Goal: Task Accomplishment & Management: Complete application form

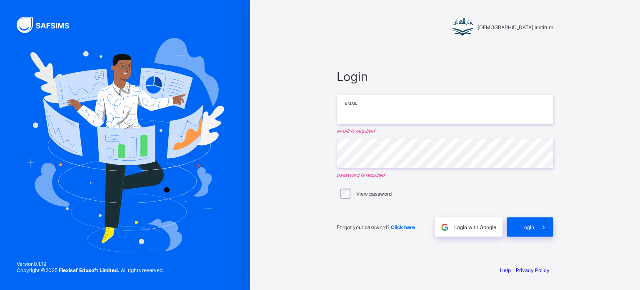
type input "**********"
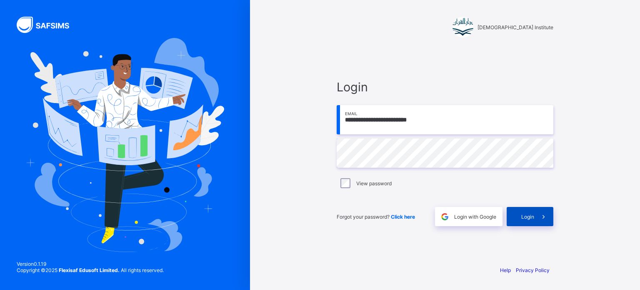
click at [539, 216] on icon at bounding box center [543, 216] width 9 height 8
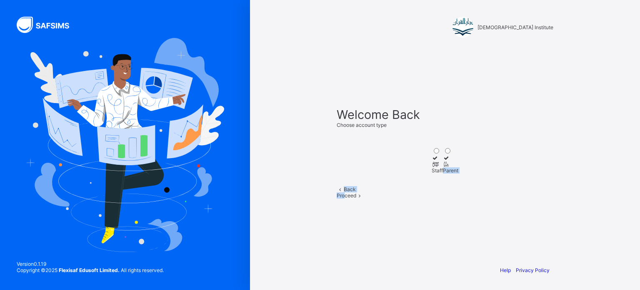
drag, startPoint x: 421, startPoint y: 158, endPoint x: 457, endPoint y: 203, distance: 58.0
click at [457, 198] on div "Welcome Back Choose account type Staff Parent Back Proceed" at bounding box center [445, 152] width 217 height 91
click at [432, 167] on div "Staff" at bounding box center [437, 170] width 11 height 6
click at [363, 198] on span at bounding box center [359, 195] width 7 height 6
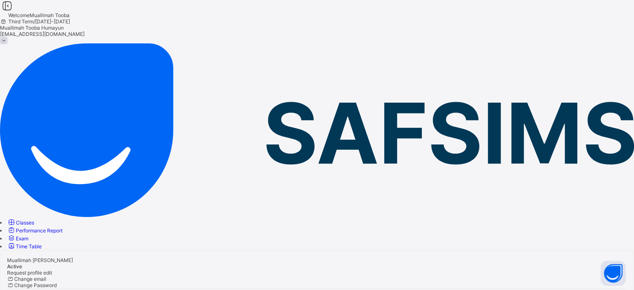
click at [34, 219] on link "Classes" at bounding box center [20, 222] width 27 height 6
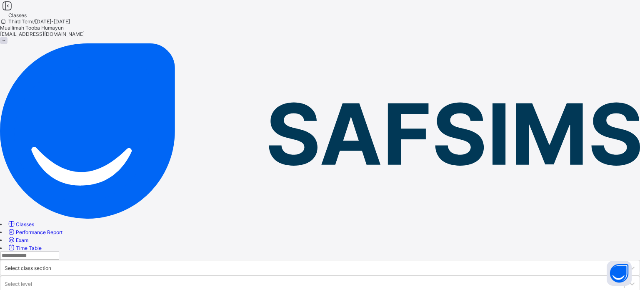
drag, startPoint x: 173, startPoint y: 106, endPoint x: 165, endPoint y: 107, distance: 8.0
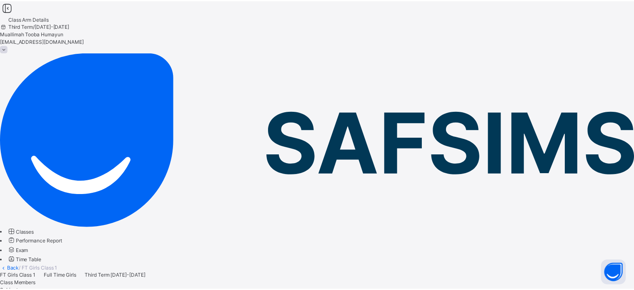
scroll to position [44, 0]
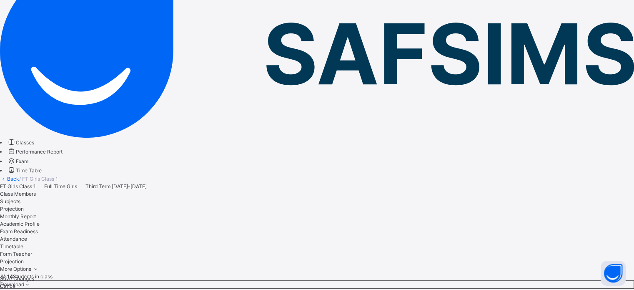
scroll to position [95, 0]
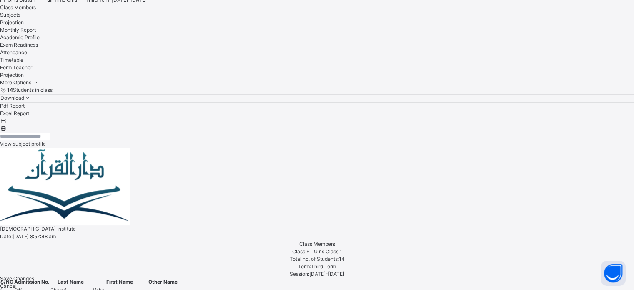
scroll to position [275, 0]
drag, startPoint x: 192, startPoint y: 162, endPoint x: 195, endPoint y: 168, distance: 7.1
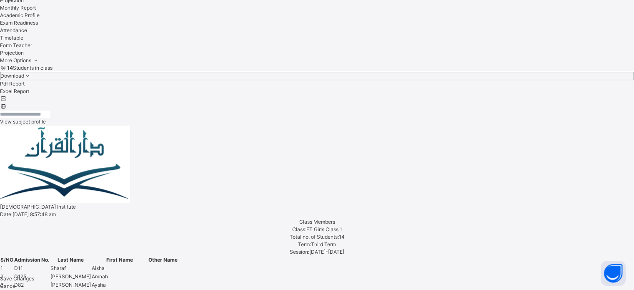
scroll to position [300, 0]
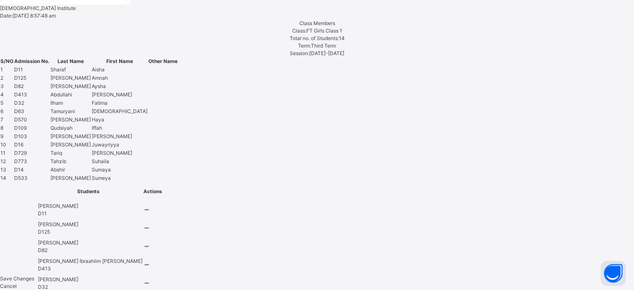
scroll to position [495, 0]
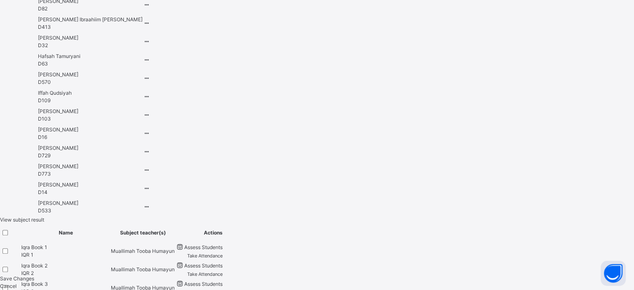
scroll to position [737, 0]
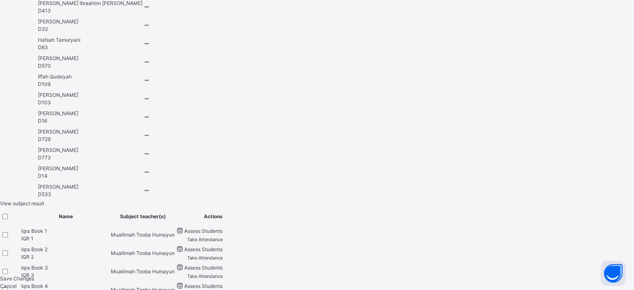
type input "****"
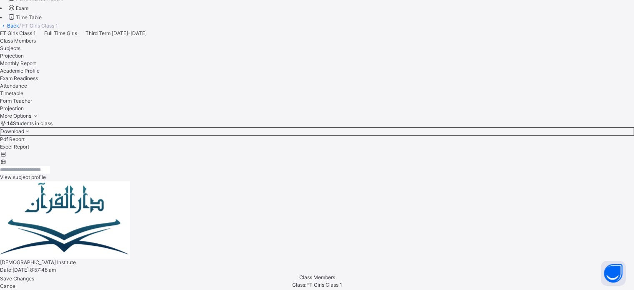
scroll to position [236, 0]
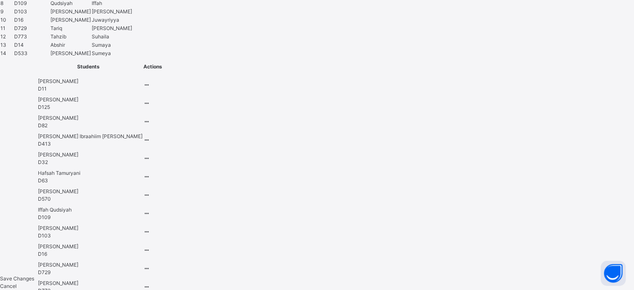
scroll to position [645, 0]
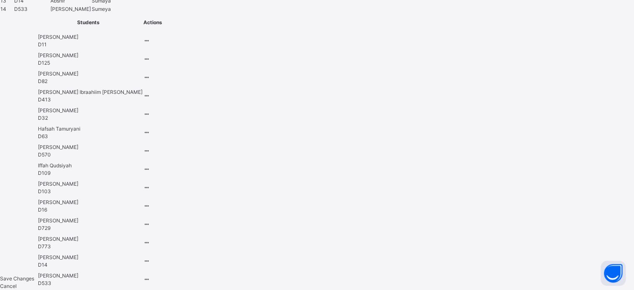
type input "***"
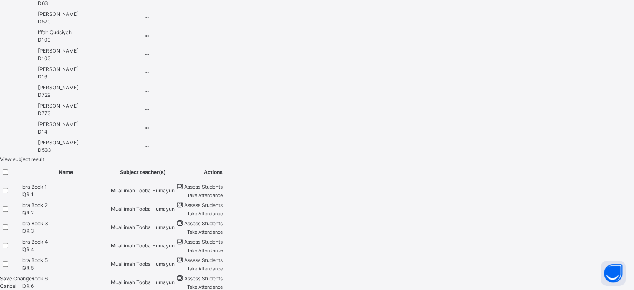
scroll to position [817, 0]
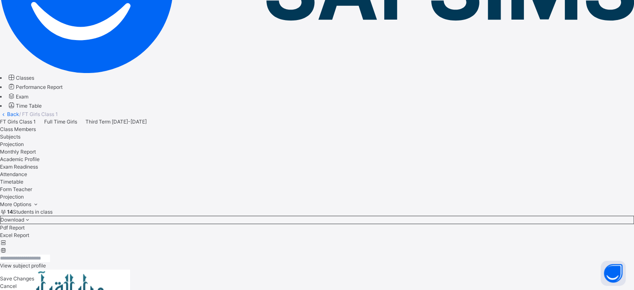
scroll to position [149, 0]
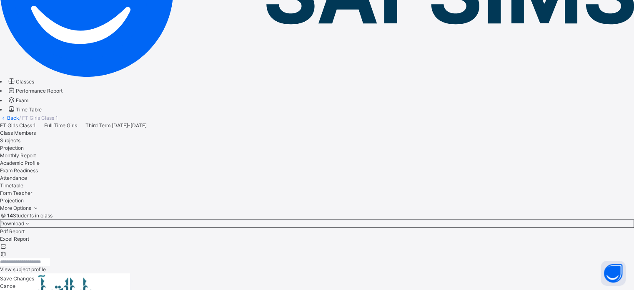
drag, startPoint x: 124, startPoint y: 70, endPoint x: 127, endPoint y: 80, distance: 10.8
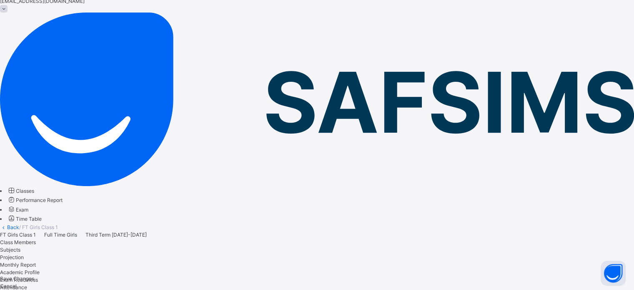
scroll to position [0, 0]
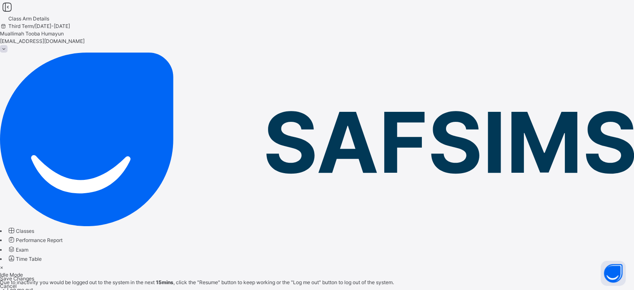
click at [413, 263] on div "×" at bounding box center [317, 266] width 634 height 7
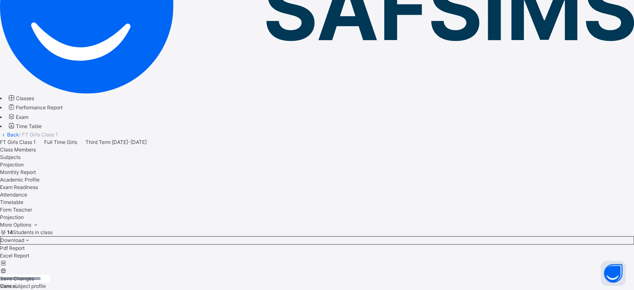
scroll to position [133, 0]
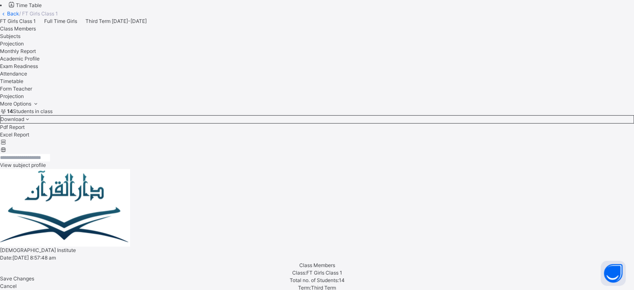
scroll to position [263, 0]
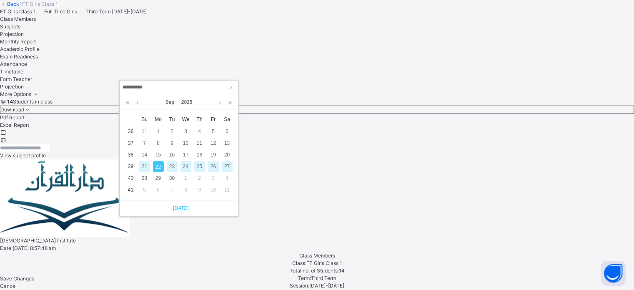
click at [179, 206] on link "[DATE]" at bounding box center [179, 207] width 20 height 7
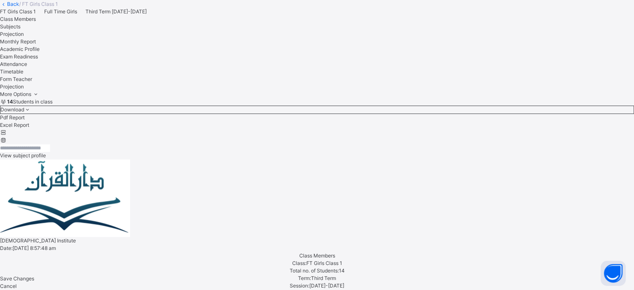
scroll to position [329, 0]
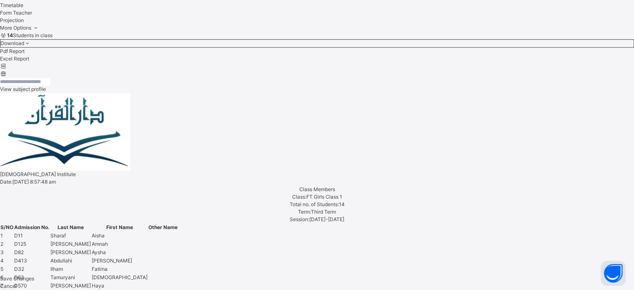
drag, startPoint x: 173, startPoint y: 117, endPoint x: 143, endPoint y: 149, distance: 43.9
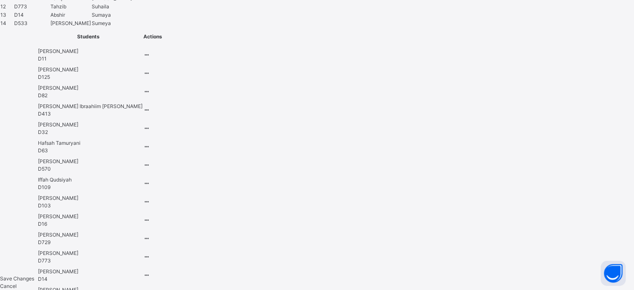
scroll to position [653, 0]
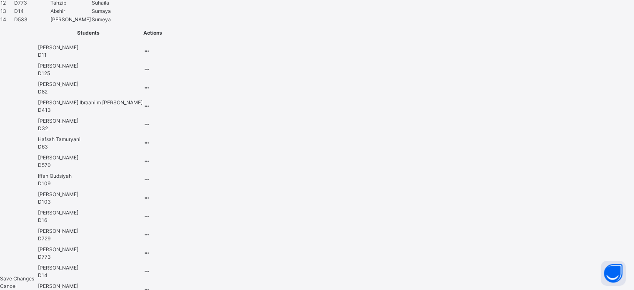
type input "***"
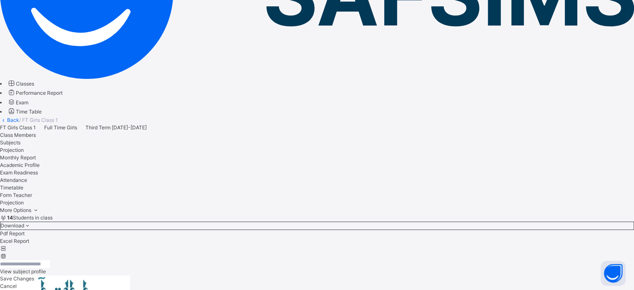
scroll to position [336, 0]
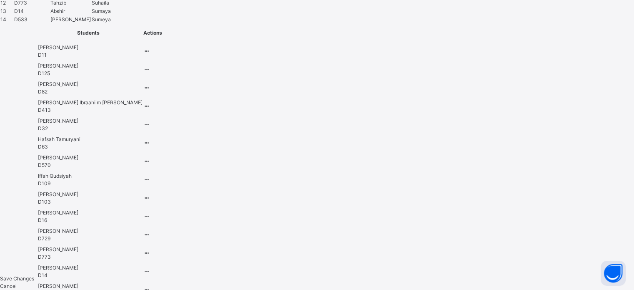
type input "***"
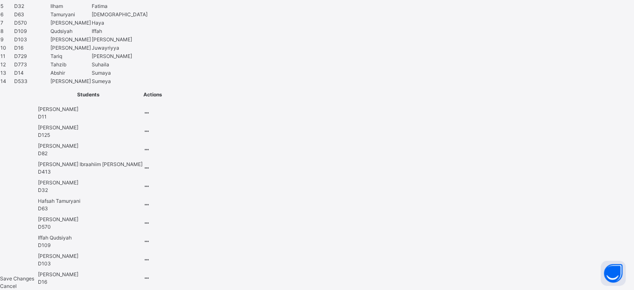
scroll to position [588, 0]
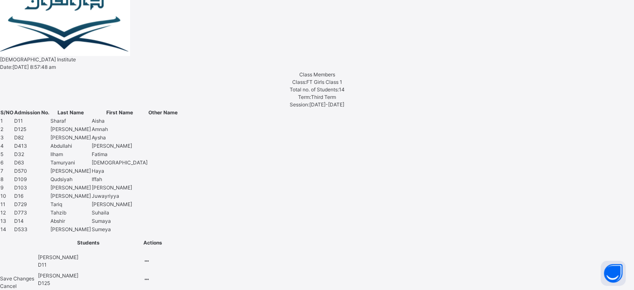
scroll to position [442, 0]
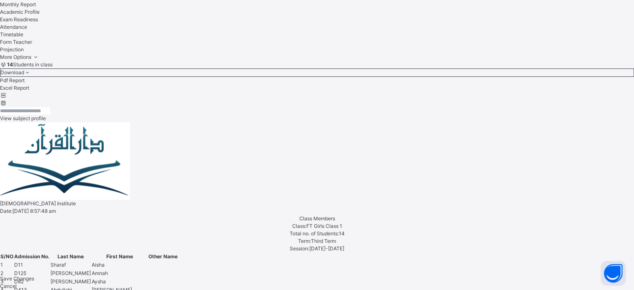
scroll to position [286, 0]
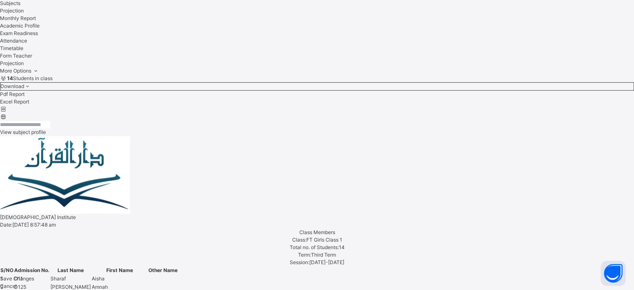
drag, startPoint x: 164, startPoint y: 159, endPoint x: 148, endPoint y: 182, distance: 28.3
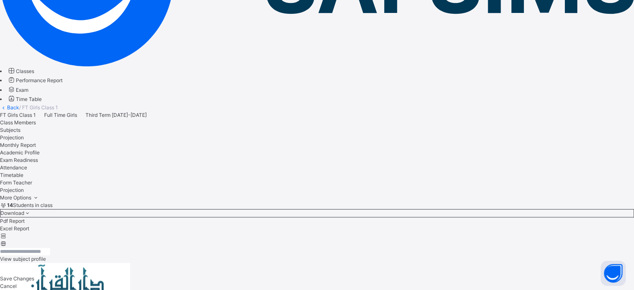
scroll to position [148, 0]
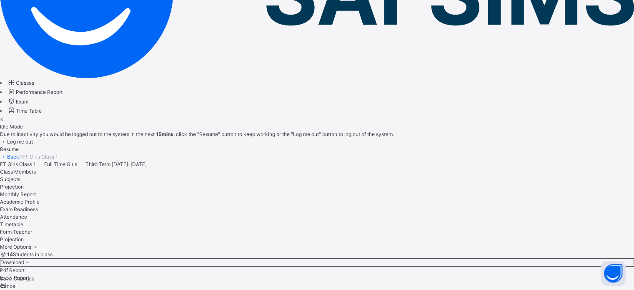
click at [19, 152] on span "Resume" at bounding box center [9, 149] width 19 height 6
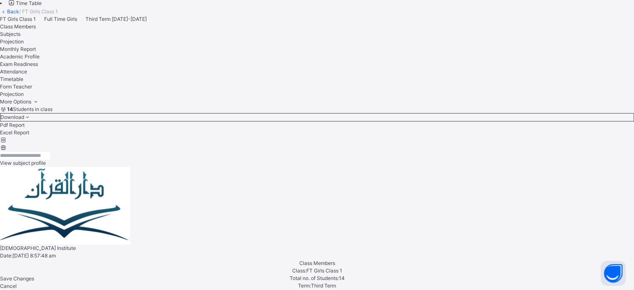
scroll to position [267, 0]
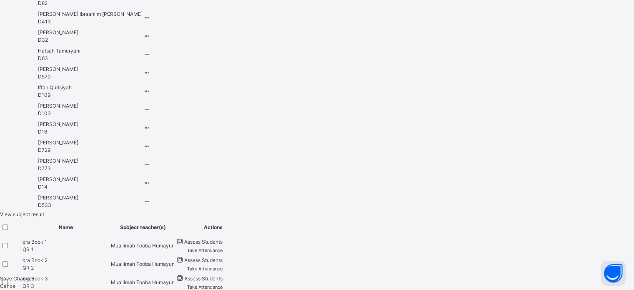
scroll to position [752, 0]
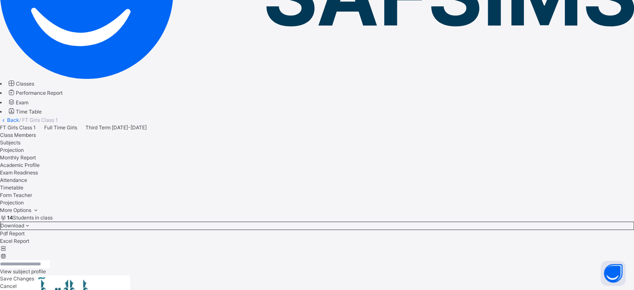
scroll to position [336, 0]
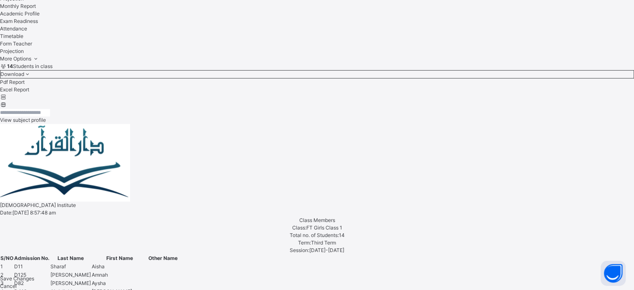
scroll to position [303, 0]
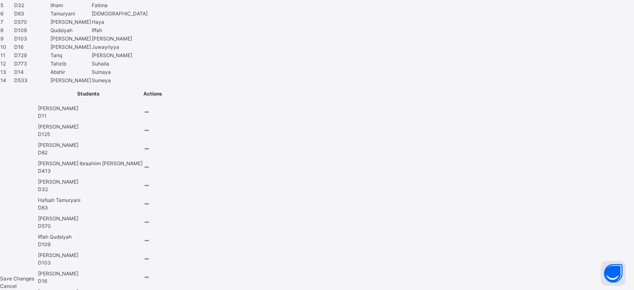
scroll to position [602, 0]
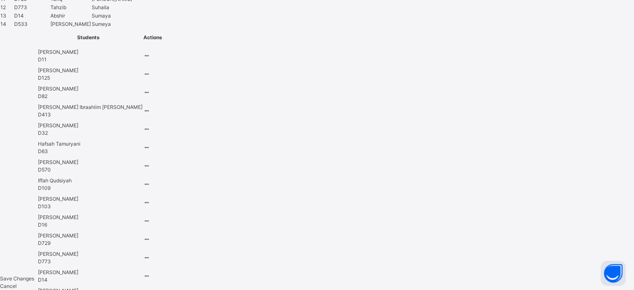
scroll to position [653, 0]
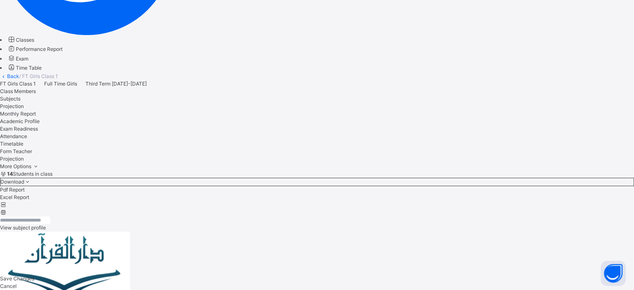
scroll to position [193, 0]
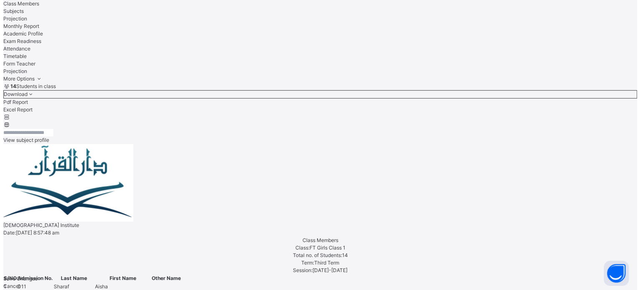
scroll to position [278, 0]
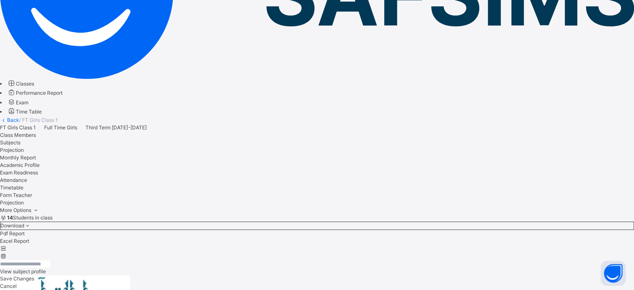
scroll to position [156, 0]
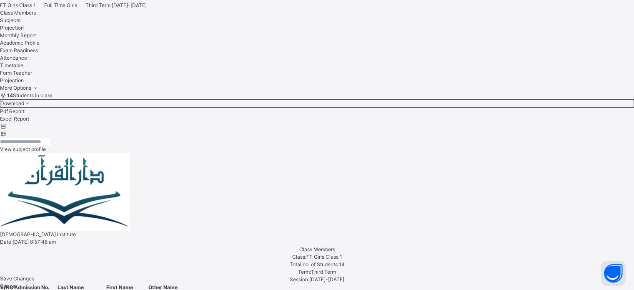
scroll to position [271, 0]
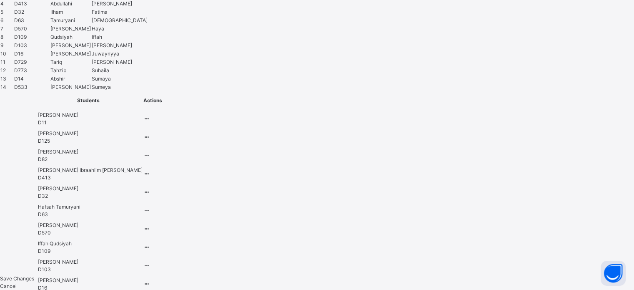
scroll to position [640, 0]
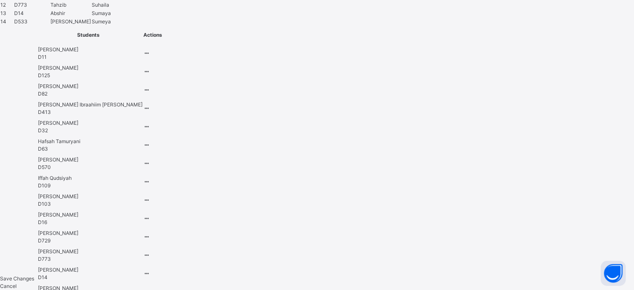
scroll to position [653, 0]
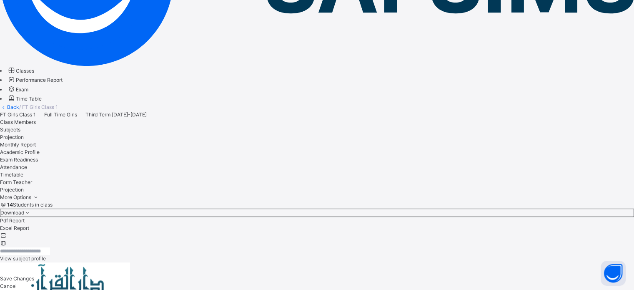
scroll to position [160, 0]
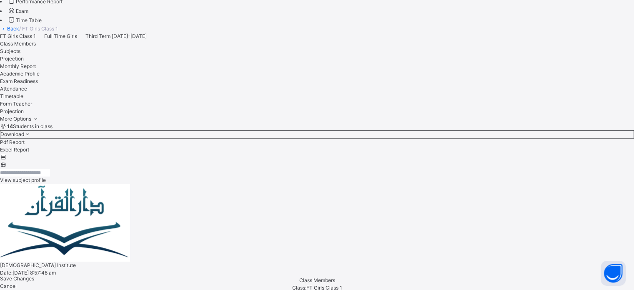
scroll to position [239, 0]
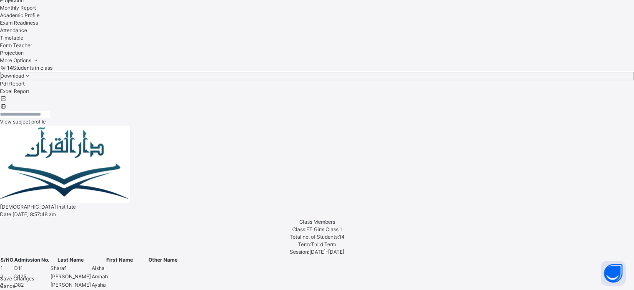
scroll to position [236, 0]
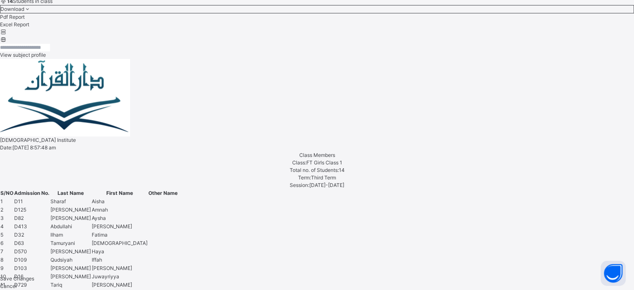
scroll to position [370, 0]
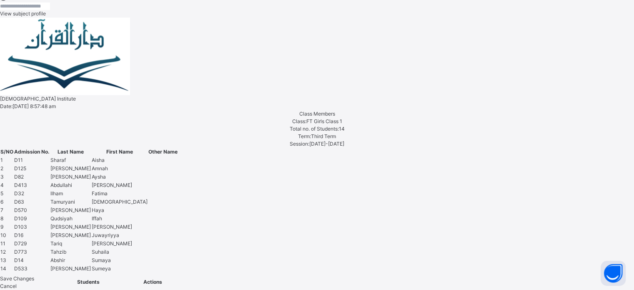
drag, startPoint x: 133, startPoint y: 136, endPoint x: 131, endPoint y: 161, distance: 25.5
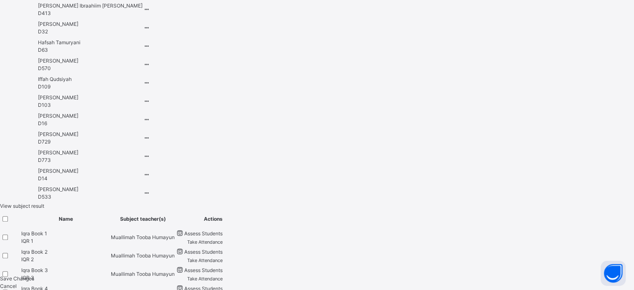
scroll to position [752, 0]
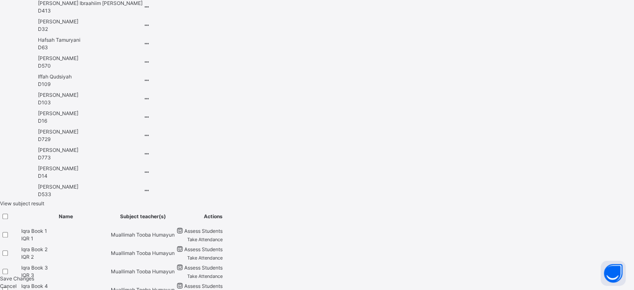
type input "***"
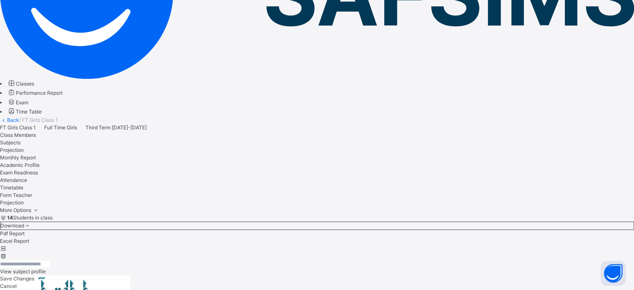
scroll to position [336, 0]
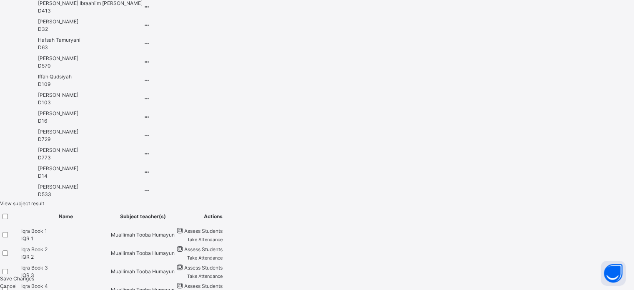
type input "***"
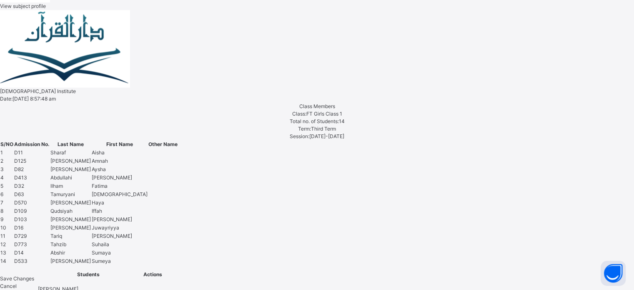
scroll to position [412, 0]
drag, startPoint x: 143, startPoint y: 133, endPoint x: 137, endPoint y: 163, distance: 30.7
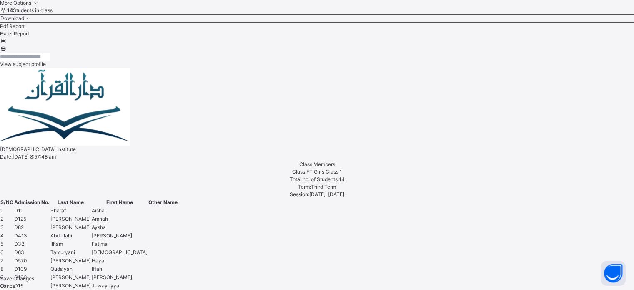
scroll to position [345, 0]
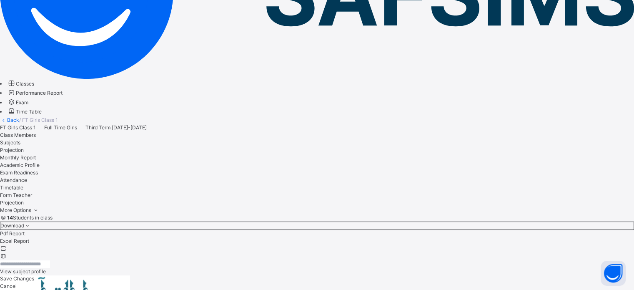
scroll to position [336, 0]
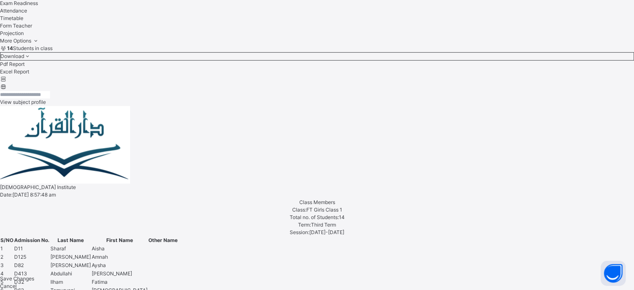
scroll to position [319, 0]
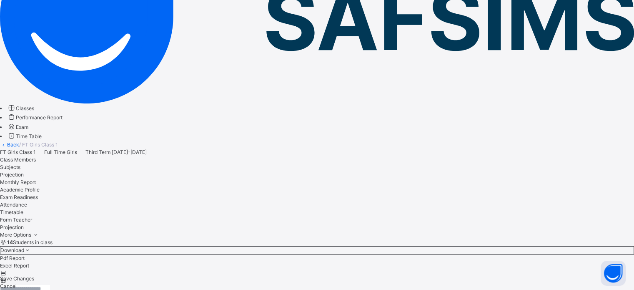
click at [38, 194] on span "Exam Readiness" at bounding box center [19, 197] width 38 height 6
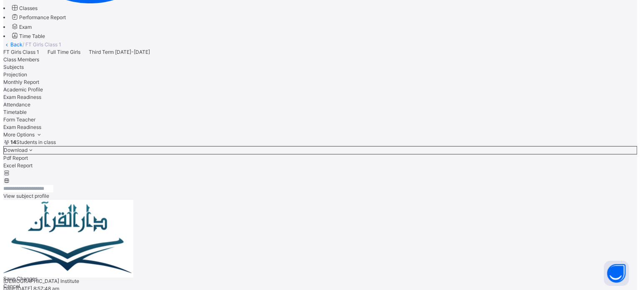
scroll to position [222, 0]
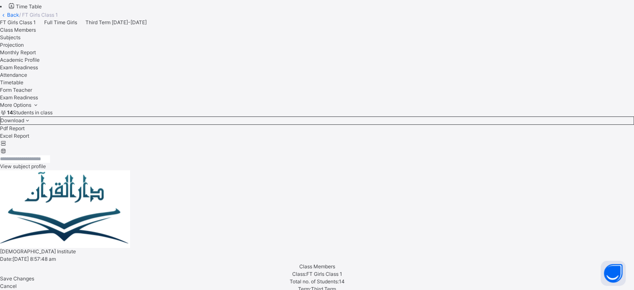
scroll to position [257, 0]
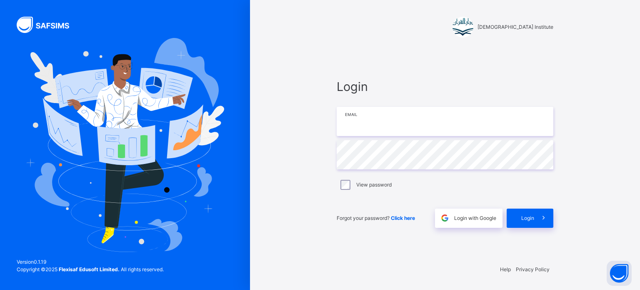
type input "**********"
click at [542, 213] on icon at bounding box center [543, 218] width 9 height 10
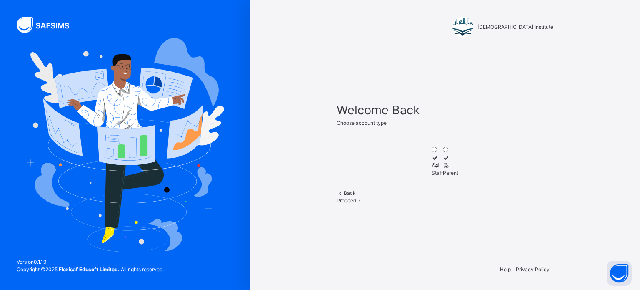
click at [432, 162] on icon at bounding box center [435, 165] width 7 height 6
click at [452, 204] on div "Proceed" at bounding box center [445, 200] width 217 height 7
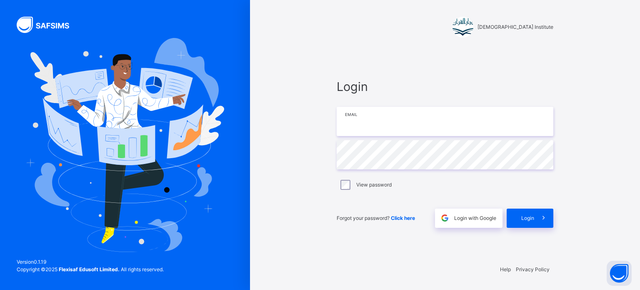
type input "**********"
click at [536, 213] on span at bounding box center [543, 217] width 19 height 19
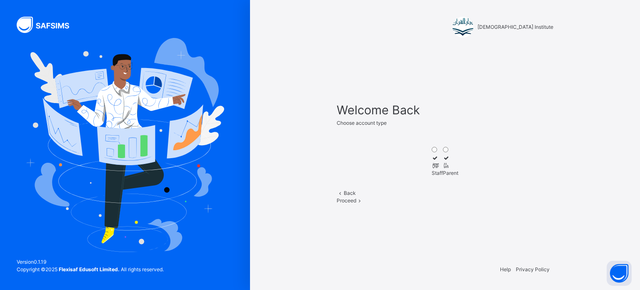
click at [363, 203] on span at bounding box center [359, 200] width 7 height 6
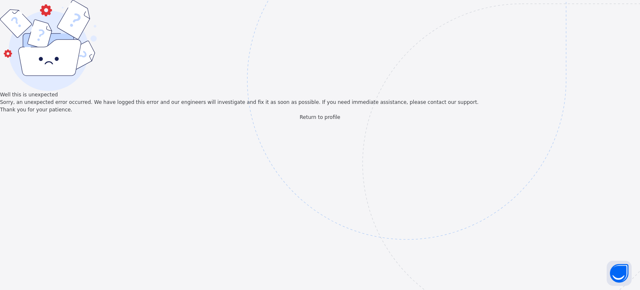
click at [320, 266] on img at bounding box center [464, 121] width 434 height 403
click at [320, 120] on span "Return to profile" at bounding box center [320, 117] width 40 height 6
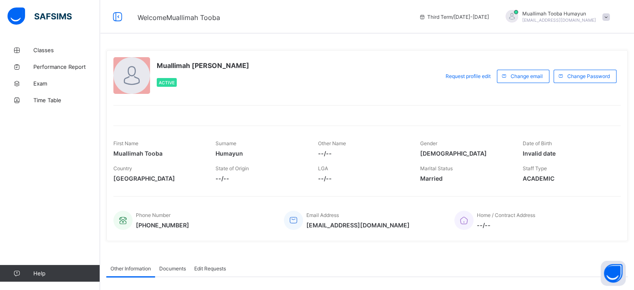
click at [598, 125] on div "First Name [PERSON_NAME] Surname Humayun Other Name --/-- Gender [DEMOGRAPHIC_D…" at bounding box center [366, 155] width 507 height 60
click at [62, 52] on span "Classes" at bounding box center [66, 50] width 67 height 7
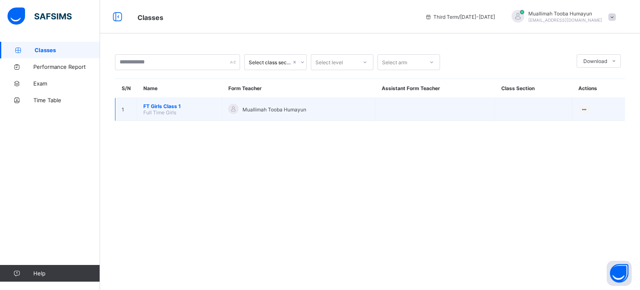
click at [169, 108] on span "FT Girls Class 1" at bounding box center [179, 106] width 72 height 6
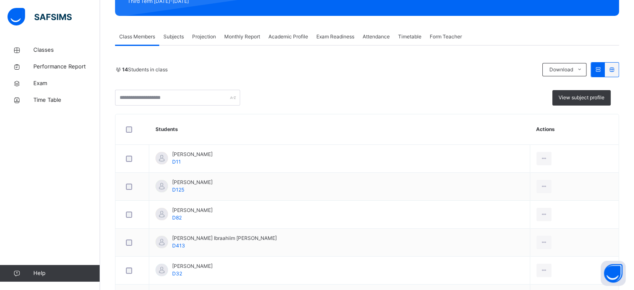
scroll to position [81, 0]
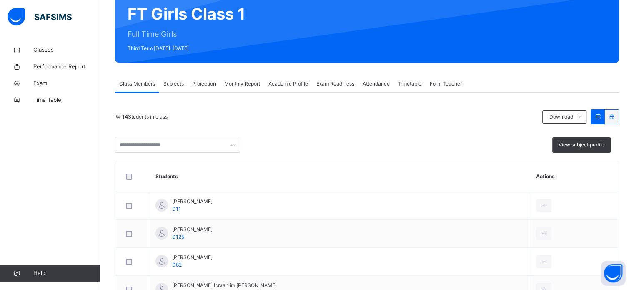
click at [203, 84] on span "Projection" at bounding box center [204, 83] width 24 height 7
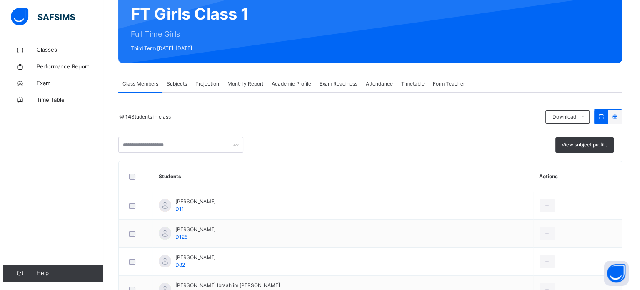
scroll to position [0, 0]
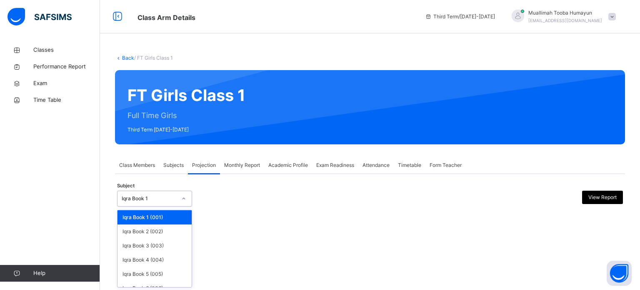
click at [145, 203] on div "Iqra Book 1" at bounding box center [146, 198] width 58 height 13
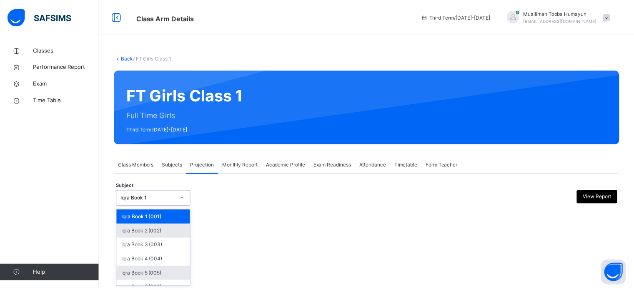
scroll to position [44, 0]
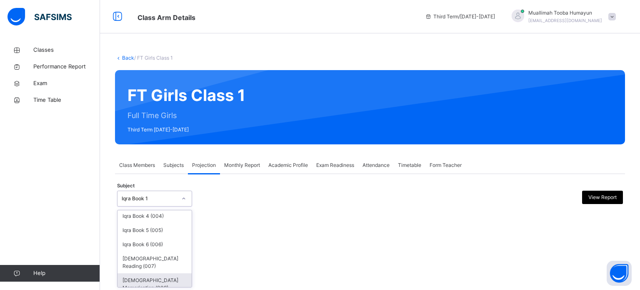
click at [164, 281] on div "[DEMOGRAPHIC_DATA] Memorisation (008)" at bounding box center [154, 284] width 74 height 22
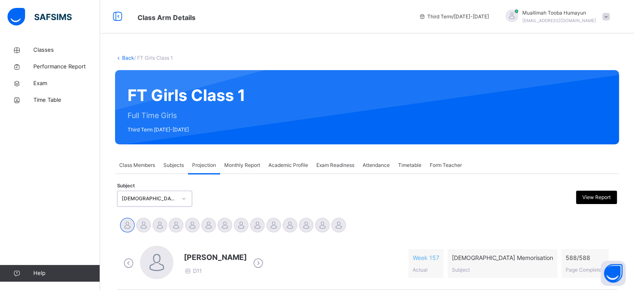
scroll to position [107, 0]
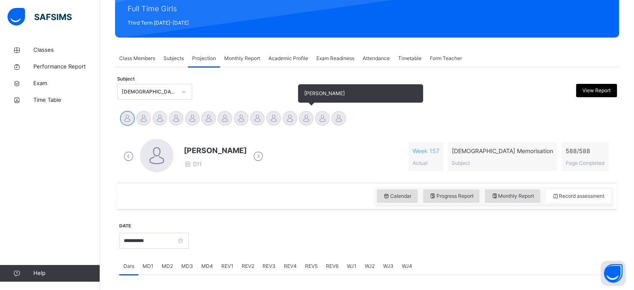
click at [304, 117] on div at bounding box center [306, 118] width 15 height 15
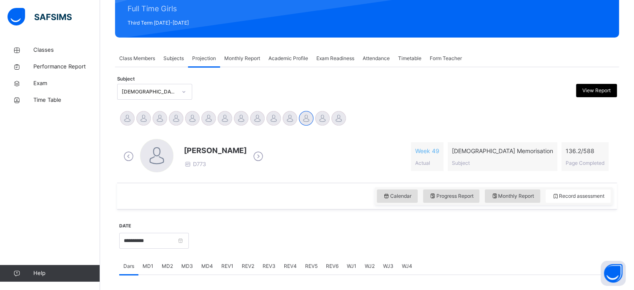
scroll to position [273, 0]
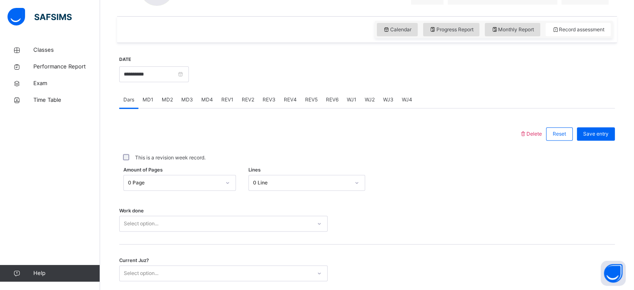
click at [201, 96] on span "MD4" at bounding box center [207, 99] width 12 height 7
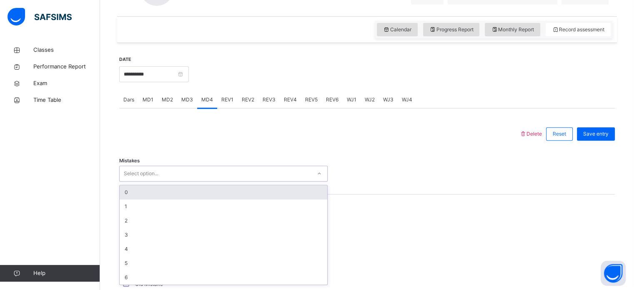
click at [169, 168] on div "Select option..." at bounding box center [216, 173] width 192 height 13
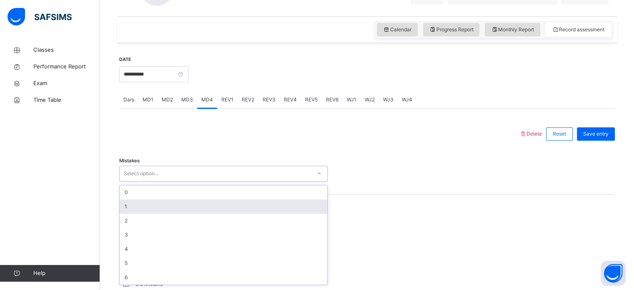
click at [175, 210] on div "1" at bounding box center [223, 206] width 207 height 14
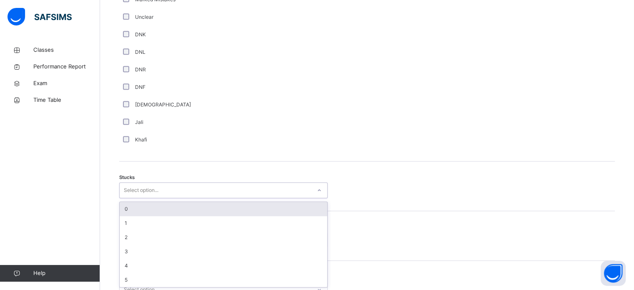
click at [124, 198] on div "option 0 focused, 1 of 6. 6 results available. Use Up and Down to choose option…" at bounding box center [223, 190] width 208 height 16
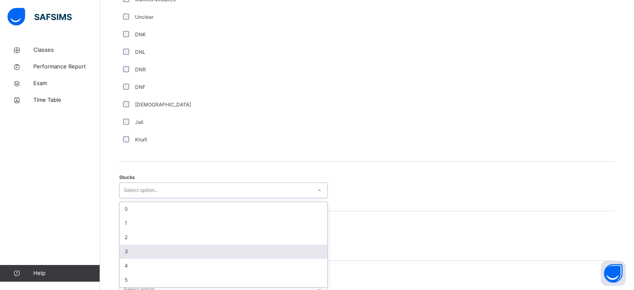
scroll to position [575, 0]
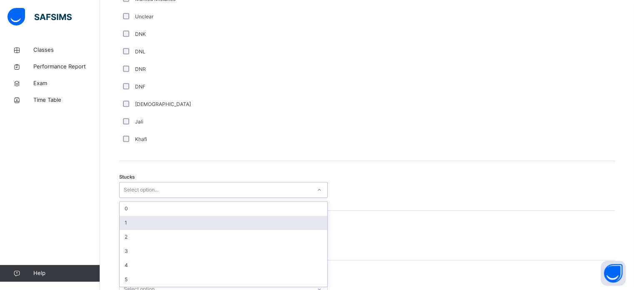
click at [162, 223] on div "1" at bounding box center [223, 222] width 207 height 14
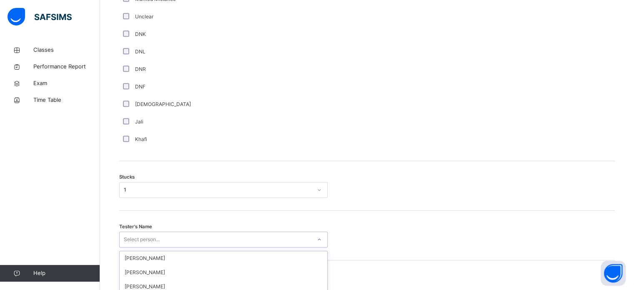
scroll to position [653, 0]
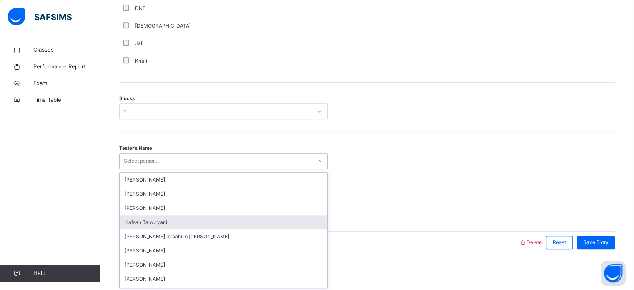
click at [145, 169] on div "option [PERSON_NAME] focused, 4 of 45. 45 results available. Use Up and Down to…" at bounding box center [223, 161] width 208 height 16
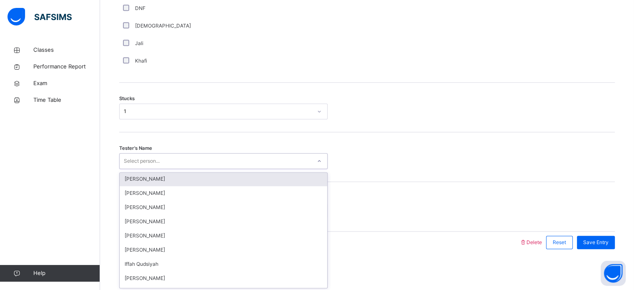
scroll to position [76, 0]
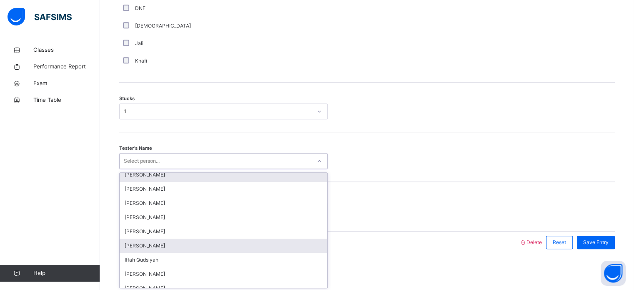
click at [185, 245] on div "[PERSON_NAME]" at bounding box center [223, 245] width 207 height 14
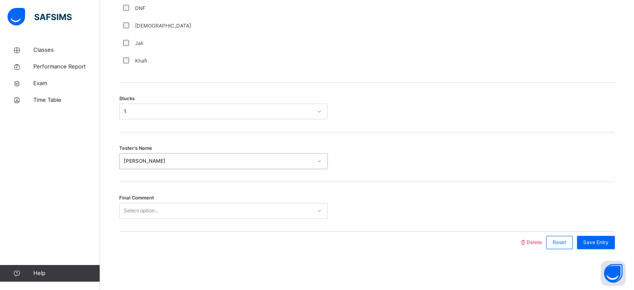
click at [145, 211] on div "Select option..." at bounding box center [141, 210] width 35 height 16
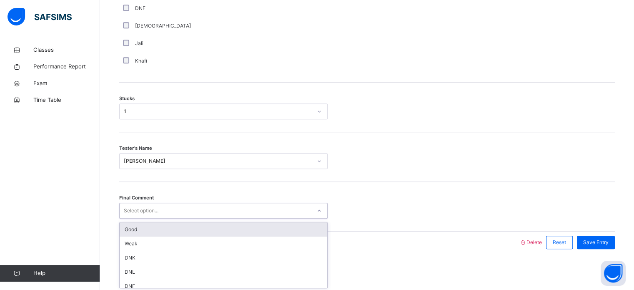
click at [142, 230] on div "Good" at bounding box center [223, 229] width 207 height 14
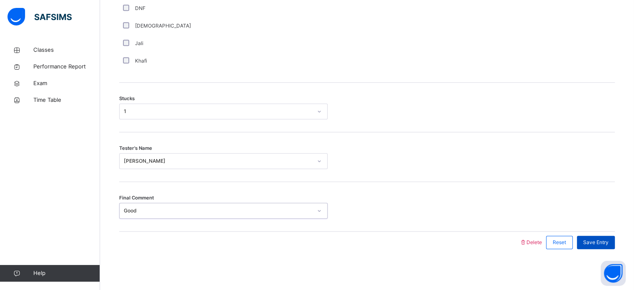
click at [597, 241] on span "Save Entry" at bounding box center [595, 241] width 25 height 7
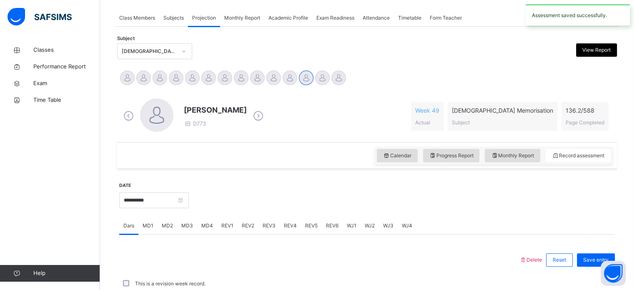
scroll to position [336, 0]
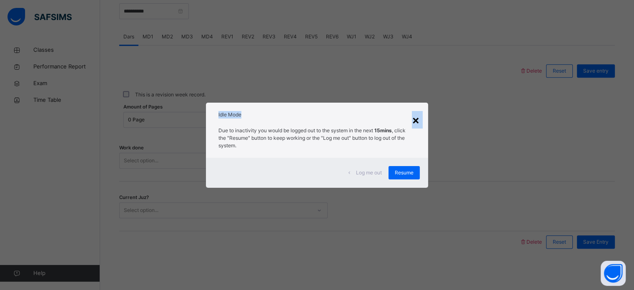
drag, startPoint x: 407, startPoint y: 88, endPoint x: 413, endPoint y: 123, distance: 35.4
click at [413, 123] on div "× Idle Mode Due to inactivity you would be logged out to the system in the next…" at bounding box center [317, 145] width 634 height 290
click at [413, 123] on div "×" at bounding box center [416, 119] width 8 height 17
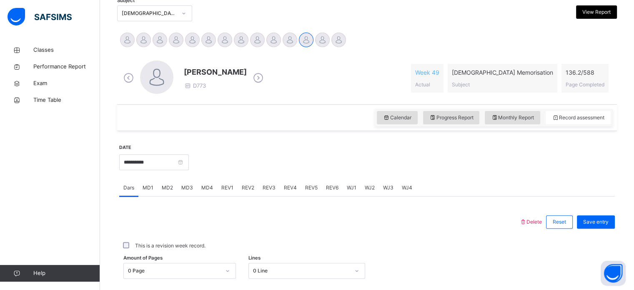
scroll to position [171, 0]
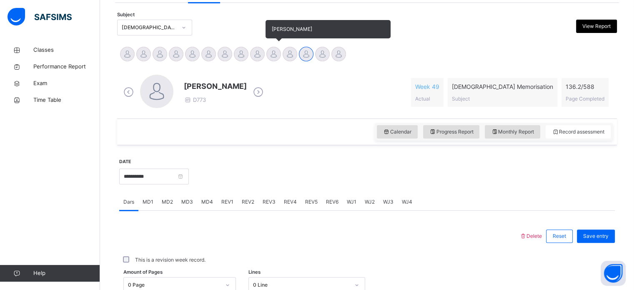
click at [273, 55] on div at bounding box center [273, 54] width 15 height 15
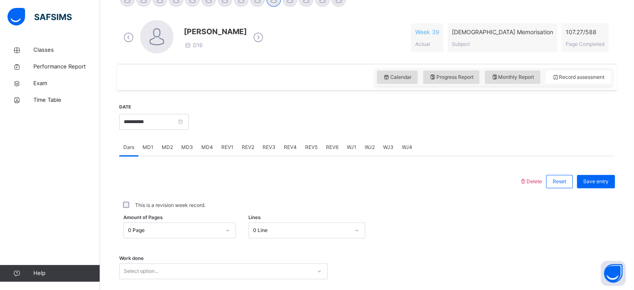
scroll to position [233, 0]
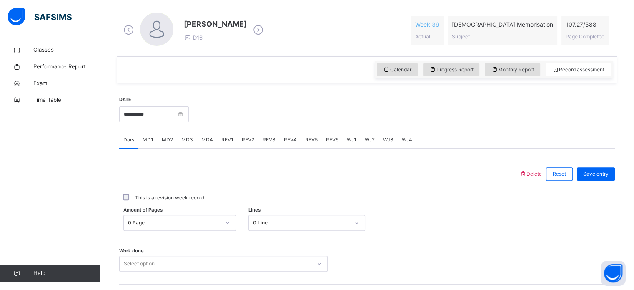
click at [388, 143] on div "WJ3" at bounding box center [388, 139] width 19 height 17
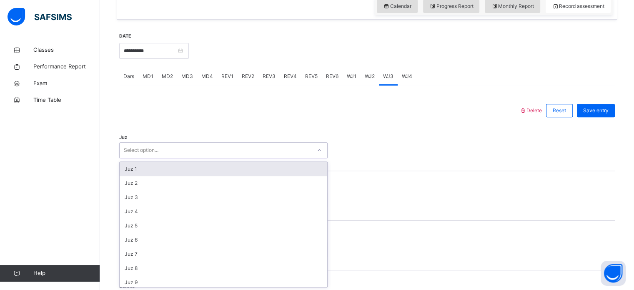
scroll to position [297, 0]
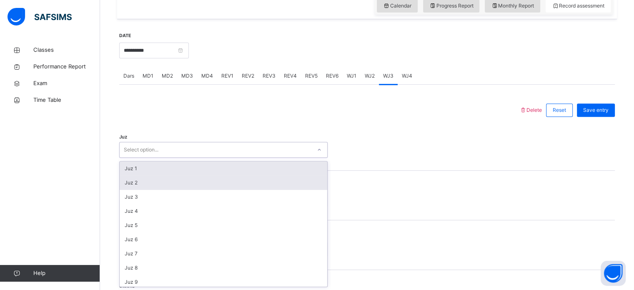
click at [146, 185] on div "Juz 2" at bounding box center [223, 182] width 207 height 14
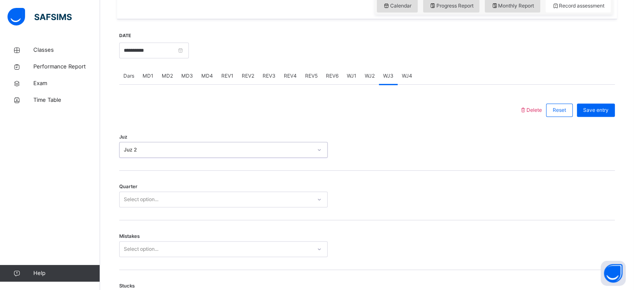
click at [167, 185] on div "Quarter Select option..." at bounding box center [366, 195] width 495 height 50
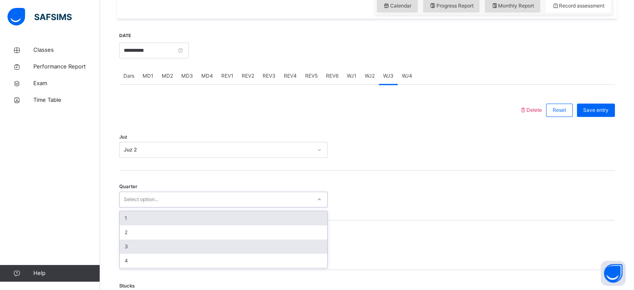
click at [134, 252] on div "3" at bounding box center [223, 246] width 207 height 14
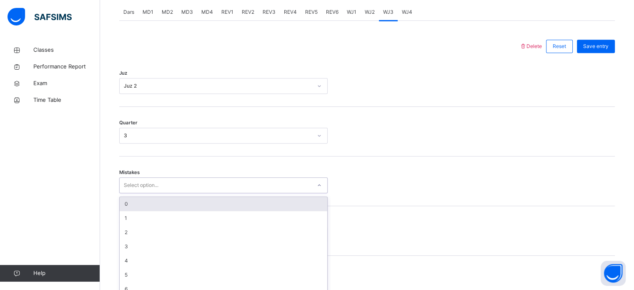
scroll to position [370, 0]
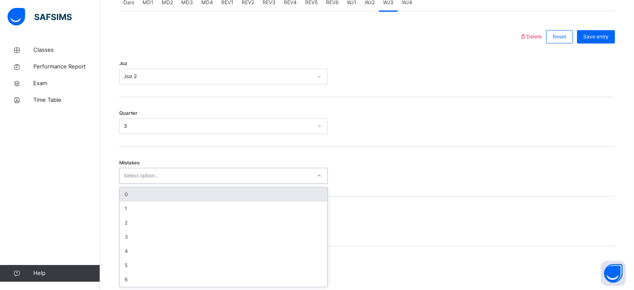
click at [176, 192] on div "0" at bounding box center [223, 194] width 207 height 14
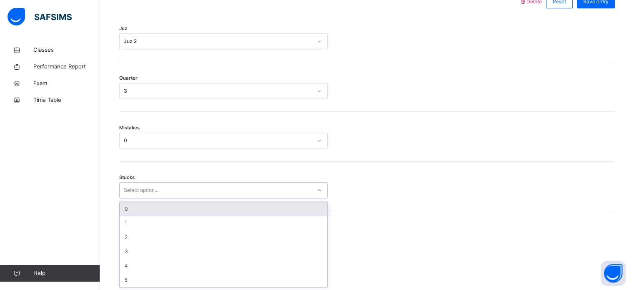
scroll to position [405, 0]
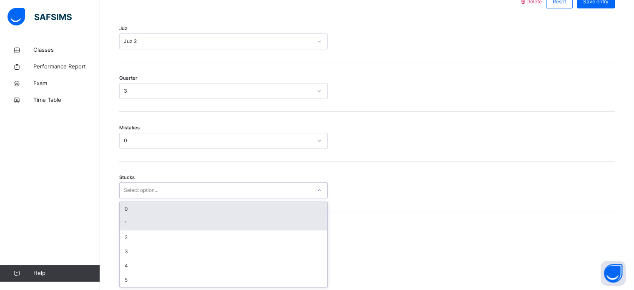
click at [134, 225] on div "1" at bounding box center [223, 223] width 207 height 14
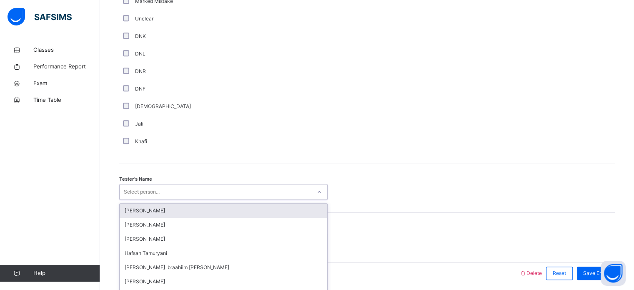
scroll to position [752, 0]
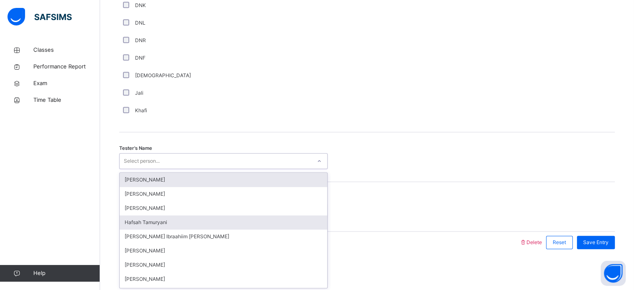
click at [173, 222] on div "Hafsah Tamuryani" at bounding box center [223, 222] width 207 height 14
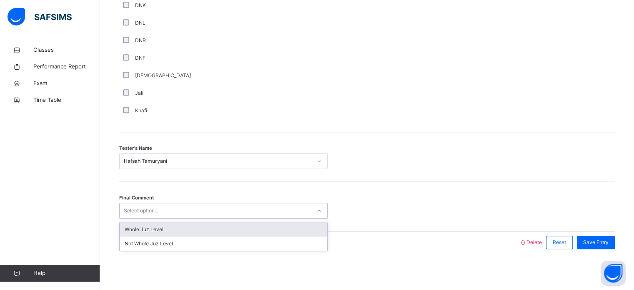
click at [190, 225] on div "Whole Juz Level" at bounding box center [223, 229] width 207 height 14
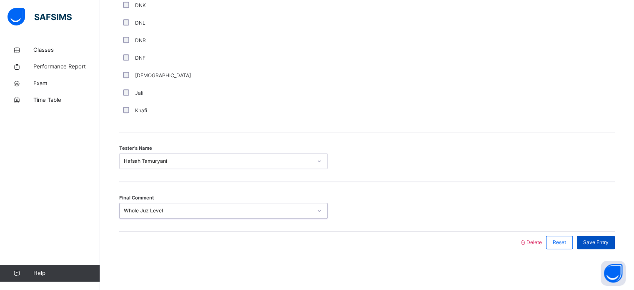
click at [597, 245] on div "Save Entry" at bounding box center [596, 241] width 38 height 13
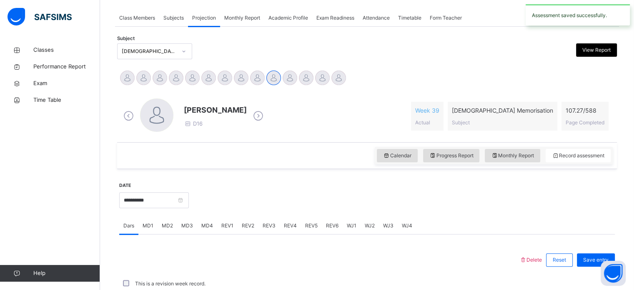
scroll to position [336, 0]
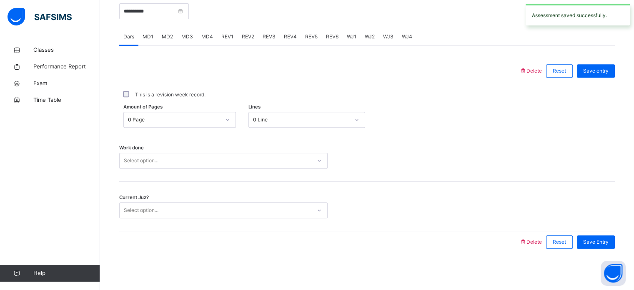
click at [390, 53] on div "Delete Reset Save entry This is a revision week record. Amount of Pages 0 Page …" at bounding box center [366, 148] width 495 height 207
click at [408, 42] on div "WJ4" at bounding box center [406, 36] width 19 height 17
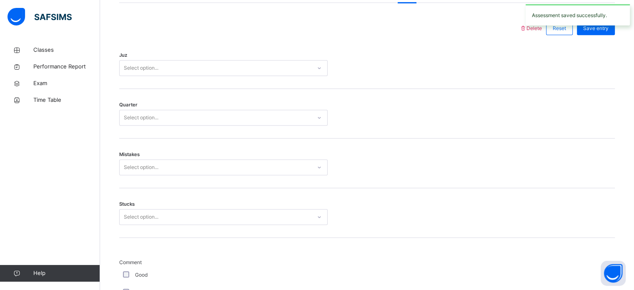
scroll to position [368, 0]
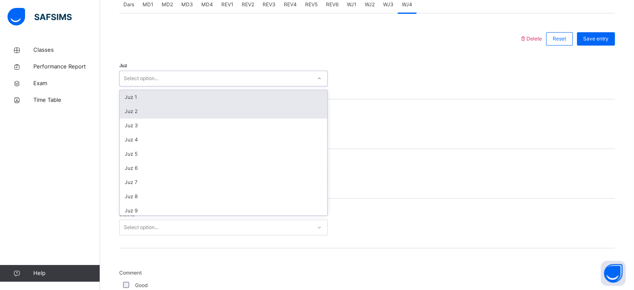
click at [142, 114] on div "Juz 2" at bounding box center [223, 111] width 207 height 14
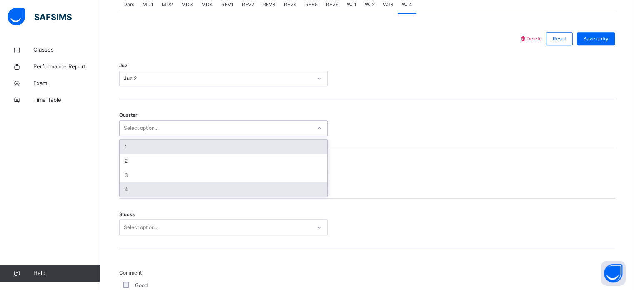
click at [152, 186] on div "4" at bounding box center [223, 189] width 207 height 14
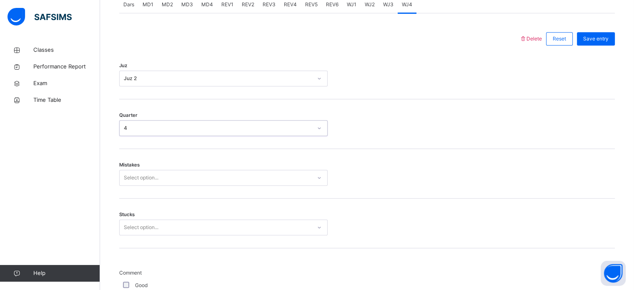
click at [225, 199] on div "Stucks Select option..." at bounding box center [366, 223] width 495 height 50
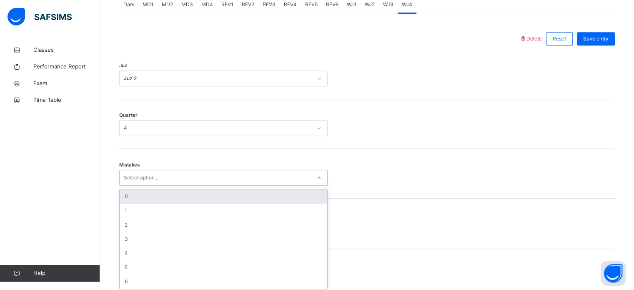
click at [170, 196] on div "0" at bounding box center [223, 196] width 207 height 14
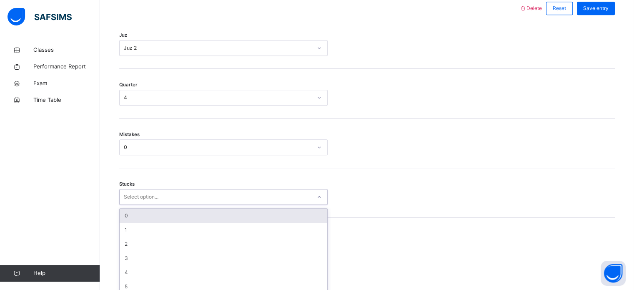
scroll to position [405, 0]
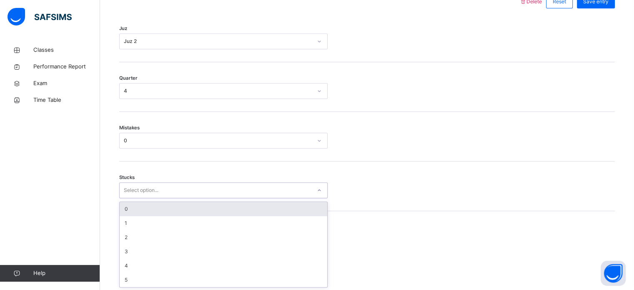
click at [181, 206] on div "0" at bounding box center [223, 209] width 207 height 14
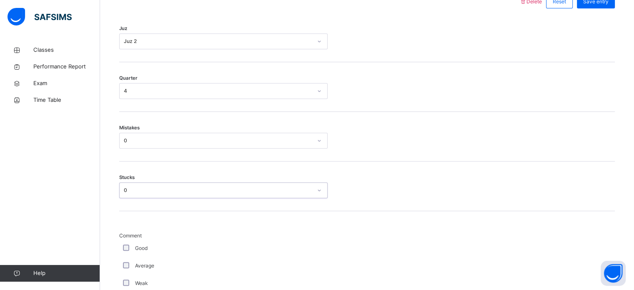
click at [137, 244] on label "Good" at bounding box center [141, 247] width 12 height 7
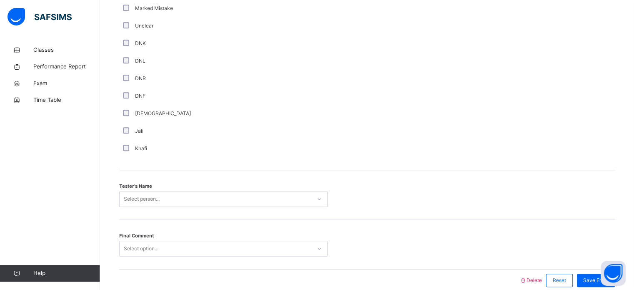
scroll to position [752, 0]
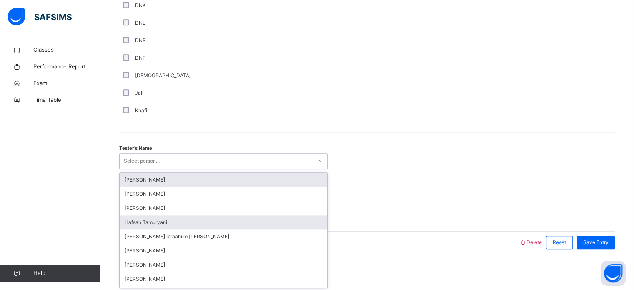
click at [160, 225] on div "Hafsah Tamuryani" at bounding box center [223, 222] width 207 height 14
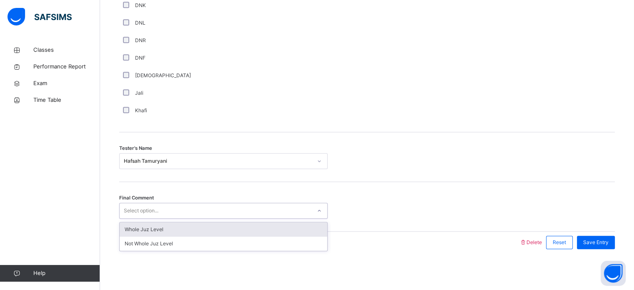
click at [187, 229] on div "Whole Juz Level" at bounding box center [223, 229] width 207 height 14
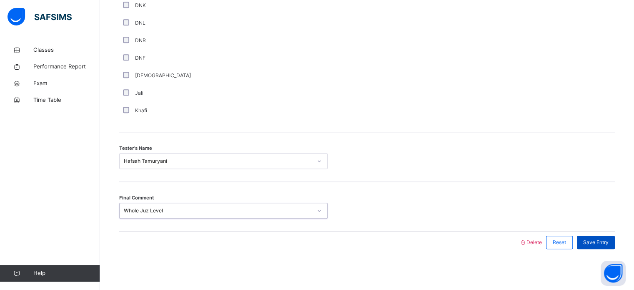
click at [604, 245] on span "Save Entry" at bounding box center [595, 241] width 25 height 7
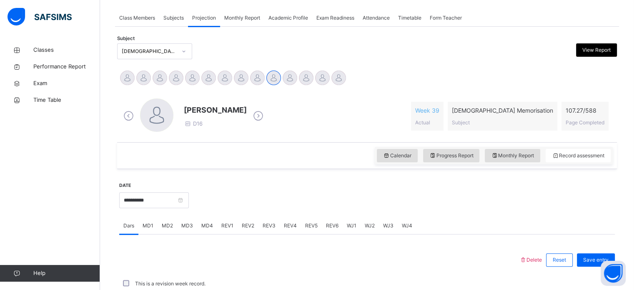
scroll to position [336, 0]
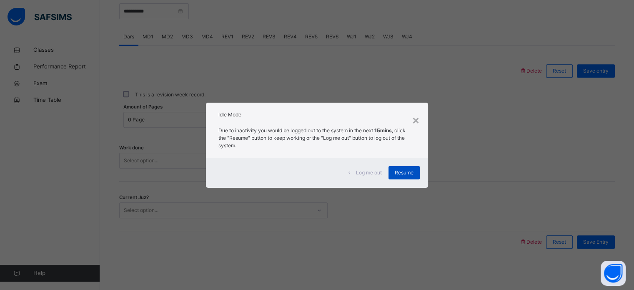
click at [410, 173] on span "Resume" at bounding box center [404, 172] width 19 height 7
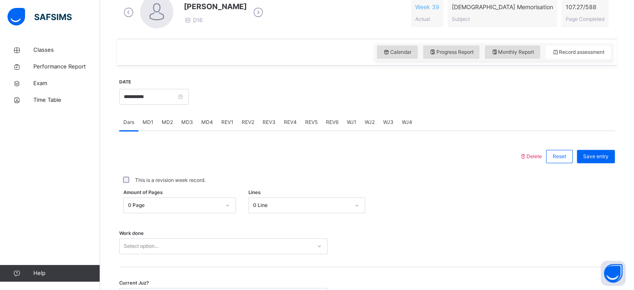
scroll to position [155, 0]
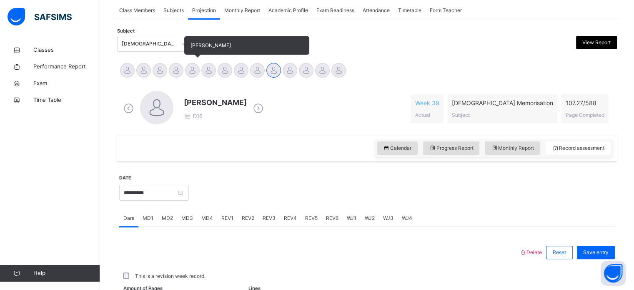
click at [190, 69] on div at bounding box center [192, 70] width 15 height 15
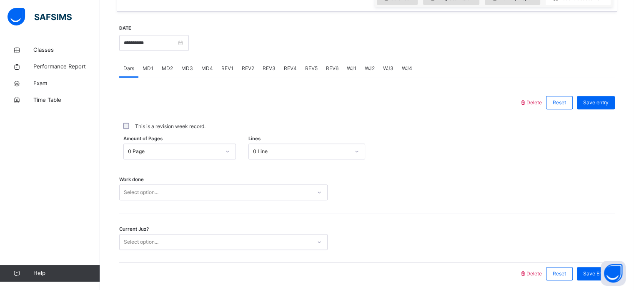
scroll to position [336, 0]
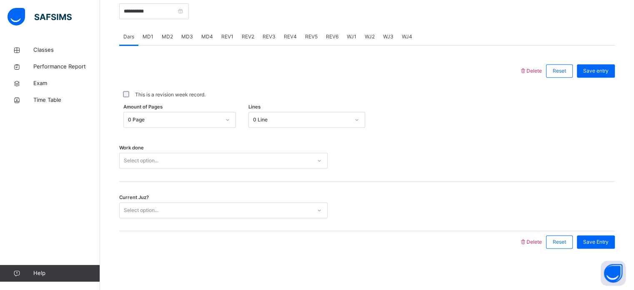
click at [139, 118] on div "0 Page" at bounding box center [174, 119] width 92 height 7
drag, startPoint x: 342, startPoint y: 175, endPoint x: 270, endPoint y: 158, distance: 74.4
click at [270, 158] on div "Work done Select option..." at bounding box center [366, 157] width 495 height 50
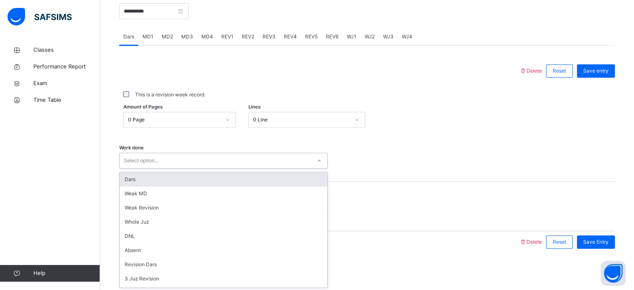
click at [270, 158] on div "Select option..." at bounding box center [216, 160] width 192 height 13
type input "*****"
click at [308, 182] on div "Whole Juz" at bounding box center [223, 179] width 207 height 14
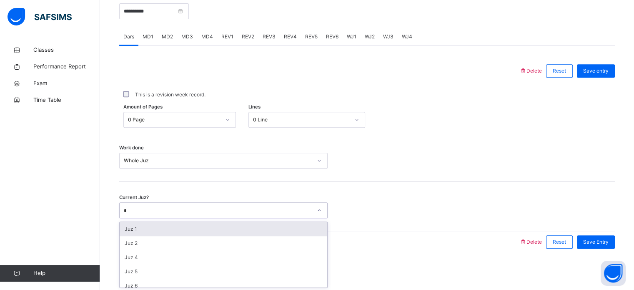
type input "**"
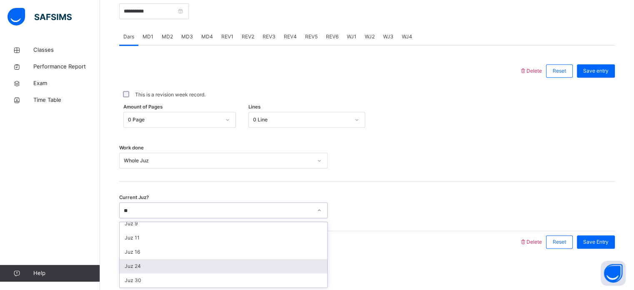
click at [143, 265] on div "Juz 24" at bounding box center [223, 266] width 207 height 14
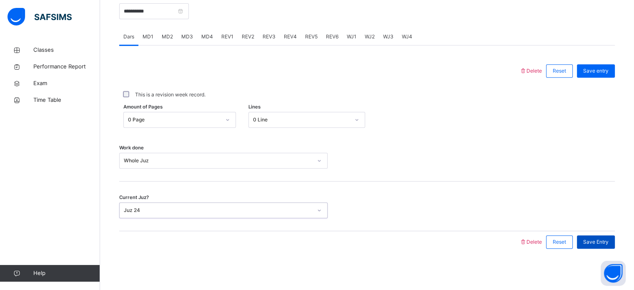
click at [608, 244] on span "Save Entry" at bounding box center [595, 241] width 25 height 7
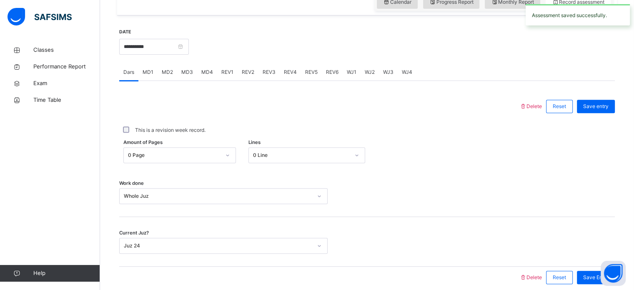
scroll to position [249, 0]
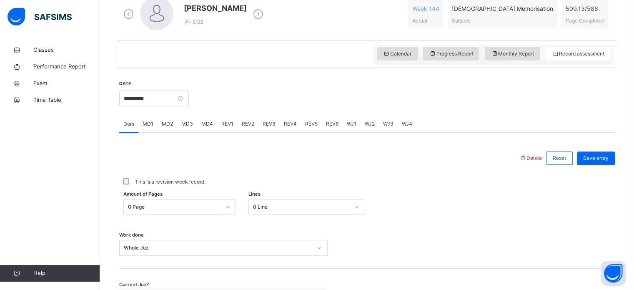
click at [353, 128] on div "WJ1" at bounding box center [351, 123] width 18 height 17
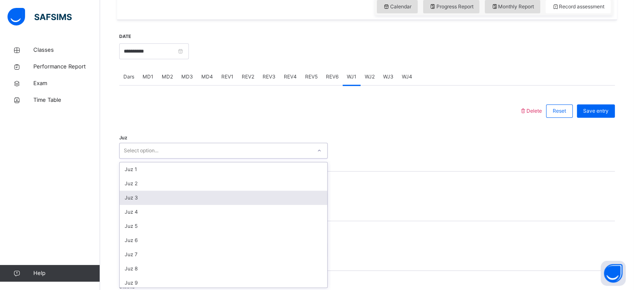
click at [233, 158] on div "option Juz 3 focused, 3 of 30. 30 results available. Use Up and Down to choose …" at bounding box center [223, 150] width 208 height 16
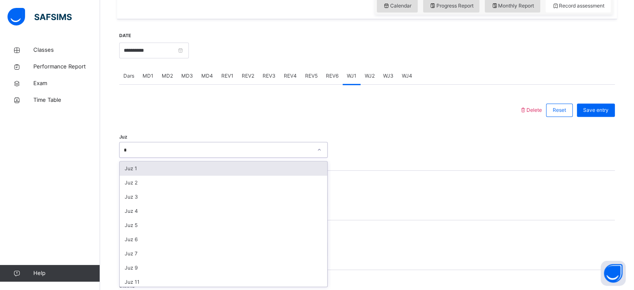
type input "**"
click at [212, 166] on div "Juz 24" at bounding box center [223, 168] width 207 height 14
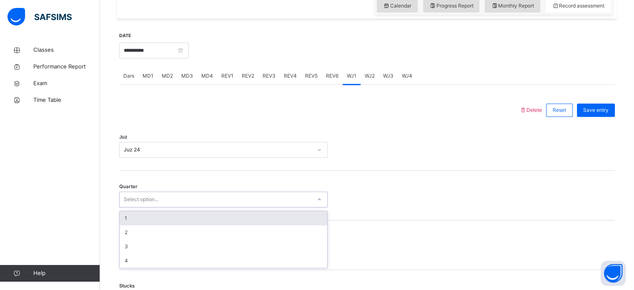
click at [158, 199] on div "Select option..." at bounding box center [141, 199] width 35 height 16
click at [135, 219] on div "1" at bounding box center [223, 218] width 207 height 14
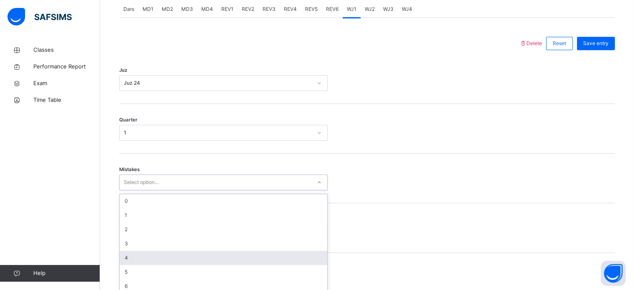
click at [150, 190] on div "option 4 focused, 5 of 7. 7 results available. Use Up and Down to choose option…" at bounding box center [223, 182] width 208 height 16
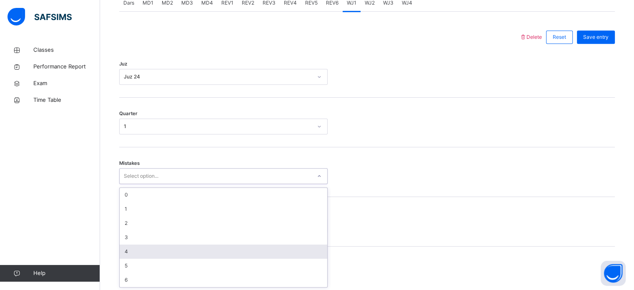
scroll to position [370, 0]
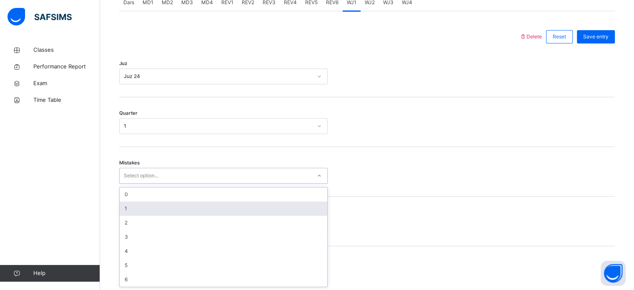
click at [121, 202] on div "1" at bounding box center [223, 208] width 207 height 14
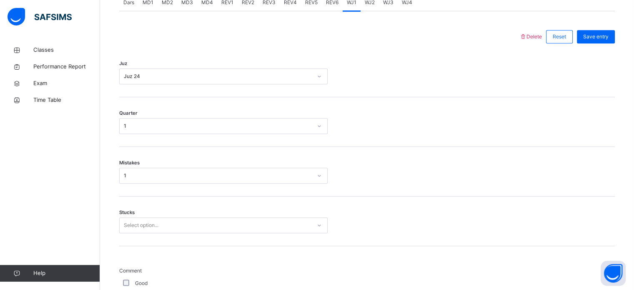
click at [127, 235] on div "Stucks Select option..." at bounding box center [366, 221] width 495 height 50
click at [145, 217] on div "Select option..." at bounding box center [223, 225] width 208 height 16
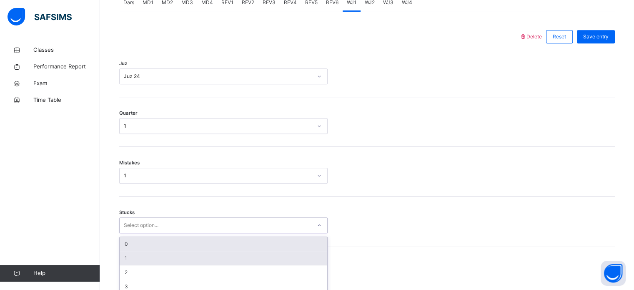
scroll to position [405, 0]
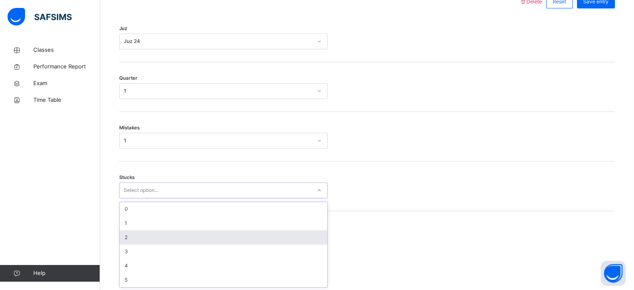
click at [140, 236] on div "2" at bounding box center [223, 237] width 207 height 14
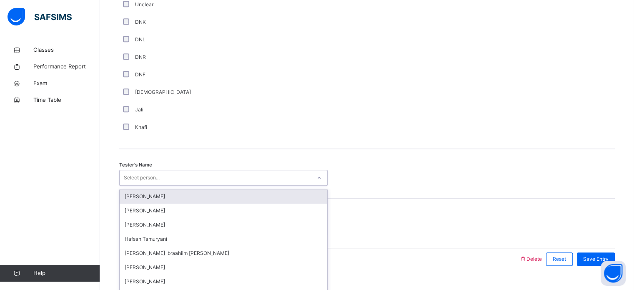
scroll to position [752, 0]
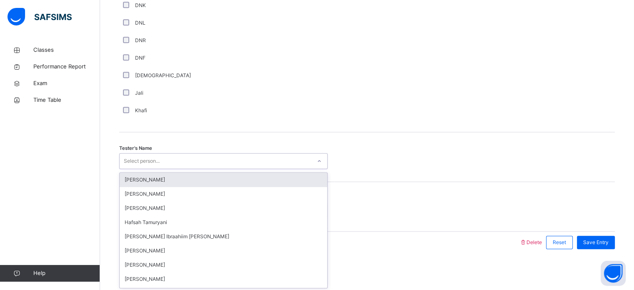
click at [143, 169] on div "option [PERSON_NAME] focused, 1 of 45. 45 results available. Use Up and Down to…" at bounding box center [223, 161] width 208 height 16
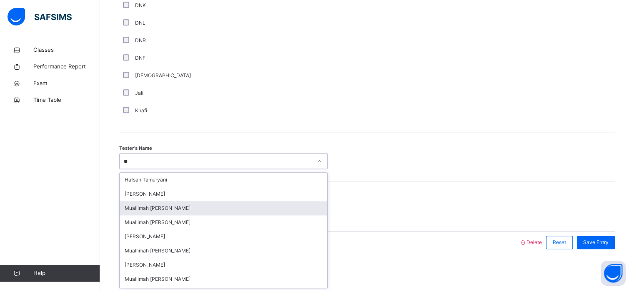
type input "*"
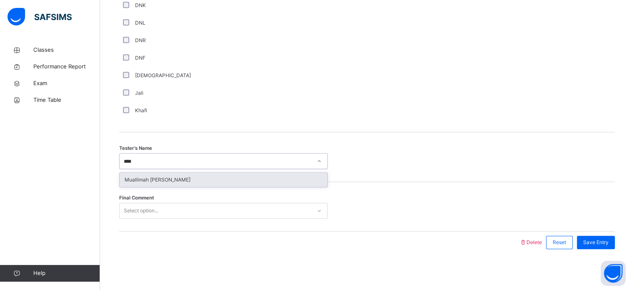
type input "*****"
click at [228, 180] on div "Muallimah [PERSON_NAME]" at bounding box center [223, 179] width 207 height 14
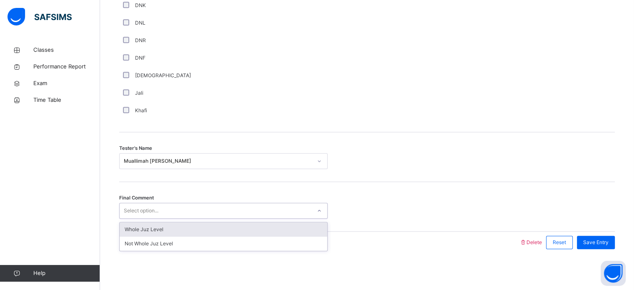
click at [195, 233] on div "Whole Juz Level" at bounding box center [223, 229] width 207 height 14
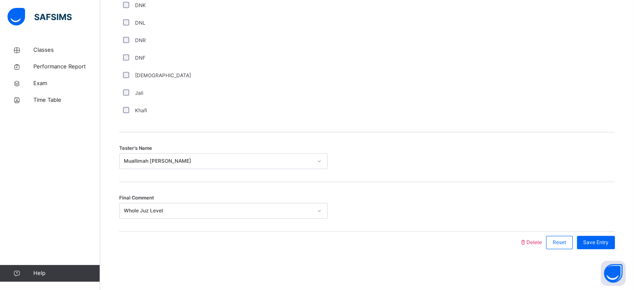
click at [260, 197] on div "Final Comment Whole Juz Level" at bounding box center [366, 207] width 495 height 50
click at [197, 197] on div "Final Comment Whole Juz Level" at bounding box center [366, 207] width 495 height 50
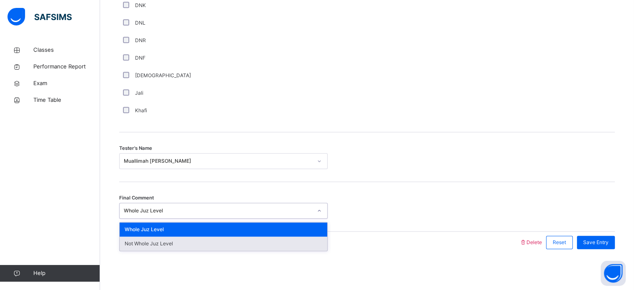
click at [171, 238] on div "Not Whole Juz Level" at bounding box center [223, 243] width 207 height 14
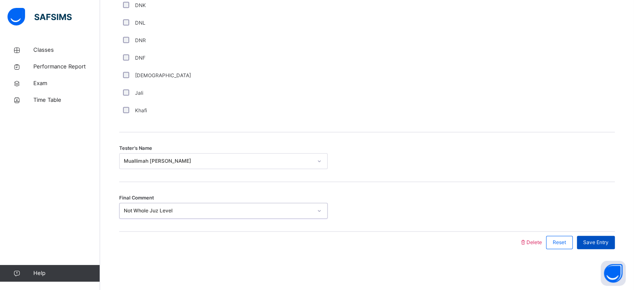
click at [602, 246] on div "Save Entry" at bounding box center [596, 241] width 38 height 13
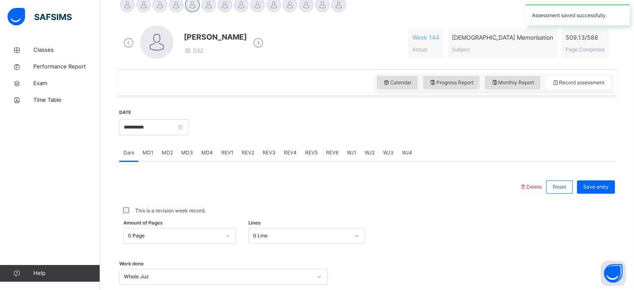
scroll to position [220, 0]
click at [372, 154] on span "WJ2" at bounding box center [370, 152] width 10 height 7
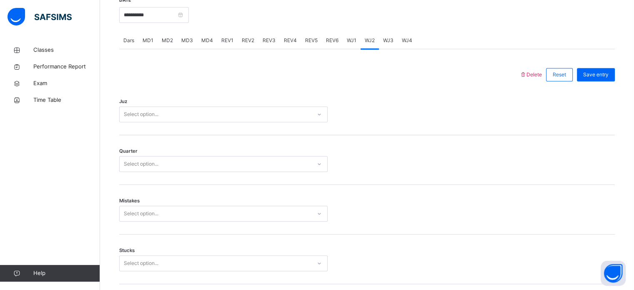
scroll to position [335, 0]
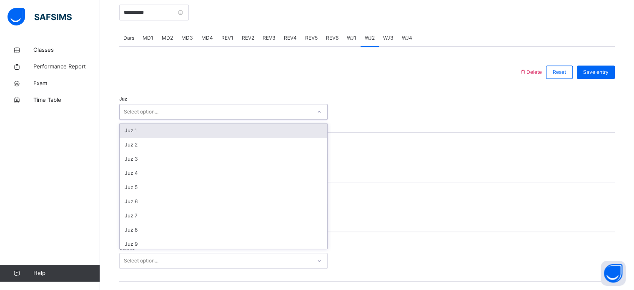
click at [267, 110] on div "Select option..." at bounding box center [216, 111] width 192 height 13
type input "**"
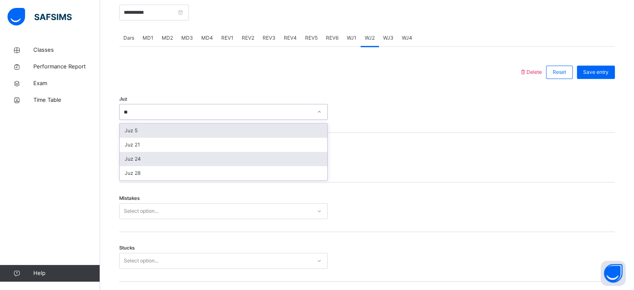
click at [142, 160] on div "Juz 24" at bounding box center [223, 159] width 207 height 14
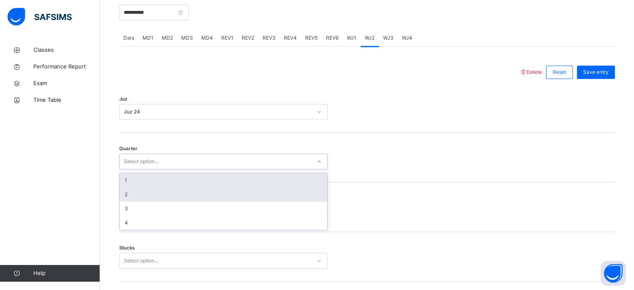
click at [137, 195] on div "2" at bounding box center [223, 194] width 207 height 14
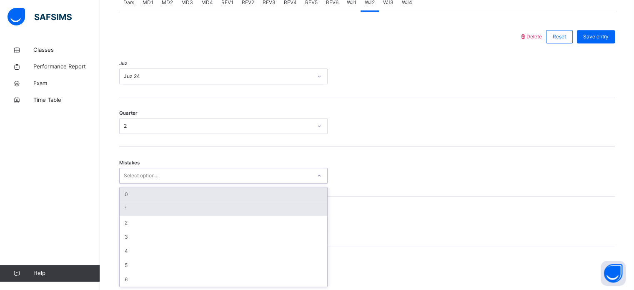
click at [143, 210] on div "1" at bounding box center [223, 208] width 207 height 14
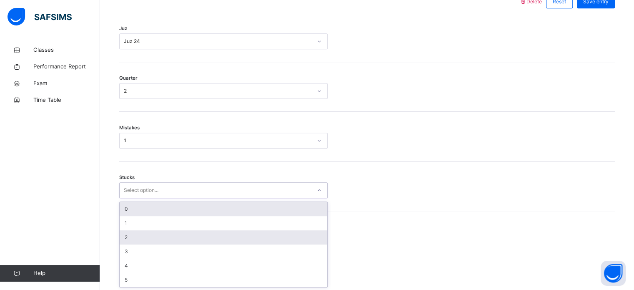
click at [140, 230] on div "2" at bounding box center [223, 237] width 207 height 14
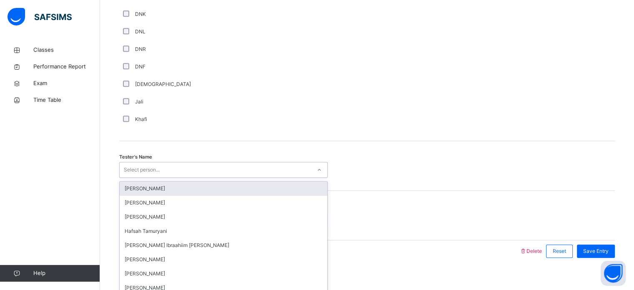
scroll to position [752, 0]
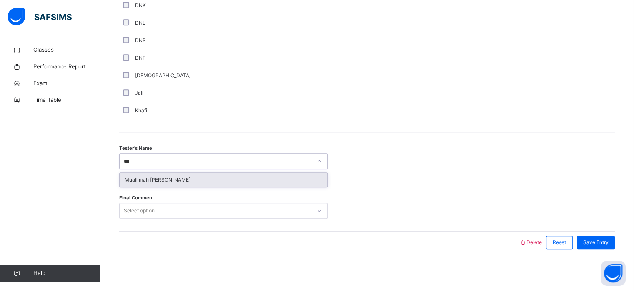
type input "****"
click at [225, 177] on div "Muallimah [PERSON_NAME]" at bounding box center [223, 179] width 207 height 14
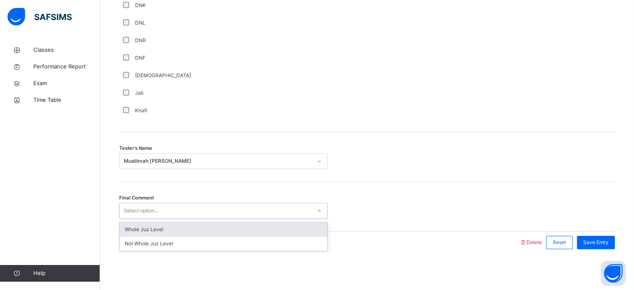
click at [180, 234] on div "Whole Juz Level" at bounding box center [223, 229] width 207 height 14
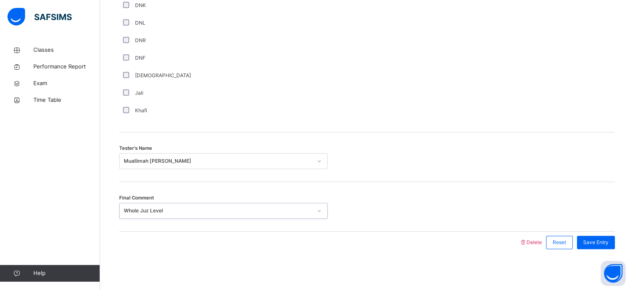
click at [602, 225] on div "Final Comment option Whole Juz Level, selected. 0 results available. Select is …" at bounding box center [366, 207] width 495 height 50
click at [604, 240] on span "Save Entry" at bounding box center [595, 241] width 25 height 7
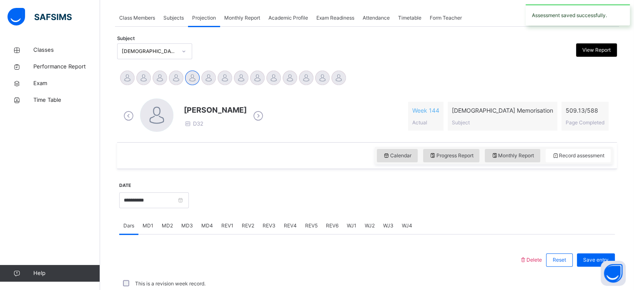
scroll to position [336, 0]
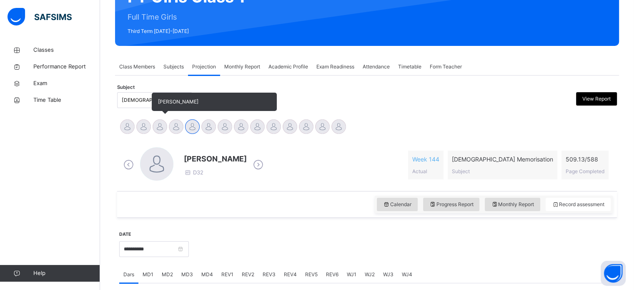
click at [162, 123] on div at bounding box center [159, 126] width 15 height 15
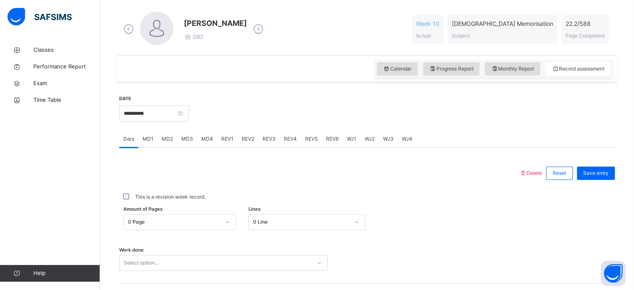
scroll to position [255, 0]
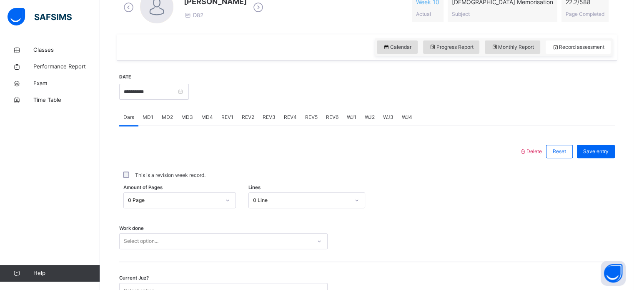
click at [170, 118] on span "MD2" at bounding box center [167, 116] width 11 height 7
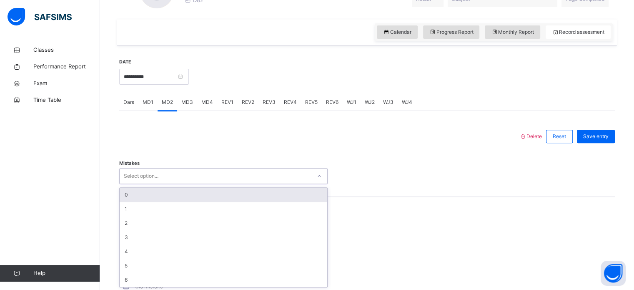
scroll to position [271, 0]
click at [135, 189] on div "0" at bounding box center [223, 194] width 207 height 14
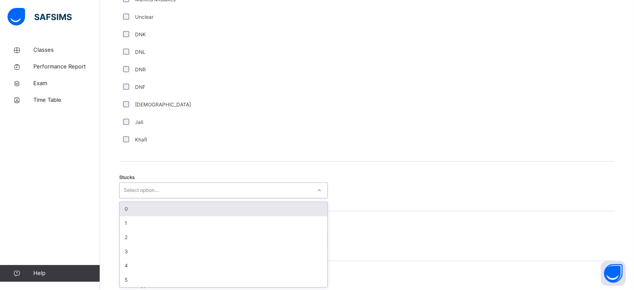
scroll to position [575, 0]
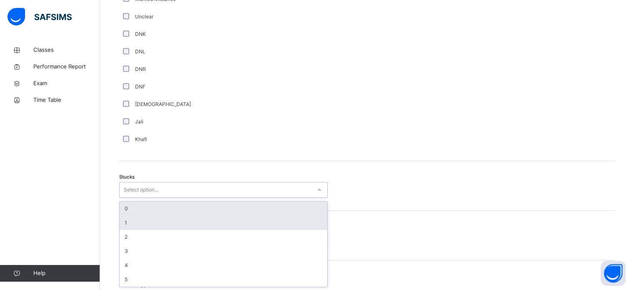
click at [128, 221] on div "1" at bounding box center [223, 222] width 207 height 14
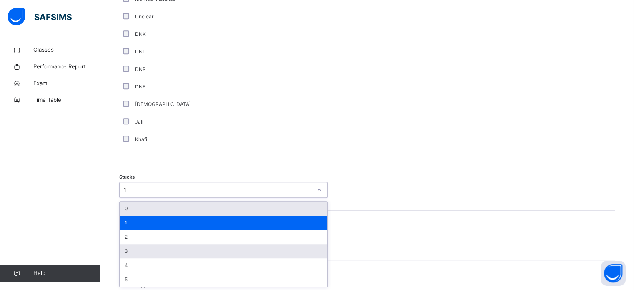
click at [128, 245] on div "3" at bounding box center [223, 251] width 207 height 14
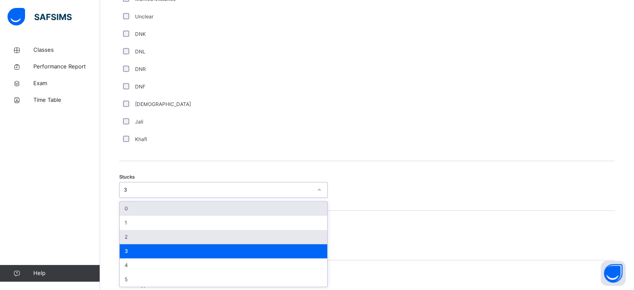
click at [132, 235] on div "2" at bounding box center [223, 237] width 207 height 14
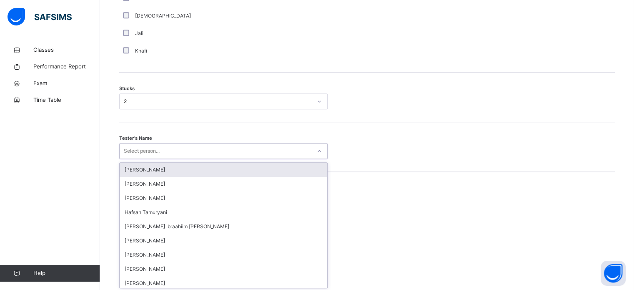
scroll to position [664, 0]
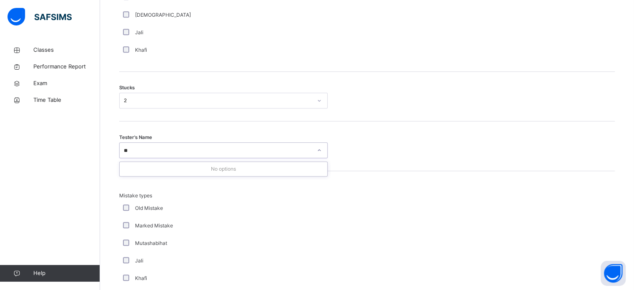
type input "*"
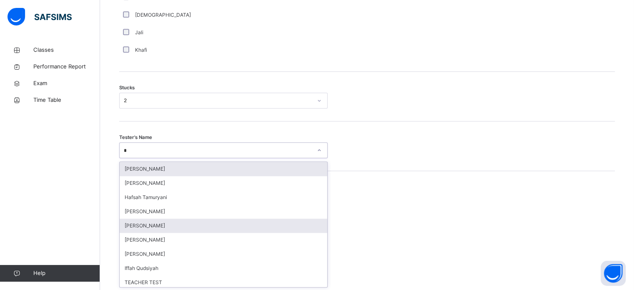
click at [148, 227] on div "[PERSON_NAME]" at bounding box center [223, 225] width 207 height 14
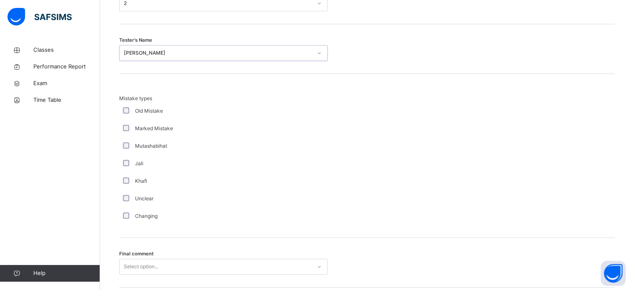
scroll to position [817, 0]
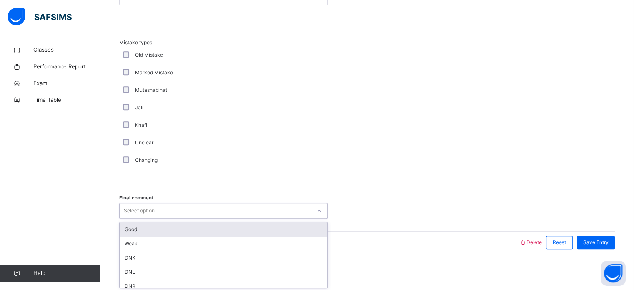
click at [143, 230] on div "Good" at bounding box center [223, 229] width 207 height 14
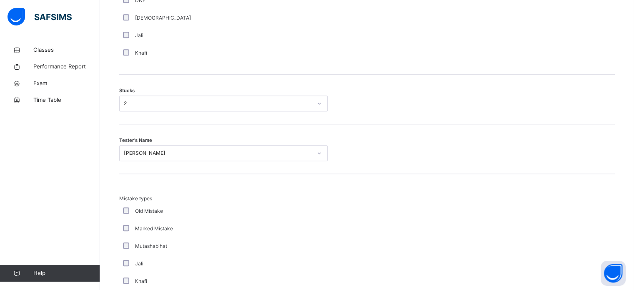
scroll to position [662, 0]
click at [195, 167] on div "Tester's Name [PERSON_NAME]" at bounding box center [366, 149] width 495 height 50
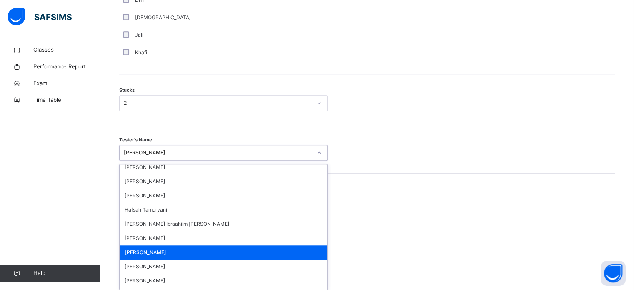
scroll to position [0, 0]
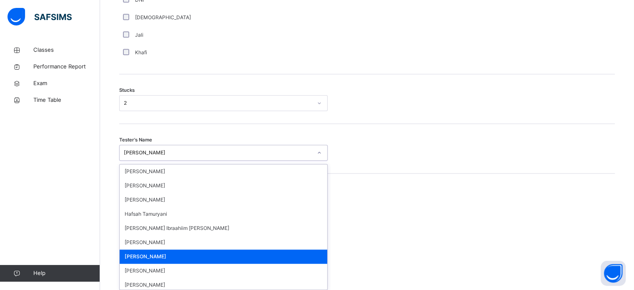
click at [387, 163] on div "Tester's Name option [PERSON_NAME], selected. option [PERSON_NAME] focused, 7 o…" at bounding box center [366, 149] width 495 height 50
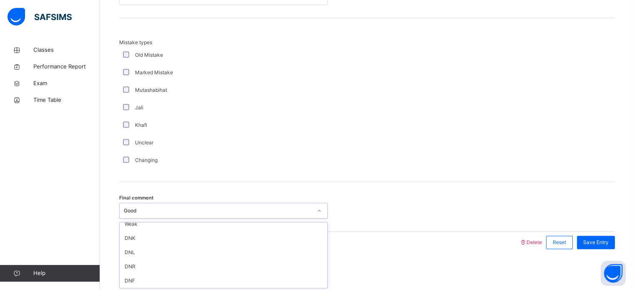
scroll to position [17, 0]
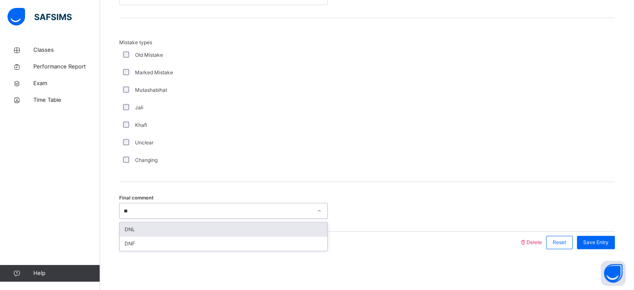
type input "*"
type input "****"
click at [254, 234] on div "Good" at bounding box center [223, 229] width 207 height 14
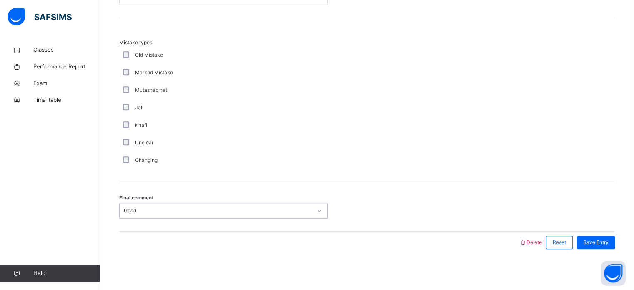
click at [258, 239] on div at bounding box center [319, 242] width 392 height 22
click at [606, 242] on span "Save Entry" at bounding box center [595, 241] width 25 height 7
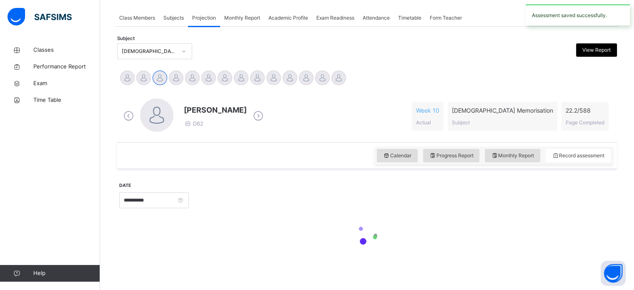
scroll to position [336, 0]
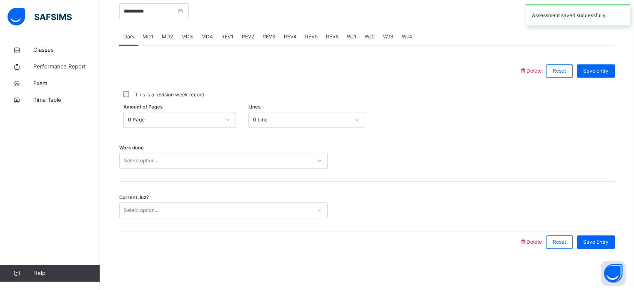
click at [214, 37] on div "MD4" at bounding box center [207, 36] width 20 height 17
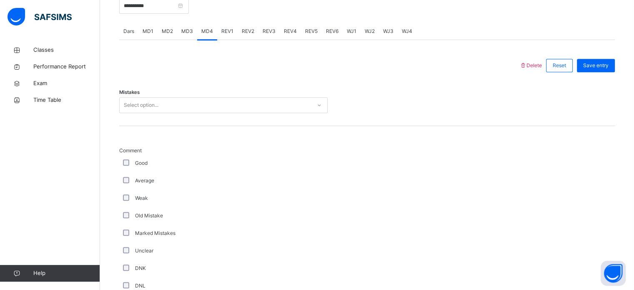
scroll to position [342, 0]
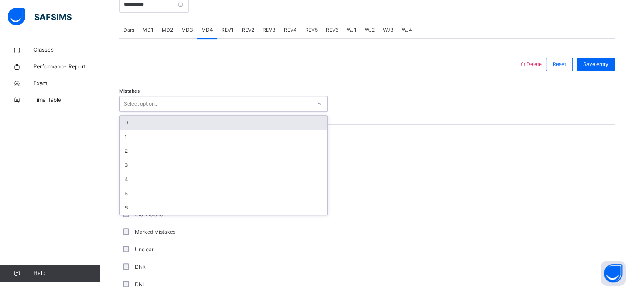
click at [147, 125] on div "0" at bounding box center [223, 122] width 207 height 14
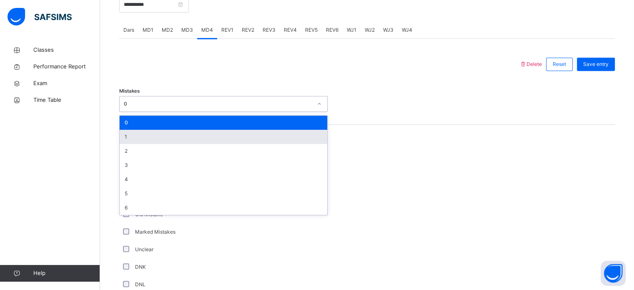
click at [128, 135] on div "1" at bounding box center [223, 137] width 207 height 14
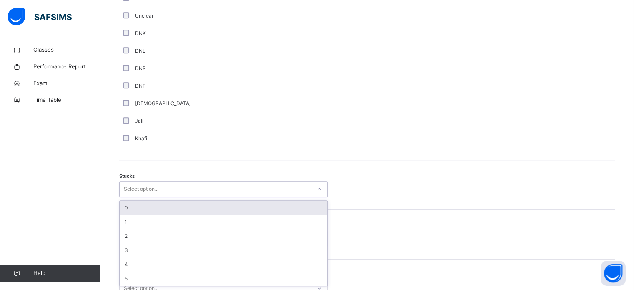
scroll to position [578, 0]
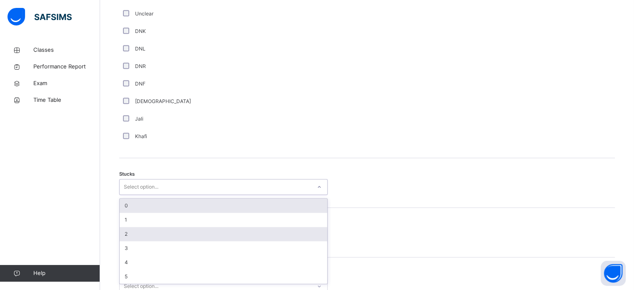
click at [128, 235] on div "2" at bounding box center [223, 234] width 207 height 14
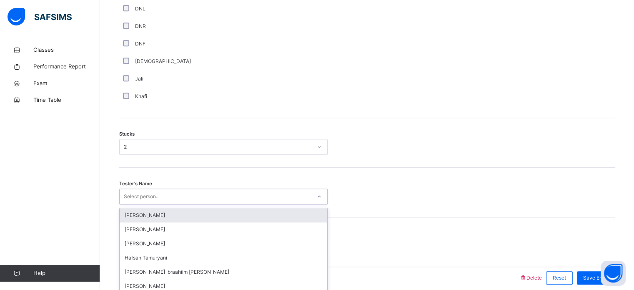
scroll to position [653, 0]
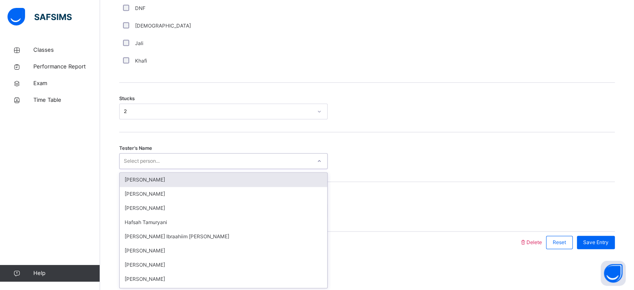
click at [158, 182] on div "[PERSON_NAME]" at bounding box center [223, 179] width 207 height 14
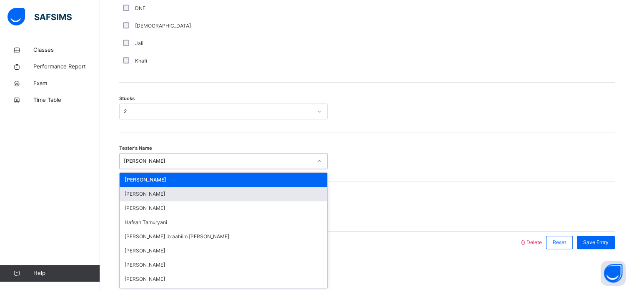
click at [152, 197] on div "[PERSON_NAME]" at bounding box center [223, 194] width 207 height 14
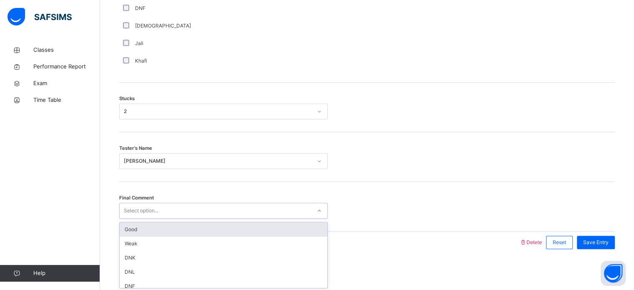
click at [152, 227] on div "Good" at bounding box center [223, 229] width 207 height 14
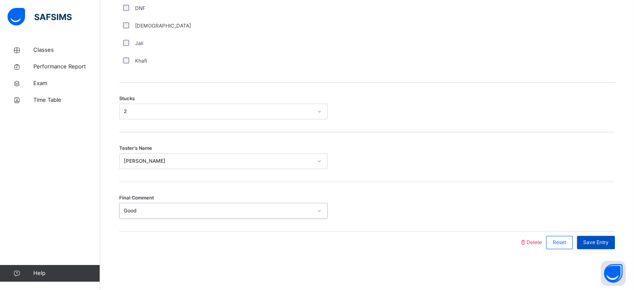
click at [597, 240] on span "Save Entry" at bounding box center [595, 241] width 25 height 7
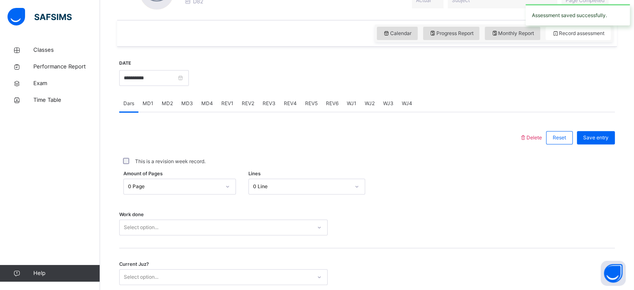
scroll to position [268, 0]
click at [189, 102] on span "MD3" at bounding box center [187, 103] width 12 height 7
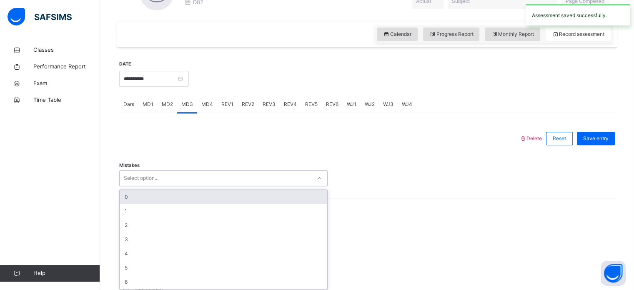
click at [137, 196] on div "0" at bounding box center [223, 197] width 207 height 14
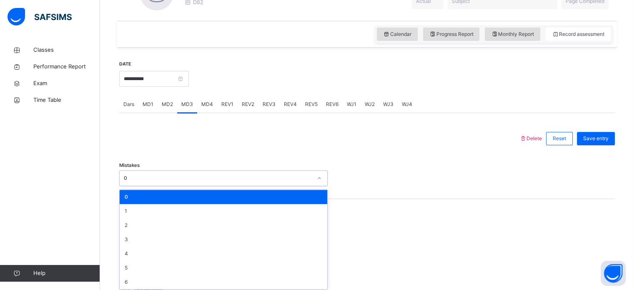
click at [190, 155] on div "Mistakes option 0, selected. option 0 focused, 1 of 7. 7 results available. Use…" at bounding box center [366, 174] width 495 height 50
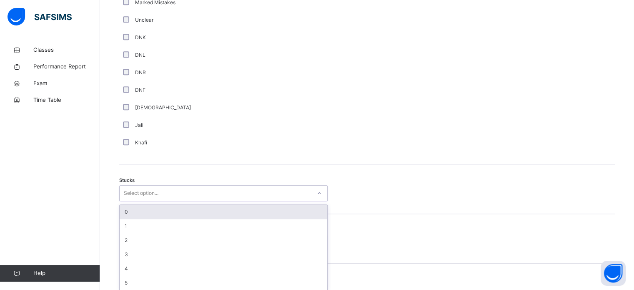
scroll to position [575, 0]
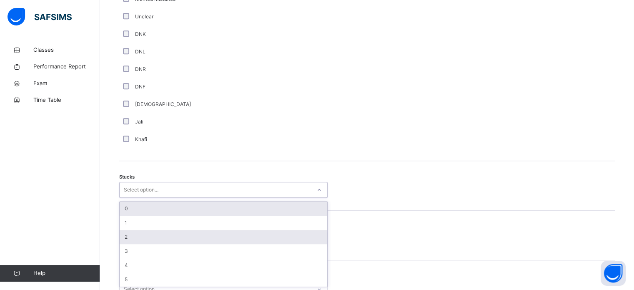
click at [142, 238] on div "2" at bounding box center [223, 237] width 207 height 14
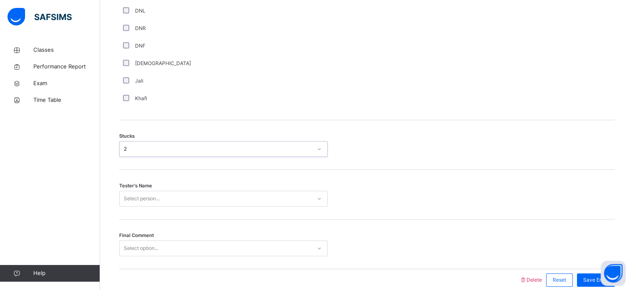
scroll to position [653, 0]
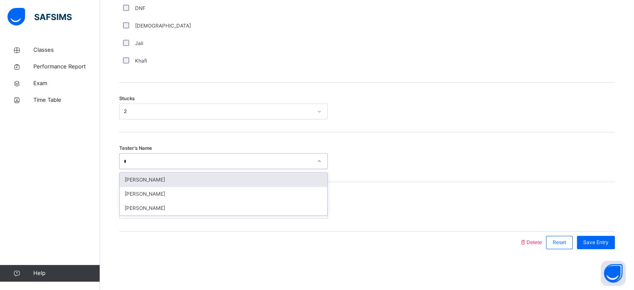
type input "**"
click at [156, 180] on div "[PERSON_NAME]" at bounding box center [223, 179] width 207 height 14
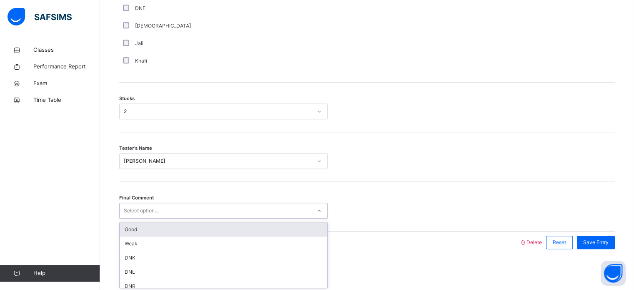
click at [152, 232] on div "Good" at bounding box center [223, 229] width 207 height 14
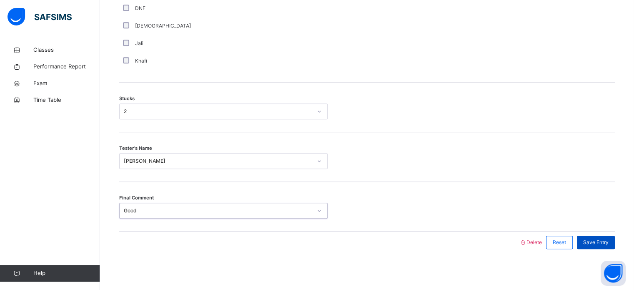
click at [603, 238] on span "Save Entry" at bounding box center [595, 241] width 25 height 7
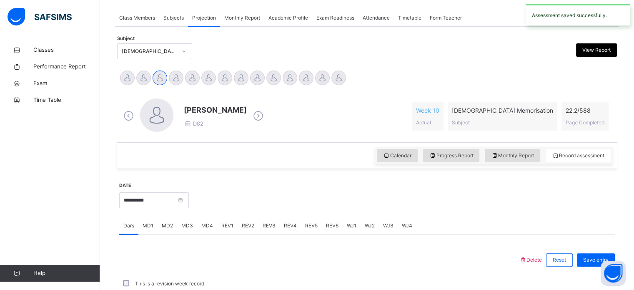
scroll to position [336, 0]
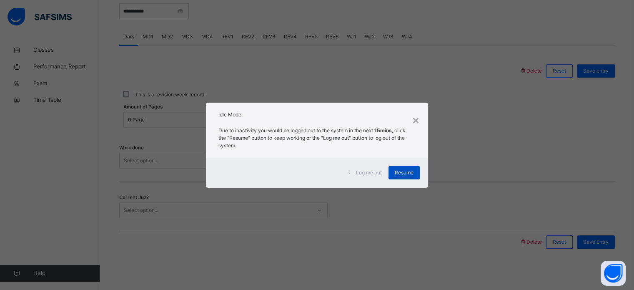
click at [392, 176] on div "Resume" at bounding box center [403, 172] width 31 height 13
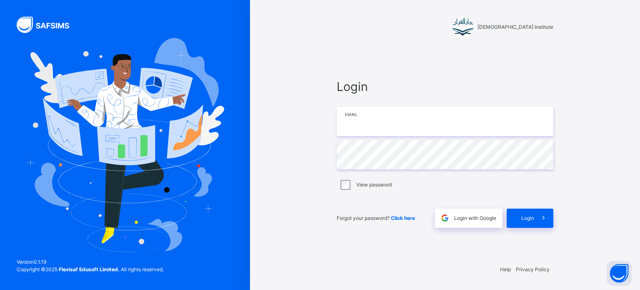
type input "**********"
click at [537, 218] on span at bounding box center [543, 217] width 19 height 19
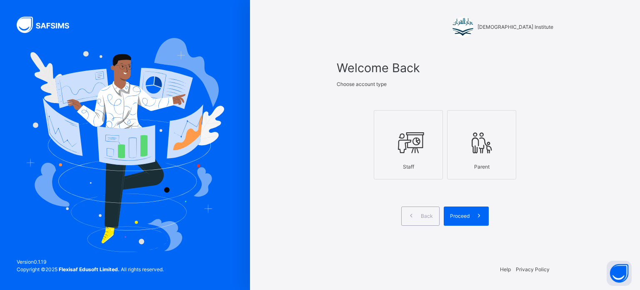
click at [417, 131] on icon at bounding box center [408, 142] width 29 height 31
click at [462, 215] on span "Proceed" at bounding box center [460, 215] width 20 height 7
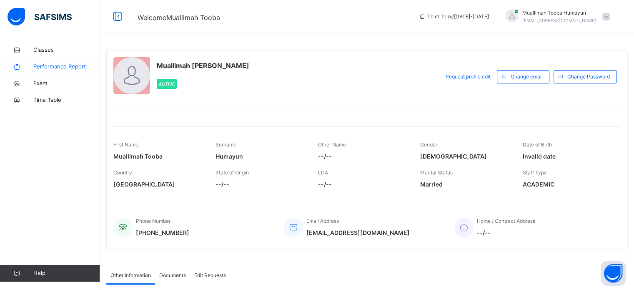
click at [80, 61] on link "Performance Report" at bounding box center [50, 66] width 100 height 17
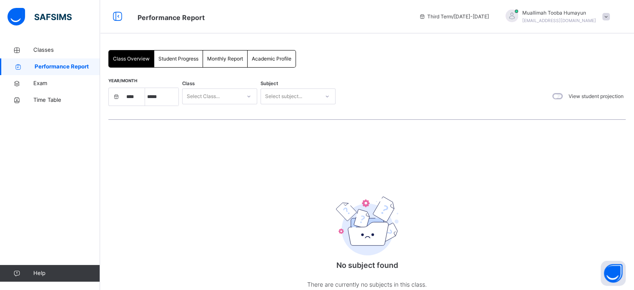
select select "****"
select select "*"
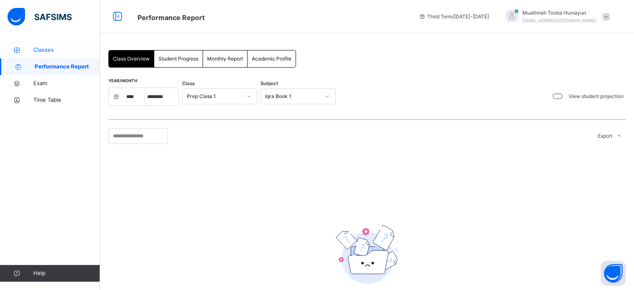
click at [45, 46] on span "Classes" at bounding box center [66, 50] width 67 height 8
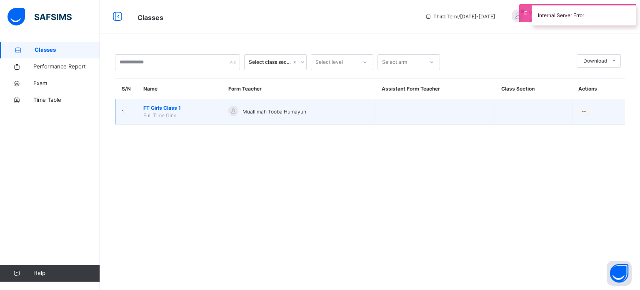
click at [156, 111] on span "FT Girls Class 1" at bounding box center [179, 107] width 72 height 7
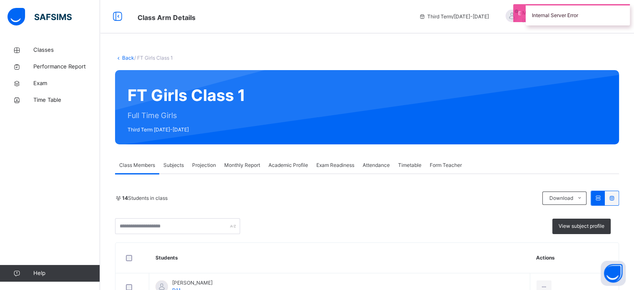
click at [205, 164] on span "Projection" at bounding box center [204, 164] width 24 height 7
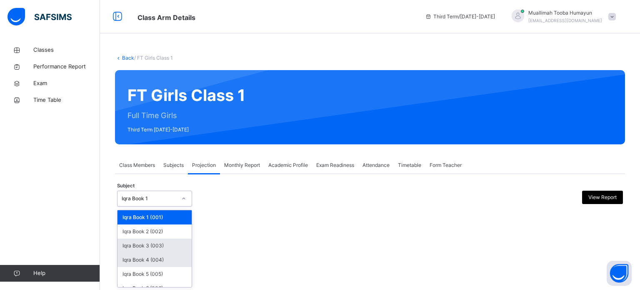
drag, startPoint x: 176, startPoint y: 198, endPoint x: 146, endPoint y: 263, distance: 71.2
click at [146, 206] on div "option Iqra Book 3 (003) focused, 3 of 8. 8 results available. Use Up and Down …" at bounding box center [154, 198] width 75 height 16
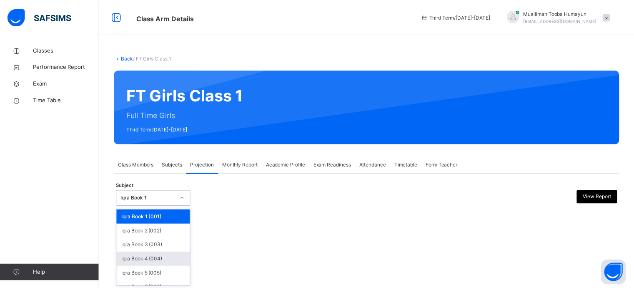
scroll to position [44, 0]
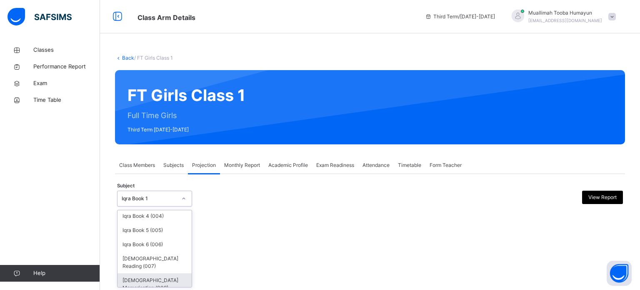
click at [140, 276] on div "[DEMOGRAPHIC_DATA] Memorisation (008)" at bounding box center [154, 284] width 74 height 22
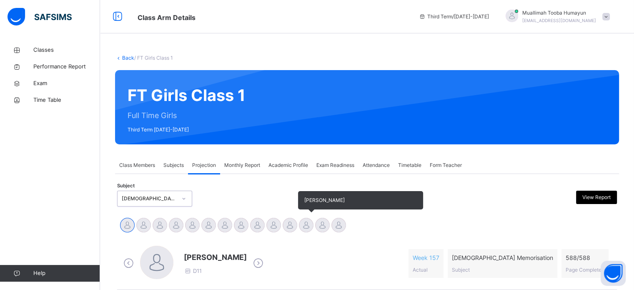
scroll to position [111, 0]
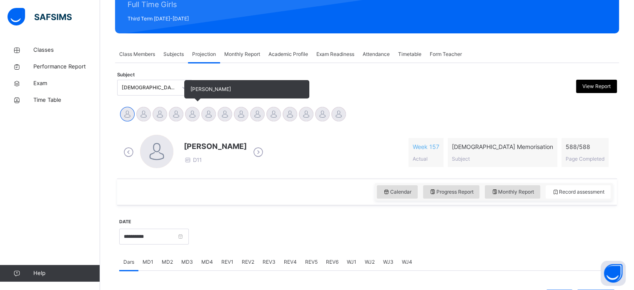
click at [196, 111] on div at bounding box center [192, 114] width 15 height 15
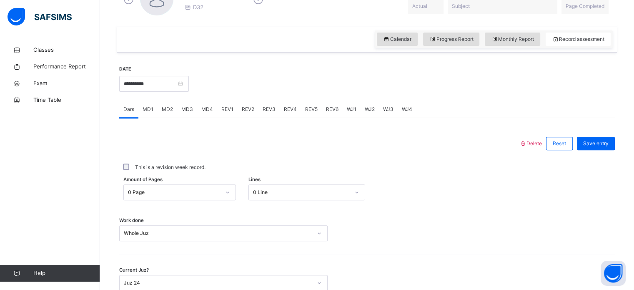
scroll to position [264, 0]
click at [293, 105] on span "REV4" at bounding box center [290, 108] width 13 height 7
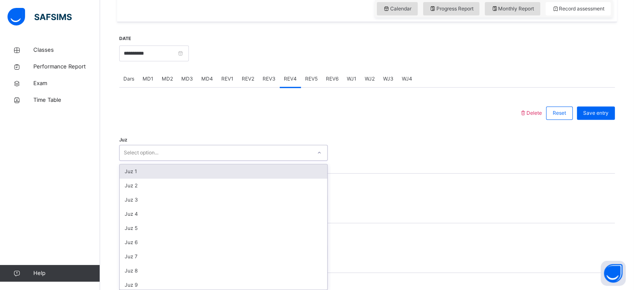
click at [182, 160] on div "option Juz 1 focused, 1 of 30. 30 results available. Use Up and Down to choose …" at bounding box center [223, 153] width 208 height 16
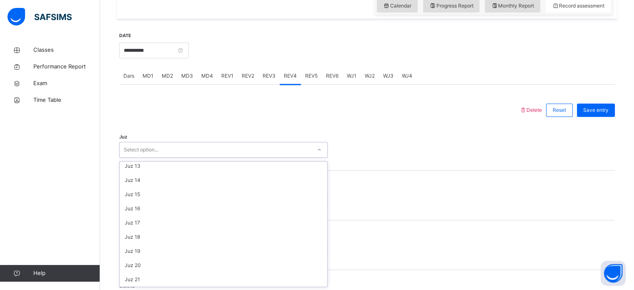
scroll to position [173, 0]
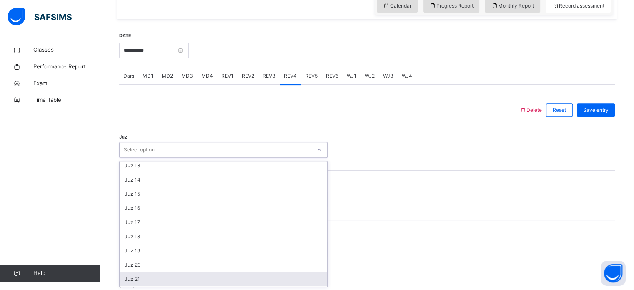
click at [137, 282] on div "Juz 21" at bounding box center [223, 279] width 207 height 14
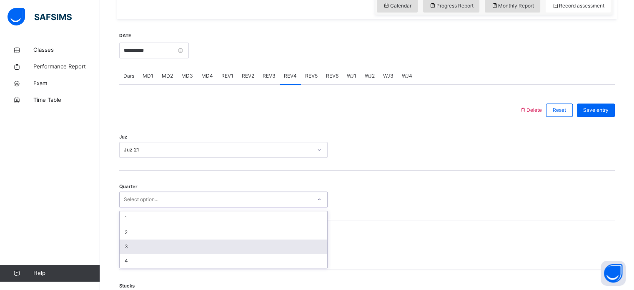
drag, startPoint x: 129, startPoint y: 201, endPoint x: 132, endPoint y: 240, distance: 39.3
click at [132, 207] on div "option 3 focused, 3 of 4. 4 results available. Use Up and Down to choose option…" at bounding box center [223, 199] width 208 height 16
click at [132, 240] on div "3" at bounding box center [223, 246] width 207 height 14
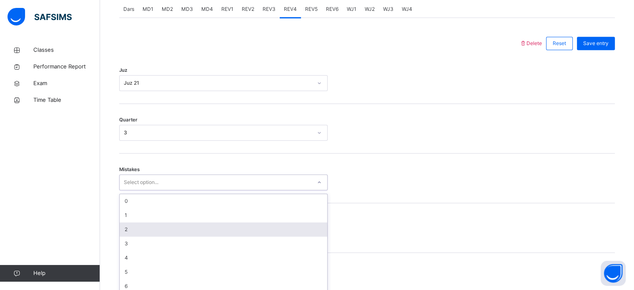
click at [150, 190] on div "option 2 focused, 3 of 7. 7 results available. Use Up and Down to choose option…" at bounding box center [223, 182] width 208 height 16
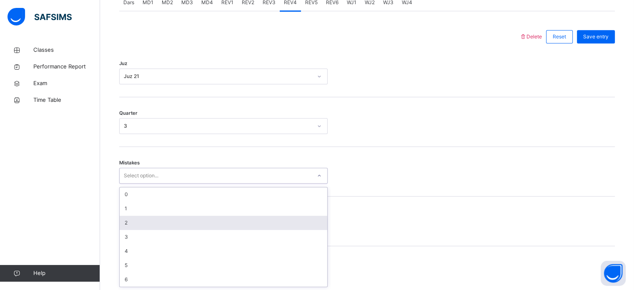
click at [137, 225] on div "2" at bounding box center [223, 222] width 207 height 14
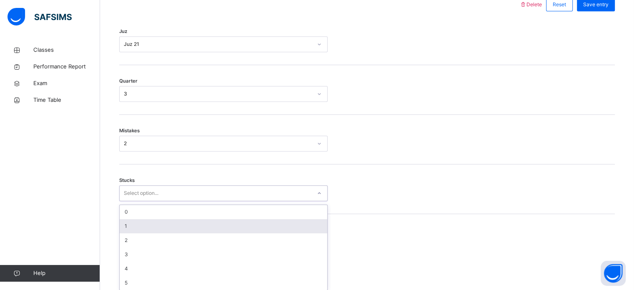
click at [135, 201] on div "option 1 focused, 2 of 6. 6 results available. Use Up and Down to choose option…" at bounding box center [223, 193] width 208 height 16
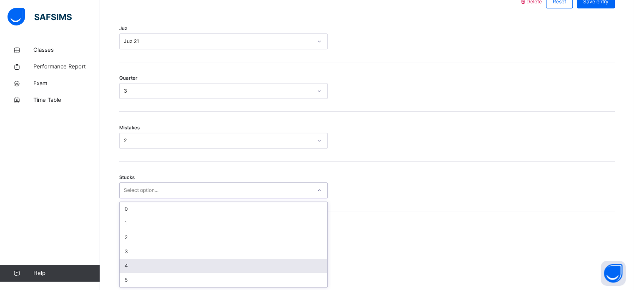
click at [135, 263] on div "4" at bounding box center [223, 265] width 207 height 14
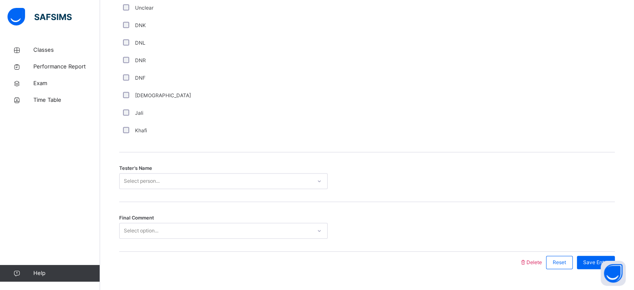
scroll to position [752, 0]
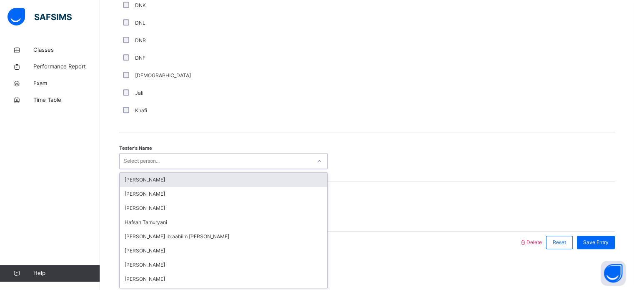
click at [158, 158] on div "Select person..." at bounding box center [142, 161] width 36 height 16
type input "***"
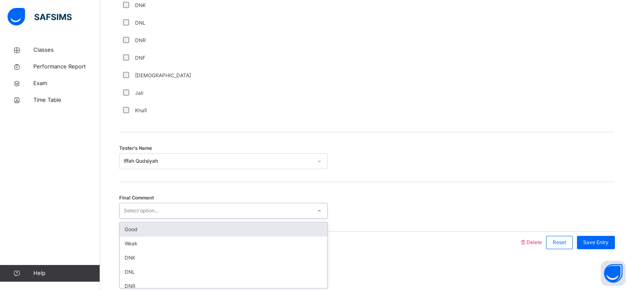
click at [165, 211] on div "Select option..." at bounding box center [216, 210] width 192 height 13
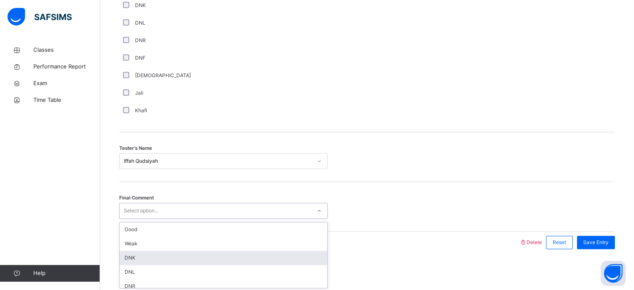
scroll to position [20, 0]
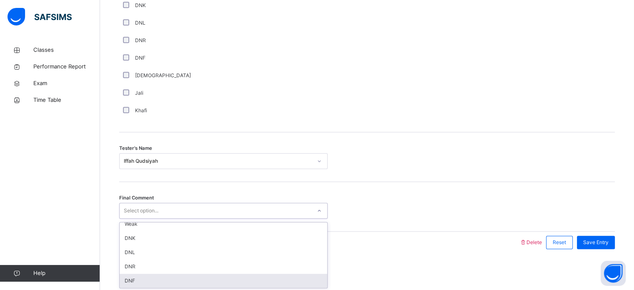
click at [143, 285] on div "DNF" at bounding box center [223, 280] width 207 height 14
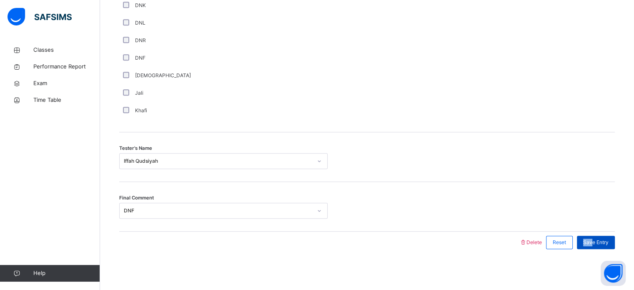
drag, startPoint x: 602, startPoint y: 230, endPoint x: 597, endPoint y: 243, distance: 13.3
click at [597, 243] on div "Save Entry" at bounding box center [593, 242] width 42 height 22
click at [597, 243] on span "Save Entry" at bounding box center [595, 241] width 25 height 7
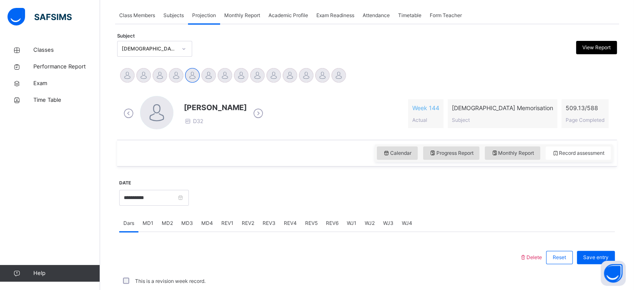
scroll to position [144, 0]
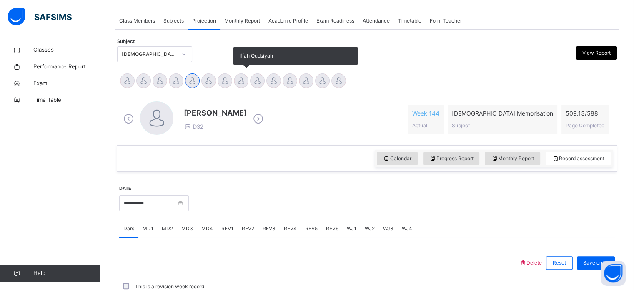
click at [237, 82] on div at bounding box center [241, 80] width 15 height 15
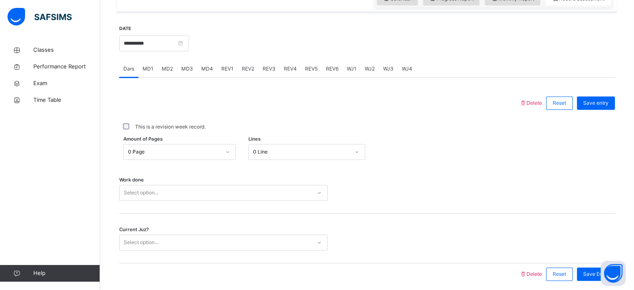
scroll to position [304, 0]
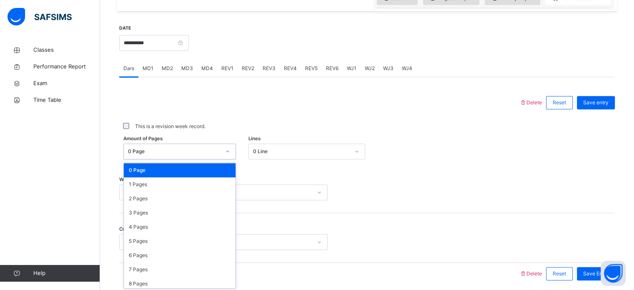
click at [207, 145] on div "0 Page" at bounding box center [172, 151] width 96 height 13
click at [175, 241] on div "5 Pages" at bounding box center [180, 241] width 112 height 14
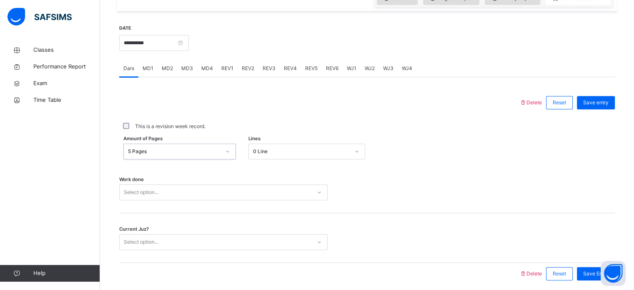
scroll to position [336, 0]
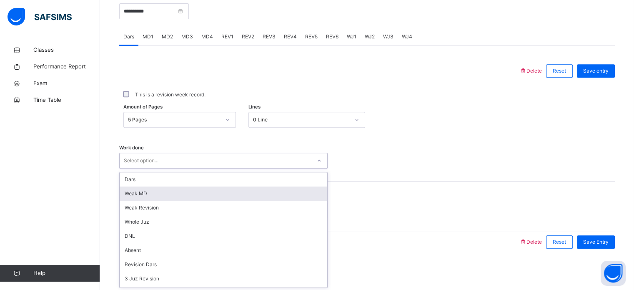
click at [160, 168] on div "option [PERSON_NAME] MD focused, 2 of 14. 14 results available. Use Up and Down…" at bounding box center [223, 160] width 208 height 16
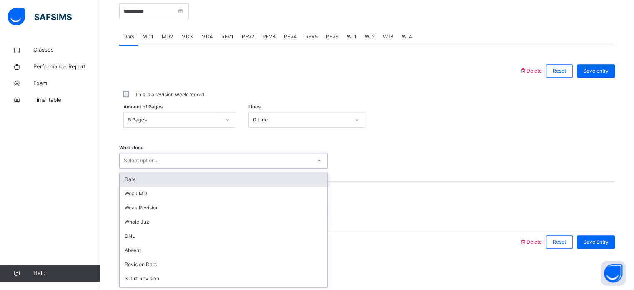
click at [151, 179] on div "Dars" at bounding box center [223, 179] width 207 height 14
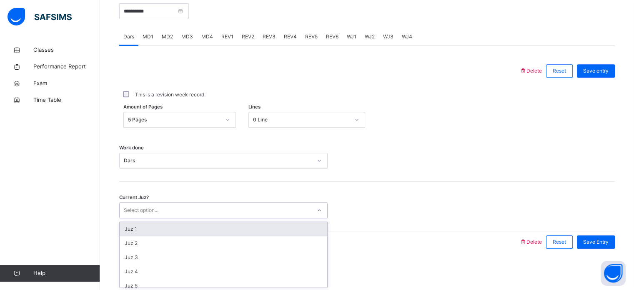
click at [151, 210] on div "Select option..." at bounding box center [141, 210] width 35 height 16
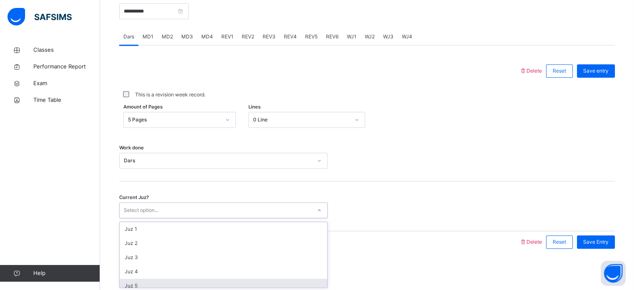
click at [150, 286] on div "Juz 5" at bounding box center [223, 285] width 207 height 14
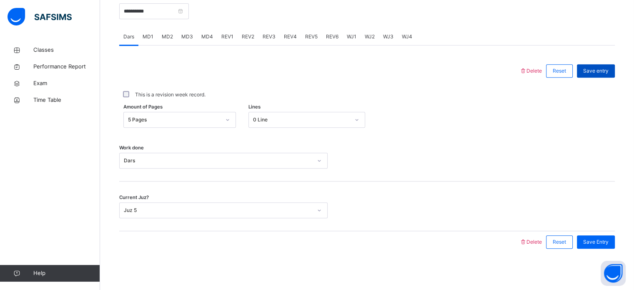
click at [608, 70] on span "Save entry" at bounding box center [595, 70] width 25 height 7
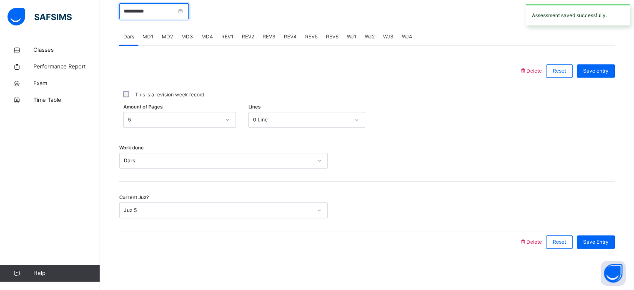
click at [189, 7] on input "**********" at bounding box center [154, 11] width 70 height 16
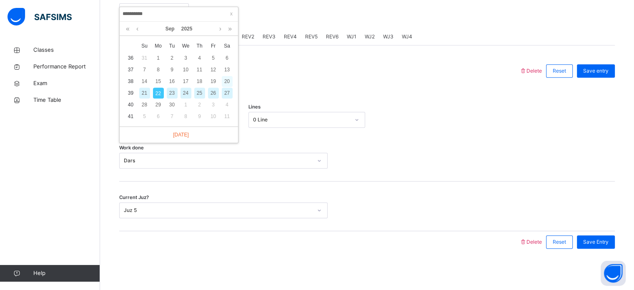
click at [228, 80] on div "20" at bounding box center [227, 81] width 11 height 11
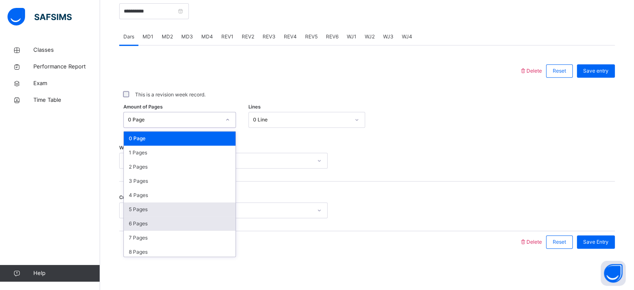
drag, startPoint x: 174, startPoint y: 118, endPoint x: 158, endPoint y: 221, distance: 104.1
click at [158, 127] on div "option 5 Pages focused, 6 of 589. 589 results available. Use Up and Down to cho…" at bounding box center [179, 120] width 112 height 16
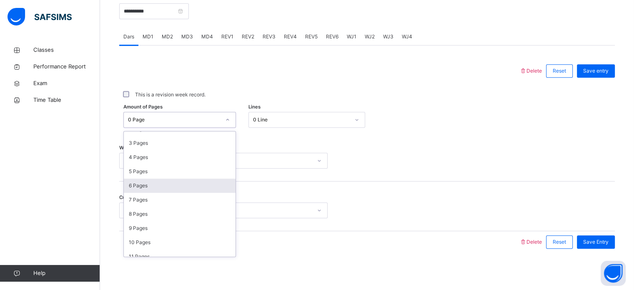
scroll to position [38, 0]
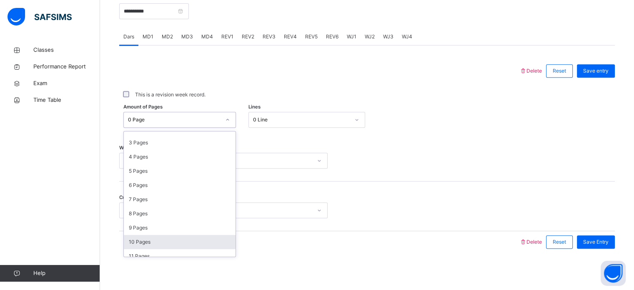
click at [145, 239] on div "10 Pages" at bounding box center [180, 242] width 112 height 14
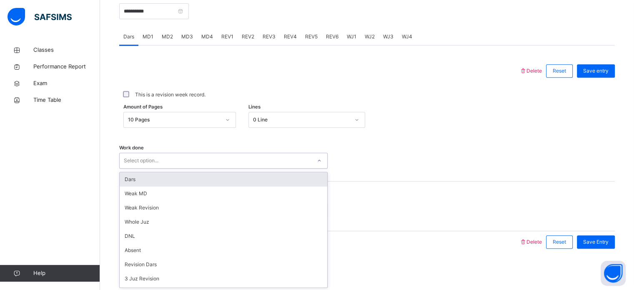
drag, startPoint x: 141, startPoint y: 160, endPoint x: 139, endPoint y: 180, distance: 20.1
click at [139, 168] on div "option Dars focused, 1 of 14. 14 results available. Use Up and Down to choose o…" at bounding box center [223, 160] width 208 height 16
click at [139, 180] on div "Dars" at bounding box center [223, 179] width 207 height 14
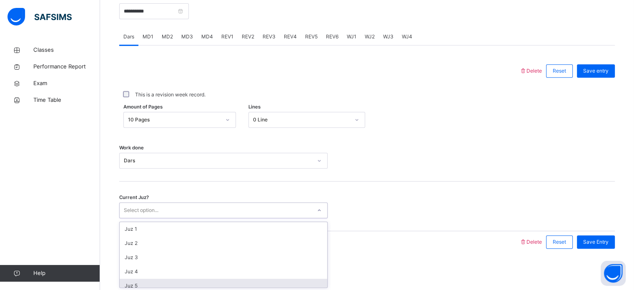
drag, startPoint x: 140, startPoint y: 207, endPoint x: 140, endPoint y: 283, distance: 75.4
click at [140, 218] on div "option Juz 5 focused, 5 of 30. 30 results available. Use Up and Down to choose …" at bounding box center [223, 210] width 208 height 16
click at [140, 283] on div "Juz 5" at bounding box center [223, 285] width 207 height 14
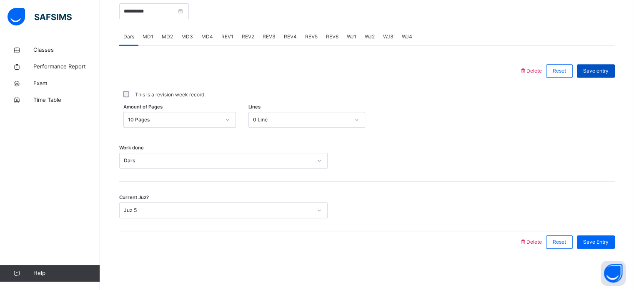
click at [608, 70] on span "Save entry" at bounding box center [595, 70] width 25 height 7
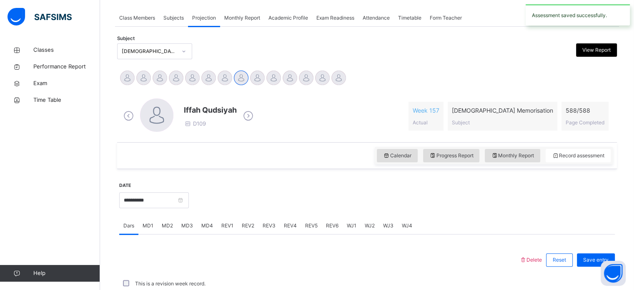
scroll to position [336, 0]
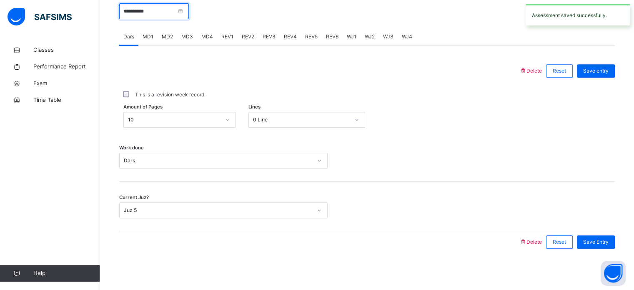
click at [189, 12] on input "**********" at bounding box center [154, 11] width 70 height 16
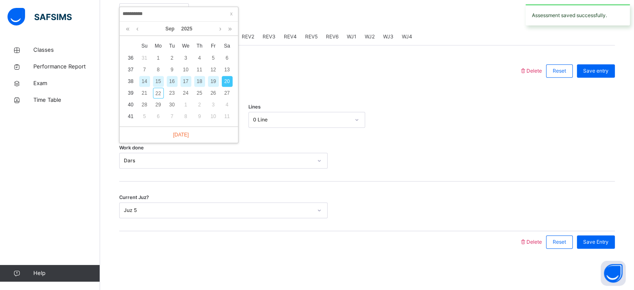
click at [215, 78] on div "19" at bounding box center [213, 81] width 11 height 11
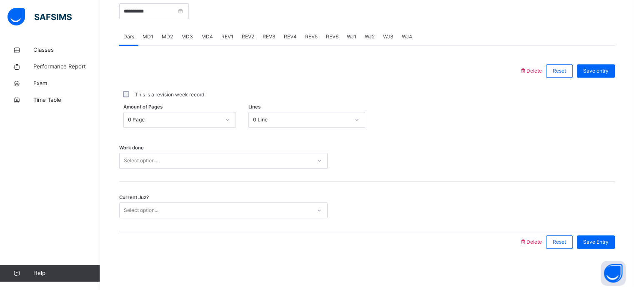
click at [213, 122] on div "0 Page" at bounding box center [174, 119] width 92 height 7
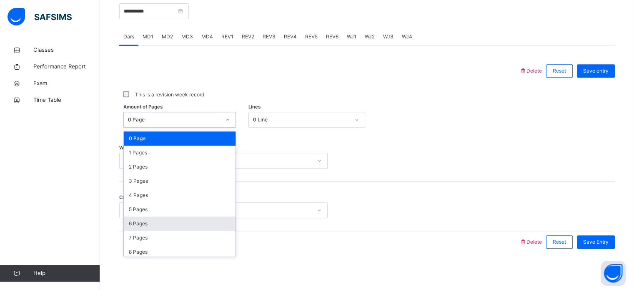
scroll to position [28, 0]
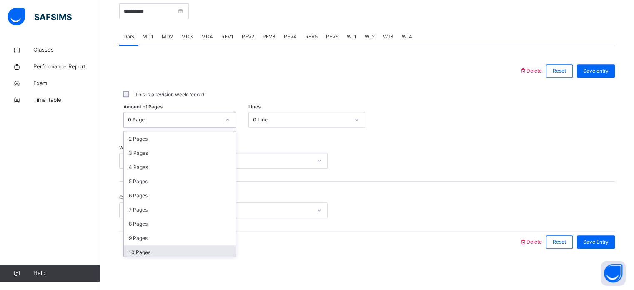
click at [141, 250] on div "10 Pages" at bounding box center [180, 252] width 112 height 14
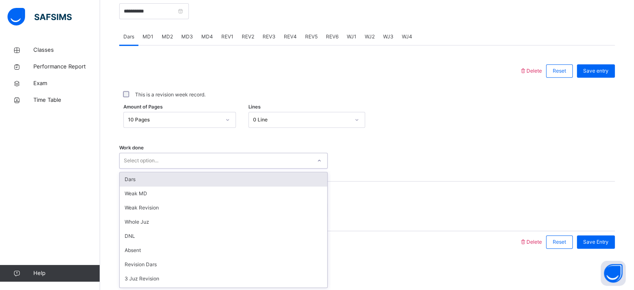
click at [147, 162] on div "Select option..." at bounding box center [141, 160] width 35 height 16
click at [141, 181] on div "Dars" at bounding box center [223, 179] width 207 height 14
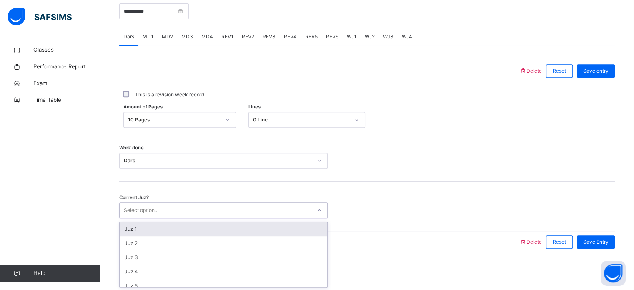
click at [152, 214] on div "Select option..." at bounding box center [141, 210] width 35 height 16
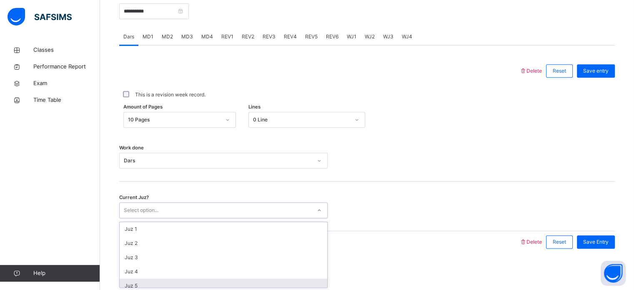
click at [142, 283] on div "Juz 5" at bounding box center [223, 285] width 207 height 14
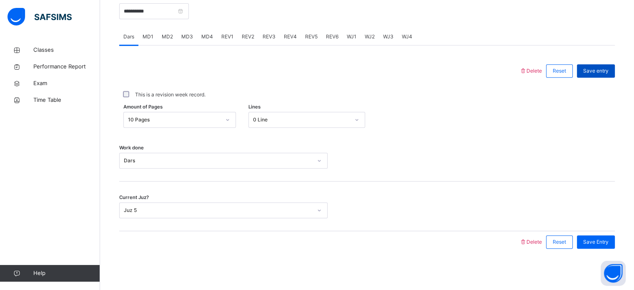
click at [608, 68] on span "Save entry" at bounding box center [595, 70] width 25 height 7
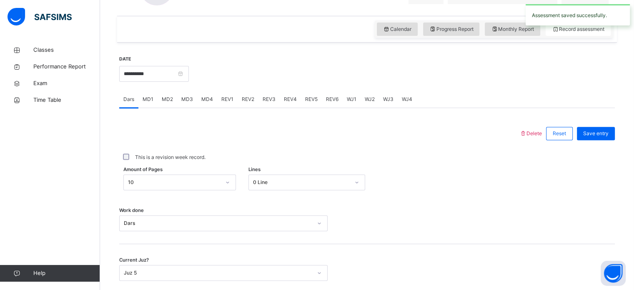
scroll to position [222, 0]
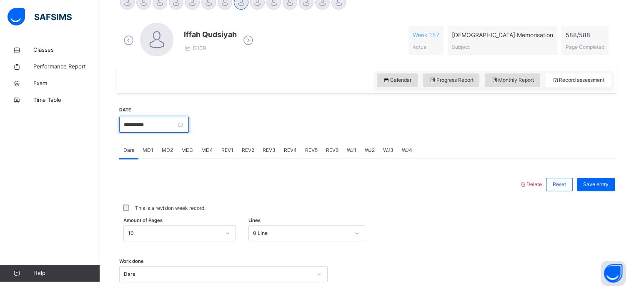
click at [189, 121] on input "**********" at bounding box center [154, 125] width 70 height 16
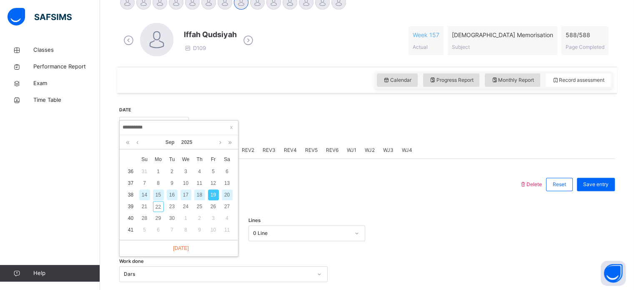
click at [198, 191] on div "18" at bounding box center [199, 194] width 11 height 11
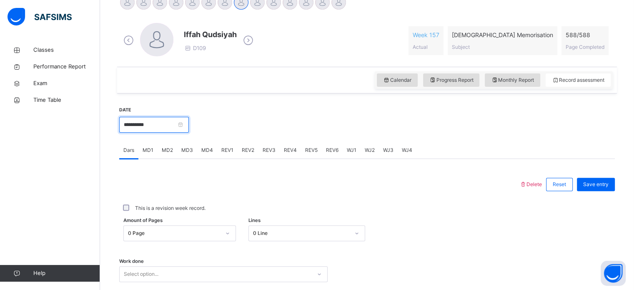
click at [189, 122] on input "**********" at bounding box center [154, 125] width 70 height 16
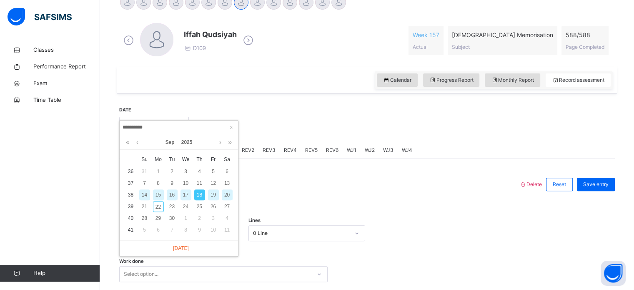
click at [187, 190] on div "17" at bounding box center [185, 194] width 11 height 11
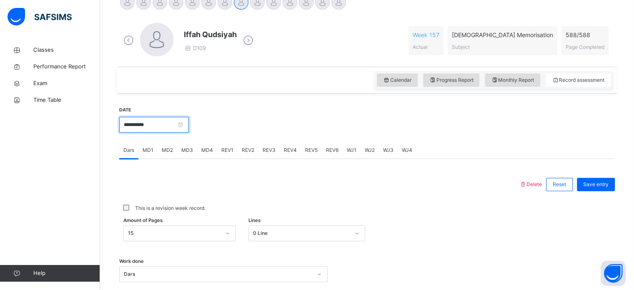
click at [189, 121] on input "**********" at bounding box center [154, 125] width 70 height 16
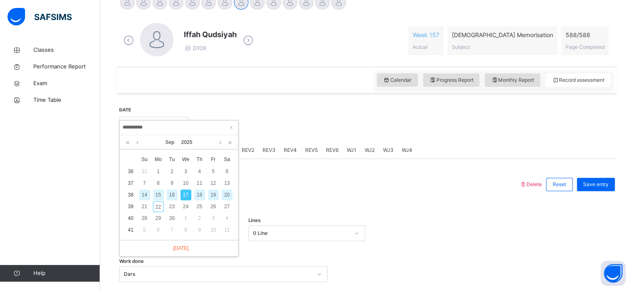
click at [171, 192] on div "16" at bounding box center [172, 194] width 11 height 11
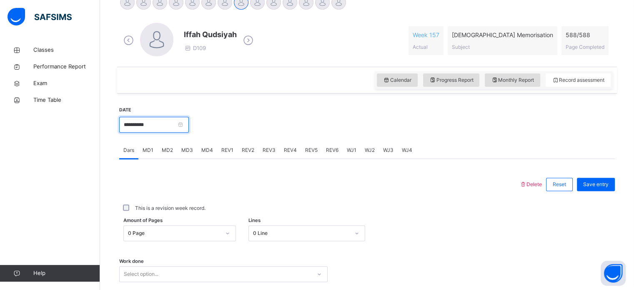
click at [189, 123] on input "**********" at bounding box center [154, 125] width 70 height 16
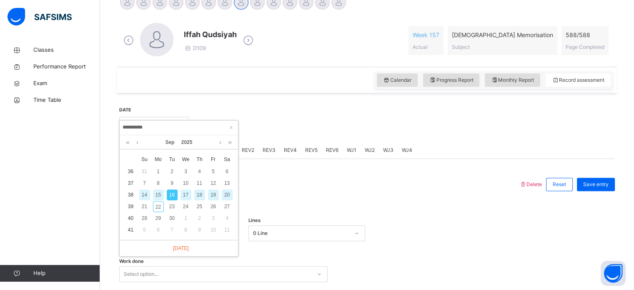
click at [158, 191] on div "15" at bounding box center [158, 194] width 11 height 11
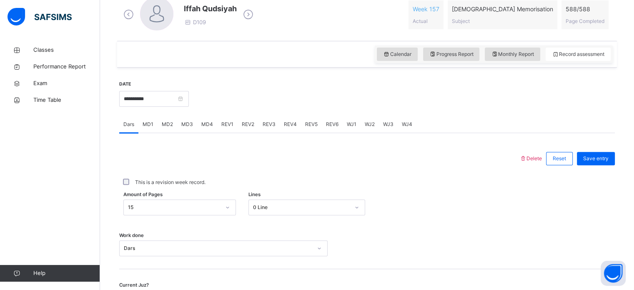
scroll to position [249, 0]
click at [189, 95] on input "**********" at bounding box center [154, 98] width 70 height 16
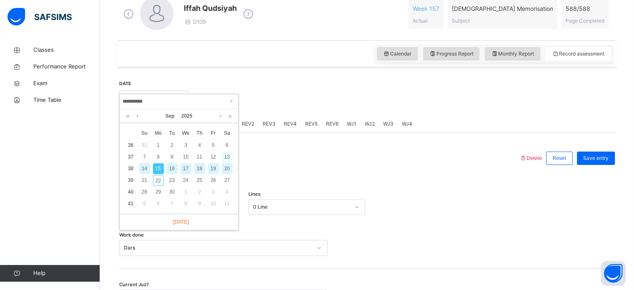
click at [225, 153] on div "13" at bounding box center [227, 156] width 11 height 11
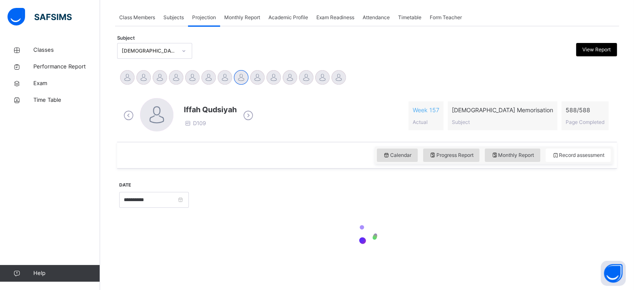
scroll to position [147, 0]
click at [225, 153] on div "Calendar Progress Report Monthly Report Record assessment" at bounding box center [366, 155] width 499 height 27
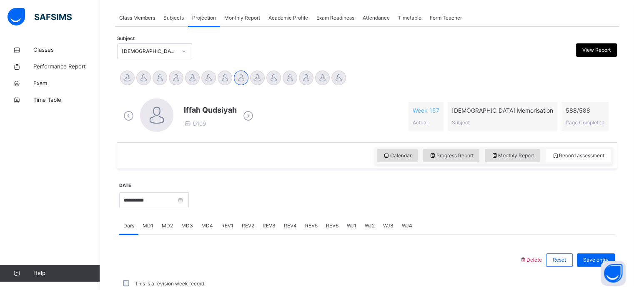
scroll to position [249, 0]
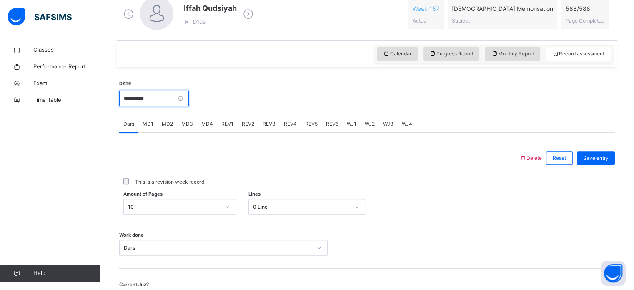
click at [189, 95] on input "**********" at bounding box center [154, 98] width 70 height 16
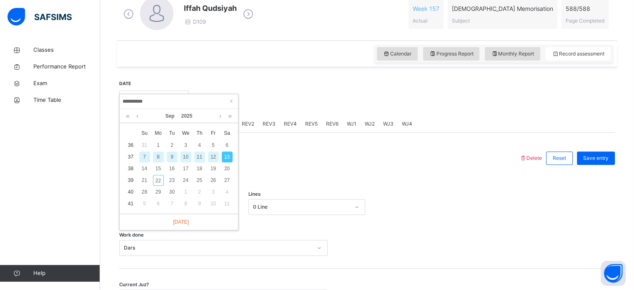
click at [213, 155] on div "12" at bounding box center [213, 156] width 11 height 11
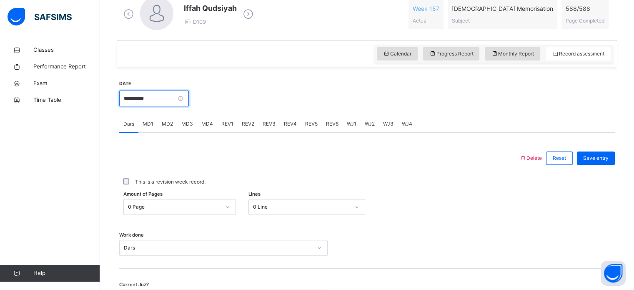
click at [189, 96] on input "**********" at bounding box center [154, 98] width 70 height 16
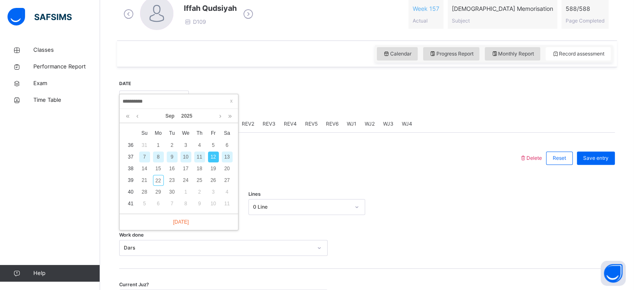
click at [200, 154] on div "11" at bounding box center [199, 156] width 11 height 11
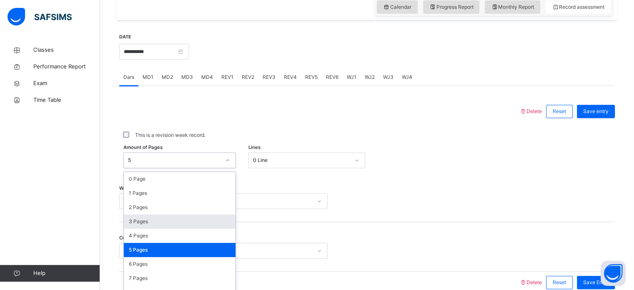
click at [194, 168] on div "option 3 Pages focused, 4 of 589. 589 results available. Use Up and Down to cho…" at bounding box center [179, 160] width 112 height 16
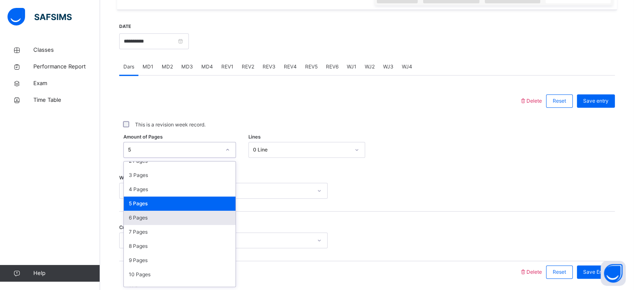
scroll to position [36, 0]
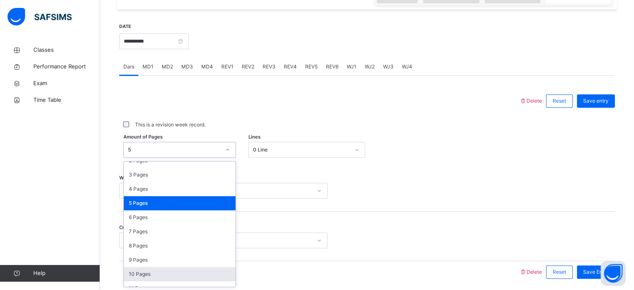
click at [155, 270] on div "10 Pages" at bounding box center [180, 274] width 112 height 14
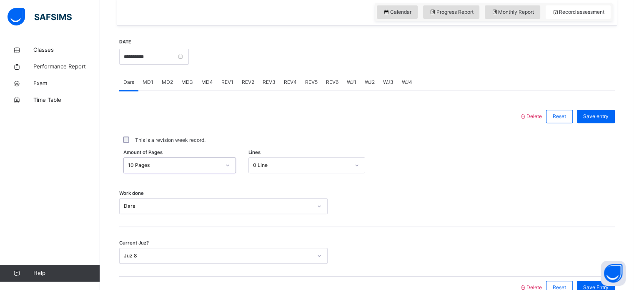
scroll to position [287, 0]
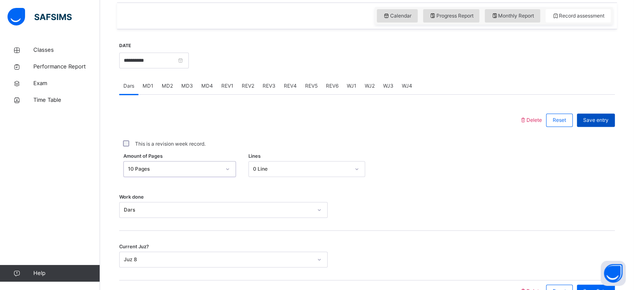
click at [608, 117] on span "Save entry" at bounding box center [595, 119] width 25 height 7
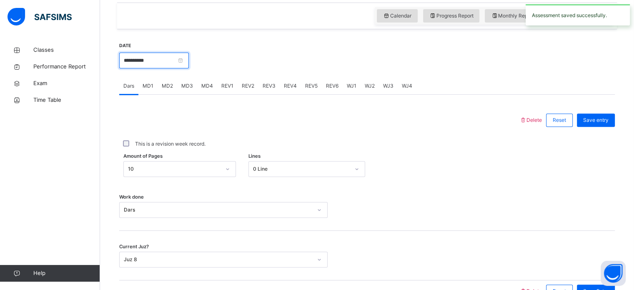
click at [189, 58] on input "**********" at bounding box center [154, 60] width 70 height 16
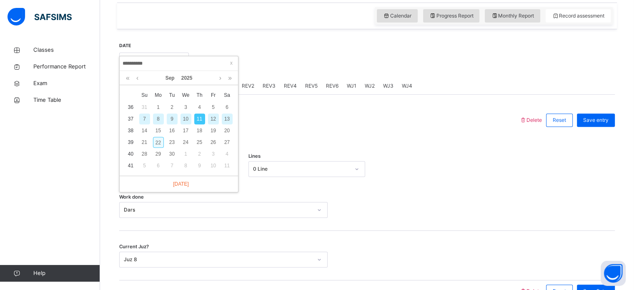
click at [158, 138] on div "22" at bounding box center [158, 142] width 11 height 11
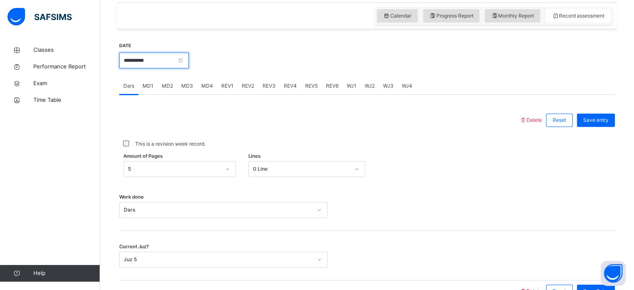
click at [189, 64] on input "**********" at bounding box center [154, 60] width 70 height 16
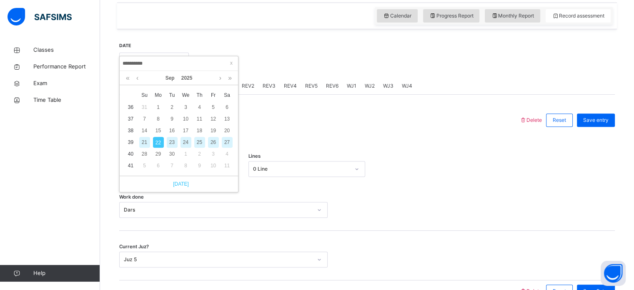
click at [187, 182] on link "[DATE]" at bounding box center [179, 183] width 20 height 7
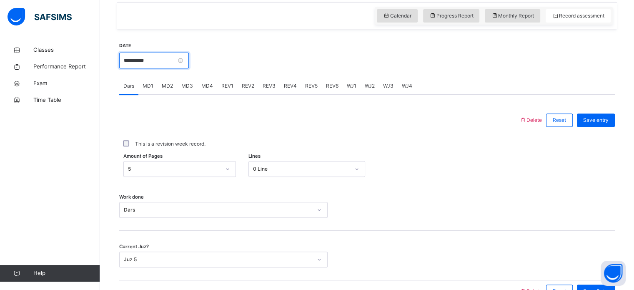
click at [189, 58] on input "**********" at bounding box center [154, 60] width 70 height 16
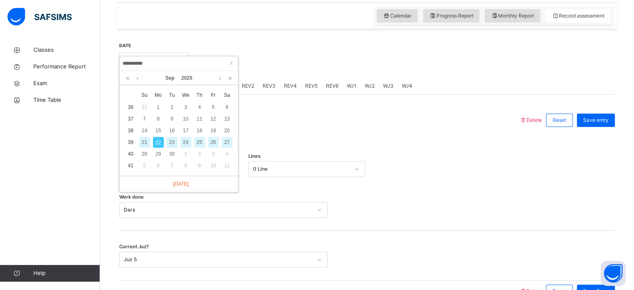
click at [170, 139] on div "23" at bounding box center [172, 142] width 11 height 11
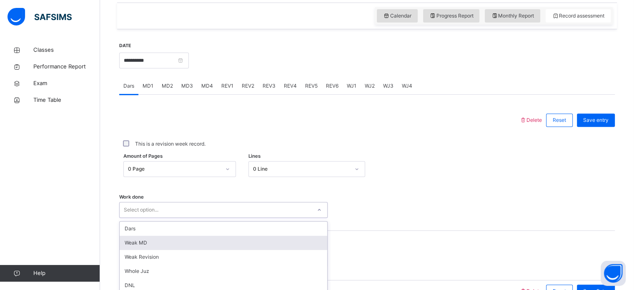
scroll to position [336, 0]
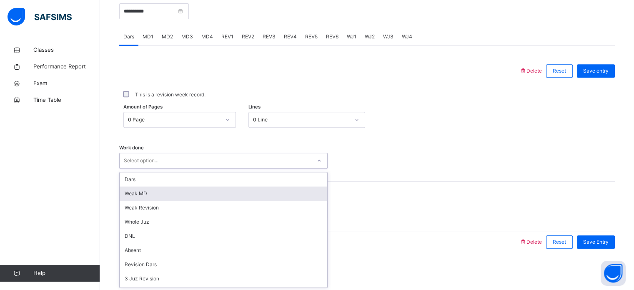
click at [170, 168] on div "option [PERSON_NAME] MD focused, 2 of 14. 14 results available. Use Up and Down…" at bounding box center [223, 160] width 208 height 16
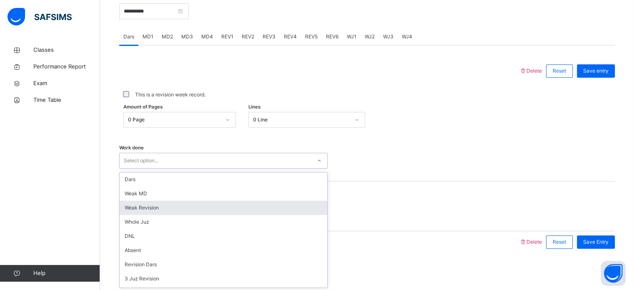
scroll to position [44, 0]
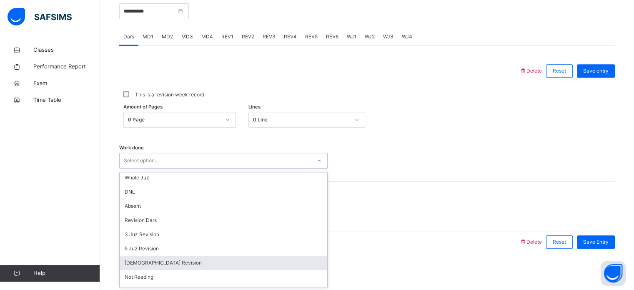
click at [169, 263] on div "[DEMOGRAPHIC_DATA] Revision" at bounding box center [223, 262] width 207 height 14
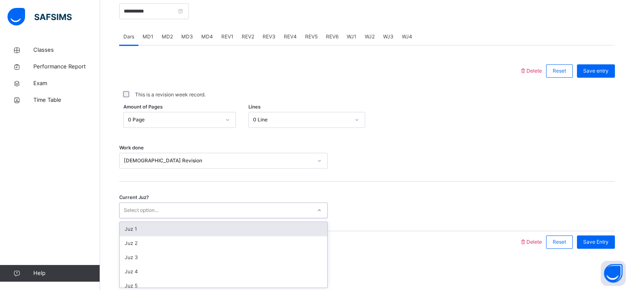
click at [142, 206] on div "Select option..." at bounding box center [141, 210] width 35 height 16
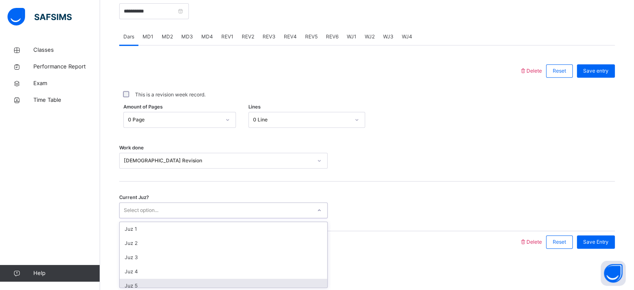
click at [152, 280] on div "Juz 5" at bounding box center [223, 285] width 207 height 14
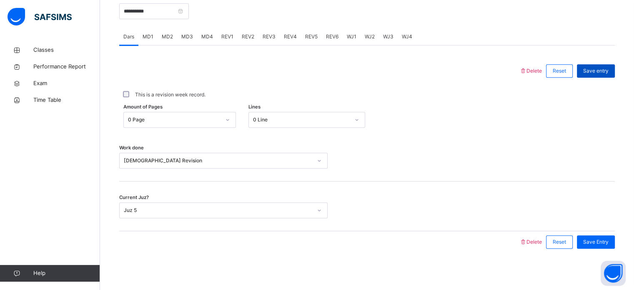
click at [609, 65] on div "Save entry" at bounding box center [596, 70] width 38 height 13
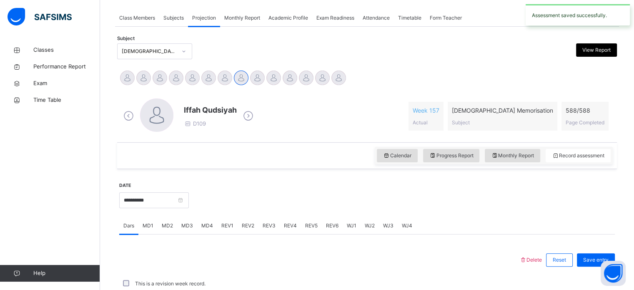
scroll to position [336, 0]
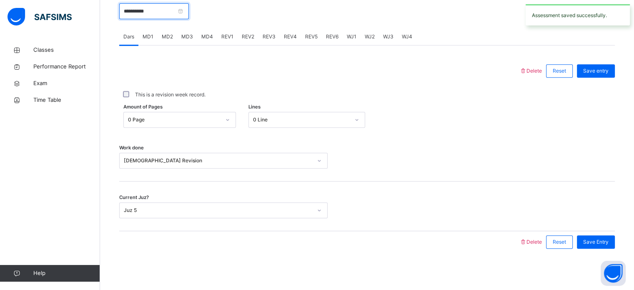
click at [189, 10] on input "**********" at bounding box center [154, 11] width 70 height 16
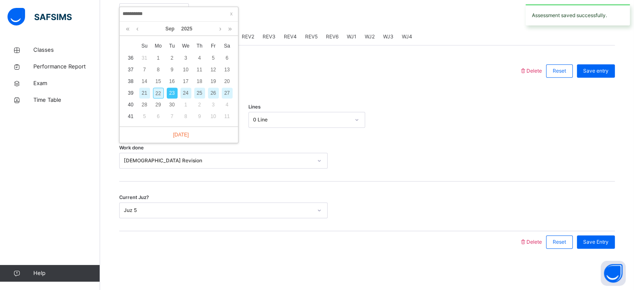
click at [181, 91] on div "24" at bounding box center [185, 92] width 11 height 11
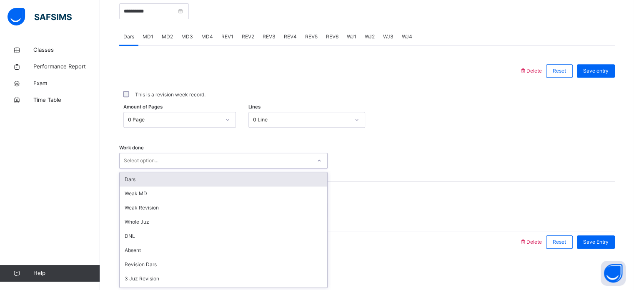
click at [159, 156] on div "Select option..." at bounding box center [216, 160] width 192 height 13
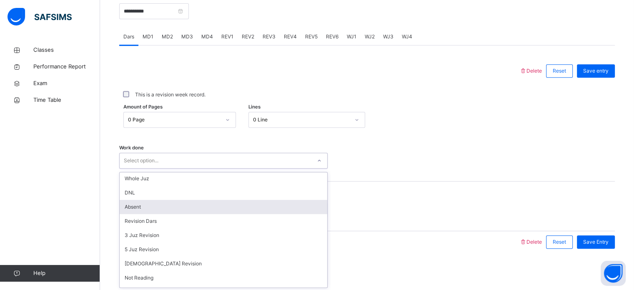
scroll to position [46, 0]
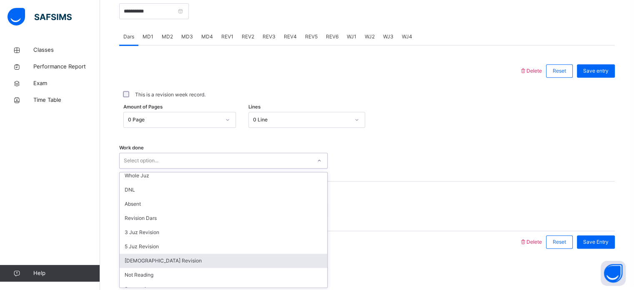
click at [148, 257] on div "[DEMOGRAPHIC_DATA] Revision" at bounding box center [223, 260] width 207 height 14
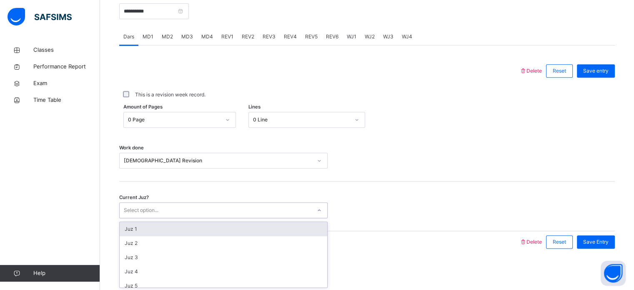
click at [144, 210] on div "Select option..." at bounding box center [141, 210] width 35 height 16
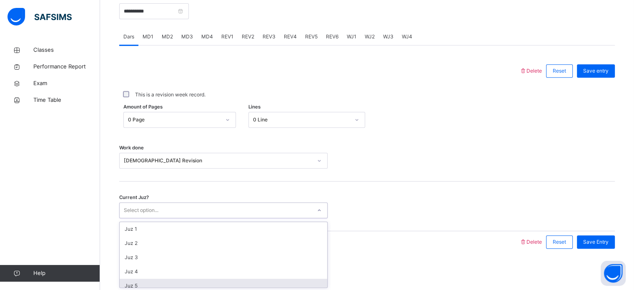
click at [150, 280] on div "Juz 5" at bounding box center [223, 285] width 207 height 14
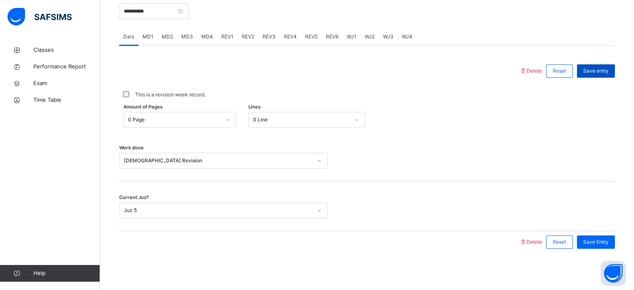
click at [614, 68] on div "Save entry" at bounding box center [596, 70] width 38 height 13
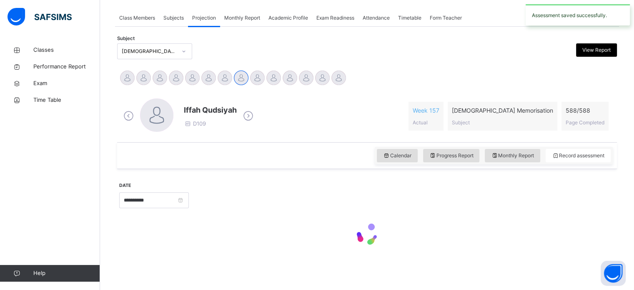
scroll to position [336, 0]
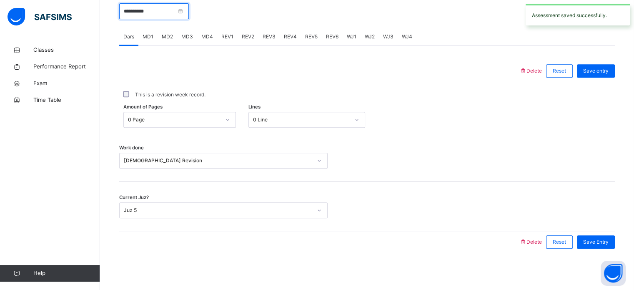
click at [189, 12] on input "**********" at bounding box center [154, 11] width 70 height 16
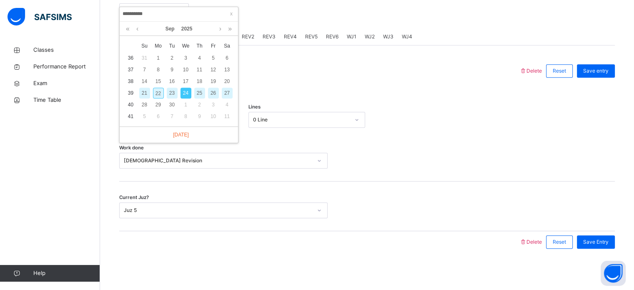
click at [200, 91] on div "25" at bounding box center [199, 92] width 11 height 11
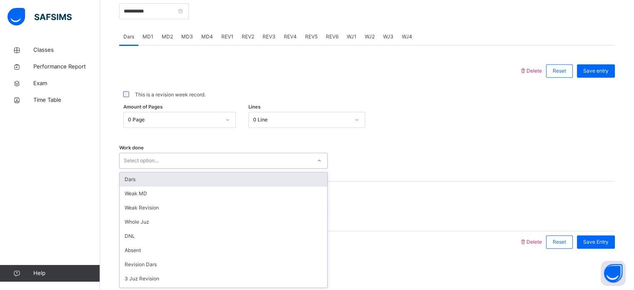
click at [166, 159] on div "Select option..." at bounding box center [216, 160] width 192 height 13
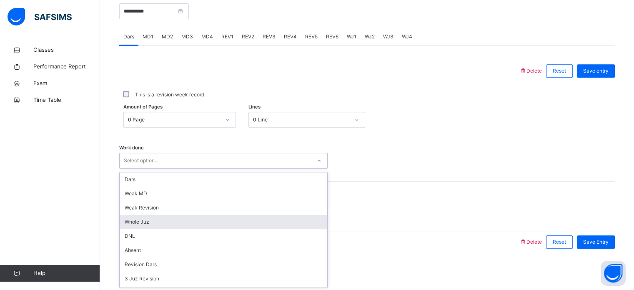
scroll to position [42, 0]
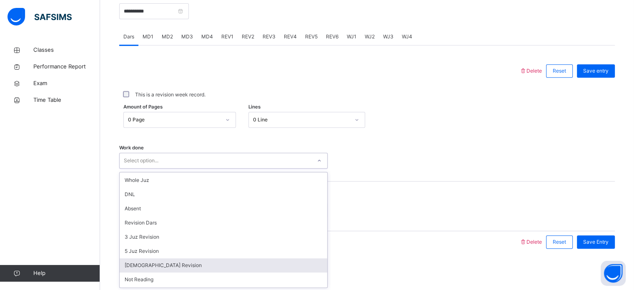
click at [149, 266] on div "[DEMOGRAPHIC_DATA] Revision" at bounding box center [223, 265] width 207 height 14
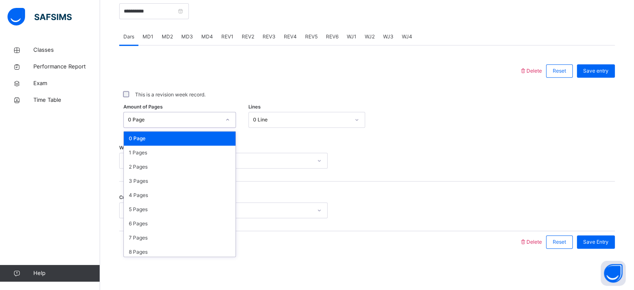
click at [168, 120] on div "0 Page" at bounding box center [174, 119] width 92 height 7
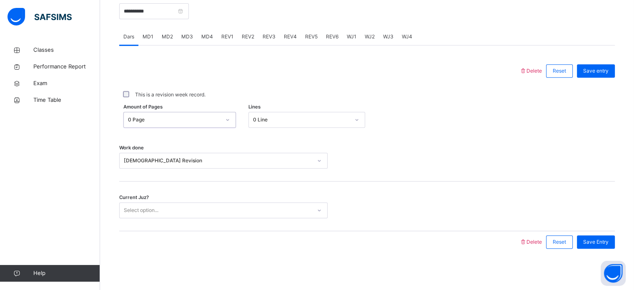
click at [168, 120] on div "0 Page" at bounding box center [174, 119] width 92 height 7
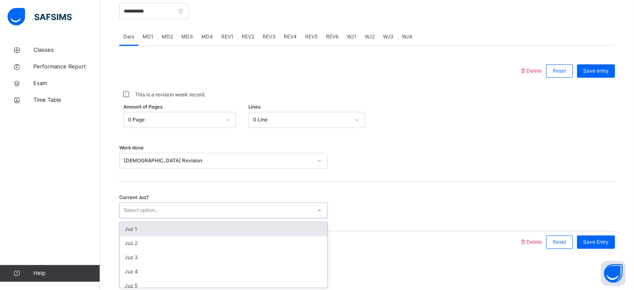
click at [152, 205] on div "Select option..." at bounding box center [141, 210] width 35 height 16
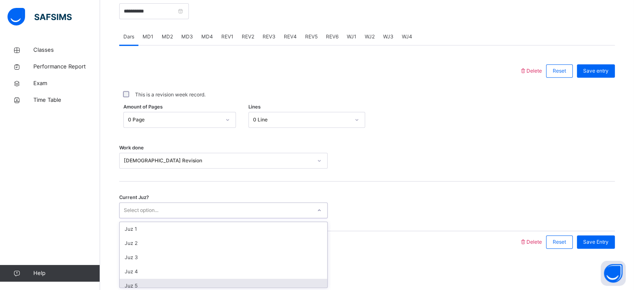
click at [145, 281] on div "Juz 5" at bounding box center [223, 285] width 207 height 14
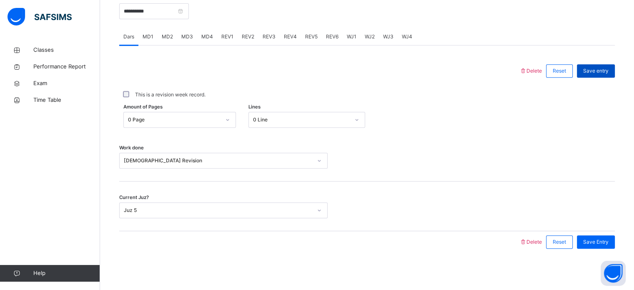
click at [596, 69] on span "Save entry" at bounding box center [595, 70] width 25 height 7
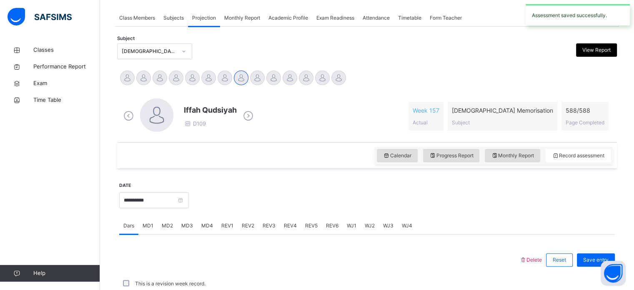
scroll to position [336, 0]
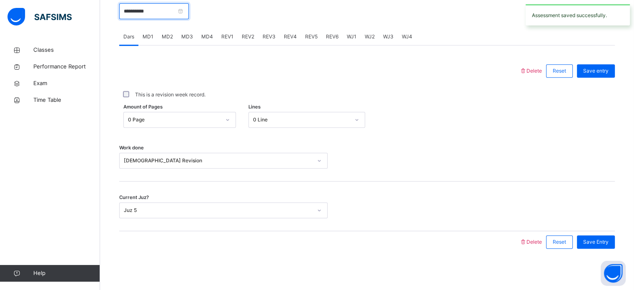
click at [189, 13] on input "**********" at bounding box center [154, 11] width 70 height 16
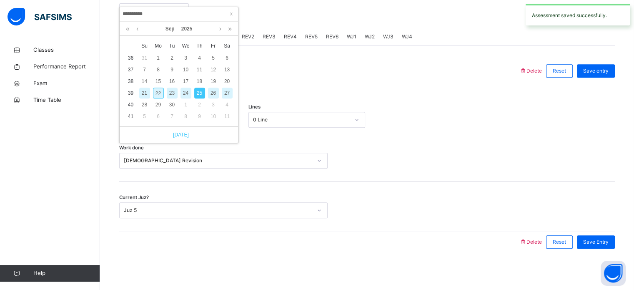
click at [182, 133] on link "[DATE]" at bounding box center [179, 134] width 20 height 7
type input "**********"
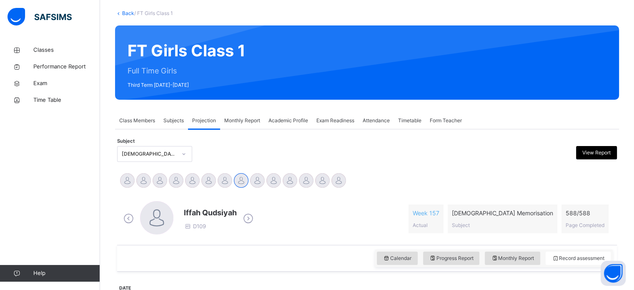
scroll to position [42, 0]
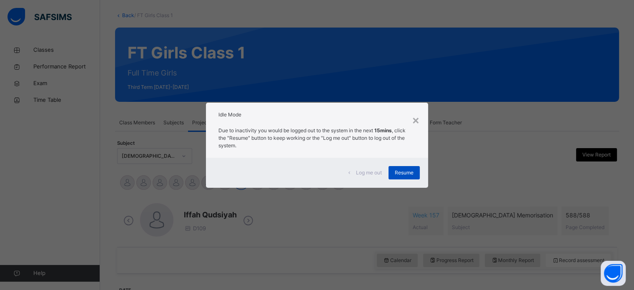
click at [397, 175] on span "Resume" at bounding box center [404, 172] width 19 height 7
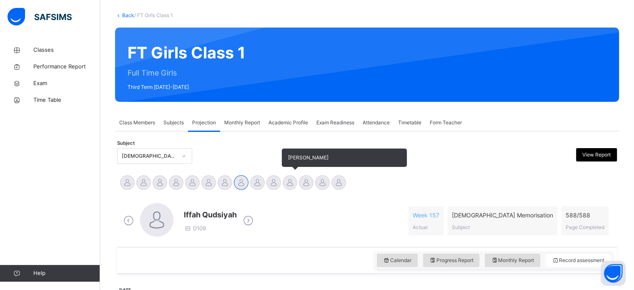
click at [289, 180] on div at bounding box center [289, 182] width 15 height 15
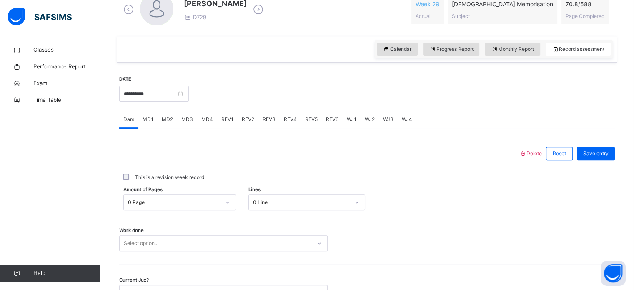
scroll to position [253, 0]
click at [246, 125] on div "REV2" at bounding box center [247, 119] width 21 height 17
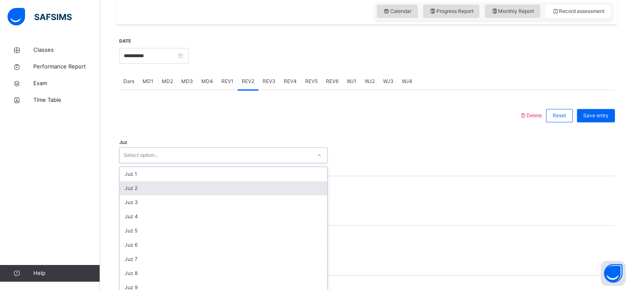
scroll to position [297, 0]
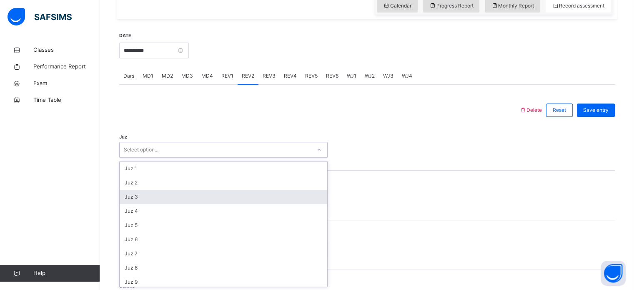
drag, startPoint x: 148, startPoint y: 187, endPoint x: 135, endPoint y: 200, distance: 18.6
click at [135, 157] on div "option Juz 3 focused, 3 of 30. 30 results available. Use Up and Down to choose …" at bounding box center [223, 150] width 208 height 16
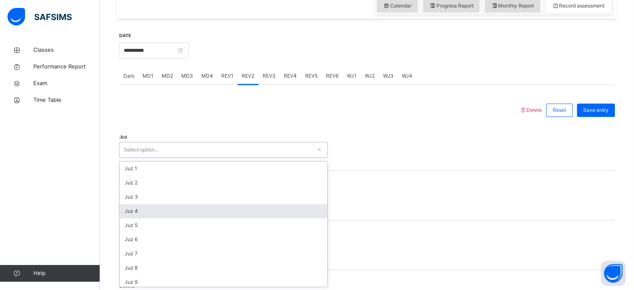
click at [135, 206] on div "Juz 4" at bounding box center [223, 211] width 207 height 14
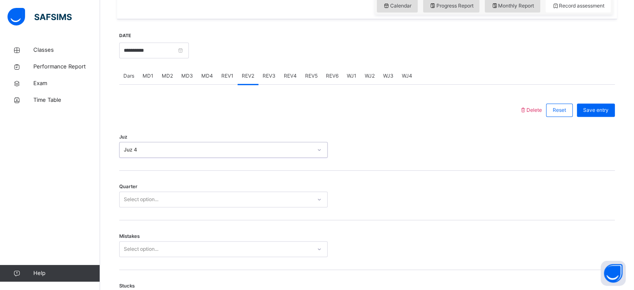
click at [135, 206] on div "Select option..." at bounding box center [223, 199] width 208 height 16
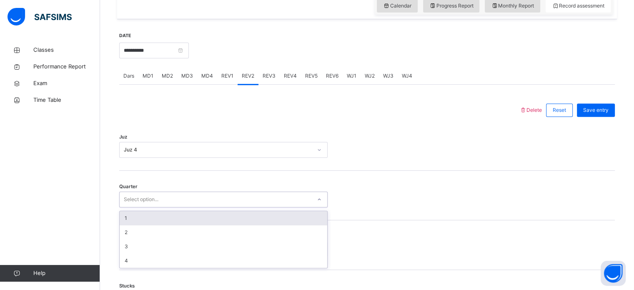
click at [135, 214] on div "1" at bounding box center [223, 218] width 207 height 14
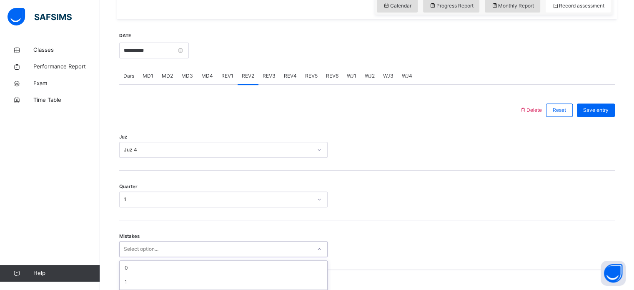
scroll to position [370, 0]
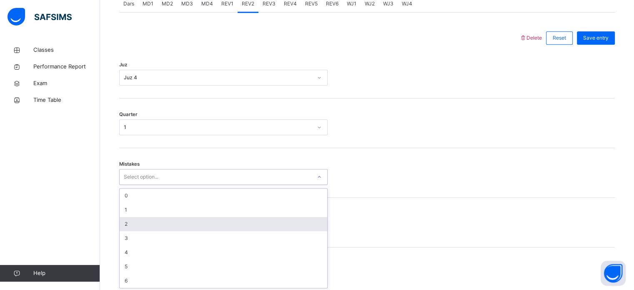
click at [140, 185] on div "option 2 focused, 3 of 7. 7 results available. Use Up and Down to choose option…" at bounding box center [223, 177] width 208 height 16
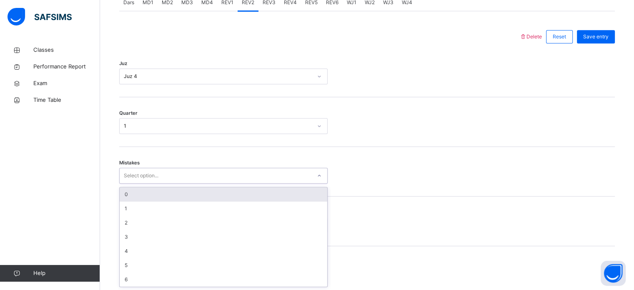
click at [134, 199] on div "0" at bounding box center [223, 194] width 207 height 14
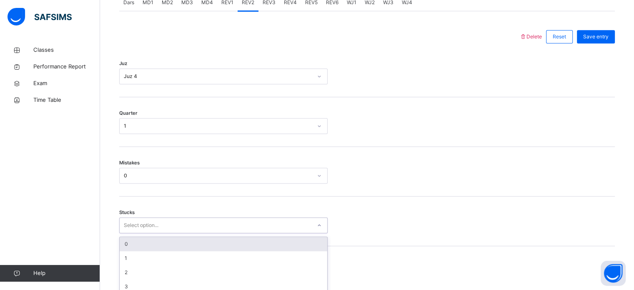
scroll to position [405, 0]
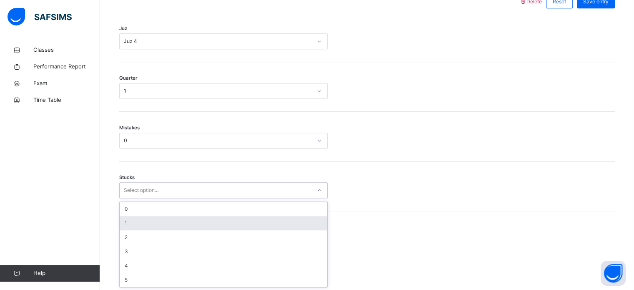
drag, startPoint x: 135, startPoint y: 220, endPoint x: 134, endPoint y: 228, distance: 7.7
click at [134, 198] on div "option 1 focused, 2 of 6. 6 results available. Use Up and Down to choose option…" at bounding box center [223, 190] width 208 height 16
click at [134, 228] on div "1" at bounding box center [223, 223] width 207 height 14
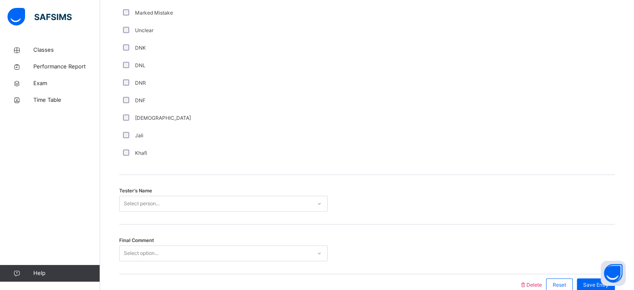
scroll to position [752, 0]
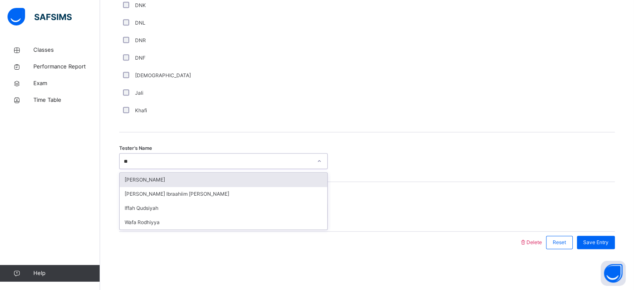
type input "***"
click at [185, 175] on div "[PERSON_NAME]" at bounding box center [223, 179] width 207 height 14
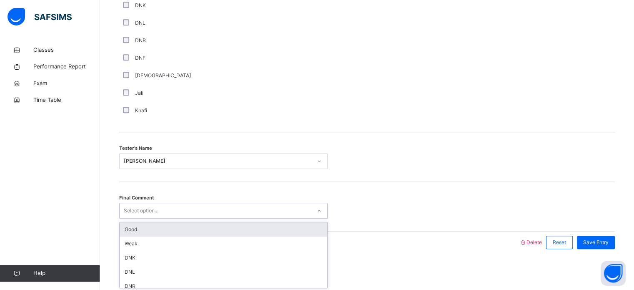
click at [161, 227] on div "Good" at bounding box center [223, 229] width 207 height 14
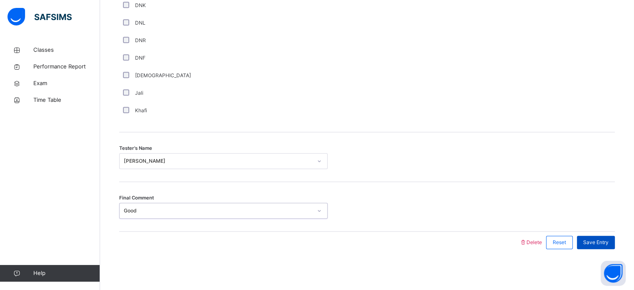
click at [607, 247] on div "Save Entry" at bounding box center [596, 241] width 38 height 13
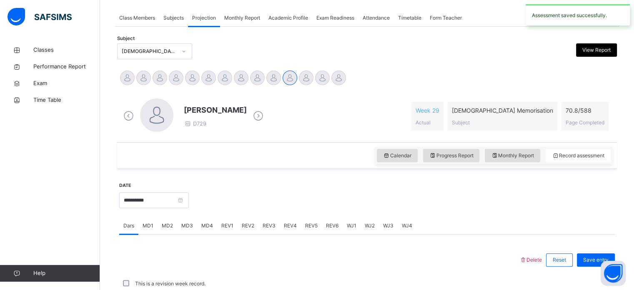
scroll to position [336, 0]
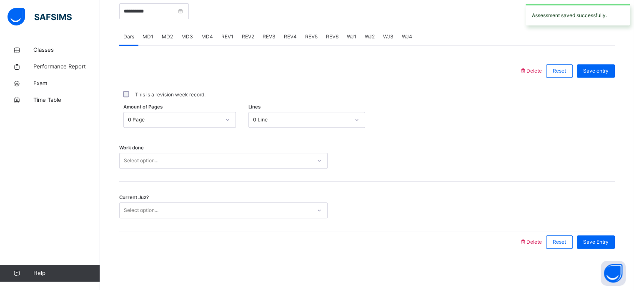
click at [252, 31] on div "REV2" at bounding box center [247, 36] width 21 height 17
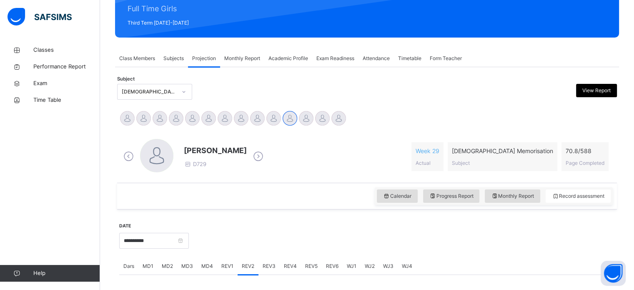
click at [268, 262] on span "REV3" at bounding box center [268, 265] width 13 height 7
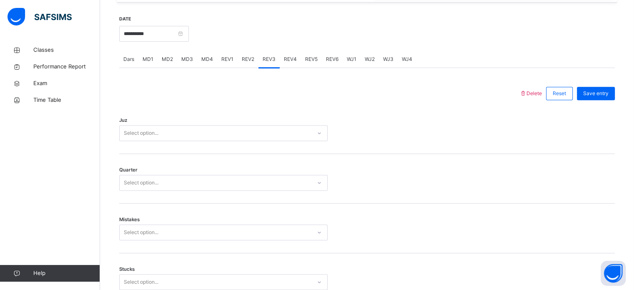
scroll to position [343, 0]
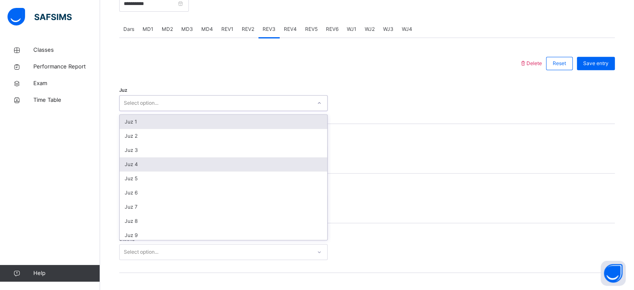
click at [150, 170] on div "Juz 4" at bounding box center [223, 164] width 207 height 14
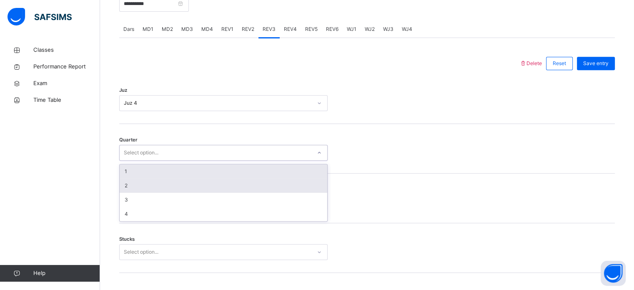
click at [155, 185] on div "2" at bounding box center [223, 185] width 207 height 14
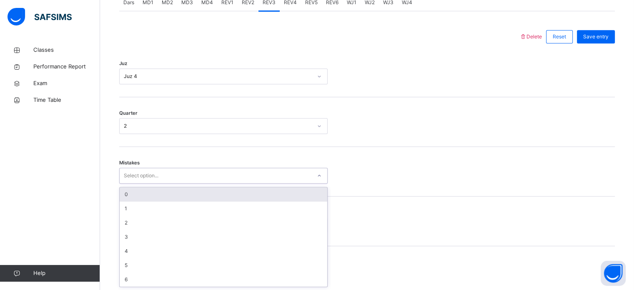
click at [140, 192] on div "0" at bounding box center [223, 194] width 207 height 14
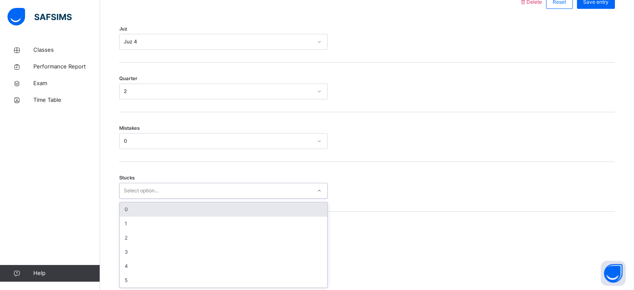
scroll to position [405, 0]
click at [179, 204] on div "0" at bounding box center [223, 209] width 207 height 14
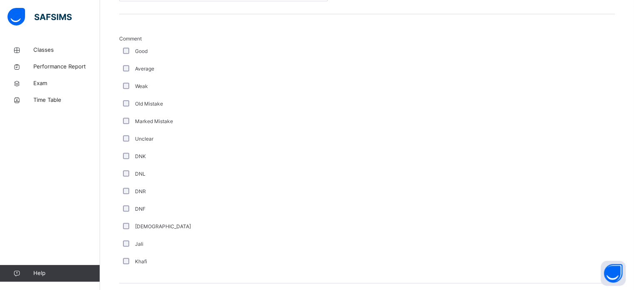
scroll to position [752, 0]
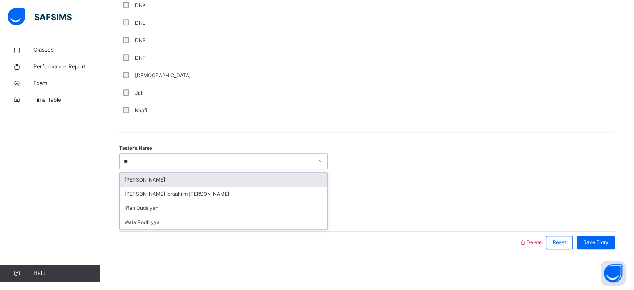
type input "***"
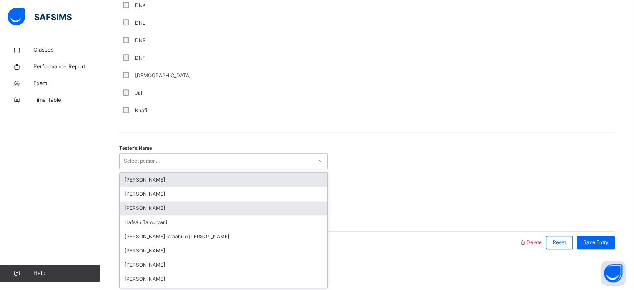
click at [173, 210] on div "[PERSON_NAME]" at bounding box center [223, 208] width 207 height 14
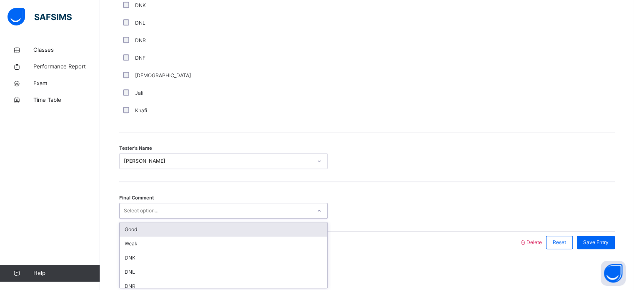
click at [150, 233] on div "Good" at bounding box center [223, 229] width 207 height 14
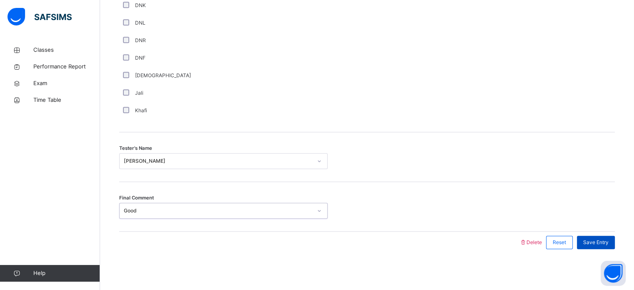
click at [608, 241] on span "Save Entry" at bounding box center [595, 241] width 25 height 7
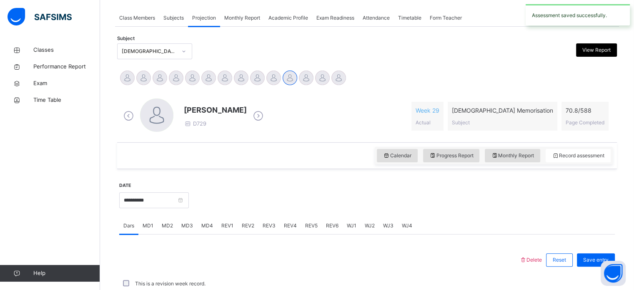
scroll to position [336, 0]
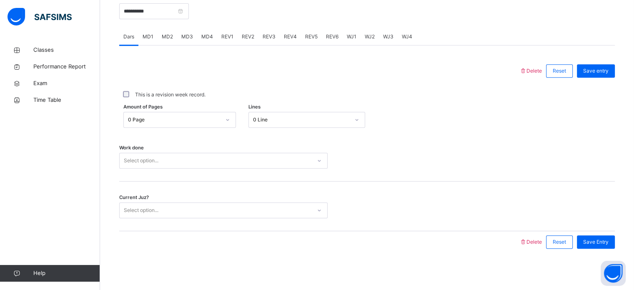
click at [322, 187] on div "Current Juz? Select option..." at bounding box center [366, 206] width 495 height 50
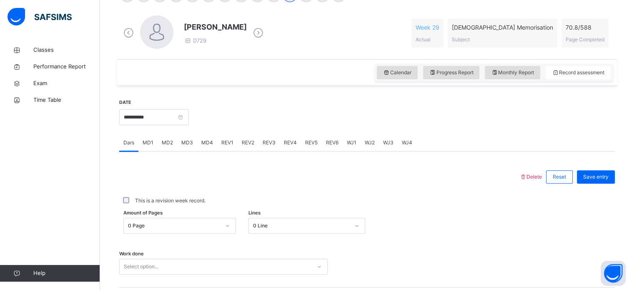
scroll to position [230, 0]
click at [182, 123] on input "**********" at bounding box center [154, 118] width 70 height 16
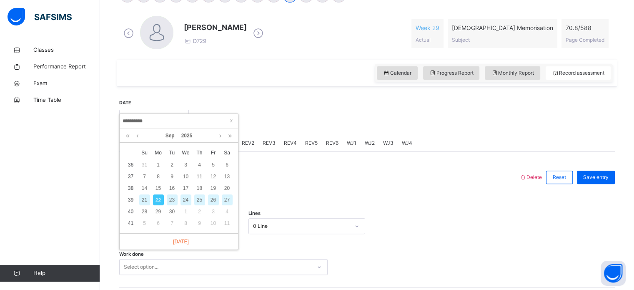
scroll to position [139, 0]
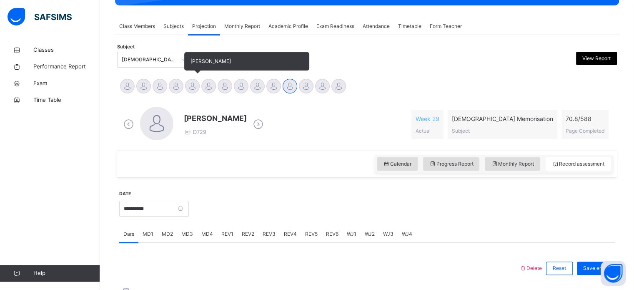
click at [189, 86] on div at bounding box center [192, 86] width 15 height 15
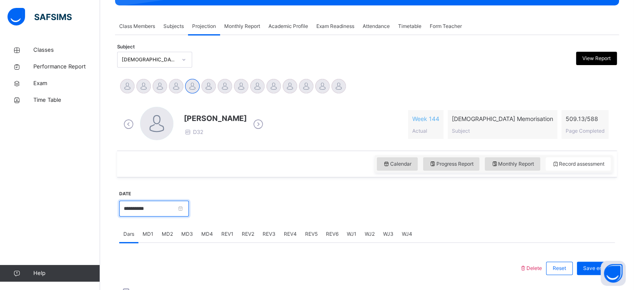
click at [175, 209] on input "**********" at bounding box center [154, 208] width 70 height 16
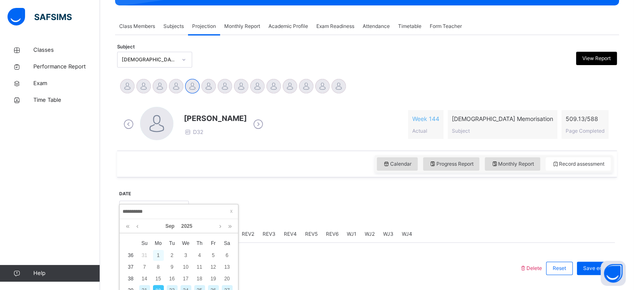
click at [153, 255] on div "1" at bounding box center [158, 255] width 11 height 11
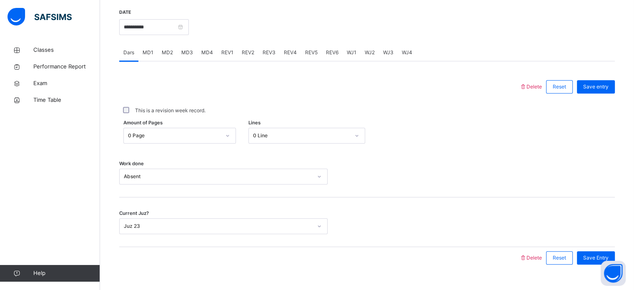
scroll to position [322, 0]
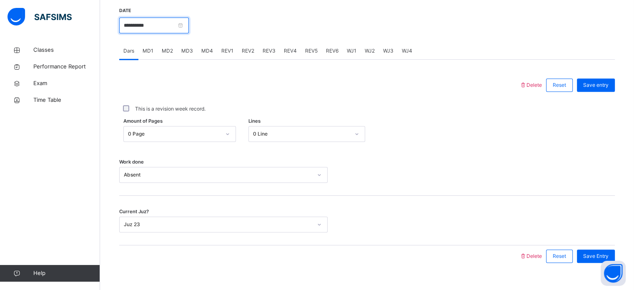
click at [161, 25] on input "**********" at bounding box center [154, 25] width 70 height 16
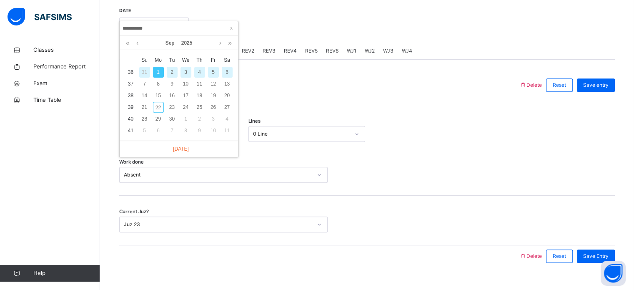
click at [169, 72] on div "2" at bounding box center [172, 72] width 11 height 11
type input "**********"
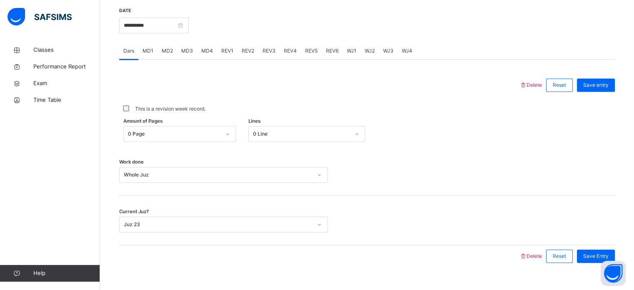
click at [347, 56] on div "WJ1" at bounding box center [351, 50] width 18 height 17
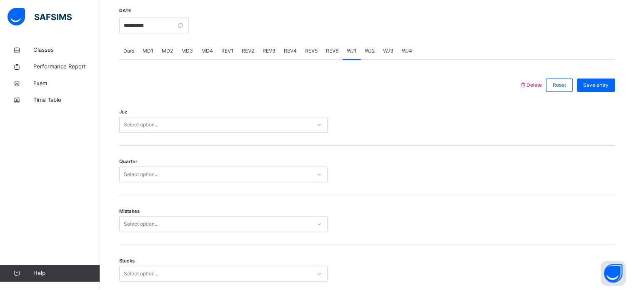
click at [145, 48] on span "MD1" at bounding box center [147, 50] width 11 height 7
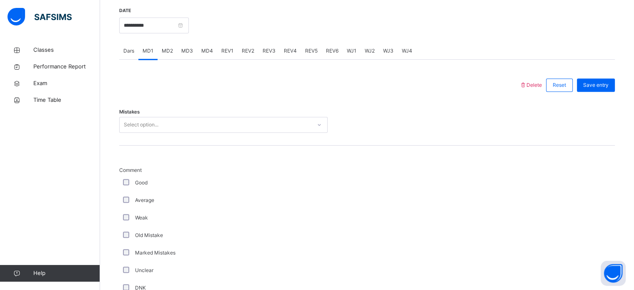
click at [172, 54] on div "MD2" at bounding box center [167, 50] width 20 height 17
click at [351, 51] on span "WJ1" at bounding box center [352, 50] width 10 height 7
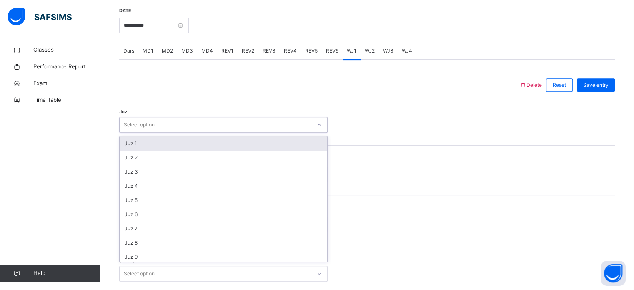
click at [128, 123] on div "Select option..." at bounding box center [141, 125] width 35 height 16
type input "**"
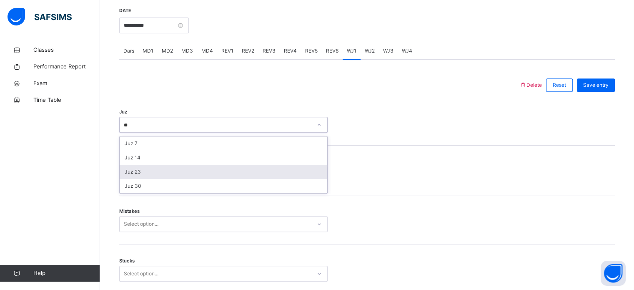
click at [147, 175] on div "Juz 23" at bounding box center [223, 172] width 207 height 14
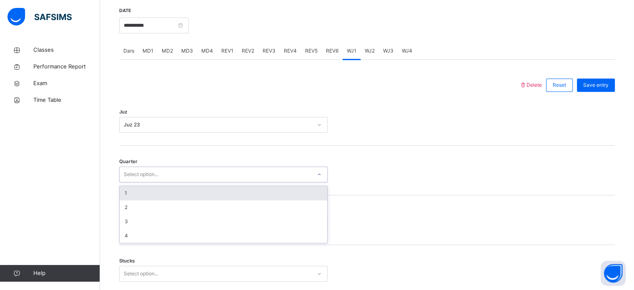
click at [137, 173] on div "Select option..." at bounding box center [141, 174] width 35 height 16
click at [133, 195] on div "1" at bounding box center [223, 193] width 207 height 14
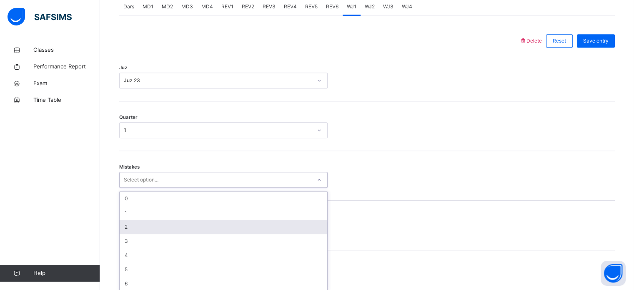
scroll to position [370, 0]
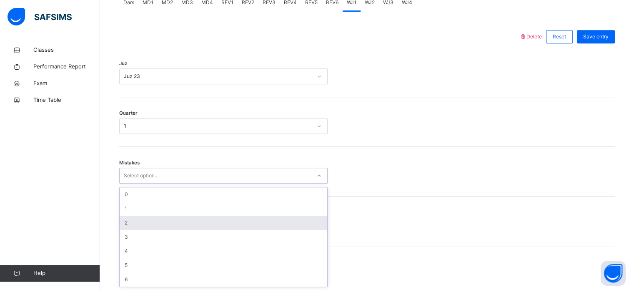
drag, startPoint x: 130, startPoint y: 219, endPoint x: 130, endPoint y: 224, distance: 5.4
click at [130, 183] on div "option 2 focused, 3 of 7. 7 results available. Use Up and Down to choose option…" at bounding box center [223, 175] width 208 height 16
click at [130, 224] on div "2" at bounding box center [223, 222] width 207 height 14
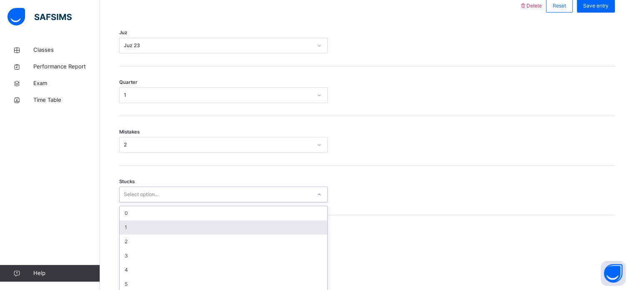
scroll to position [405, 0]
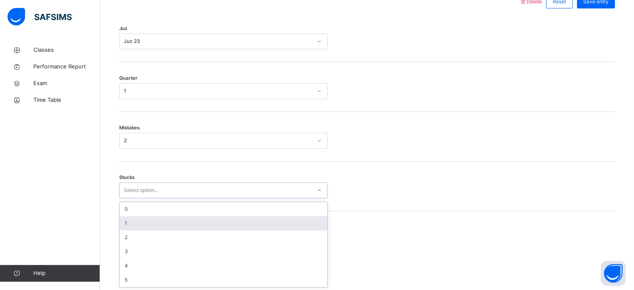
click at [143, 198] on div "option 1 focused, 2 of 6. 6 results available. Use Up and Down to choose option…" at bounding box center [223, 190] width 208 height 16
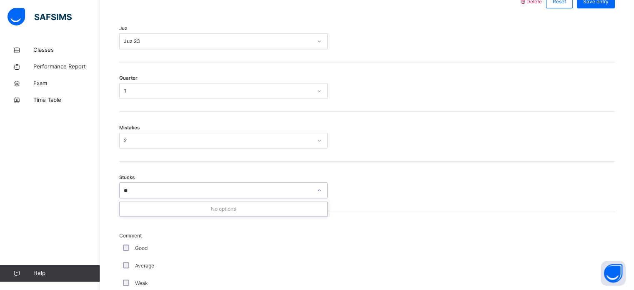
type input "*"
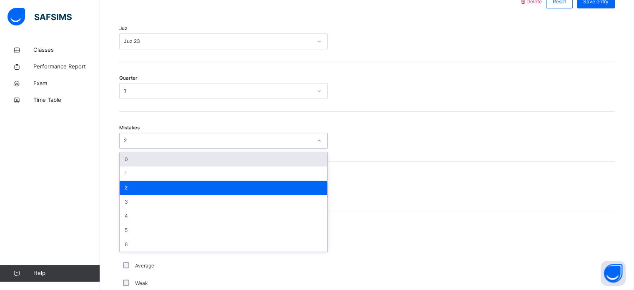
click at [140, 137] on div "2" at bounding box center [218, 140] width 188 height 7
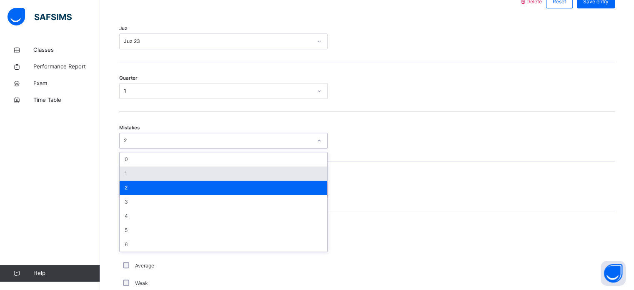
click at [129, 171] on div "1" at bounding box center [223, 173] width 207 height 14
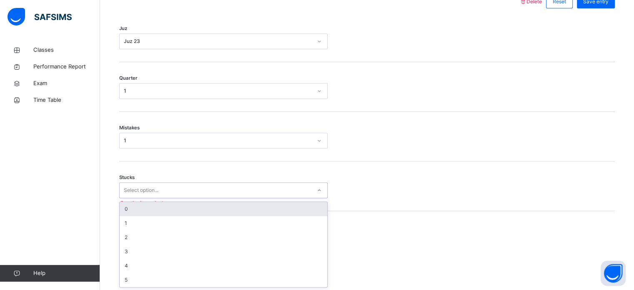
click at [130, 187] on div "Select option..." at bounding box center [141, 190] width 35 height 16
type input "*"
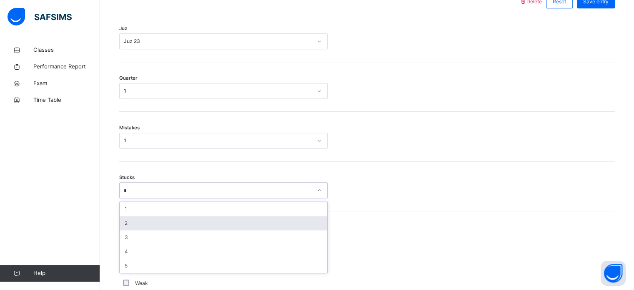
click at [131, 223] on div "2" at bounding box center [223, 223] width 207 height 14
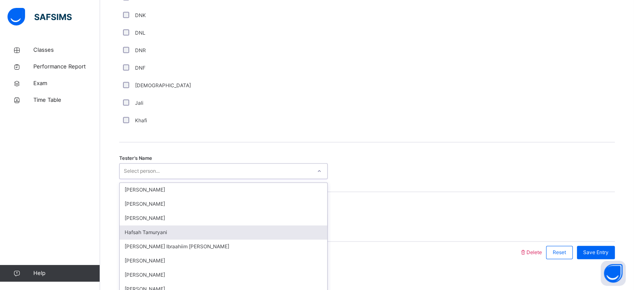
scroll to position [752, 0]
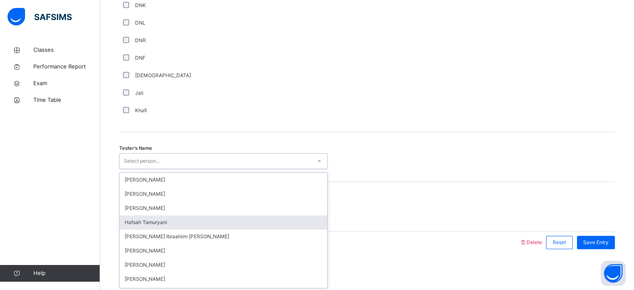
click at [155, 169] on div "option [PERSON_NAME] focused, 4 of 45. 45 results available. Use Up and Down to…" at bounding box center [223, 161] width 208 height 16
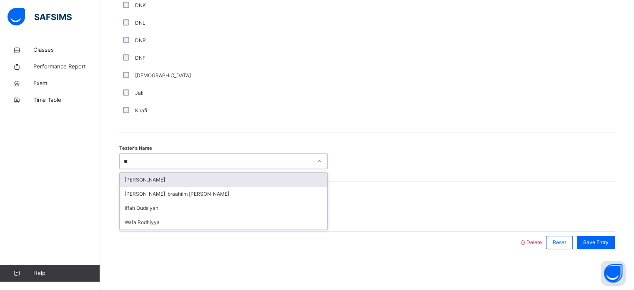
type input "***"
click at [285, 173] on div "[PERSON_NAME] Ibraahiim [PERSON_NAME]" at bounding box center [223, 179] width 207 height 14
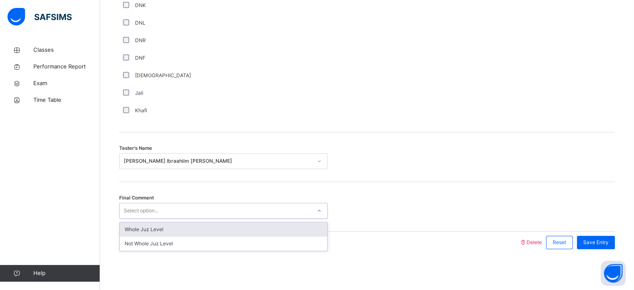
click at [217, 232] on div "Whole Juz Level" at bounding box center [223, 229] width 207 height 14
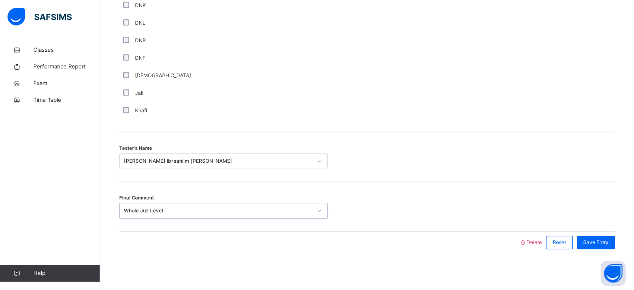
click at [604, 246] on div "Save Entry" at bounding box center [596, 241] width 38 height 13
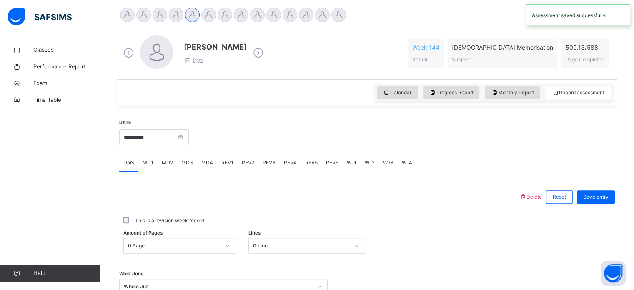
scroll to position [205, 0]
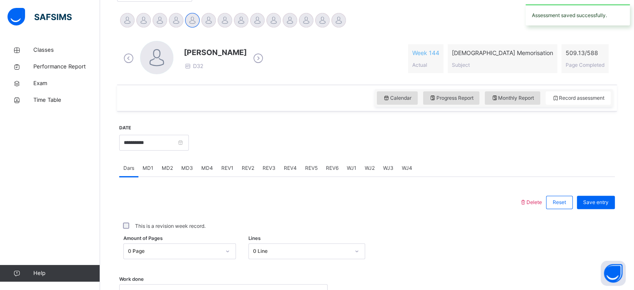
click at [370, 168] on span "WJ2" at bounding box center [370, 167] width 10 height 7
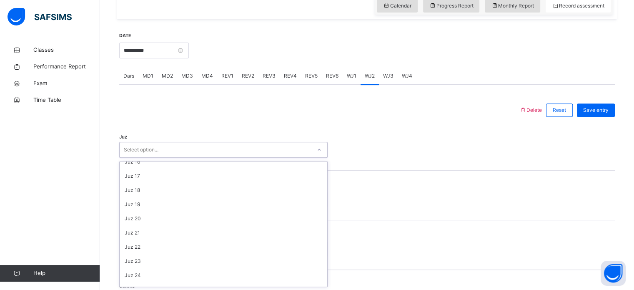
scroll to position [300, 0]
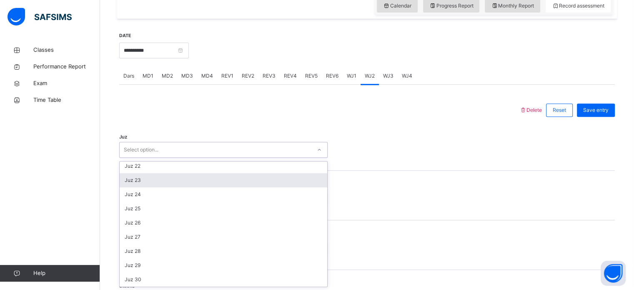
click at [160, 175] on div "Juz 23" at bounding box center [223, 180] width 207 height 14
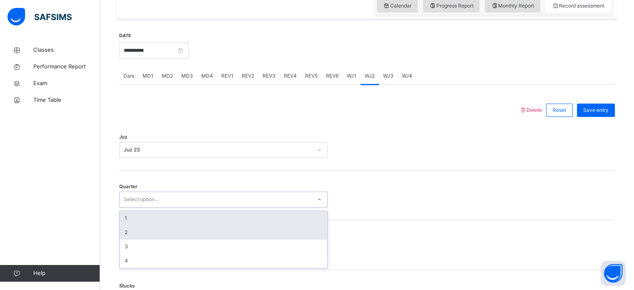
click at [134, 237] on div "2" at bounding box center [223, 232] width 207 height 14
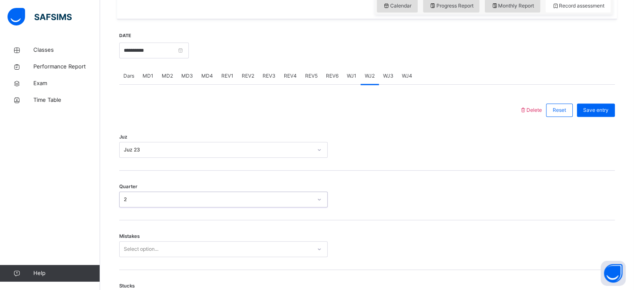
click at [152, 236] on div "Mistakes Select option..." at bounding box center [366, 245] width 495 height 50
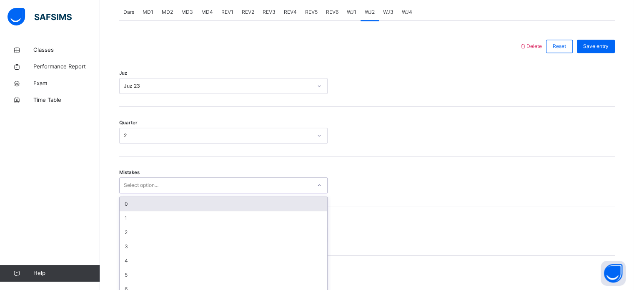
scroll to position [370, 0]
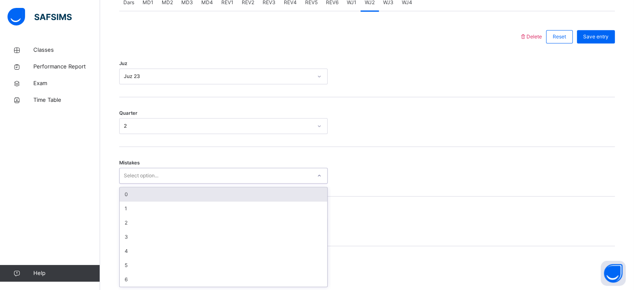
click at [170, 193] on div "0" at bounding box center [223, 194] width 207 height 14
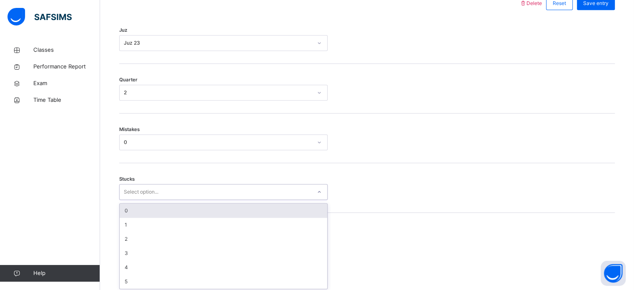
scroll to position [405, 0]
click at [150, 210] on div "0" at bounding box center [223, 209] width 207 height 14
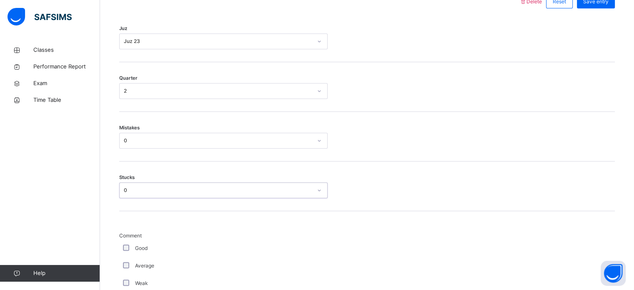
click at [126, 235] on span "Comment" at bounding box center [223, 235] width 208 height 7
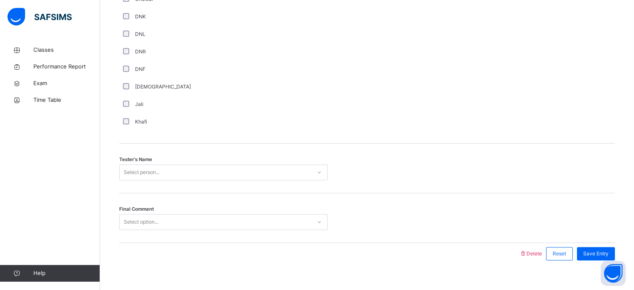
scroll to position [752, 0]
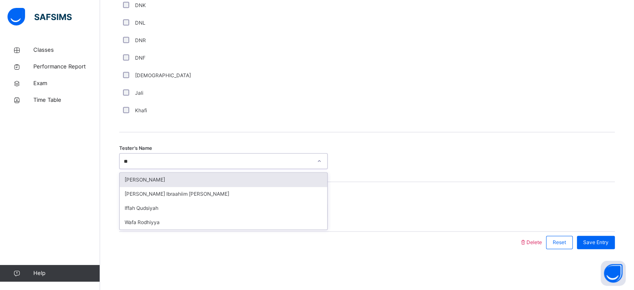
type input "***"
click at [177, 180] on div "[PERSON_NAME] Ibraahiim [PERSON_NAME]" at bounding box center [223, 179] width 207 height 14
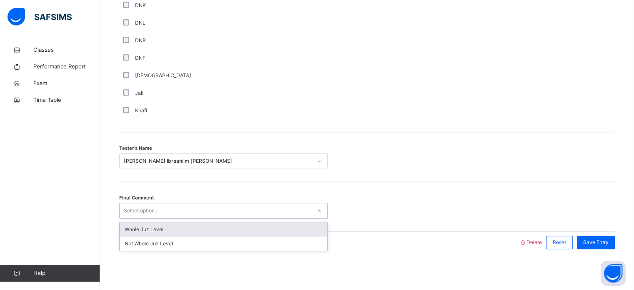
click at [161, 229] on div "Whole Juz Level" at bounding box center [223, 229] width 207 height 14
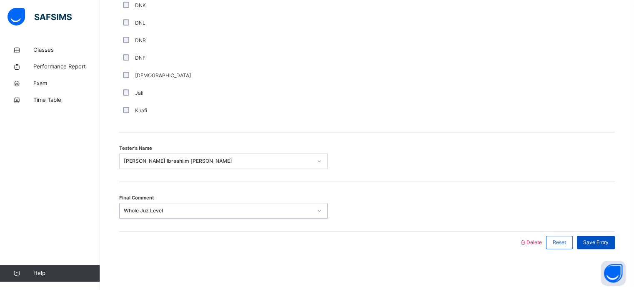
click at [602, 237] on div "Save Entry" at bounding box center [596, 241] width 38 height 13
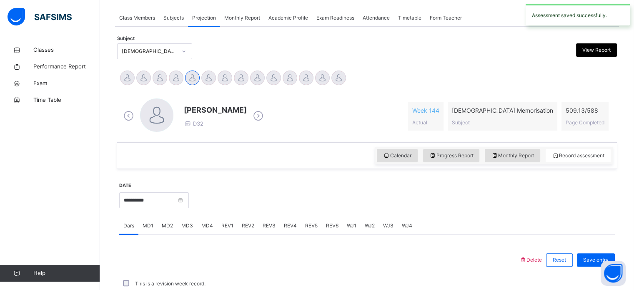
scroll to position [336, 0]
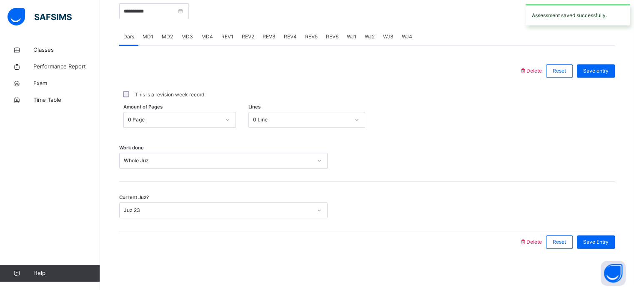
click at [383, 38] on span "WJ3" at bounding box center [388, 36] width 10 height 7
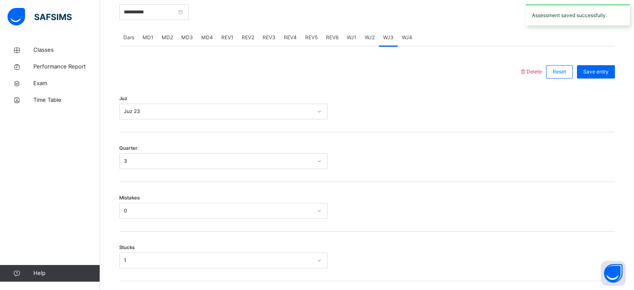
scroll to position [334, 0]
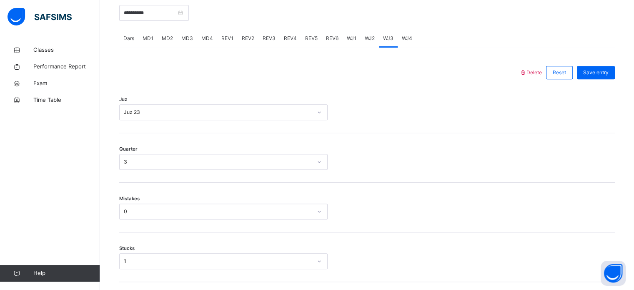
click at [407, 40] on span "WJ4" at bounding box center [407, 38] width 10 height 7
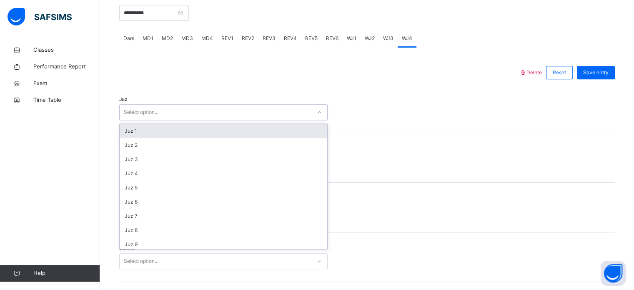
click at [162, 131] on div "Juz 1" at bounding box center [223, 131] width 207 height 14
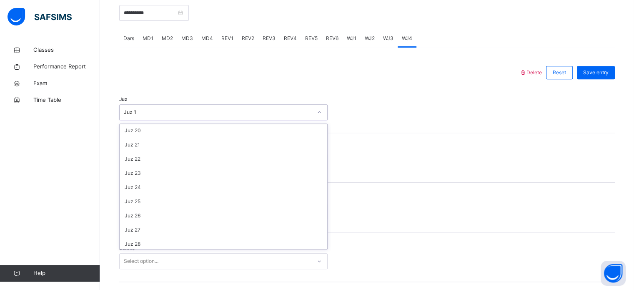
scroll to position [270, 0]
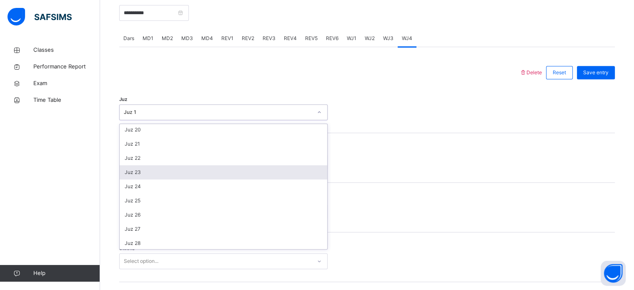
click at [157, 174] on div "Juz 23" at bounding box center [223, 172] width 207 height 14
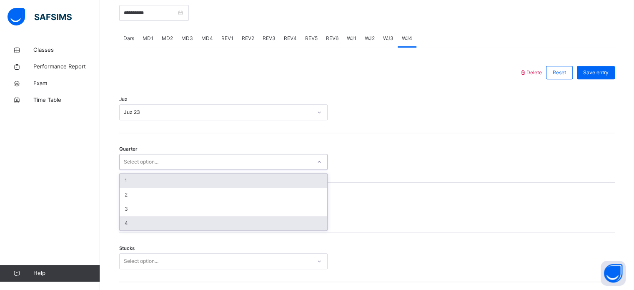
click at [136, 220] on div "4" at bounding box center [223, 223] width 207 height 14
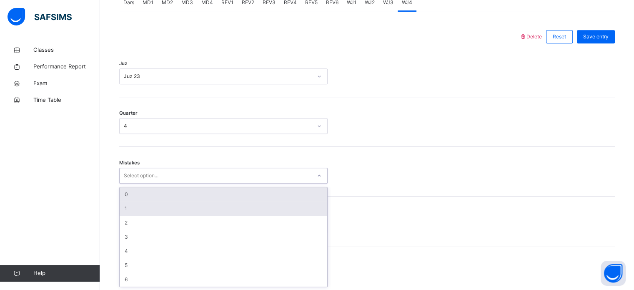
click at [145, 205] on div "1" at bounding box center [223, 208] width 207 height 14
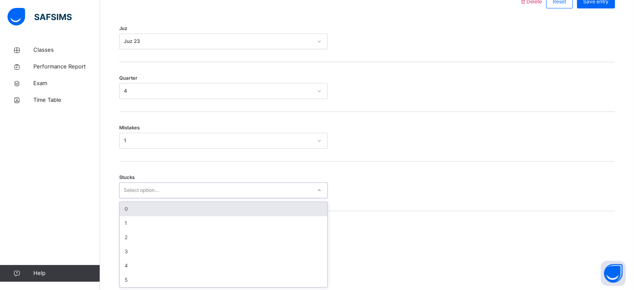
scroll to position [405, 0]
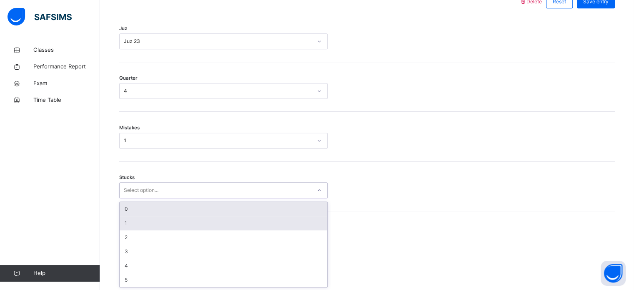
click at [148, 222] on div "1" at bounding box center [223, 223] width 207 height 14
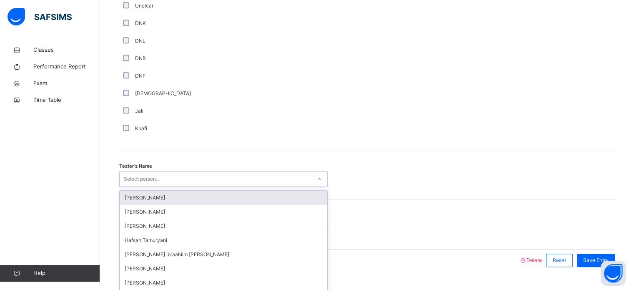
scroll to position [752, 0]
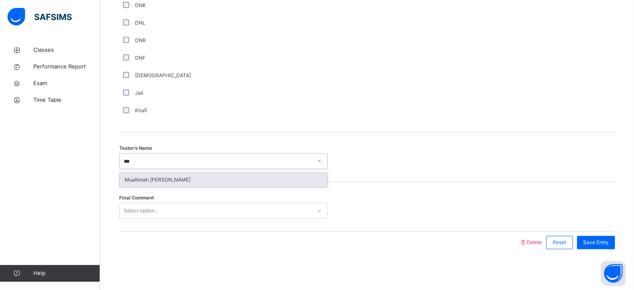
type input "****"
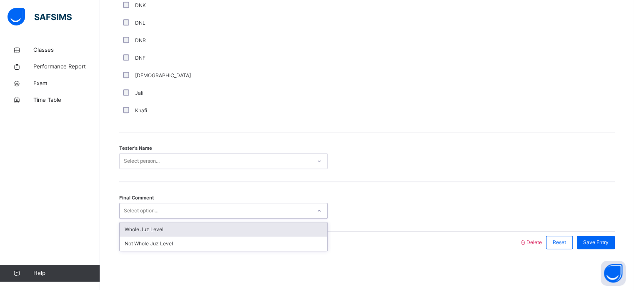
click at [172, 231] on div "Whole Juz Level" at bounding box center [223, 229] width 207 height 14
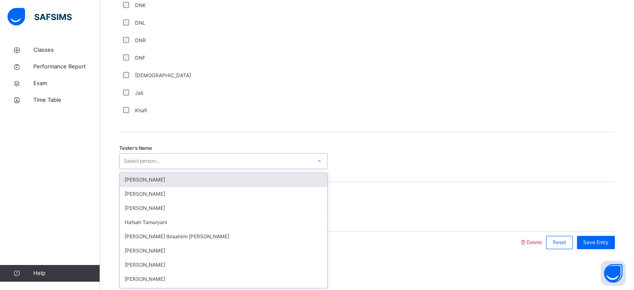
type input "*"
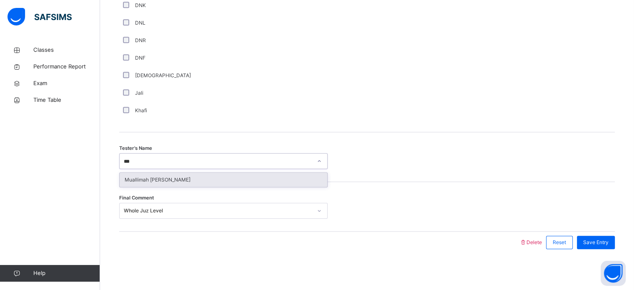
type input "****"
click at [247, 175] on div "Muallimah [PERSON_NAME]" at bounding box center [223, 179] width 207 height 14
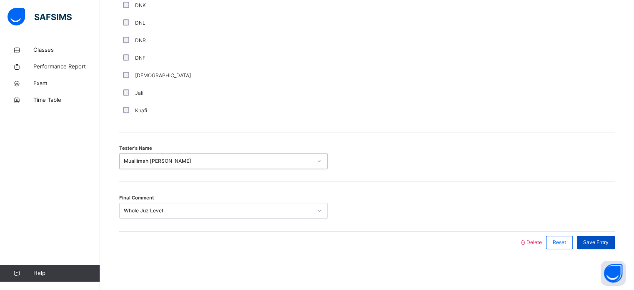
click at [593, 238] on span "Save Entry" at bounding box center [595, 241] width 25 height 7
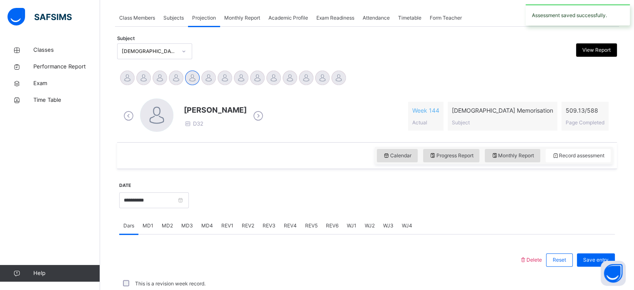
scroll to position [336, 0]
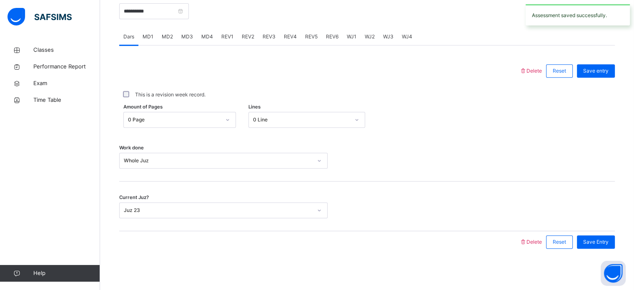
click at [227, 33] on span "REV1" at bounding box center [227, 36] width 12 height 7
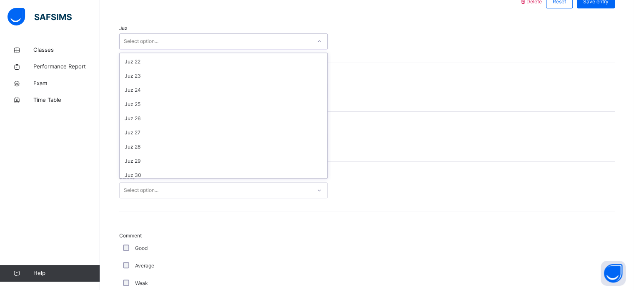
scroll to position [300, 0]
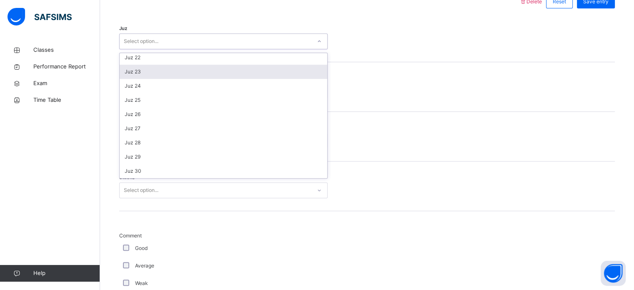
click at [176, 73] on div "Juz 23" at bounding box center [223, 72] width 207 height 14
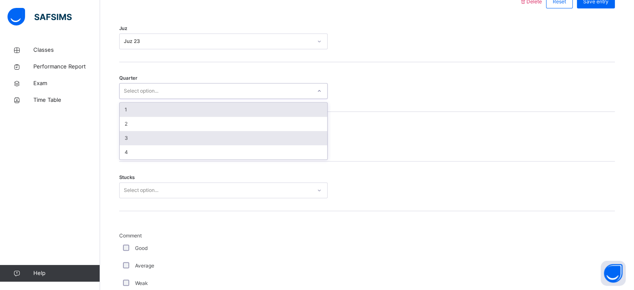
click at [157, 141] on div "3" at bounding box center [223, 138] width 207 height 14
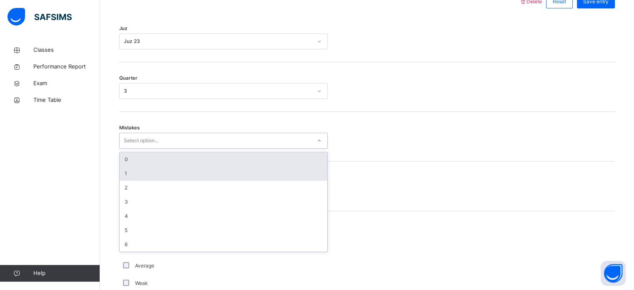
click at [142, 172] on div "1" at bounding box center [223, 173] width 207 height 14
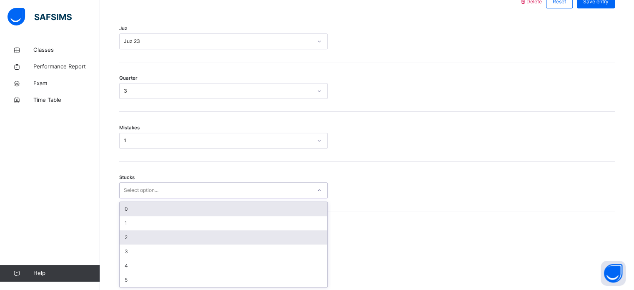
click at [136, 239] on div "2" at bounding box center [223, 237] width 207 height 14
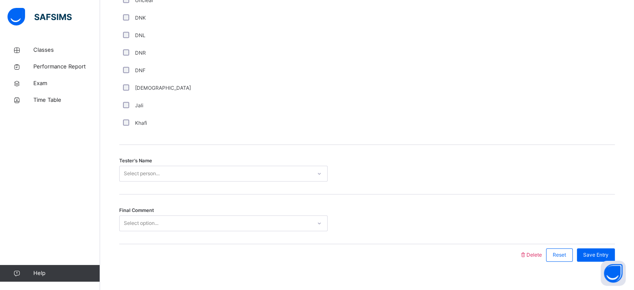
scroll to position [752, 0]
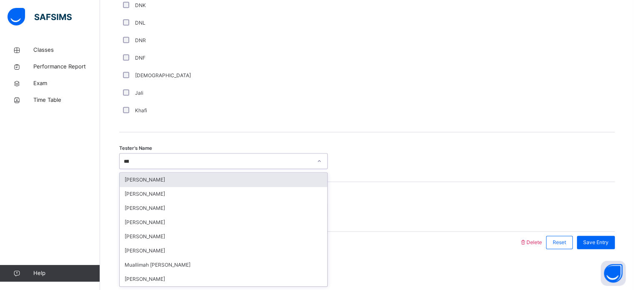
type input "*****"
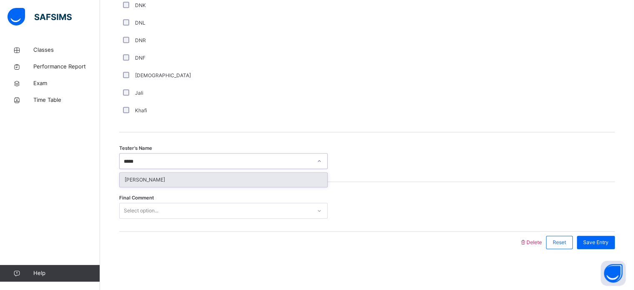
click at [262, 172] on div "[PERSON_NAME]" at bounding box center [223, 179] width 207 height 14
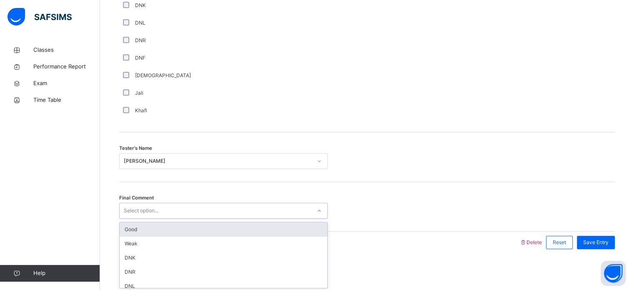
click at [175, 228] on div "Good" at bounding box center [223, 229] width 207 height 14
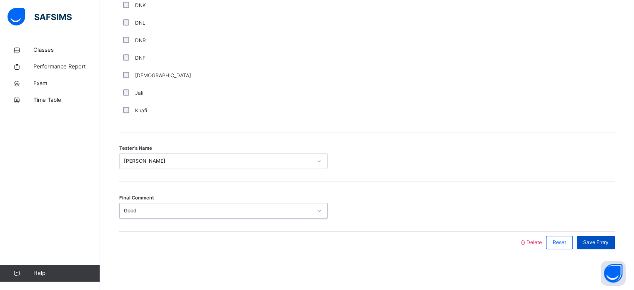
click at [608, 236] on div "Save Entry" at bounding box center [596, 241] width 38 height 13
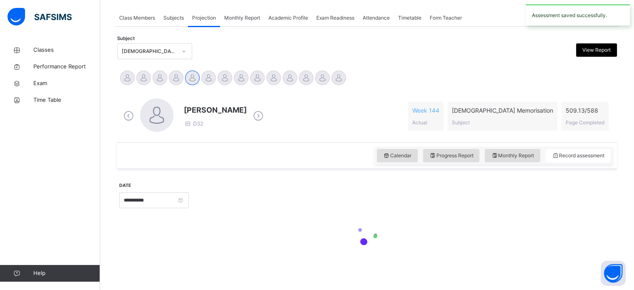
scroll to position [336, 0]
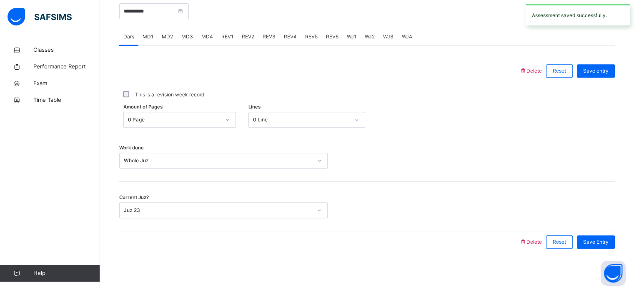
click at [252, 37] on span "REV2" at bounding box center [248, 36] width 12 height 7
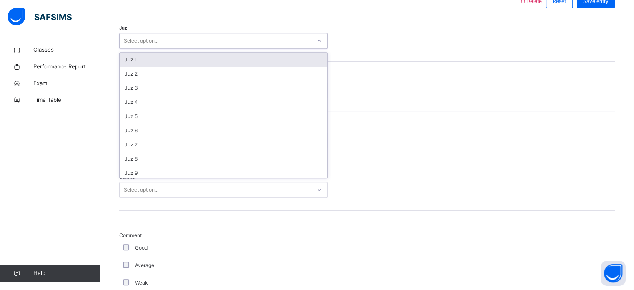
scroll to position [430, 0]
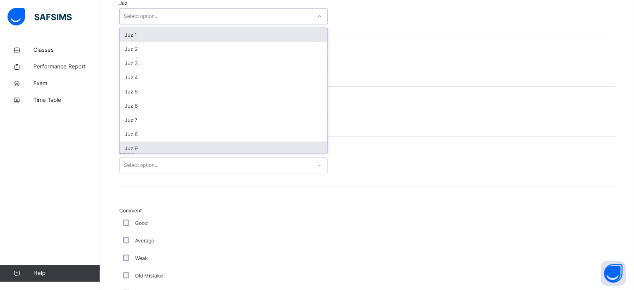
click at [172, 146] on div "Juz 9" at bounding box center [223, 148] width 207 height 14
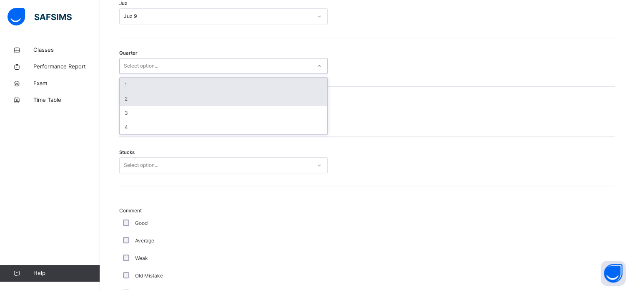
click at [149, 101] on div "2" at bounding box center [223, 99] width 207 height 14
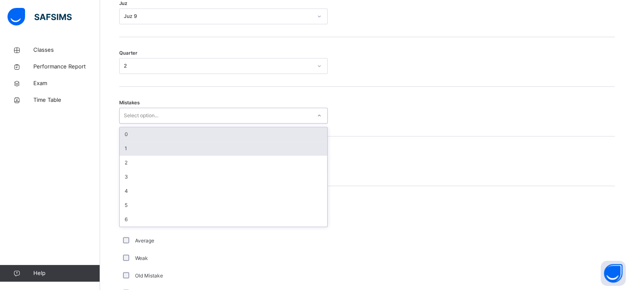
click at [134, 149] on div "1" at bounding box center [223, 148] width 207 height 14
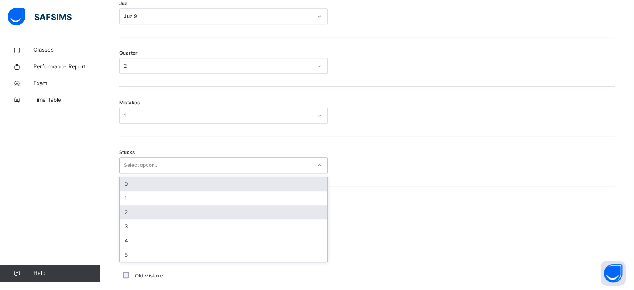
click at [138, 214] on div "2" at bounding box center [223, 212] width 207 height 14
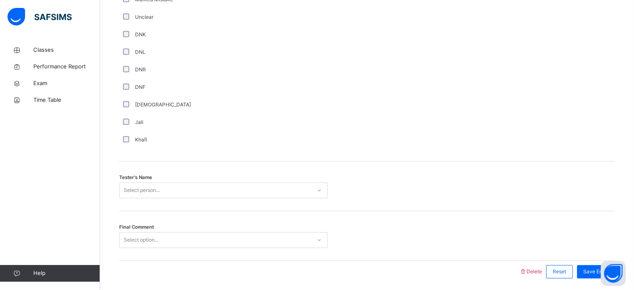
scroll to position [752, 0]
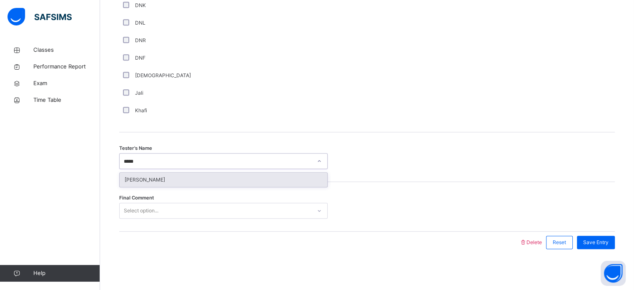
type input "******"
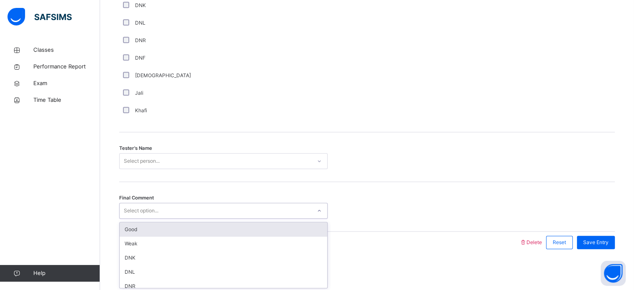
click at [257, 224] on div "Good" at bounding box center [223, 229] width 207 height 14
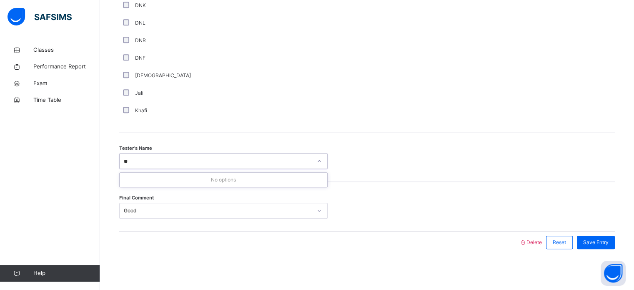
type input "*"
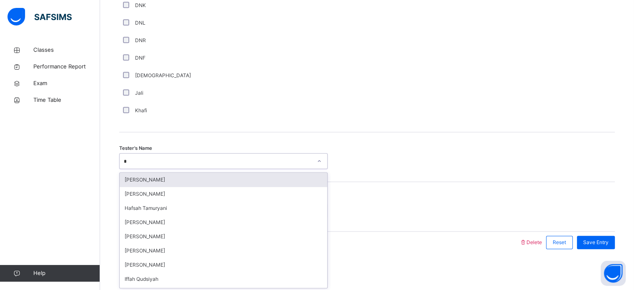
type input "**"
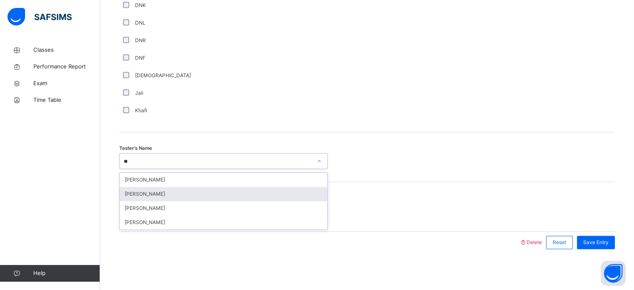
click at [177, 195] on div "[PERSON_NAME]" at bounding box center [223, 194] width 207 height 14
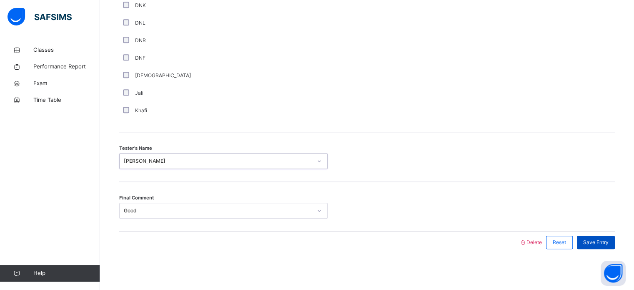
click at [601, 245] on div "Save Entry" at bounding box center [596, 241] width 38 height 13
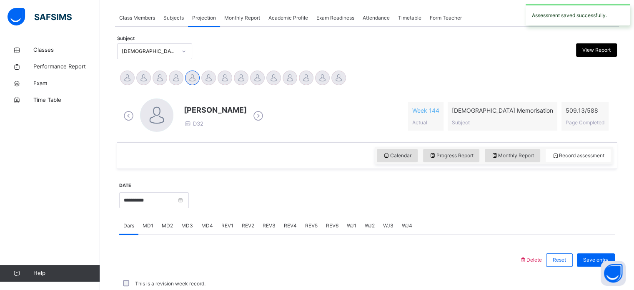
scroll to position [336, 0]
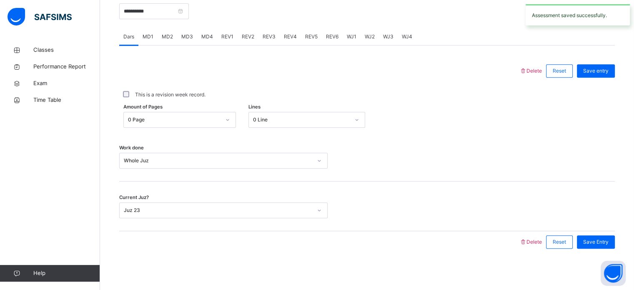
click at [271, 30] on div "REV3" at bounding box center [268, 36] width 21 height 17
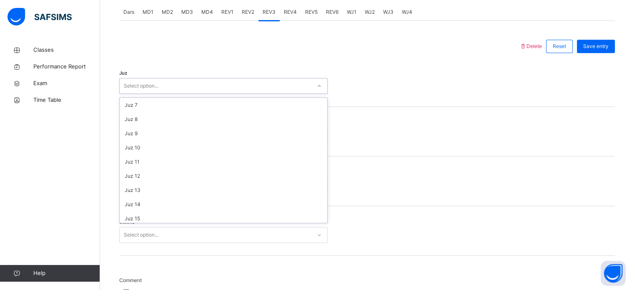
scroll to position [82, 0]
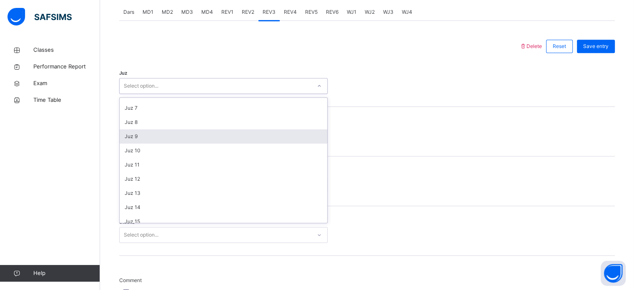
click at [167, 138] on div "Juz 9" at bounding box center [223, 136] width 207 height 14
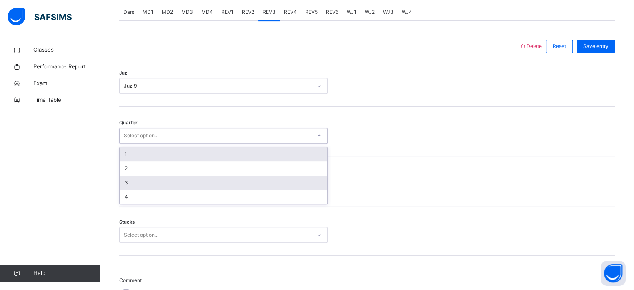
click at [142, 185] on div "3" at bounding box center [223, 182] width 207 height 14
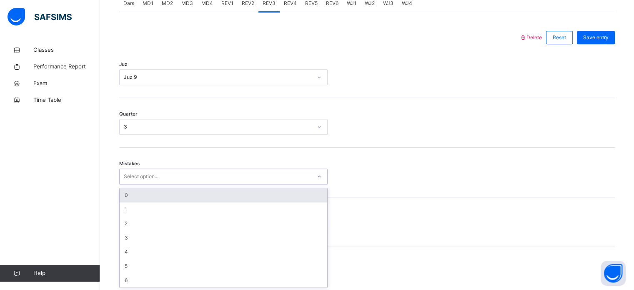
scroll to position [370, 0]
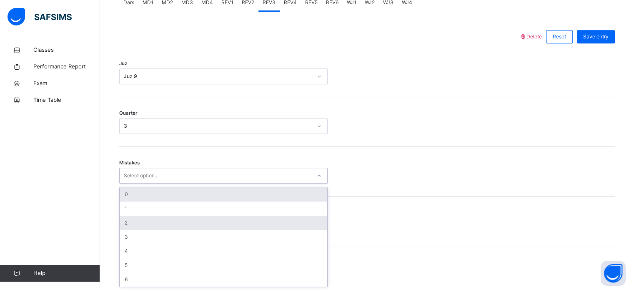
click at [152, 219] on div "2" at bounding box center [223, 222] width 207 height 14
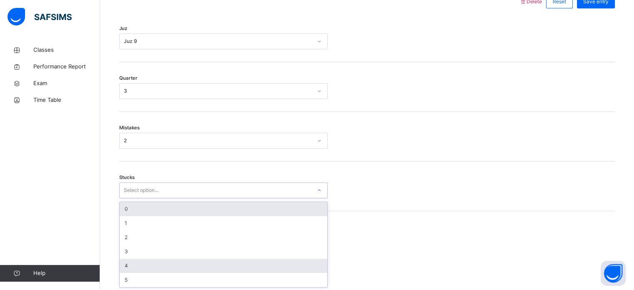
click at [147, 265] on div "4" at bounding box center [223, 265] width 207 height 14
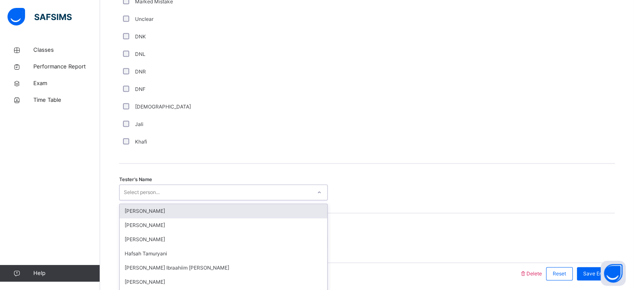
scroll to position [752, 0]
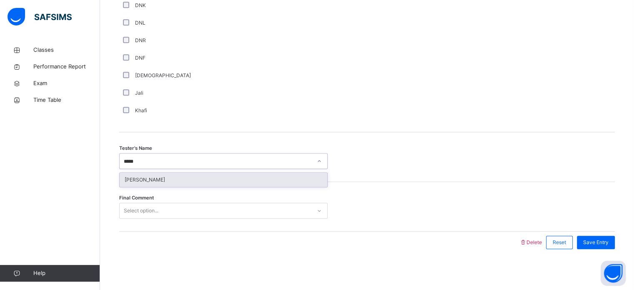
type input "******"
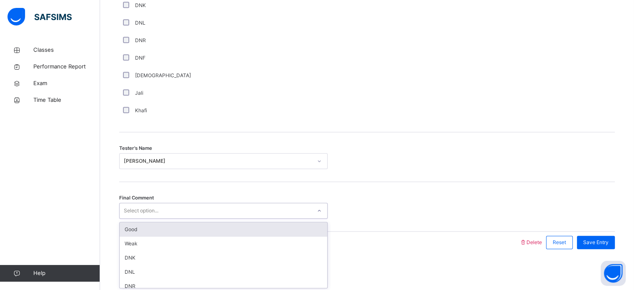
click at [302, 225] on div "Good" at bounding box center [223, 229] width 207 height 14
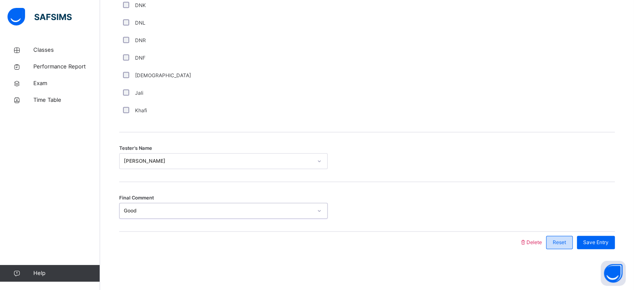
click at [572, 240] on div "Reset" at bounding box center [559, 241] width 27 height 13
click at [605, 243] on span "Save Entry" at bounding box center [595, 241] width 25 height 7
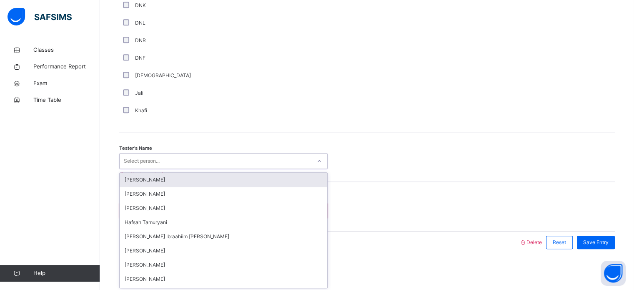
click at [133, 158] on div "Select person..." at bounding box center [142, 161] width 36 height 16
click at [180, 176] on div "[PERSON_NAME]" at bounding box center [223, 179] width 207 height 14
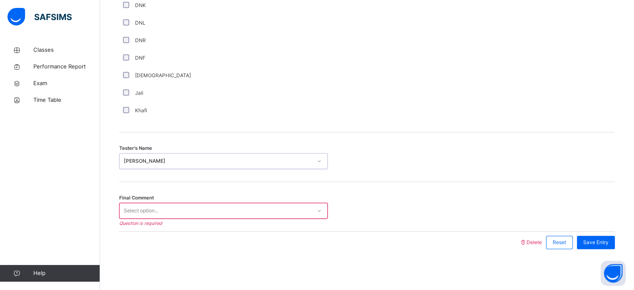
click at [175, 188] on div "Final Comment Select option... Question is required" at bounding box center [366, 207] width 495 height 50
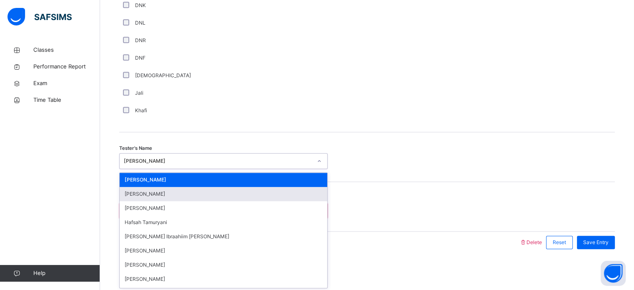
click at [166, 193] on div "[PERSON_NAME]" at bounding box center [223, 194] width 207 height 14
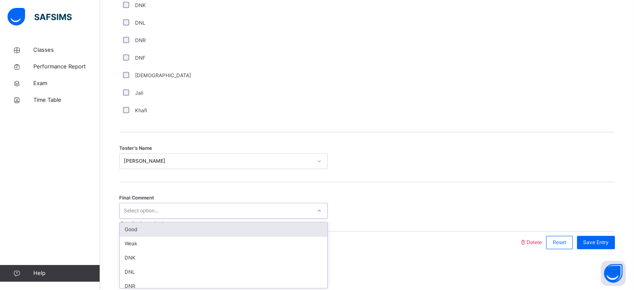
click at [154, 228] on div "Good" at bounding box center [223, 229] width 207 height 14
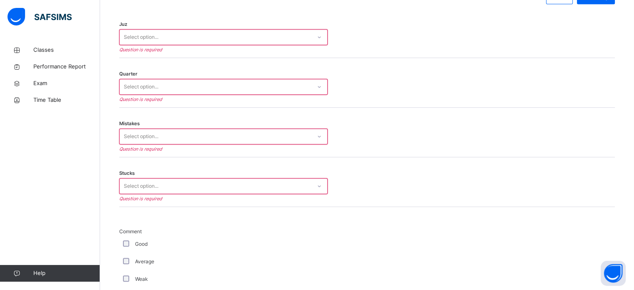
scroll to position [407, 0]
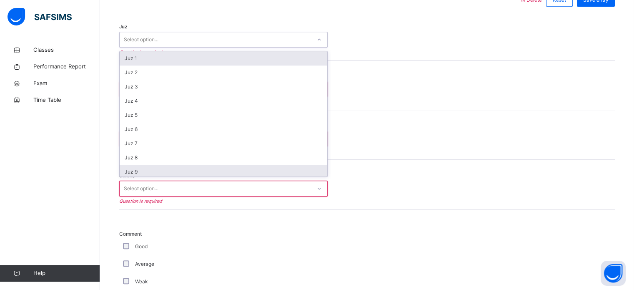
click at [155, 169] on div "Juz 9" at bounding box center [223, 172] width 207 height 14
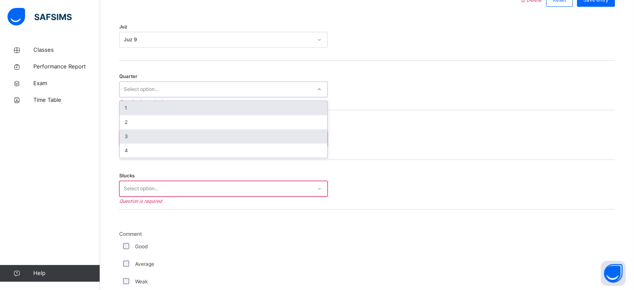
click at [148, 140] on div "3" at bounding box center [223, 136] width 207 height 14
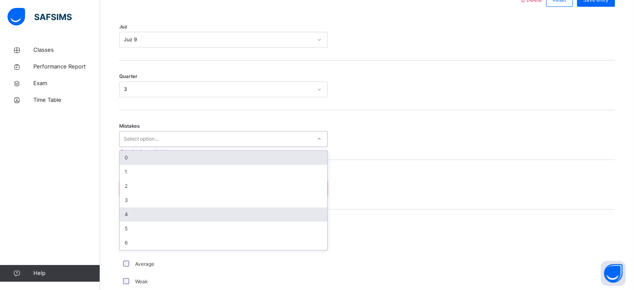
click at [134, 209] on div "4" at bounding box center [223, 214] width 207 height 14
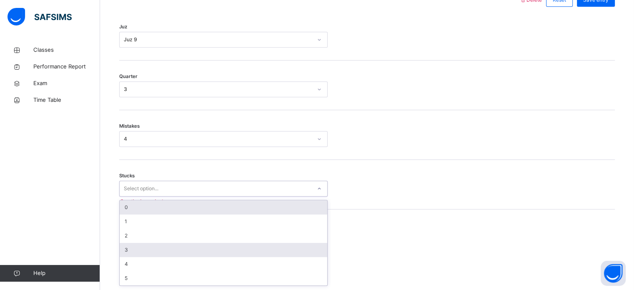
click at [155, 252] on div "3" at bounding box center [223, 249] width 207 height 14
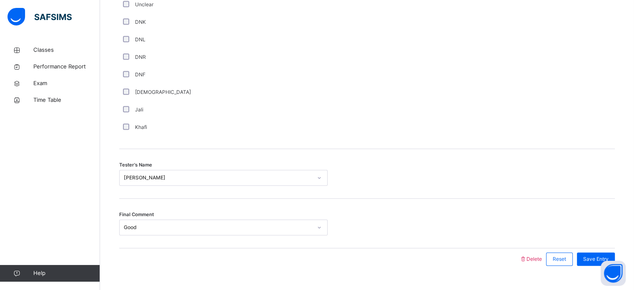
scroll to position [752, 0]
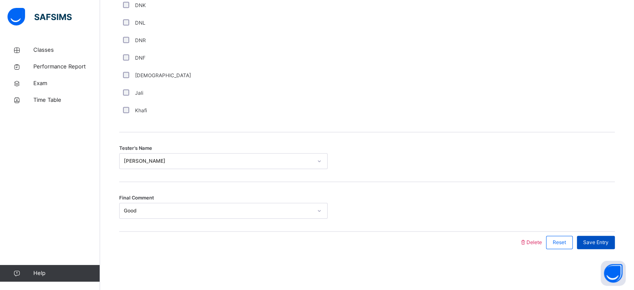
click at [595, 242] on span "Save Entry" at bounding box center [595, 241] width 25 height 7
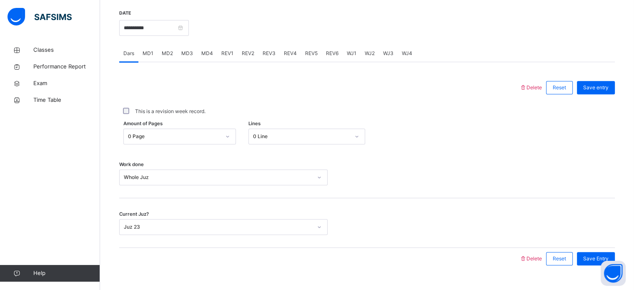
scroll to position [319, 0]
click at [159, 25] on input "**********" at bounding box center [154, 28] width 70 height 16
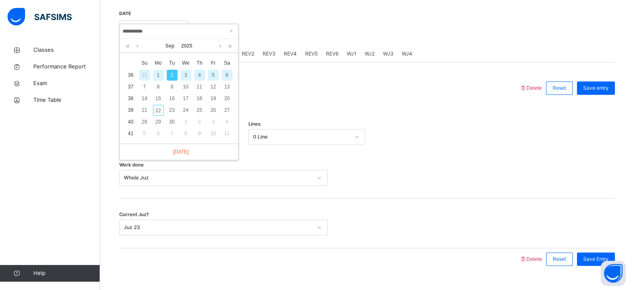
click at [187, 75] on div "3" at bounding box center [185, 75] width 11 height 11
type input "**********"
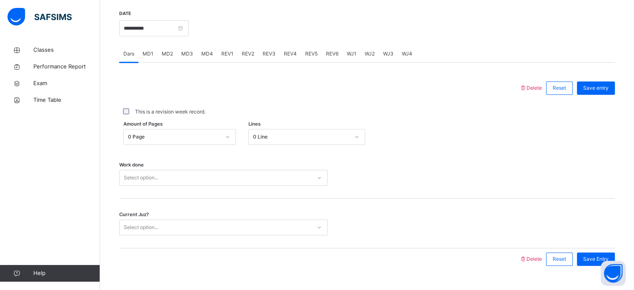
click at [233, 163] on div "Work done Select option..." at bounding box center [366, 174] width 495 height 50
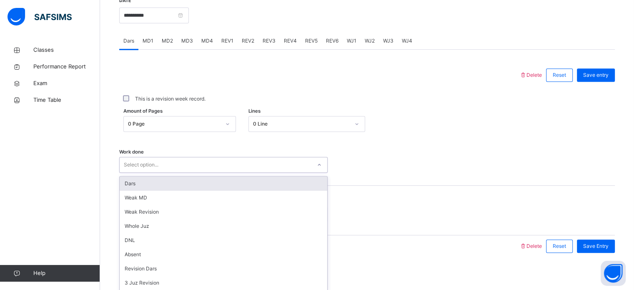
scroll to position [336, 0]
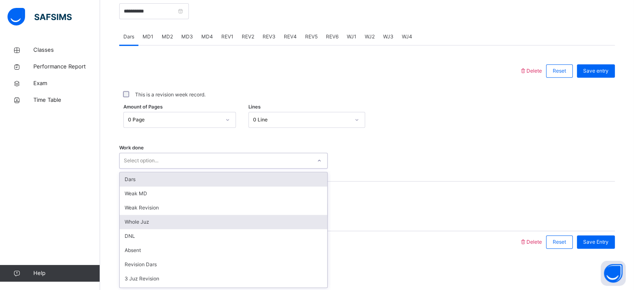
click at [161, 224] on div "Whole Juz" at bounding box center [223, 222] width 207 height 14
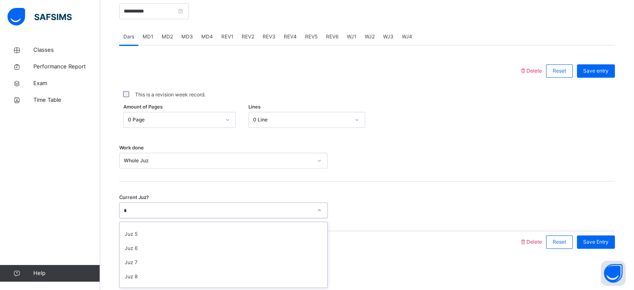
scroll to position [23, 0]
type input "**"
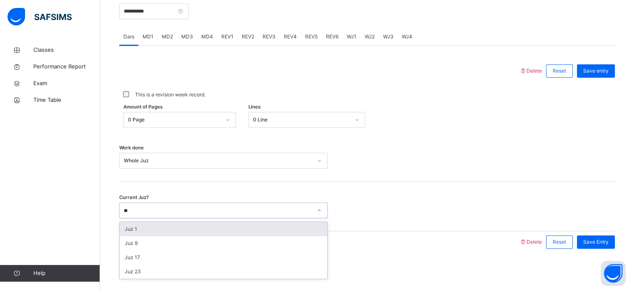
scroll to position [0, 0]
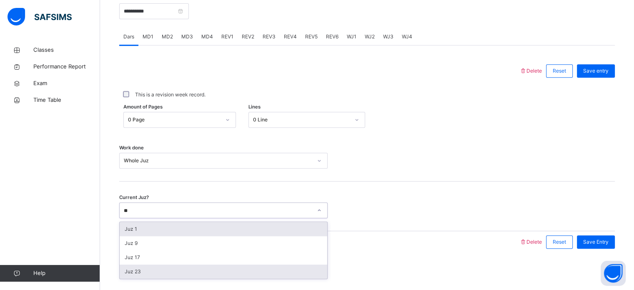
click at [155, 269] on div "Juz 23" at bounding box center [223, 271] width 207 height 14
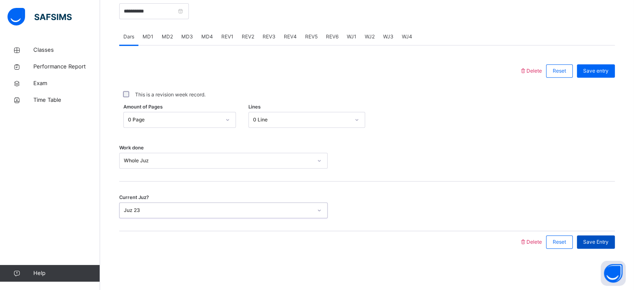
click at [603, 245] on div "Save Entry" at bounding box center [596, 241] width 38 height 13
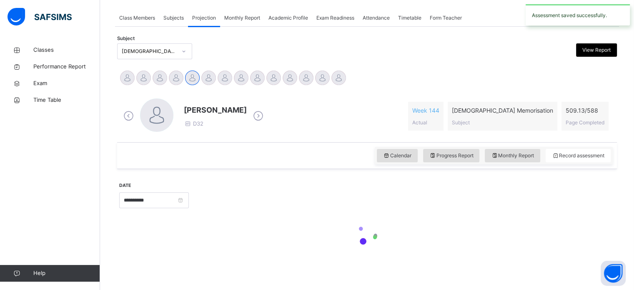
scroll to position [336, 0]
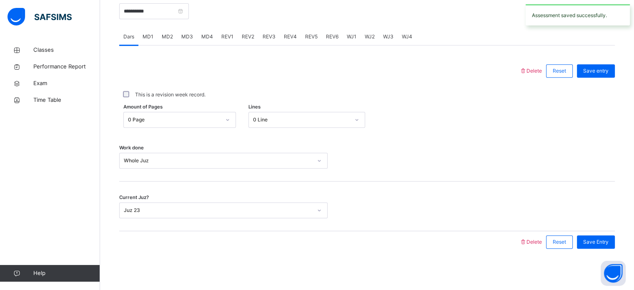
click at [352, 36] on span "WJ1" at bounding box center [352, 36] width 10 height 7
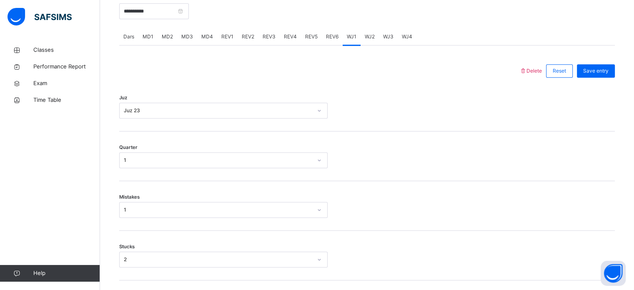
click at [365, 37] on span "WJ2" at bounding box center [370, 36] width 10 height 7
click at [387, 37] on span "WJ3" at bounding box center [388, 36] width 10 height 7
click at [293, 127] on div "Juz Select option..." at bounding box center [366, 107] width 495 height 50
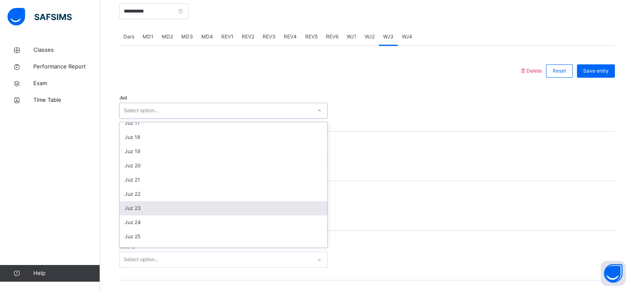
click at [160, 207] on div "Juz 23" at bounding box center [223, 208] width 207 height 14
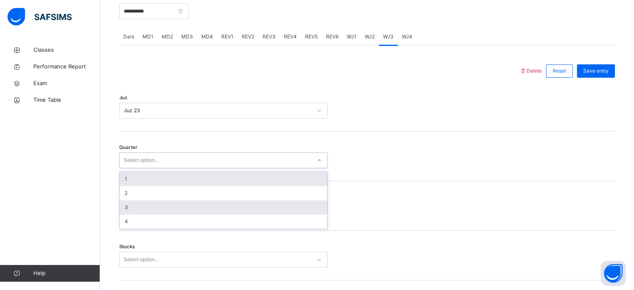
click at [152, 210] on div "3" at bounding box center [223, 207] width 207 height 14
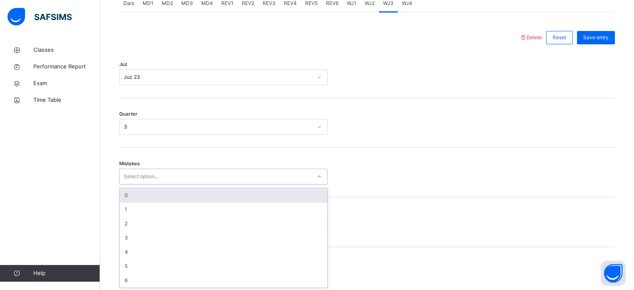
scroll to position [370, 0]
click at [240, 192] on div "0" at bounding box center [223, 194] width 207 height 14
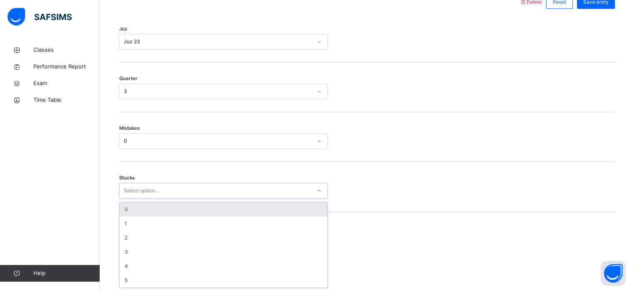
scroll to position [405, 0]
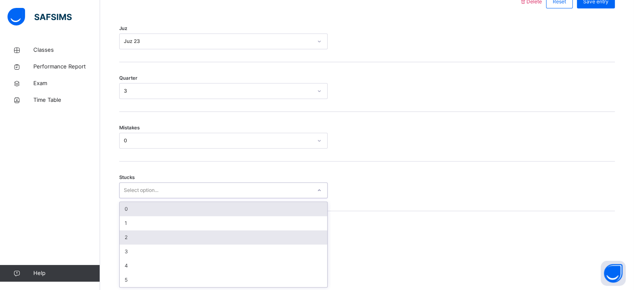
click at [170, 235] on div "2" at bounding box center [223, 237] width 207 height 14
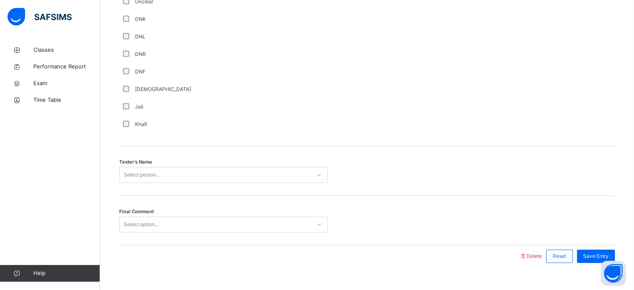
scroll to position [752, 0]
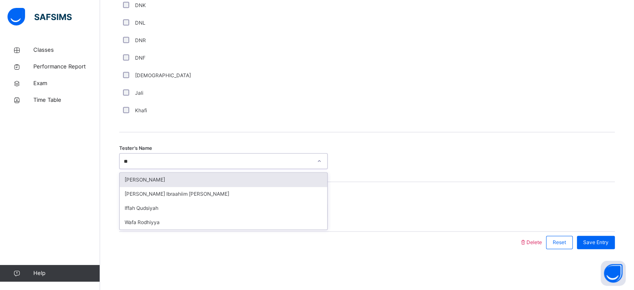
type input "***"
click at [215, 175] on div "[PERSON_NAME] Ibraahiim [PERSON_NAME]" at bounding box center [223, 179] width 207 height 14
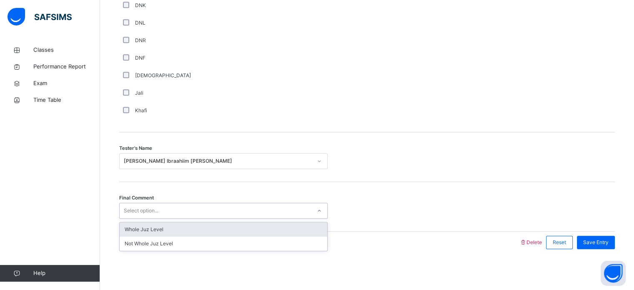
click at [248, 232] on div "Whole Juz Level" at bounding box center [223, 229] width 207 height 14
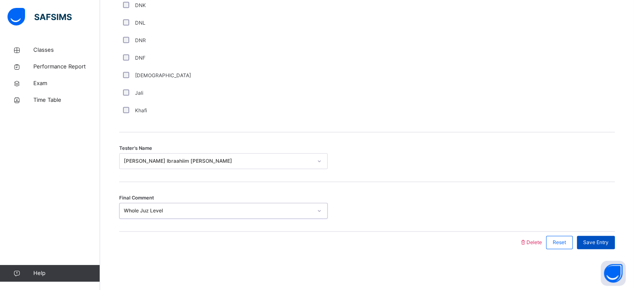
click at [600, 235] on div "Save Entry" at bounding box center [596, 241] width 38 height 13
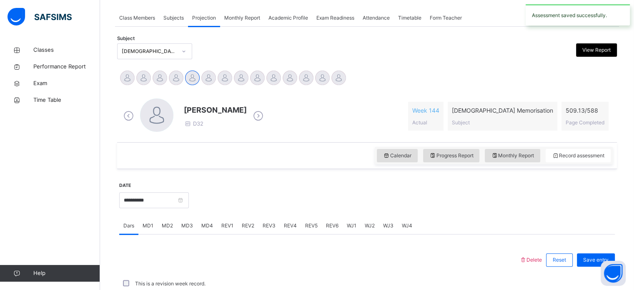
scroll to position [336, 0]
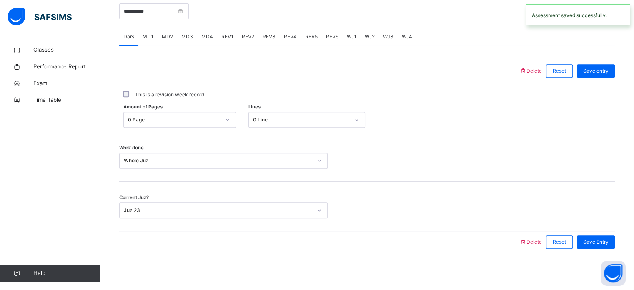
click at [402, 29] on div "WJ4" at bounding box center [406, 36] width 19 height 17
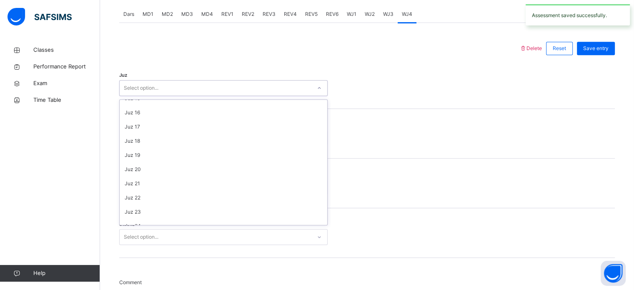
scroll to position [227, 0]
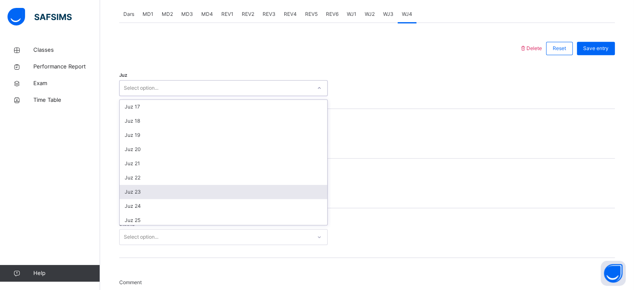
click at [156, 194] on div "Juz 23" at bounding box center [223, 192] width 207 height 14
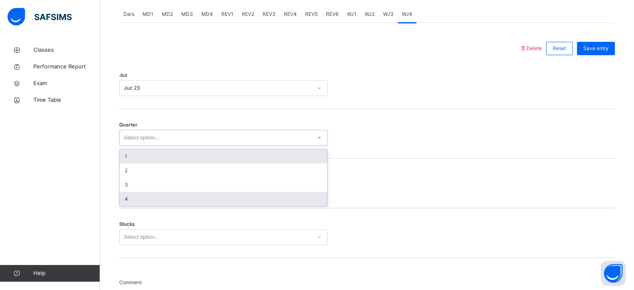
click at [143, 204] on div "4" at bounding box center [223, 199] width 207 height 14
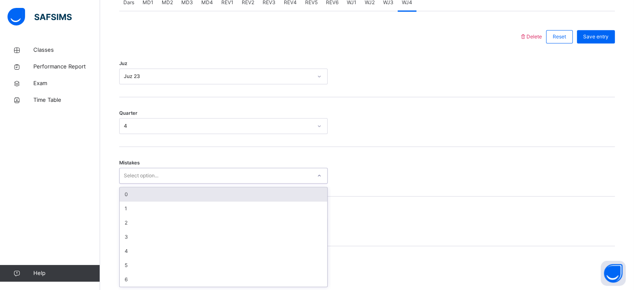
click at [157, 192] on div "0" at bounding box center [223, 194] width 207 height 14
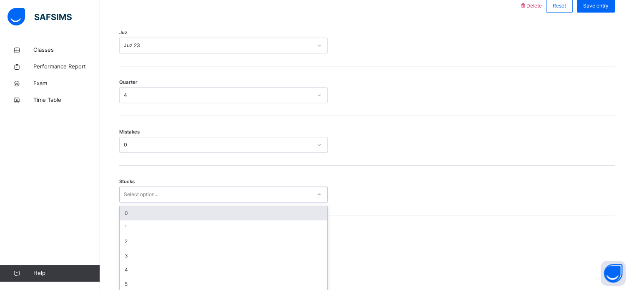
scroll to position [405, 0]
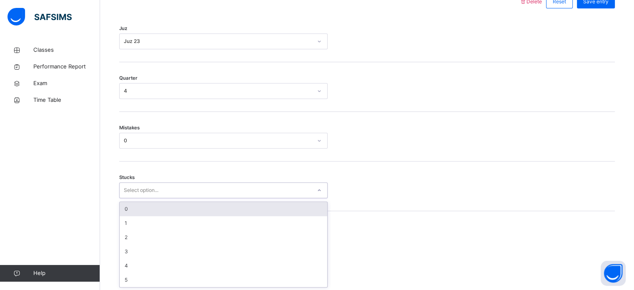
click at [155, 208] on div "0" at bounding box center [223, 209] width 207 height 14
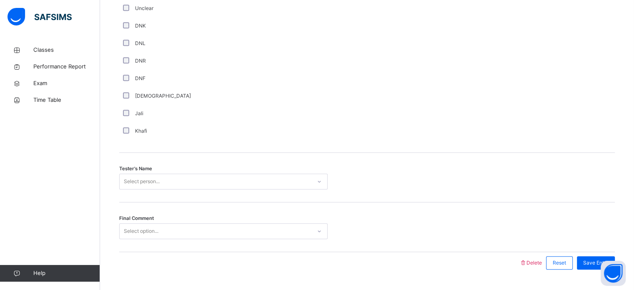
click at [170, 195] on div "Tester's Name Select person..." at bounding box center [366, 177] width 495 height 50
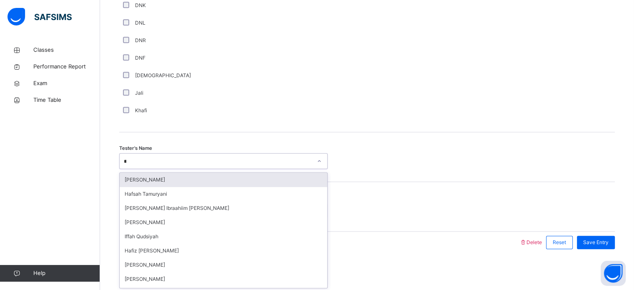
type input "***"
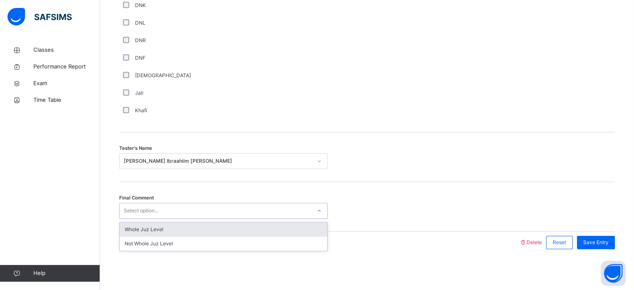
click at [154, 222] on div "Whole Juz Level" at bounding box center [223, 229] width 207 height 14
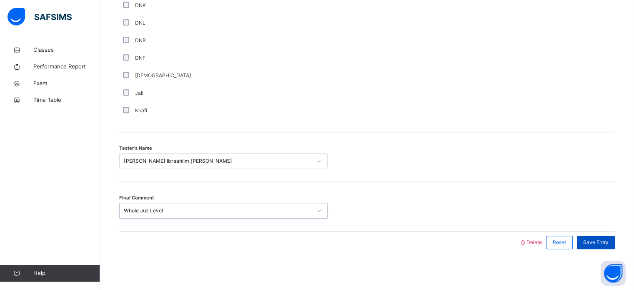
click at [604, 243] on span "Save Entry" at bounding box center [595, 241] width 25 height 7
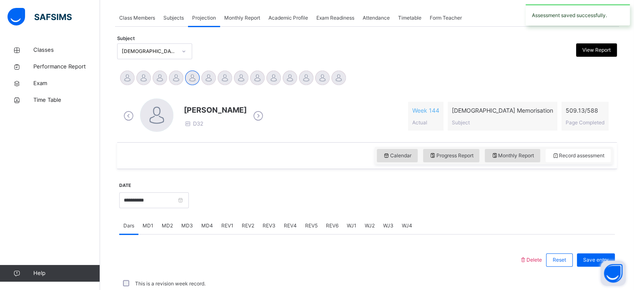
scroll to position [336, 0]
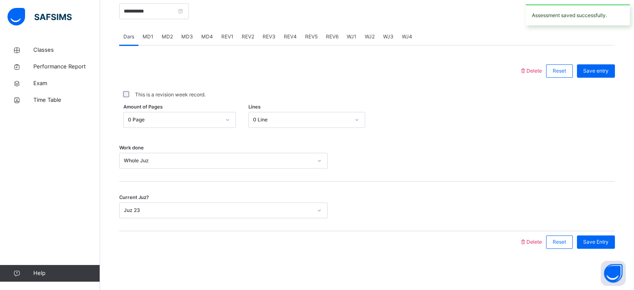
click at [403, 265] on div "**********" at bounding box center [366, 72] width 499 height 390
click at [221, 38] on span "REV1" at bounding box center [227, 36] width 12 height 7
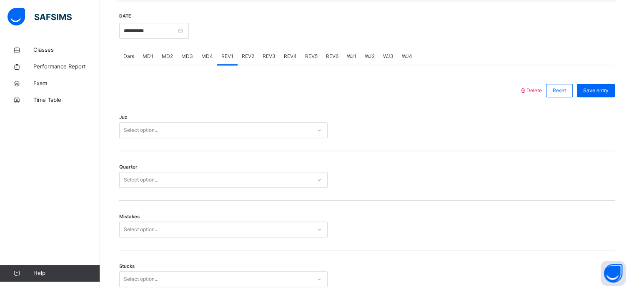
scroll to position [312, 0]
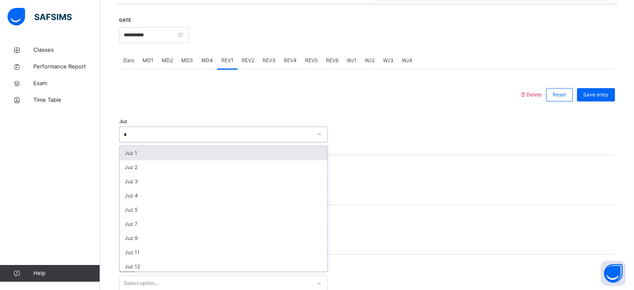
type input "**"
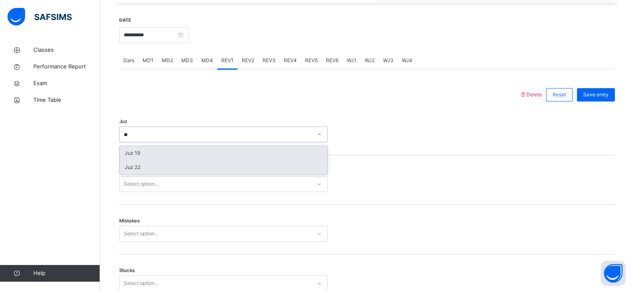
click at [168, 162] on div "Juz 22" at bounding box center [223, 167] width 207 height 14
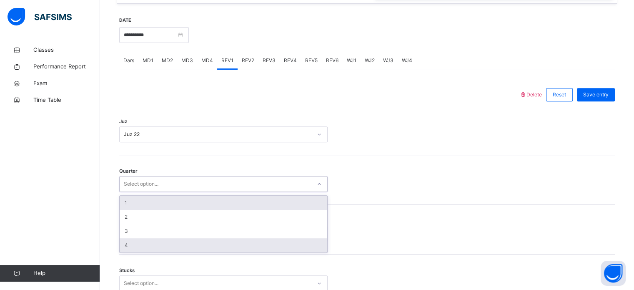
click at [134, 244] on div "4" at bounding box center [223, 245] width 207 height 14
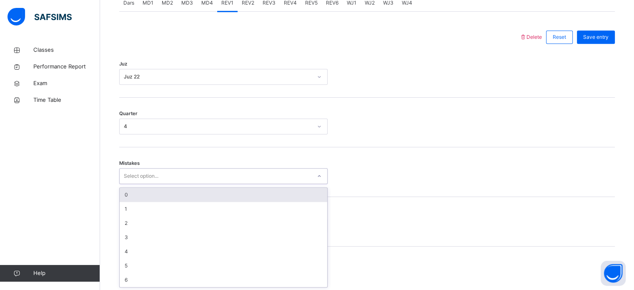
scroll to position [370, 0]
click at [149, 195] on div "0" at bounding box center [223, 194] width 207 height 14
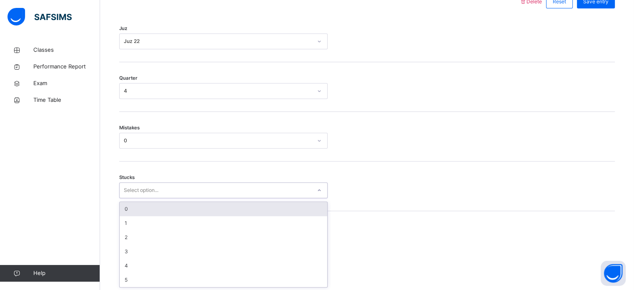
scroll to position [405, 0]
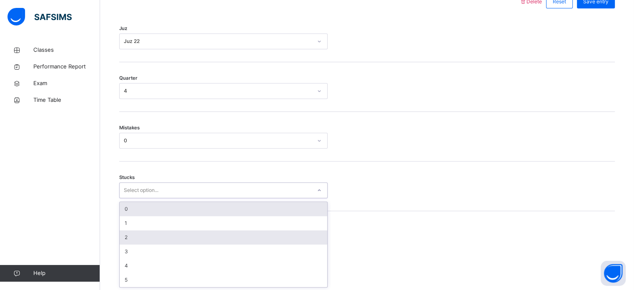
click at [136, 237] on div "2" at bounding box center [223, 237] width 207 height 14
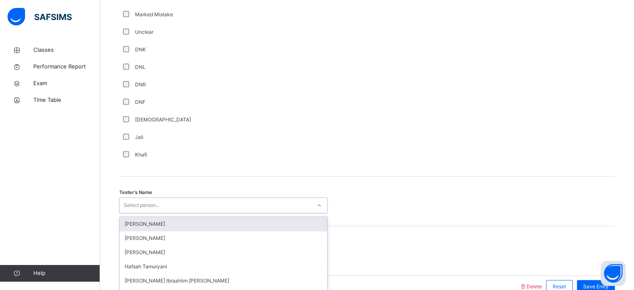
scroll to position [752, 0]
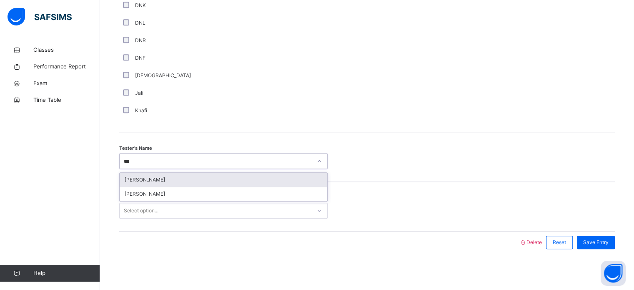
type input "****"
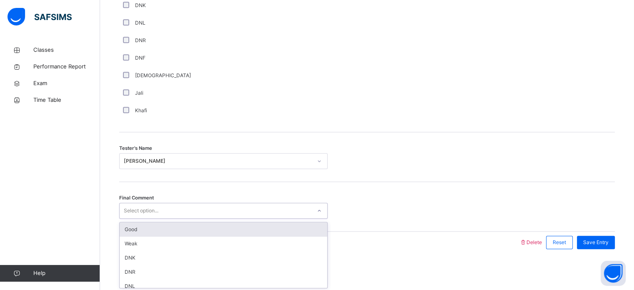
click at [178, 226] on div "Good" at bounding box center [223, 229] width 207 height 14
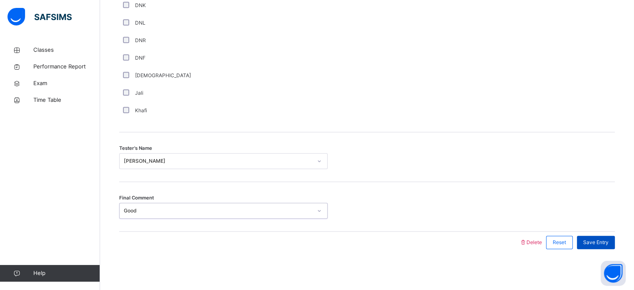
click at [604, 246] on div "Save Entry" at bounding box center [596, 241] width 38 height 13
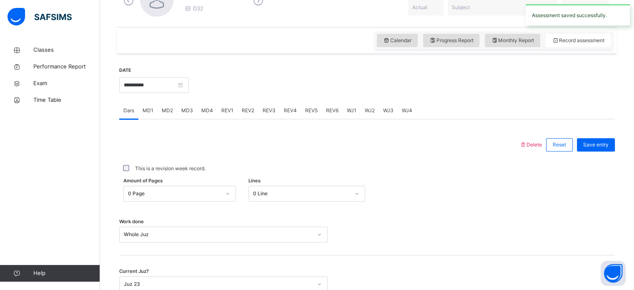
scroll to position [263, 0]
click at [267, 108] on span "REV3" at bounding box center [268, 109] width 13 height 7
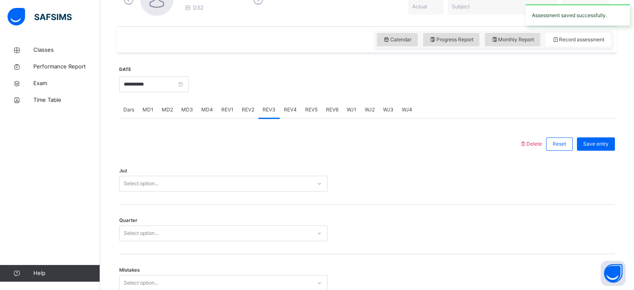
click at [242, 113] on span "REV2" at bounding box center [248, 109] width 12 height 7
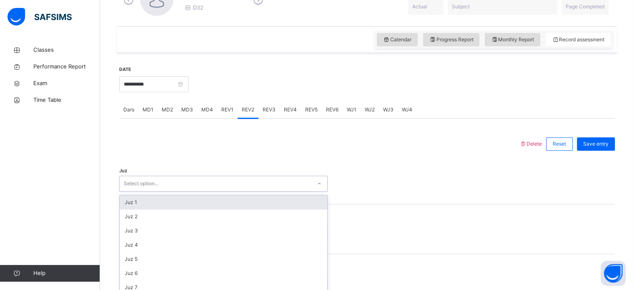
scroll to position [297, 0]
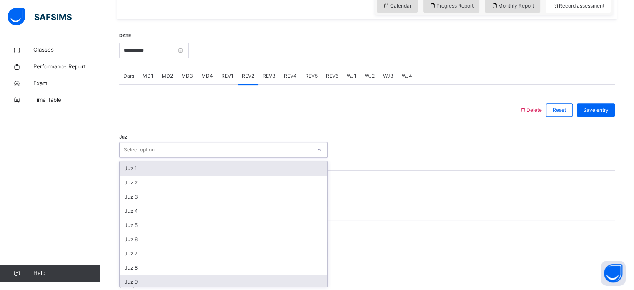
click at [140, 282] on div "Juz 9" at bounding box center [223, 282] width 207 height 14
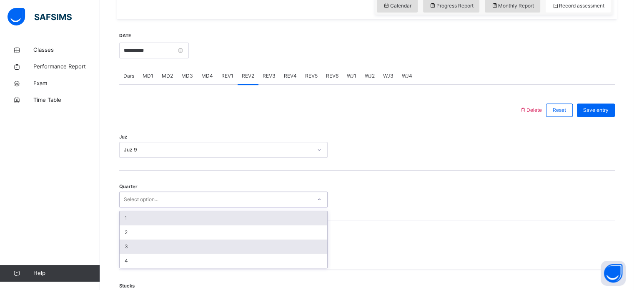
click at [143, 245] on div "3" at bounding box center [223, 246] width 207 height 14
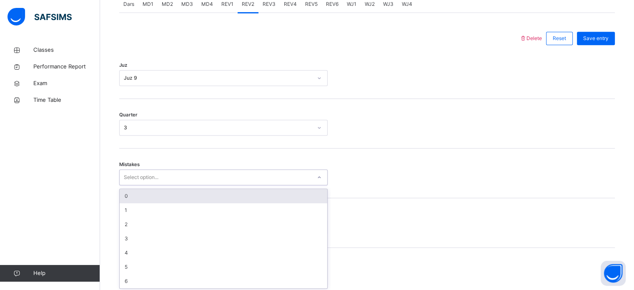
scroll to position [370, 0]
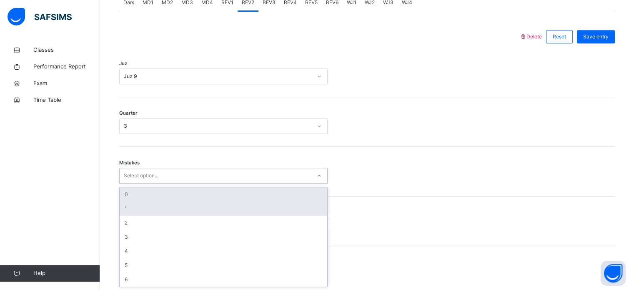
click at [157, 202] on div "1" at bounding box center [223, 208] width 207 height 14
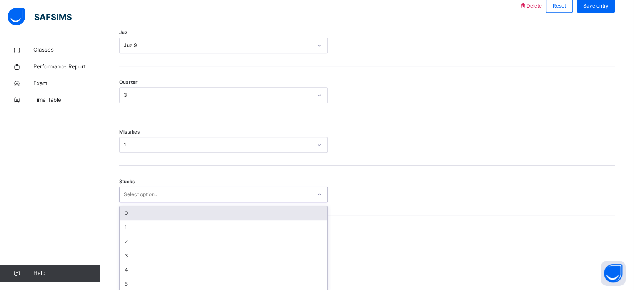
scroll to position [405, 0]
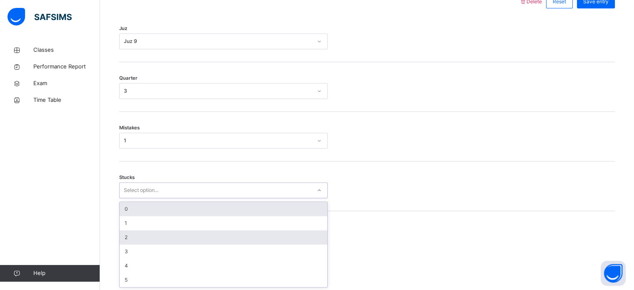
click at [145, 240] on div "2" at bounding box center [223, 237] width 207 height 14
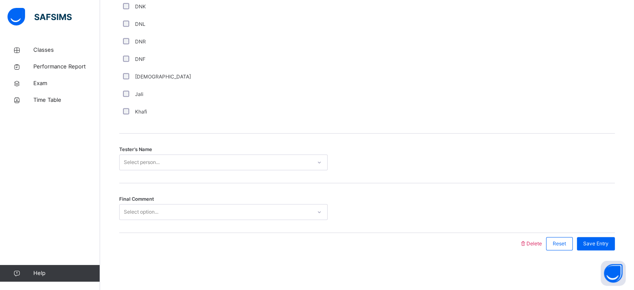
scroll to position [752, 0]
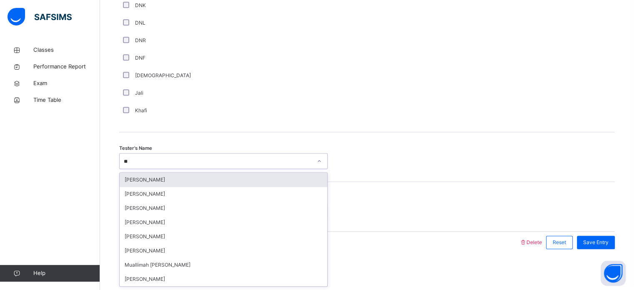
type input "***"
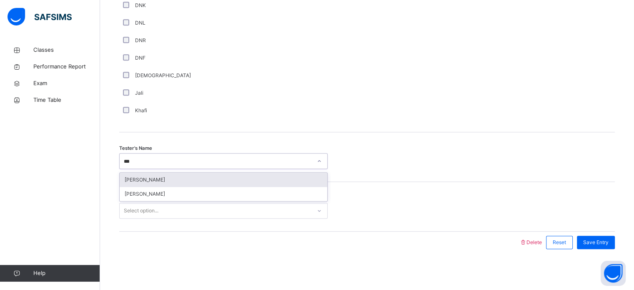
click at [191, 175] on div "[PERSON_NAME]" at bounding box center [223, 179] width 207 height 14
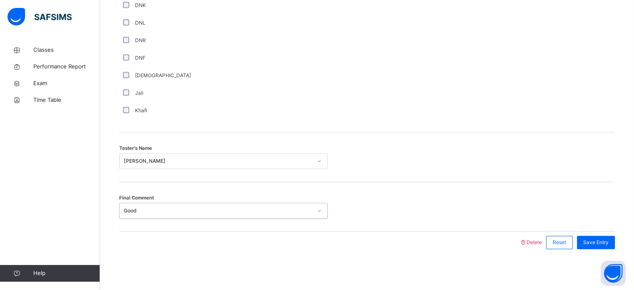
click at [583, 230] on div "Final Comment option Good, selected. 0 results available. Select is focused ,ty…" at bounding box center [366, 207] width 495 height 50
click at [605, 240] on span "Save Entry" at bounding box center [595, 241] width 25 height 7
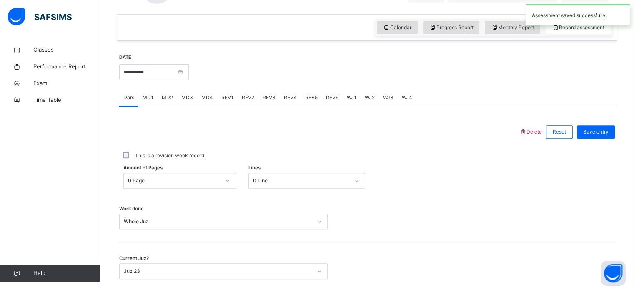
scroll to position [274, 0]
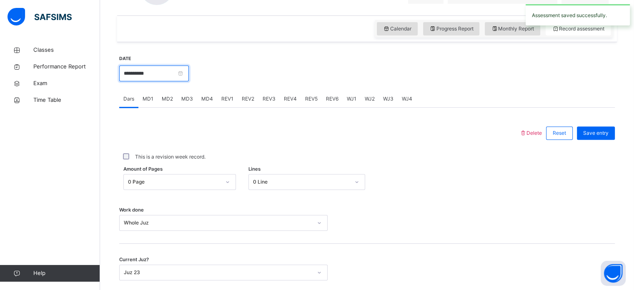
click at [189, 67] on input "**********" at bounding box center [154, 73] width 70 height 16
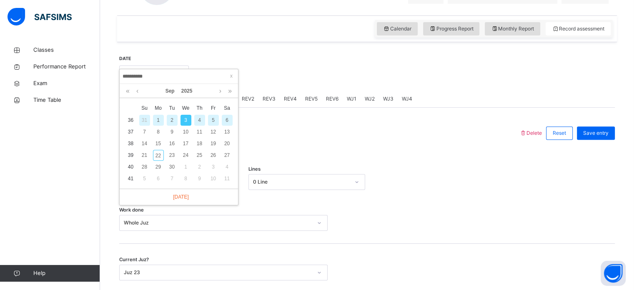
click at [199, 118] on div "4" at bounding box center [199, 120] width 11 height 11
type input "**********"
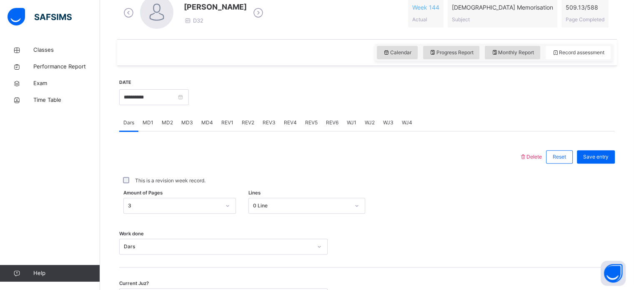
scroll to position [244, 0]
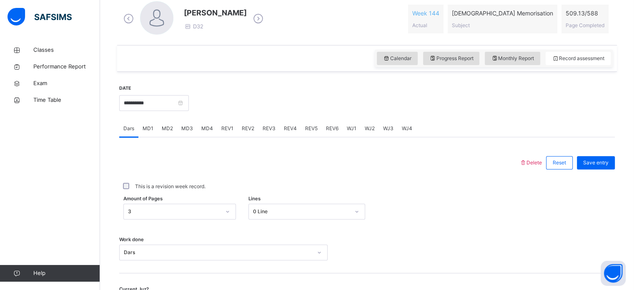
click at [230, 128] on span "REV1" at bounding box center [227, 128] width 12 height 7
click at [240, 132] on div "REV2" at bounding box center [247, 128] width 21 height 17
click at [258, 132] on div "REV3" at bounding box center [268, 128] width 21 height 17
click at [293, 132] on span "REV4" at bounding box center [290, 128] width 13 height 7
click at [309, 128] on span "REV5" at bounding box center [311, 128] width 12 height 7
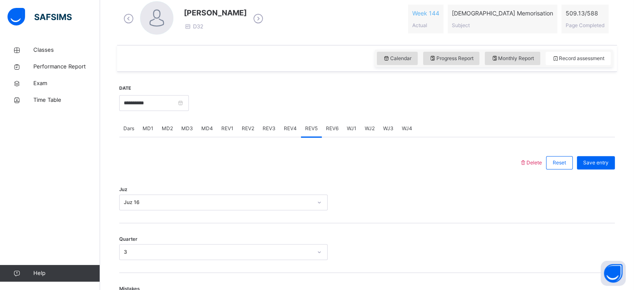
click at [343, 125] on div "WJ1" at bounding box center [351, 128] width 18 height 17
click at [335, 131] on span "REV6" at bounding box center [332, 128] width 12 height 7
click at [155, 120] on div "MD1" at bounding box center [147, 128] width 19 height 17
click at [170, 129] on span "MD2" at bounding box center [167, 128] width 11 height 7
click at [188, 134] on div "MD3" at bounding box center [187, 128] width 20 height 17
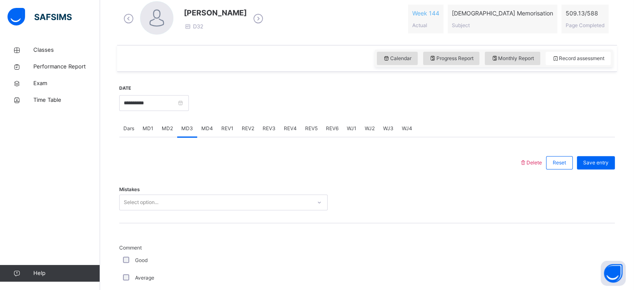
click at [207, 135] on div "MD4" at bounding box center [207, 128] width 20 height 17
click at [189, 132] on span "MD3" at bounding box center [187, 128] width 12 height 7
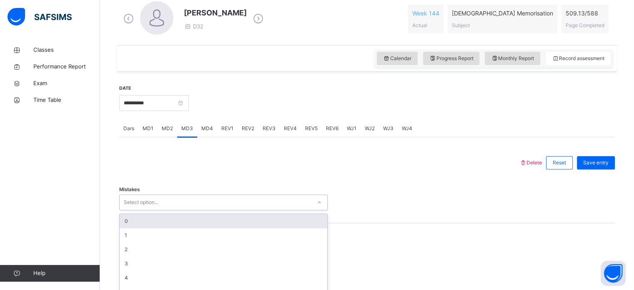
scroll to position [271, 0]
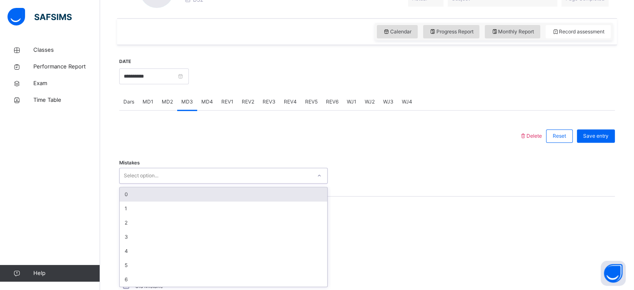
click at [157, 194] on div "0" at bounding box center [223, 194] width 207 height 14
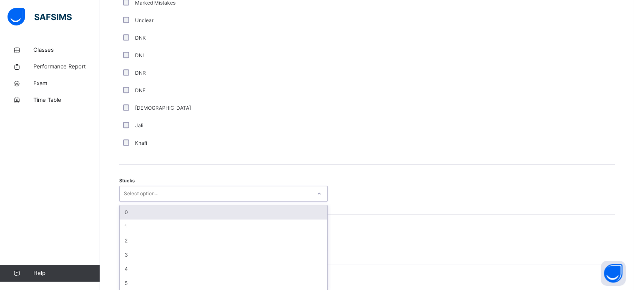
scroll to position [575, 0]
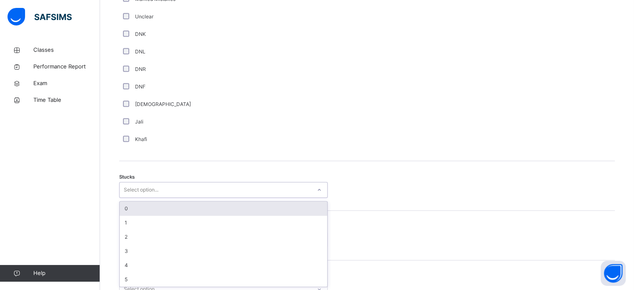
click at [158, 214] on div "0" at bounding box center [223, 208] width 207 height 14
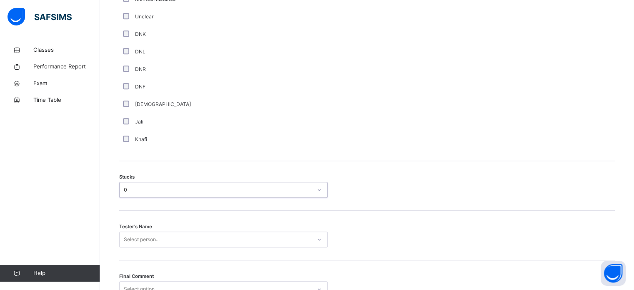
scroll to position [653, 0]
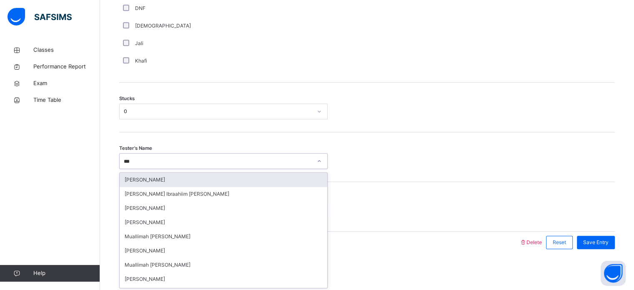
type input "****"
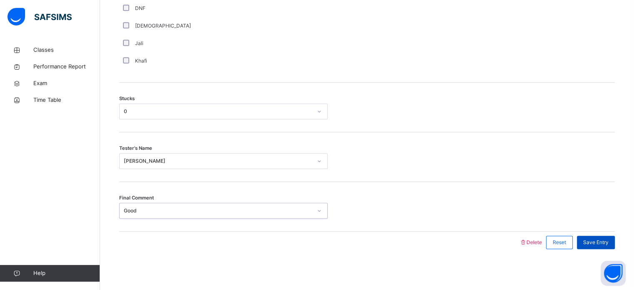
click at [586, 244] on div "Save Entry" at bounding box center [596, 241] width 38 height 13
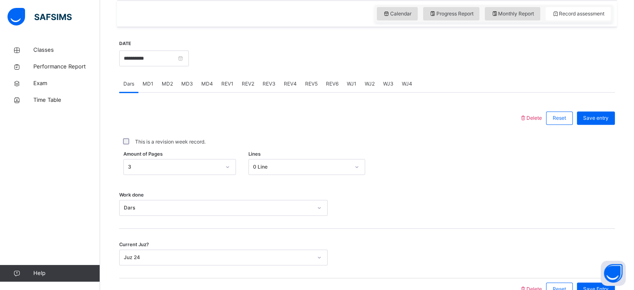
scroll to position [284, 0]
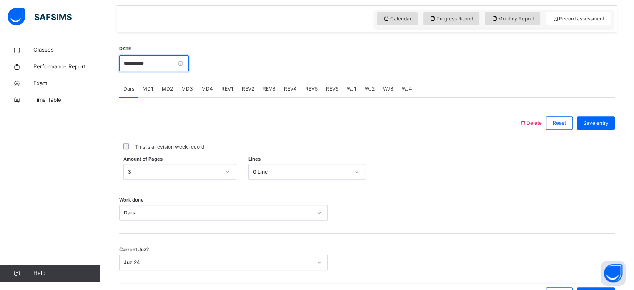
click at [167, 59] on input "**********" at bounding box center [154, 63] width 70 height 16
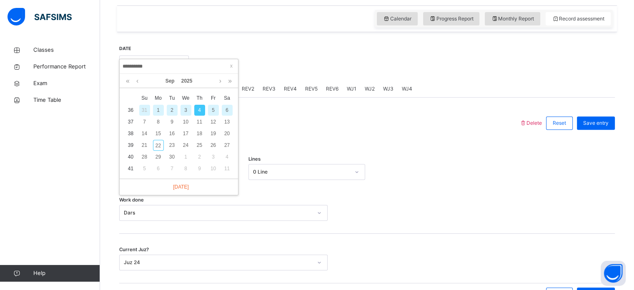
click at [212, 111] on div "5" at bounding box center [213, 110] width 11 height 11
type input "**********"
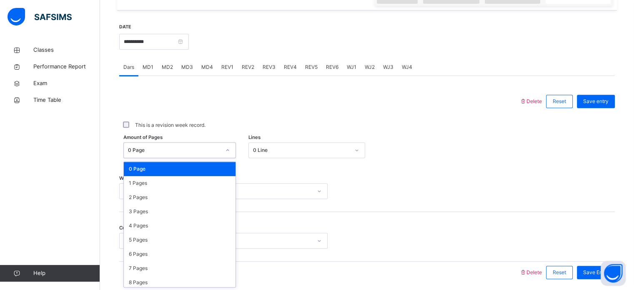
scroll to position [306, 0]
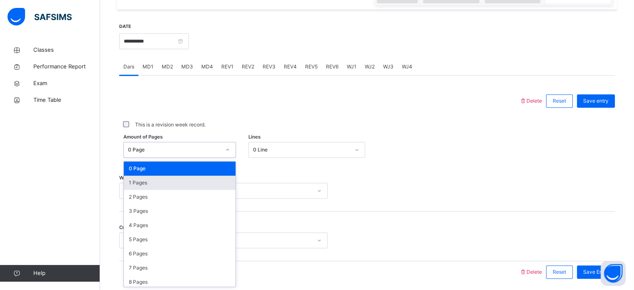
click at [161, 182] on div "1 Pages" at bounding box center [180, 182] width 112 height 14
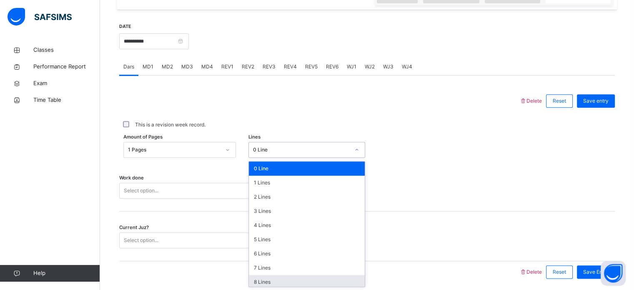
click at [275, 281] on div "8 Lines" at bounding box center [307, 282] width 116 height 14
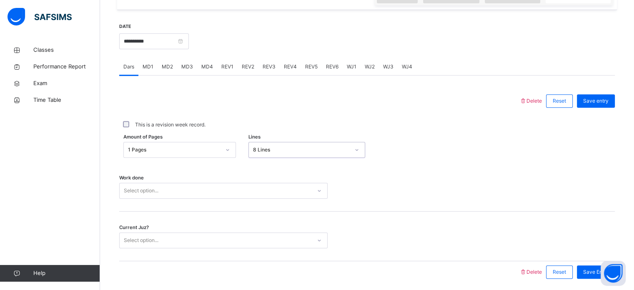
scroll to position [336, 0]
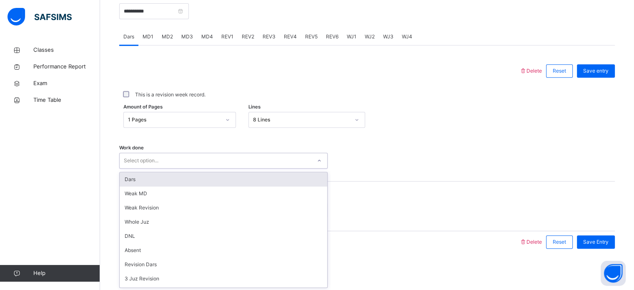
click at [171, 180] on div "Dars" at bounding box center [223, 179] width 207 height 14
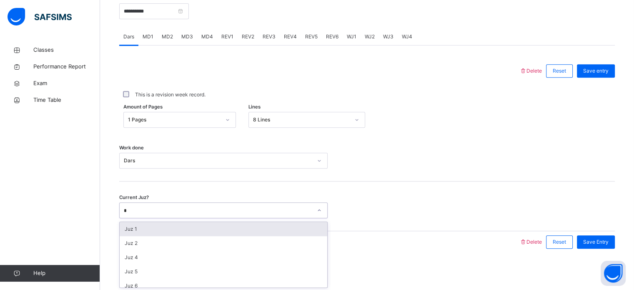
type input "**"
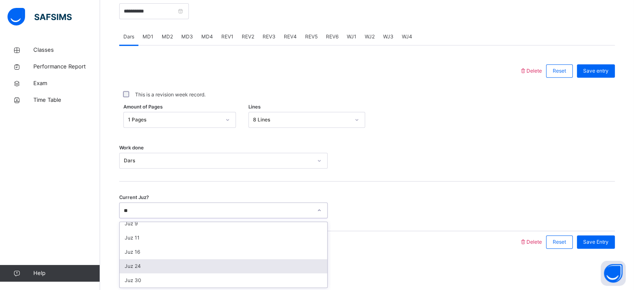
click at [159, 263] on div "Juz 24" at bounding box center [223, 266] width 207 height 14
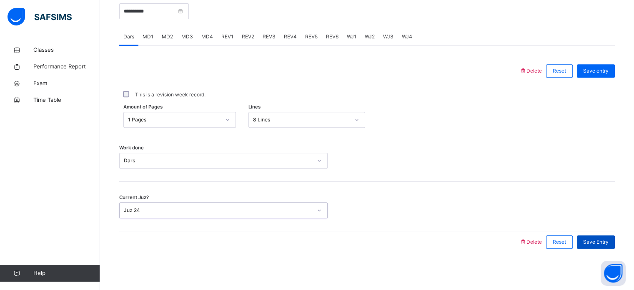
click at [608, 242] on span "Save Entry" at bounding box center [595, 241] width 25 height 7
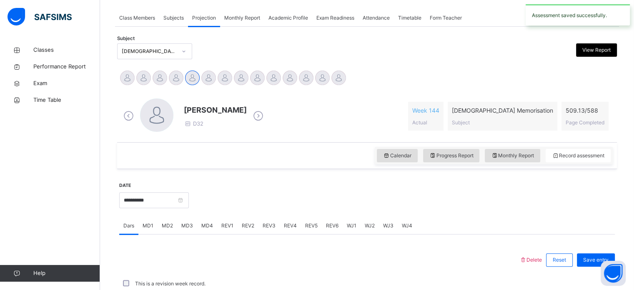
scroll to position [336, 0]
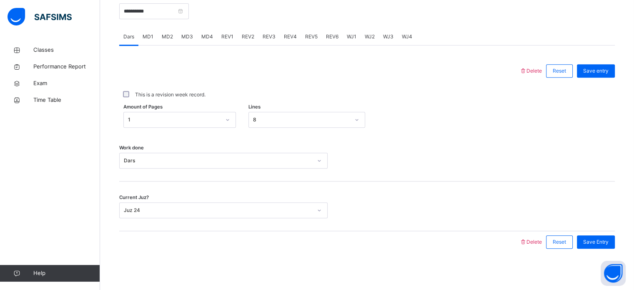
click at [207, 41] on div "MD4" at bounding box center [207, 36] width 20 height 17
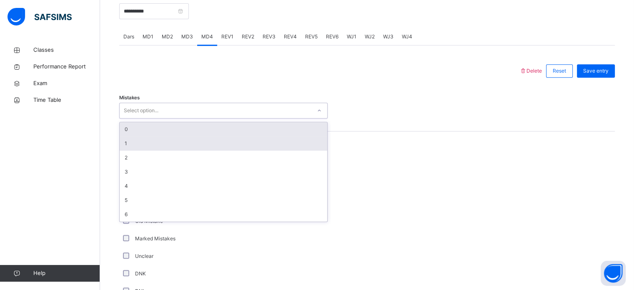
click at [163, 145] on div "1" at bounding box center [223, 143] width 207 height 14
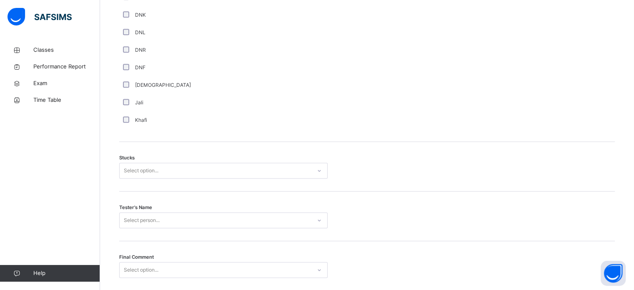
scroll to position [595, 0]
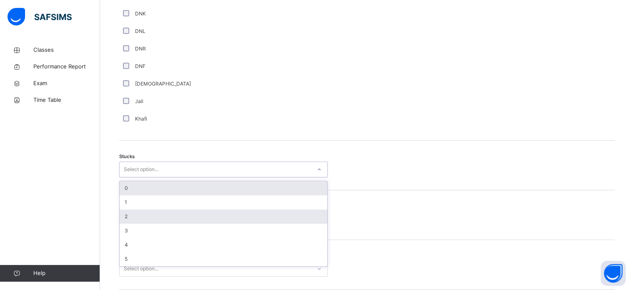
click at [155, 212] on div "2" at bounding box center [223, 216] width 207 height 14
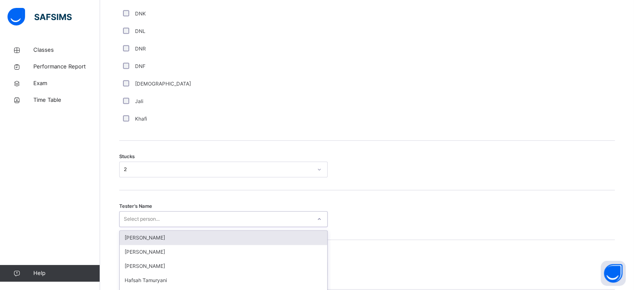
scroll to position [653, 0]
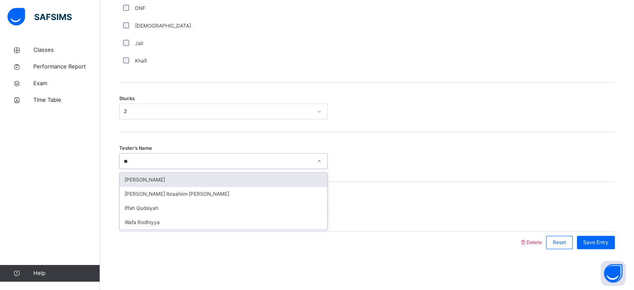
type input "***"
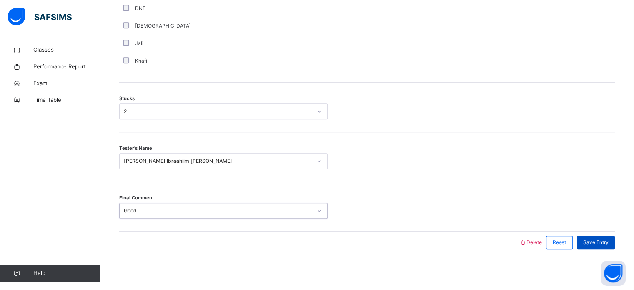
click at [592, 238] on span "Save Entry" at bounding box center [595, 241] width 25 height 7
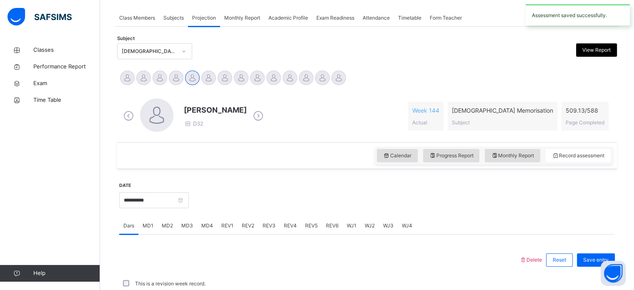
scroll to position [336, 0]
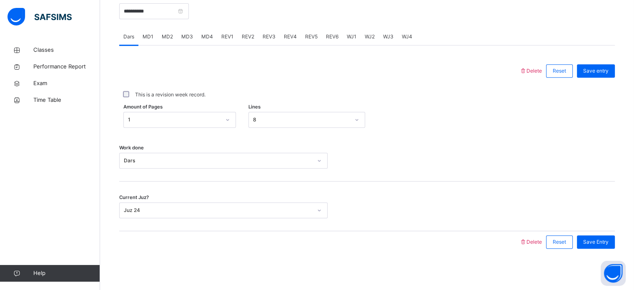
click at [222, 33] on span "REV1" at bounding box center [227, 36] width 12 height 7
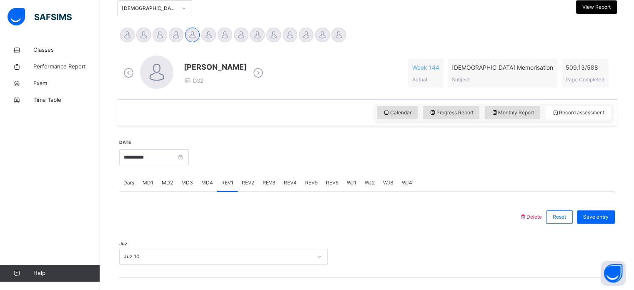
scroll to position [189, 0]
click at [250, 180] on span "REV2" at bounding box center [248, 183] width 12 height 7
click at [273, 182] on span "REV3" at bounding box center [268, 183] width 13 height 7
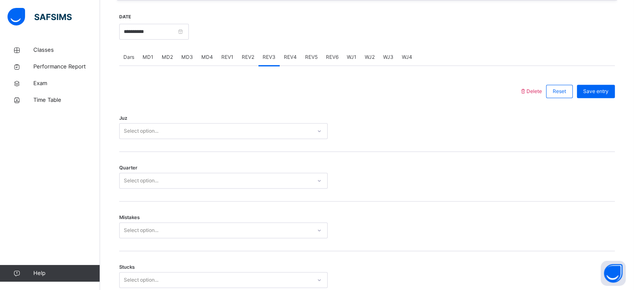
scroll to position [318, 0]
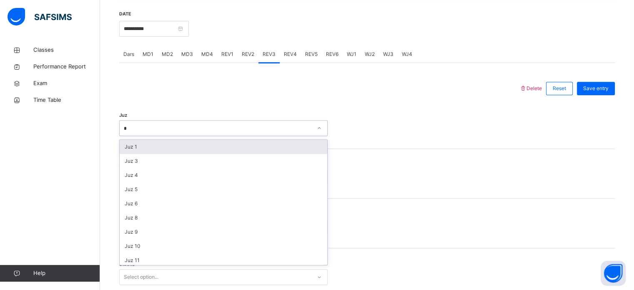
type input "**"
click at [150, 146] on div "Juz 10" at bounding box center [223, 147] width 207 height 14
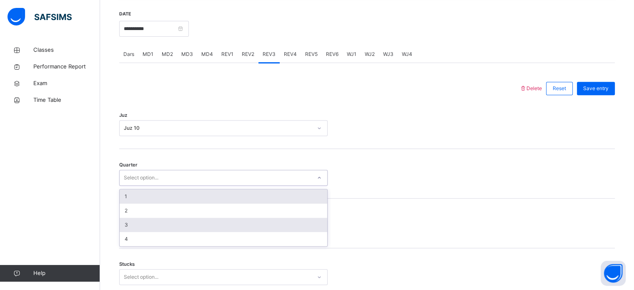
click at [142, 229] on div "3" at bounding box center [223, 224] width 207 height 14
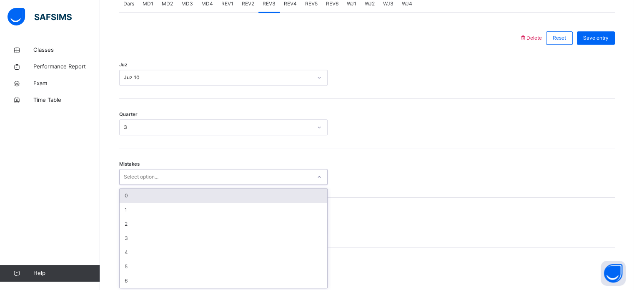
scroll to position [370, 0]
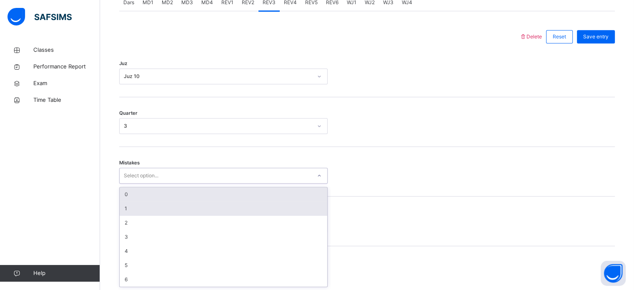
click at [161, 207] on div "1" at bounding box center [223, 208] width 207 height 14
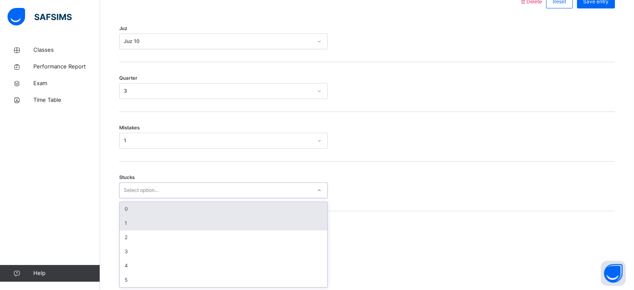
click at [135, 222] on div "1" at bounding box center [223, 223] width 207 height 14
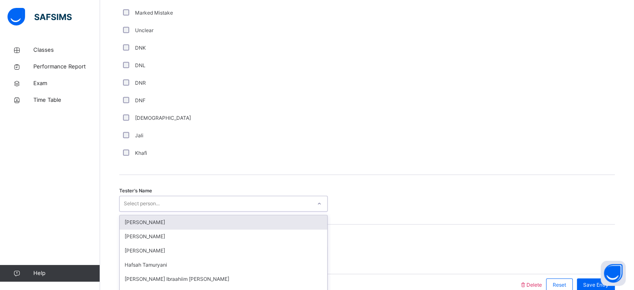
scroll to position [752, 0]
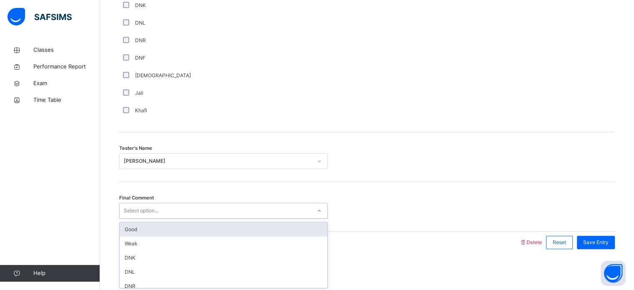
click at [170, 214] on div "Select option..." at bounding box center [216, 210] width 192 height 13
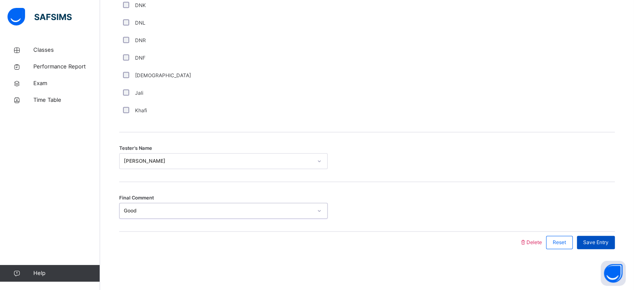
click at [609, 236] on div "Save Entry" at bounding box center [596, 241] width 38 height 13
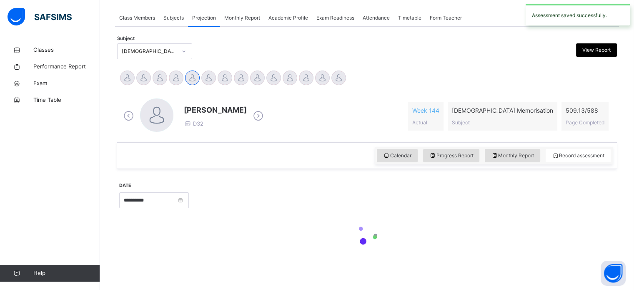
scroll to position [336, 0]
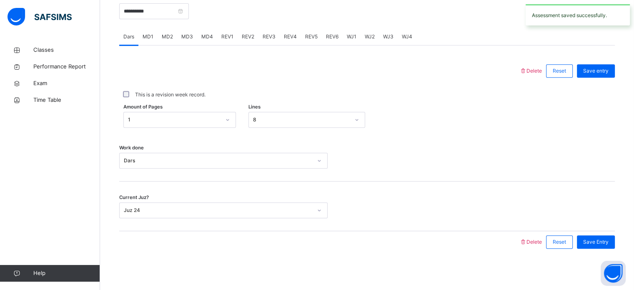
click at [287, 33] on span "REV4" at bounding box center [290, 36] width 13 height 7
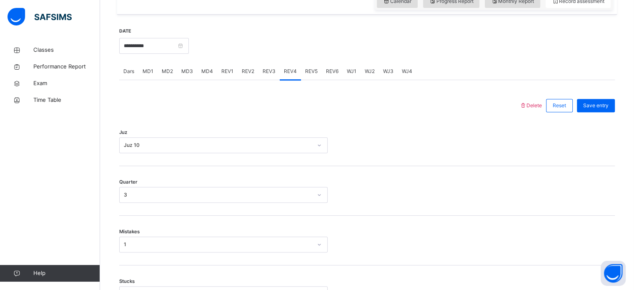
scroll to position [296, 0]
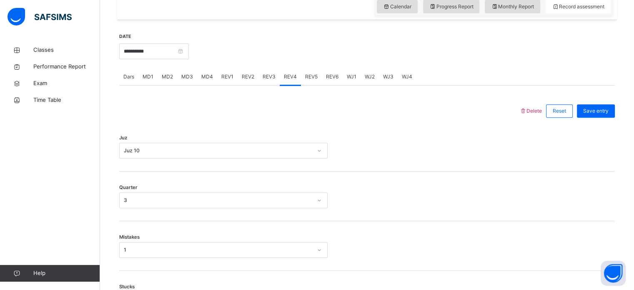
click at [311, 74] on span "REV5" at bounding box center [311, 76] width 12 height 7
click at [287, 80] on div "REV4" at bounding box center [290, 76] width 21 height 17
click at [271, 79] on span "REV3" at bounding box center [268, 76] width 13 height 7
click at [249, 84] on div "REV2" at bounding box center [247, 76] width 21 height 17
click at [231, 78] on span "REV1" at bounding box center [227, 76] width 12 height 7
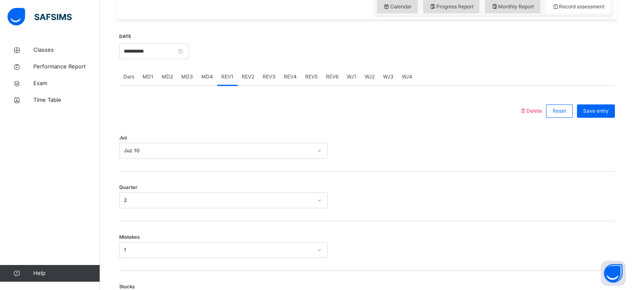
click at [307, 84] on div "REV5" at bounding box center [311, 76] width 21 height 17
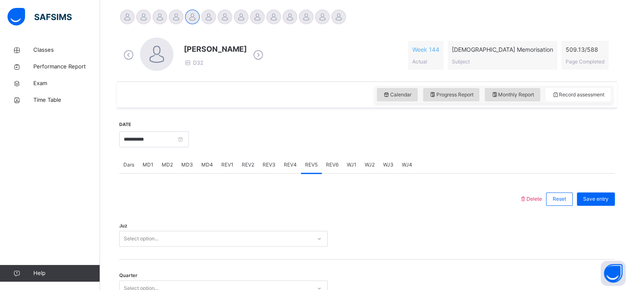
scroll to position [207, 0]
click at [189, 133] on input "**********" at bounding box center [154, 140] width 70 height 16
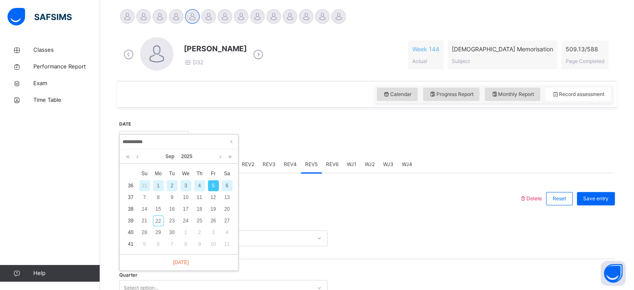
click at [227, 185] on div "6" at bounding box center [227, 185] width 11 height 11
type input "**********"
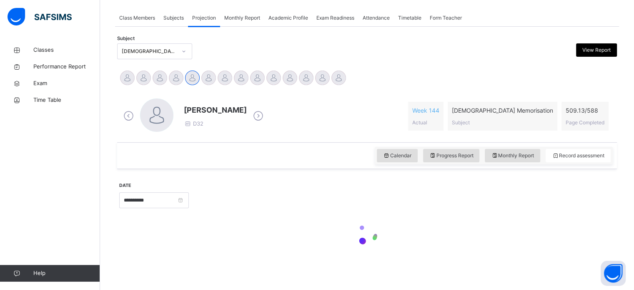
click at [387, 238] on div at bounding box center [366, 234] width 495 height 35
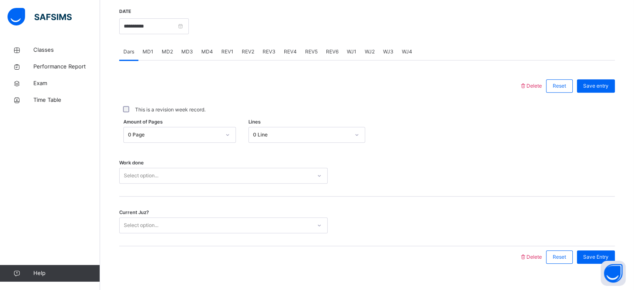
scroll to position [336, 0]
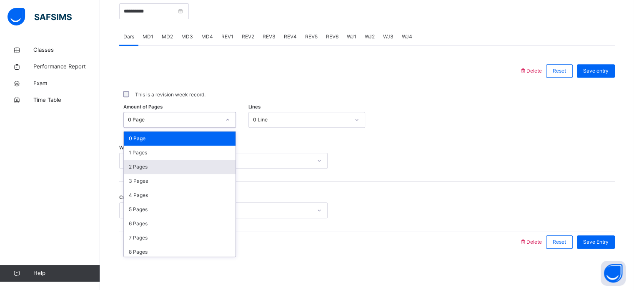
click at [164, 166] on div "2 Pages" at bounding box center [180, 167] width 112 height 14
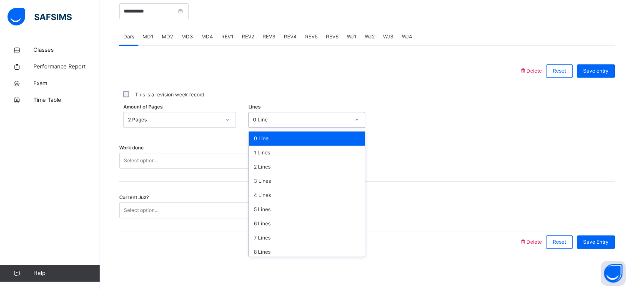
click at [272, 136] on div "0 Line" at bounding box center [307, 138] width 116 height 14
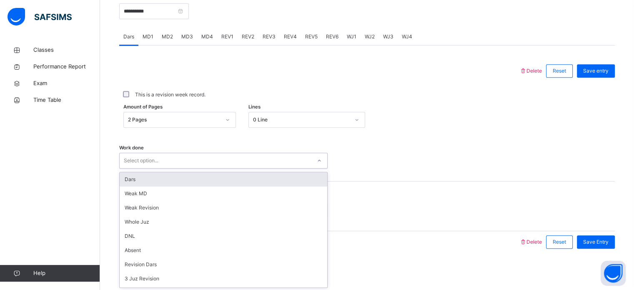
click at [196, 178] on div "Dars" at bounding box center [223, 179] width 207 height 14
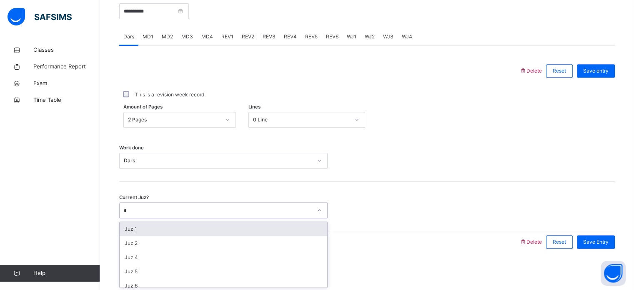
type input "**"
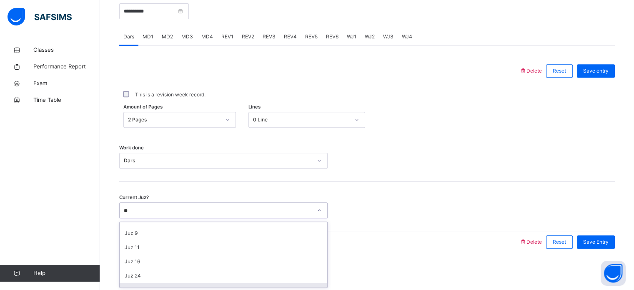
scroll to position [20, 0]
click at [608, 240] on span "Save Entry" at bounding box center [595, 241] width 25 height 7
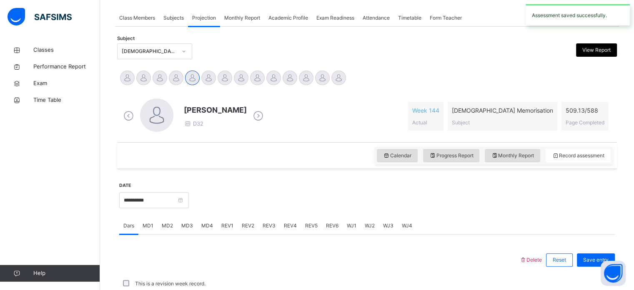
scroll to position [336, 0]
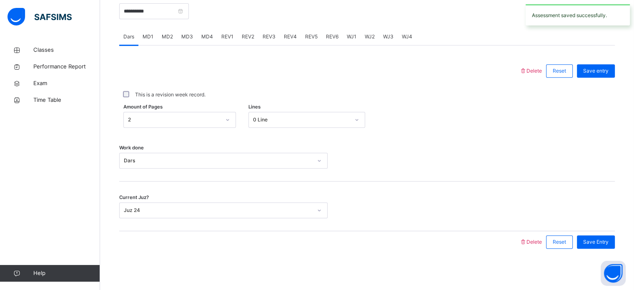
click at [205, 33] on span "MD4" at bounding box center [207, 36] width 12 height 7
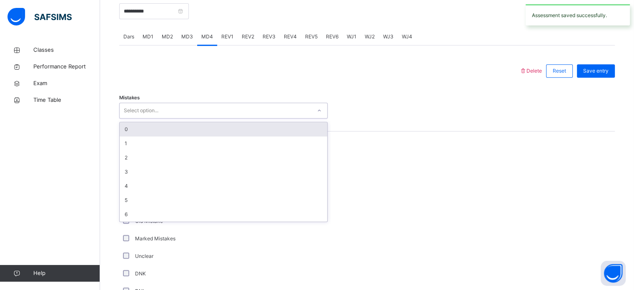
click at [215, 113] on div "Select option..." at bounding box center [216, 110] width 192 height 13
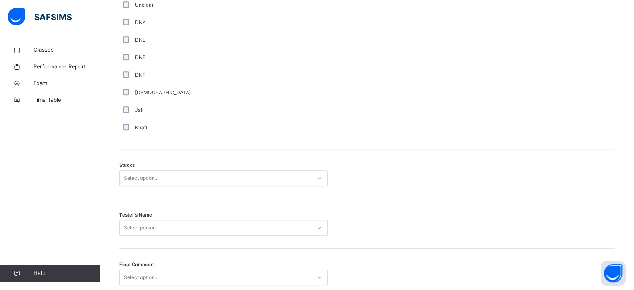
scroll to position [587, 0]
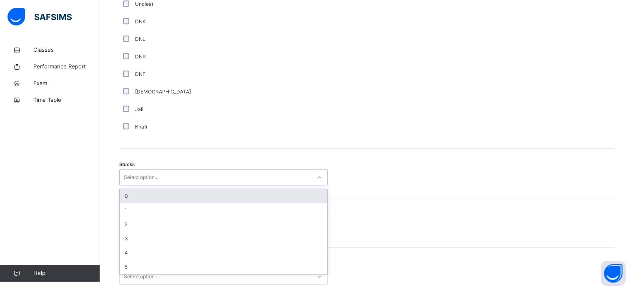
click at [140, 182] on div "Select option..." at bounding box center [141, 177] width 35 height 16
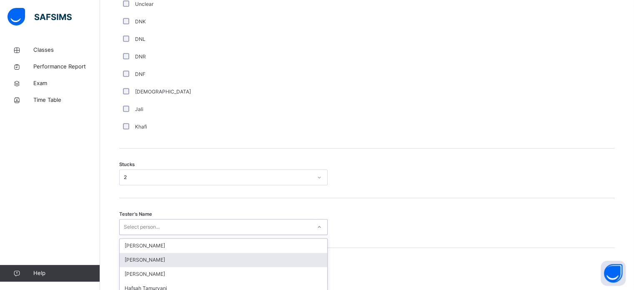
scroll to position [653, 0]
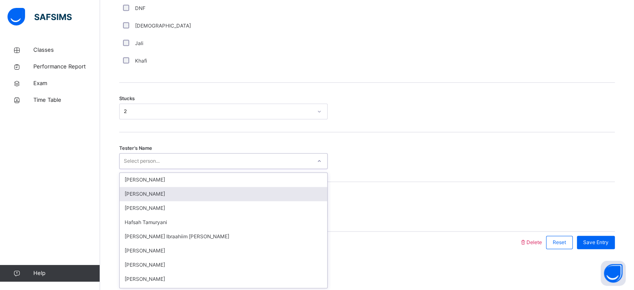
click at [145, 169] on div "option [PERSON_NAME] focused, 2 of 45. 45 results available. Use Up and Down to…" at bounding box center [223, 161] width 208 height 16
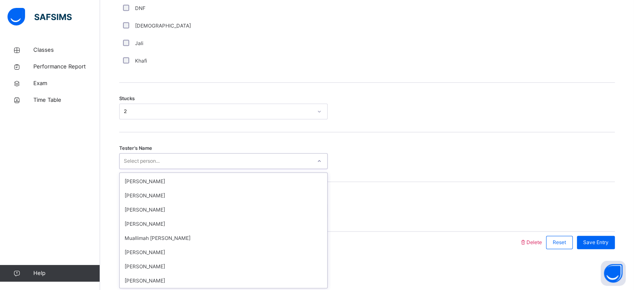
scroll to position [0, 0]
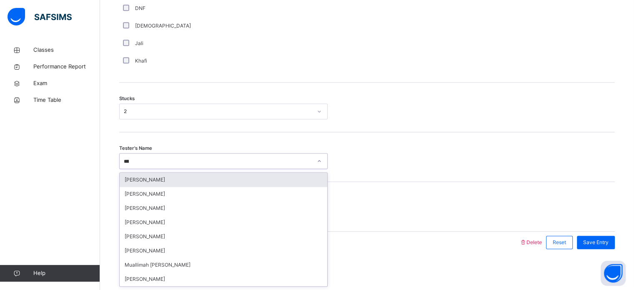
type input "*****"
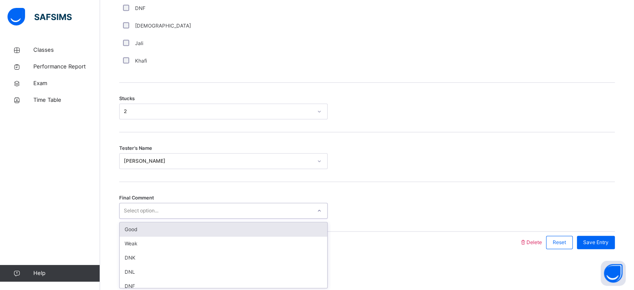
click at [182, 208] on div "Select option..." at bounding box center [216, 210] width 192 height 13
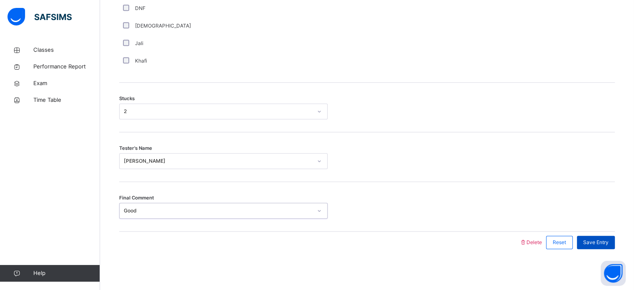
click at [600, 242] on span "Save Entry" at bounding box center [595, 241] width 25 height 7
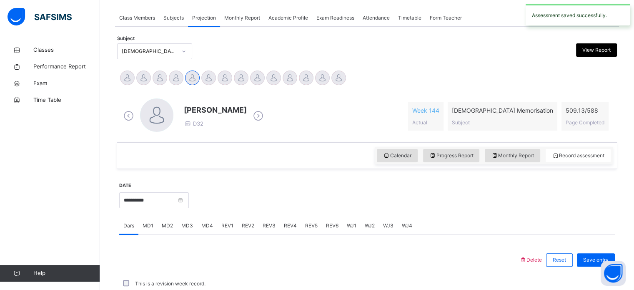
scroll to position [336, 0]
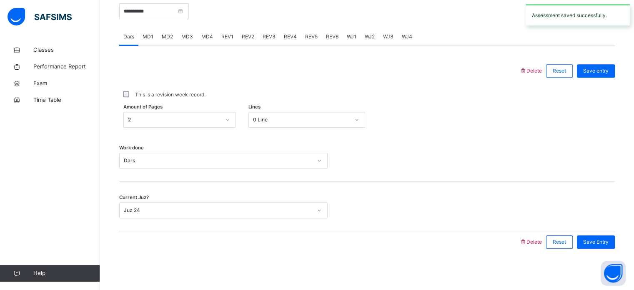
click at [225, 42] on div "REV1" at bounding box center [227, 36] width 20 height 17
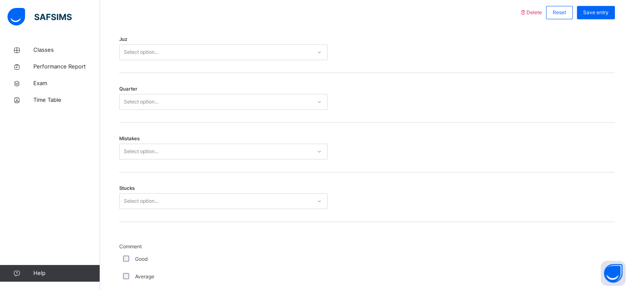
scroll to position [395, 0]
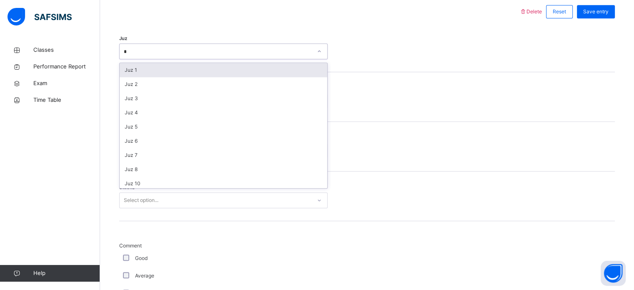
type input "**"
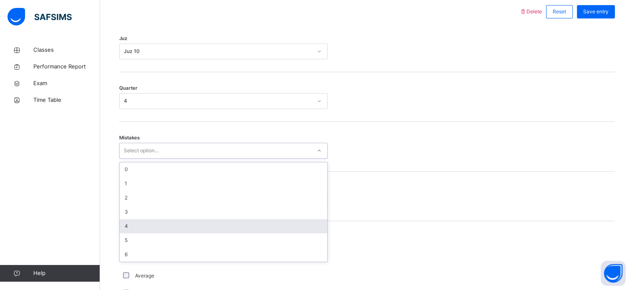
click at [132, 228] on div "4" at bounding box center [223, 226] width 207 height 14
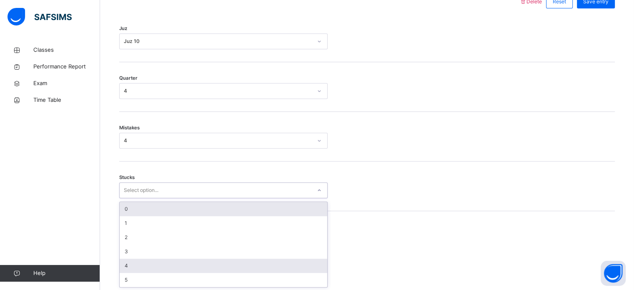
drag, startPoint x: 129, startPoint y: 198, endPoint x: 133, endPoint y: 266, distance: 68.0
click at [133, 198] on div "option 0 focused, 1 of 6. 6 results available. Use Up and Down to choose option…" at bounding box center [223, 190] width 208 height 16
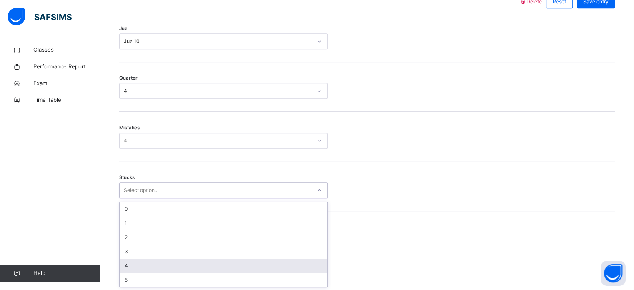
click at [133, 266] on div "4" at bounding box center [223, 265] width 207 height 14
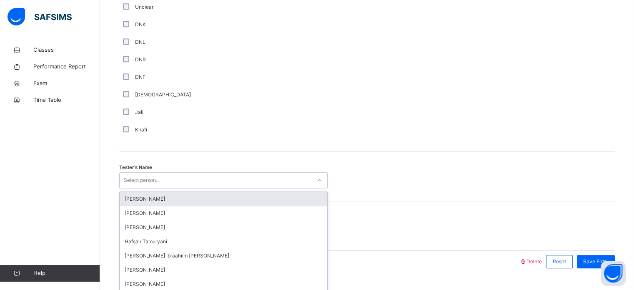
scroll to position [752, 0]
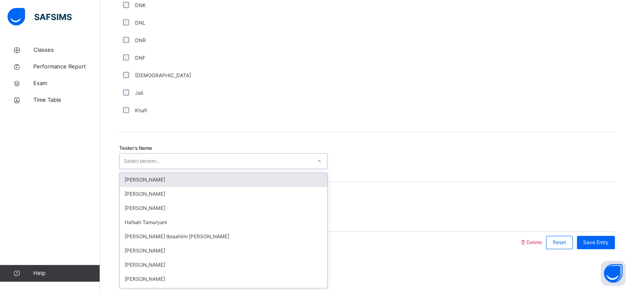
click at [135, 169] on div "option [PERSON_NAME] focused, 1 of 45. 45 results available. Use Up and Down to…" at bounding box center [223, 161] width 208 height 16
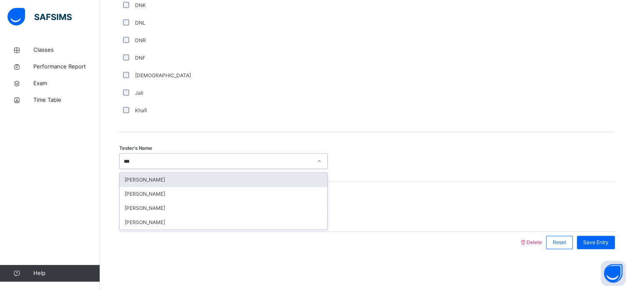
type input "****"
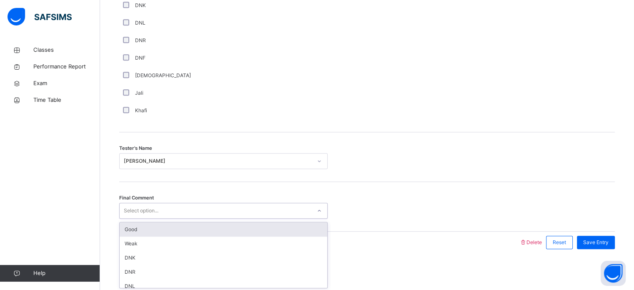
click at [141, 209] on div "Select option..." at bounding box center [141, 210] width 35 height 16
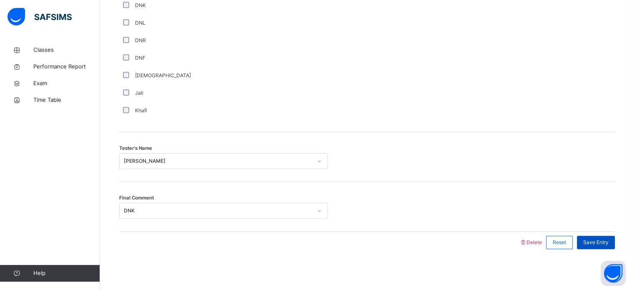
click at [605, 245] on div "Save Entry" at bounding box center [596, 241] width 38 height 13
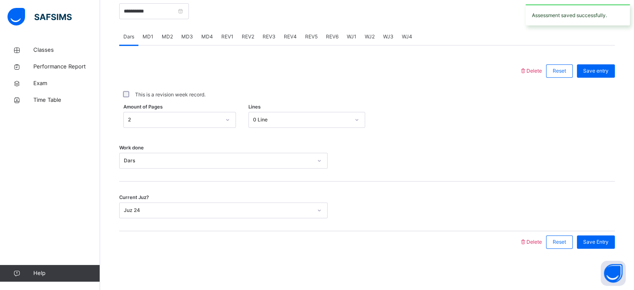
scroll to position [297, 0]
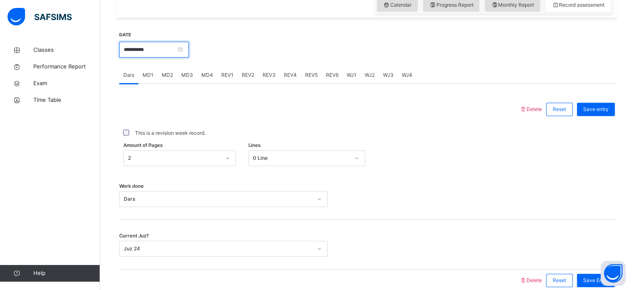
click at [183, 46] on input "**********" at bounding box center [154, 50] width 70 height 16
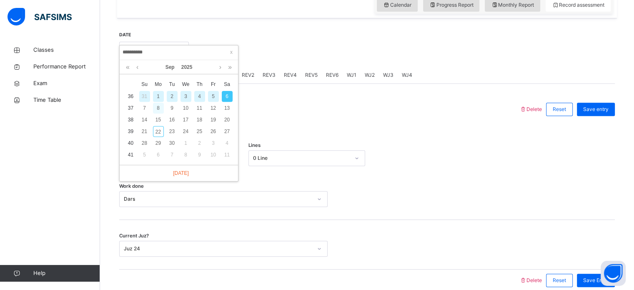
click at [157, 110] on div "8" at bounding box center [158, 107] width 11 height 11
type input "**********"
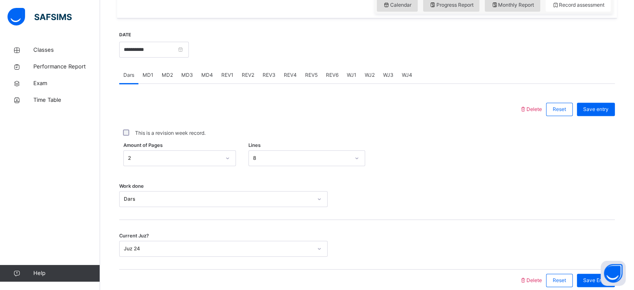
click at [186, 72] on span "MD3" at bounding box center [187, 74] width 12 height 7
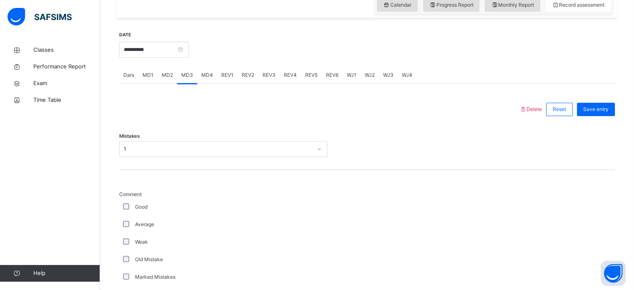
click at [206, 79] on div "MD4" at bounding box center [207, 75] width 20 height 17
click at [222, 75] on span "REV1" at bounding box center [227, 74] width 12 height 7
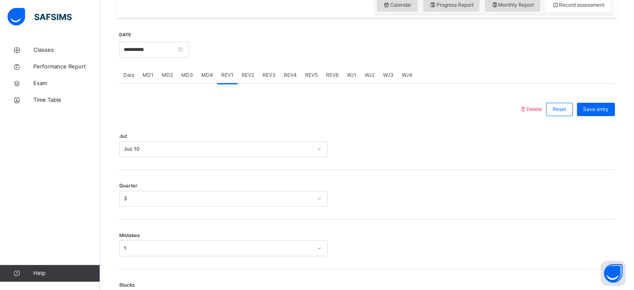
click at [248, 72] on span "REV2" at bounding box center [248, 74] width 12 height 7
click at [268, 74] on span "REV3" at bounding box center [268, 74] width 13 height 7
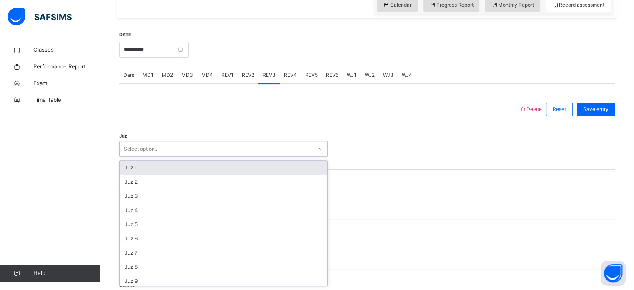
scroll to position [36, 0]
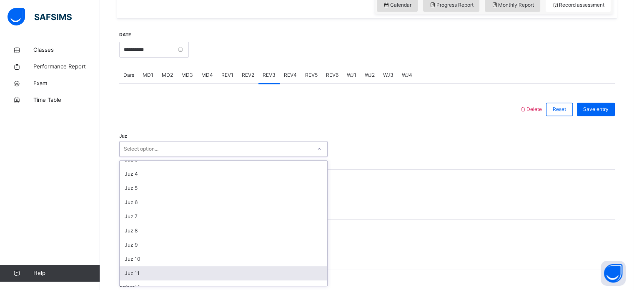
click at [148, 270] on div "Juz 11" at bounding box center [223, 273] width 207 height 14
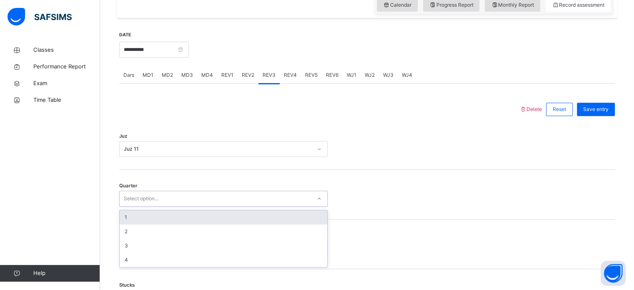
click at [152, 219] on div "1" at bounding box center [223, 217] width 207 height 14
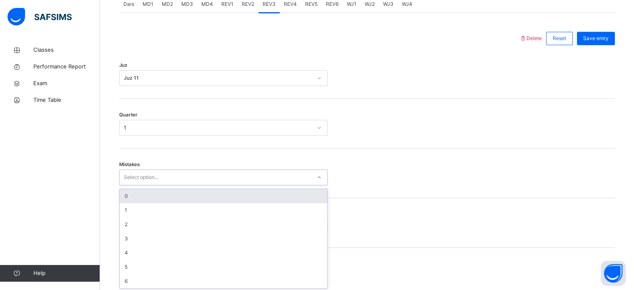
scroll to position [370, 0]
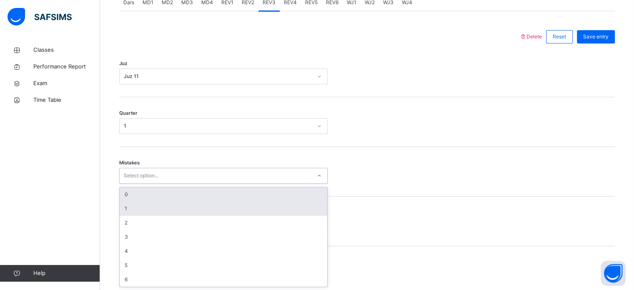
click at [139, 208] on div "1" at bounding box center [223, 208] width 207 height 14
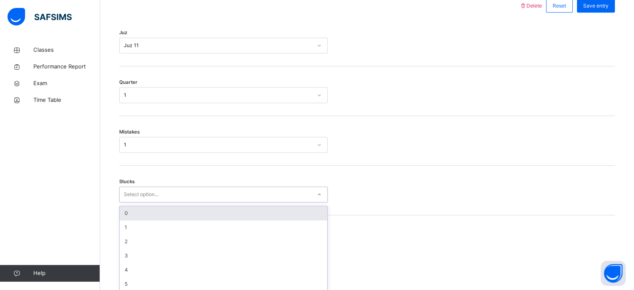
scroll to position [405, 0]
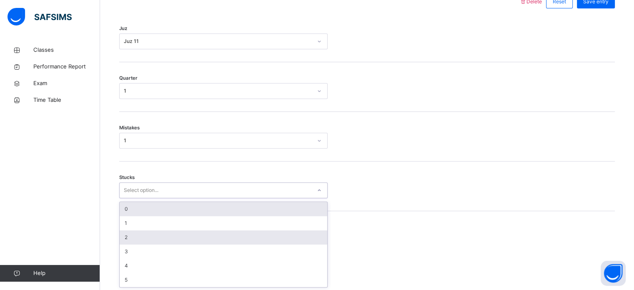
click at [143, 239] on div "2" at bounding box center [223, 237] width 207 height 14
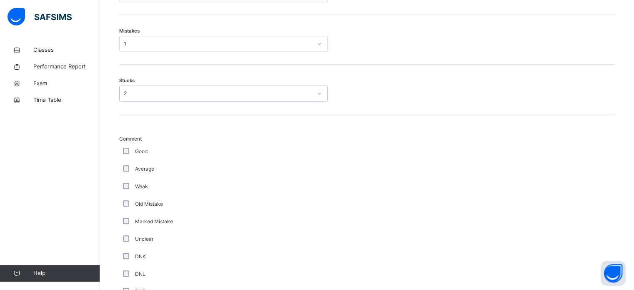
scroll to position [502, 0]
click at [134, 172] on div "Average" at bounding box center [223, 168] width 208 height 17
click at [115, 167] on div "**********" at bounding box center [367, 103] width 504 height 836
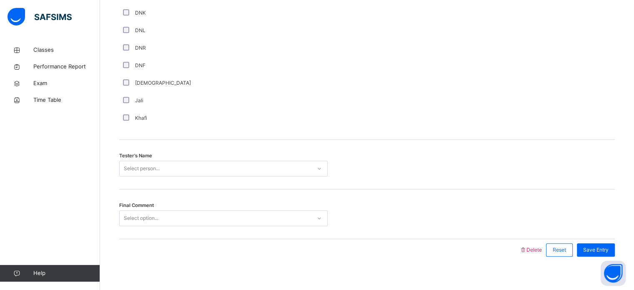
scroll to position [752, 0]
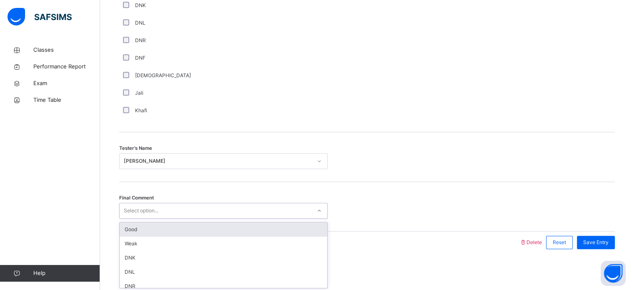
click at [134, 227] on div "Good" at bounding box center [223, 229] width 207 height 14
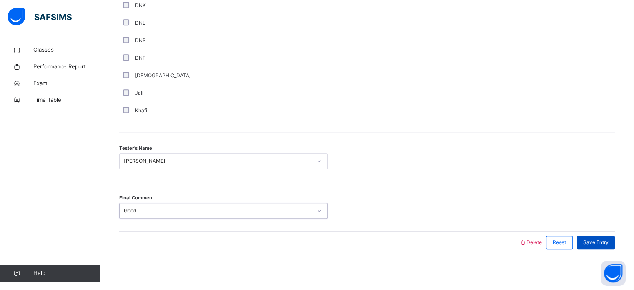
click at [602, 243] on span "Save Entry" at bounding box center [595, 241] width 25 height 7
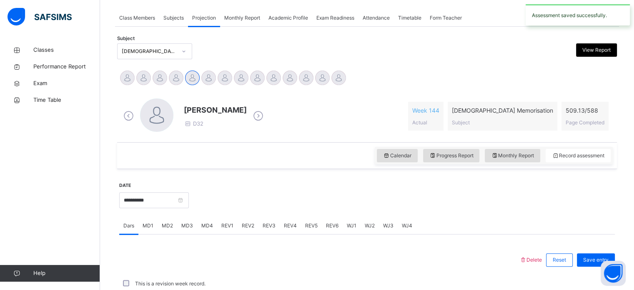
scroll to position [336, 0]
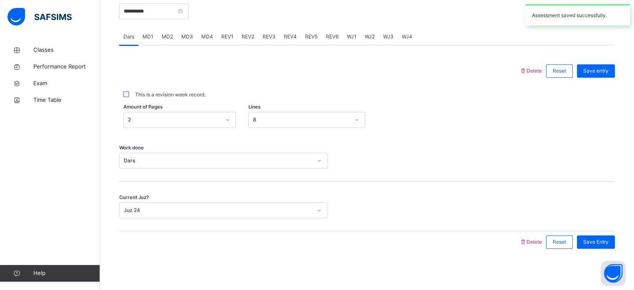
click at [290, 33] on span "REV4" at bounding box center [290, 36] width 13 height 7
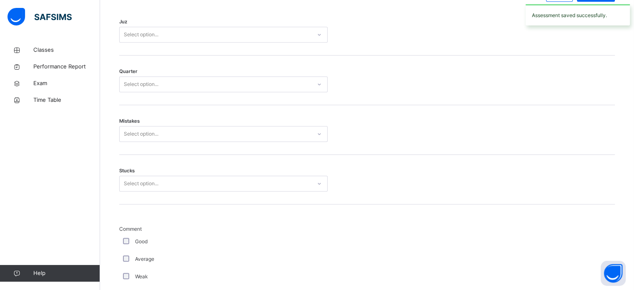
scroll to position [408, 0]
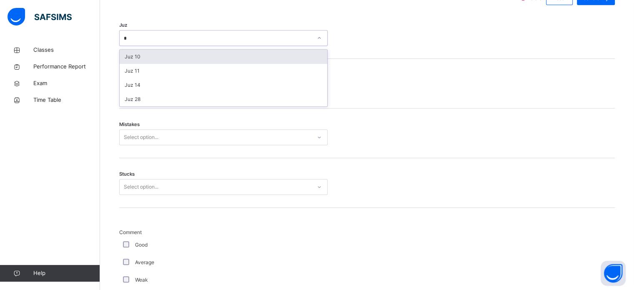
type input "**"
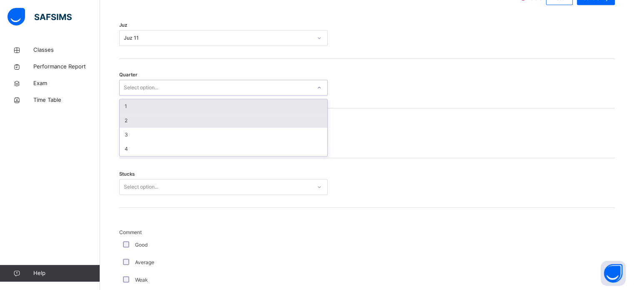
click at [157, 115] on div "2" at bounding box center [223, 120] width 207 height 14
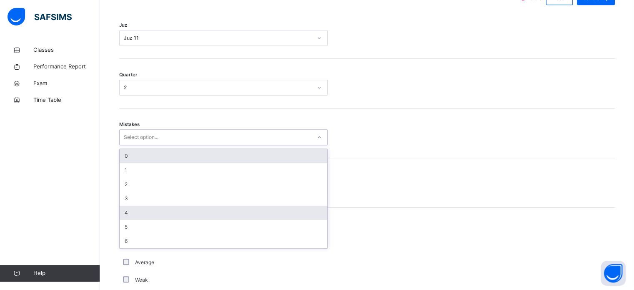
click at [161, 207] on div "4" at bounding box center [223, 212] width 207 height 14
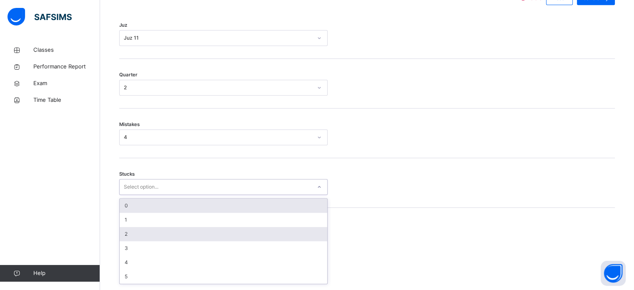
click at [147, 227] on div "2" at bounding box center [223, 234] width 207 height 14
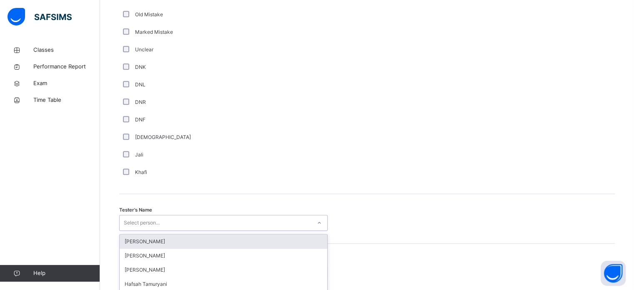
scroll to position [752, 0]
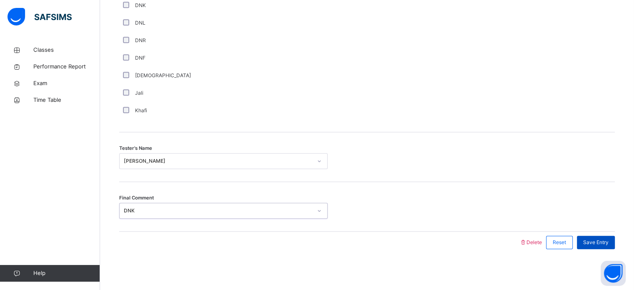
click at [609, 235] on div "Save Entry" at bounding box center [596, 241] width 38 height 13
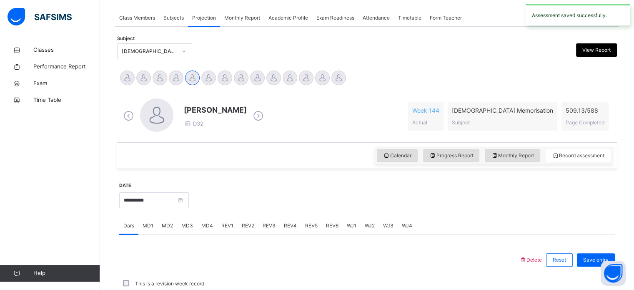
scroll to position [336, 0]
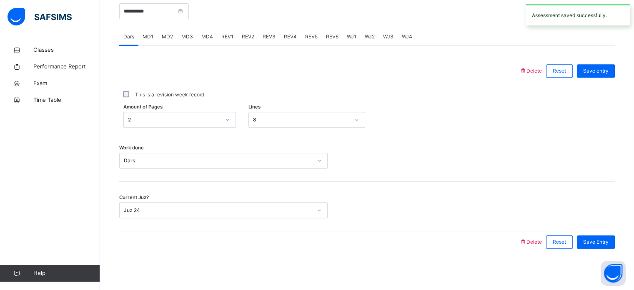
click at [305, 34] on span "REV5" at bounding box center [311, 36] width 12 height 7
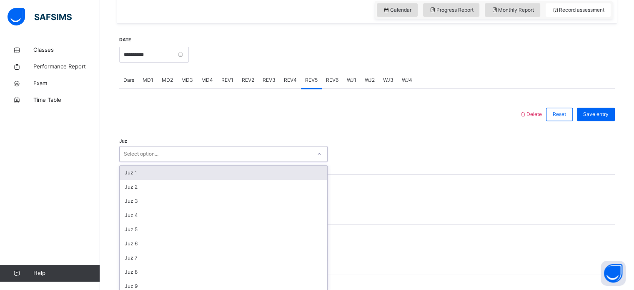
scroll to position [297, 0]
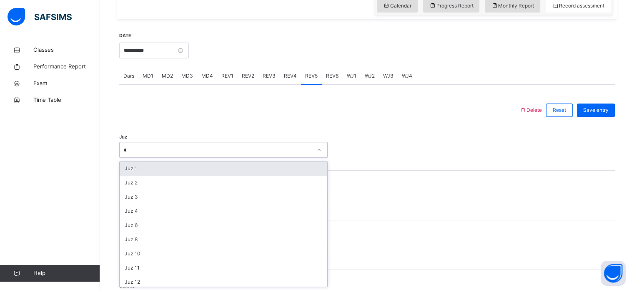
type input "**"
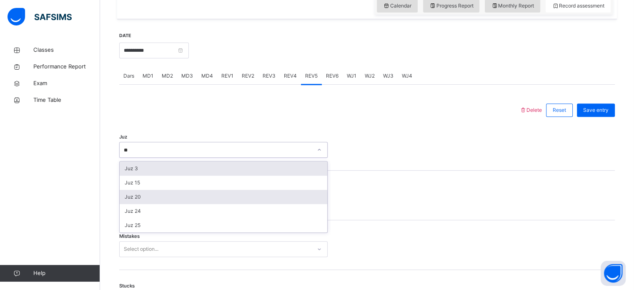
click at [160, 197] on div "Juz 20" at bounding box center [223, 197] width 207 height 14
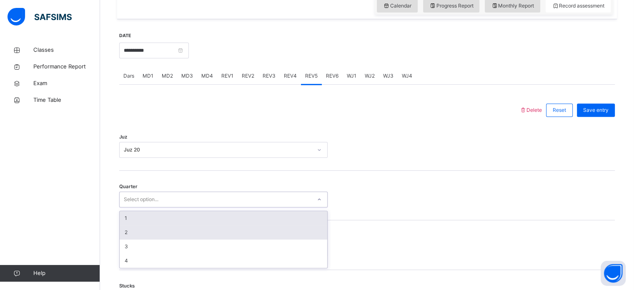
click at [140, 237] on div "2" at bounding box center [223, 232] width 207 height 14
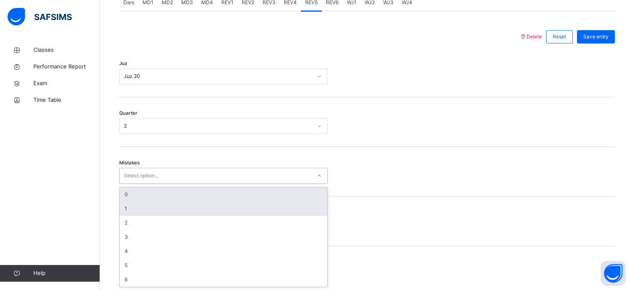
click at [152, 211] on div "1" at bounding box center [223, 208] width 207 height 14
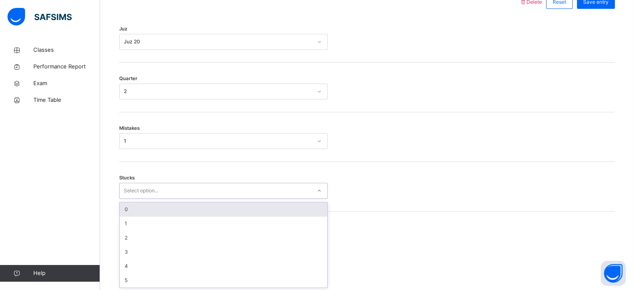
scroll to position [405, 0]
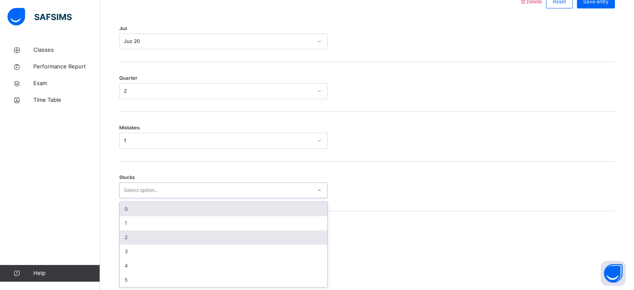
click at [152, 230] on div "2" at bounding box center [223, 237] width 207 height 14
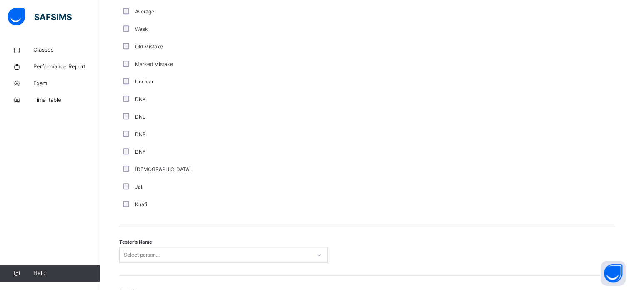
scroll to position [752, 0]
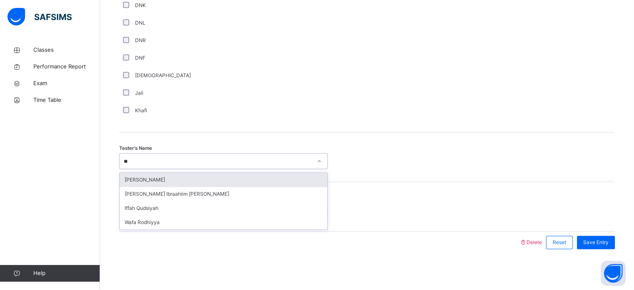
type input "***"
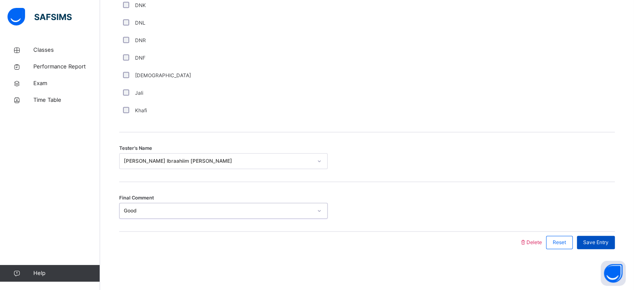
click at [604, 244] on span "Save Entry" at bounding box center [595, 241] width 25 height 7
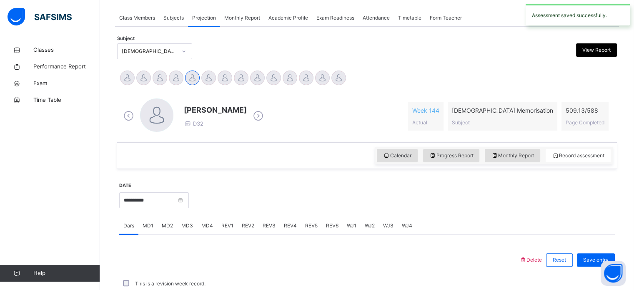
scroll to position [336, 0]
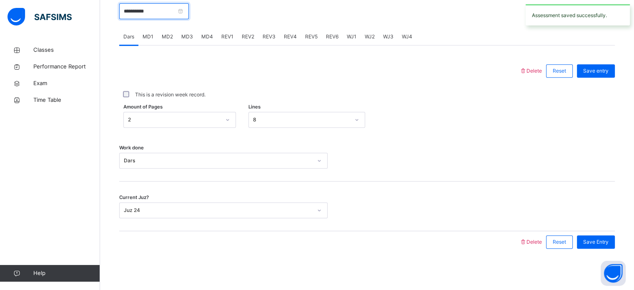
click at [149, 6] on input "**********" at bounding box center [154, 11] width 70 height 16
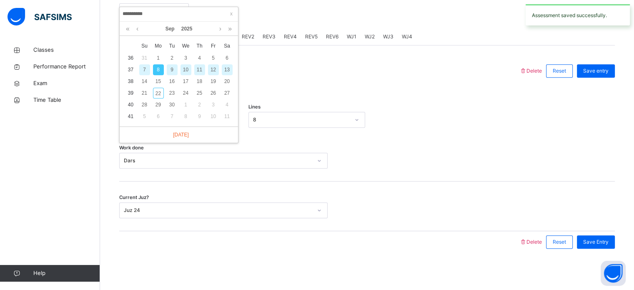
click at [172, 64] on div "9" at bounding box center [172, 69] width 11 height 11
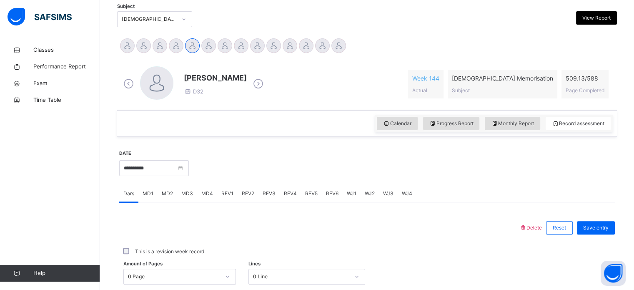
scroll to position [172, 0]
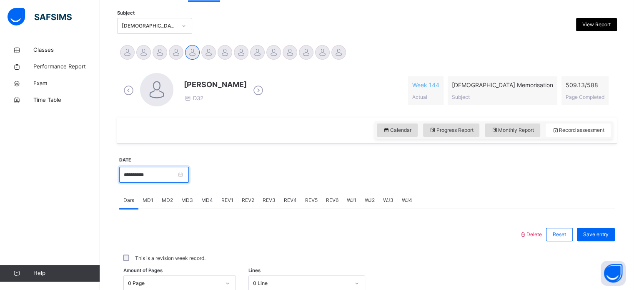
click at [154, 181] on input "**********" at bounding box center [154, 175] width 70 height 16
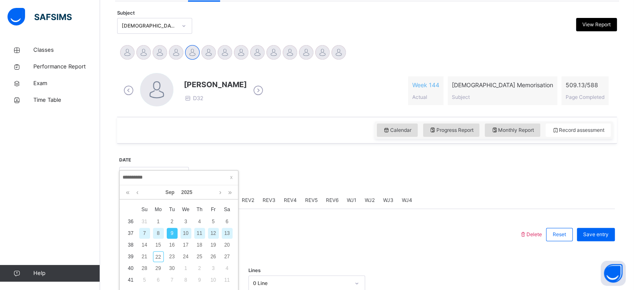
click at [183, 236] on div "10" at bounding box center [185, 232] width 11 height 11
type input "**********"
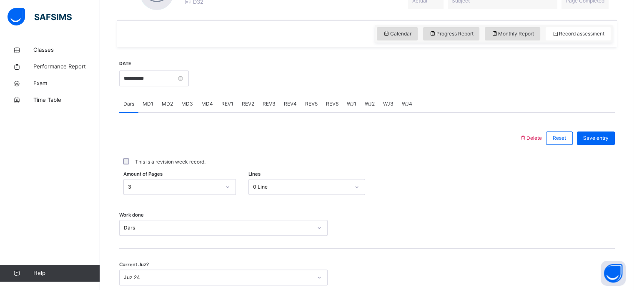
scroll to position [271, 0]
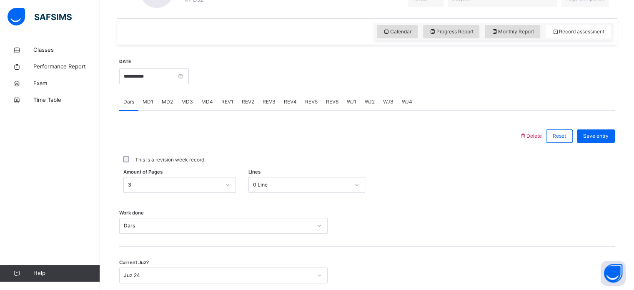
click at [195, 100] on div "MD3" at bounding box center [187, 101] width 20 height 17
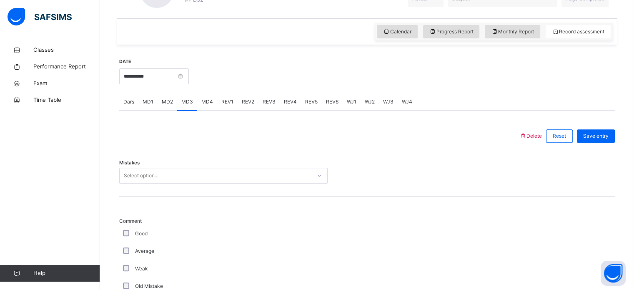
click at [167, 103] on span "MD2" at bounding box center [167, 101] width 11 height 7
click at [204, 97] on div "MD4" at bounding box center [207, 101] width 20 height 17
click at [223, 102] on span "REV1" at bounding box center [227, 101] width 12 height 7
click at [249, 103] on span "REV2" at bounding box center [248, 101] width 12 height 7
click at [265, 106] on div "REV3" at bounding box center [268, 101] width 21 height 17
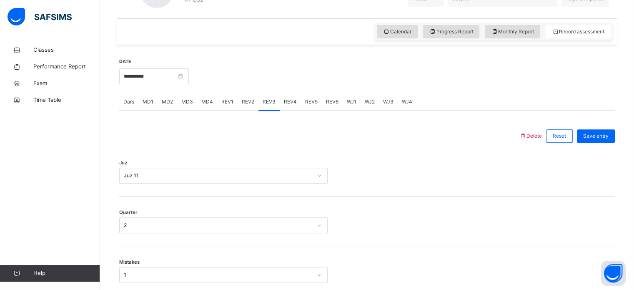
click at [284, 105] on div "REV4" at bounding box center [290, 101] width 21 height 17
click at [311, 109] on div "REV5" at bounding box center [311, 101] width 21 height 17
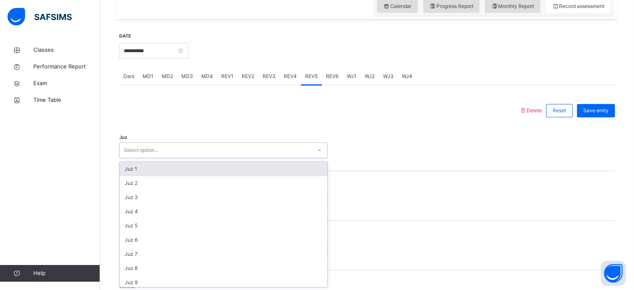
scroll to position [297, 0]
type input "**"
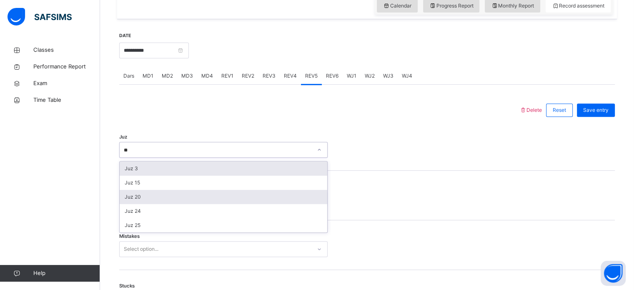
click at [152, 198] on div "Juz 20" at bounding box center [223, 197] width 207 height 14
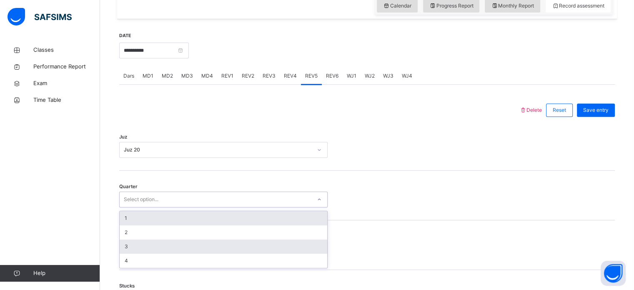
click at [128, 245] on div "3" at bounding box center [223, 246] width 207 height 14
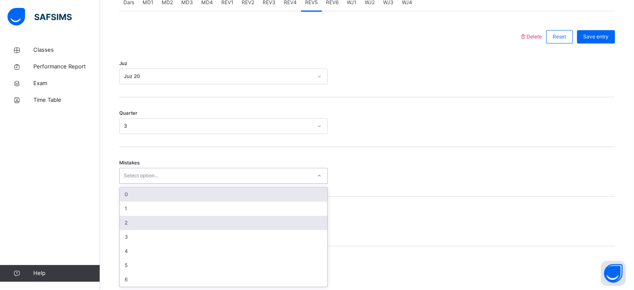
click at [153, 226] on div "2" at bounding box center [223, 222] width 207 height 14
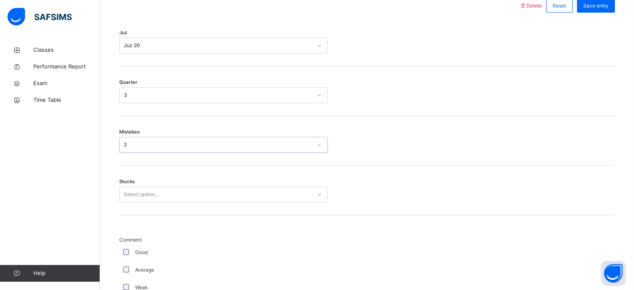
scroll to position [405, 0]
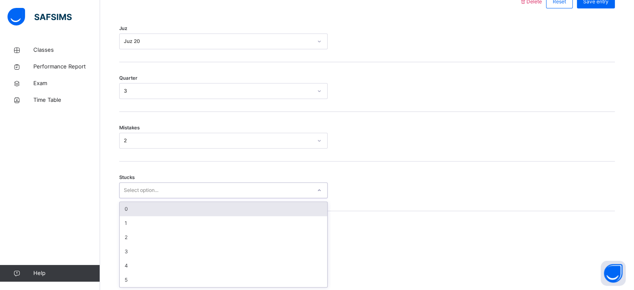
click at [155, 204] on div "0" at bounding box center [223, 209] width 207 height 14
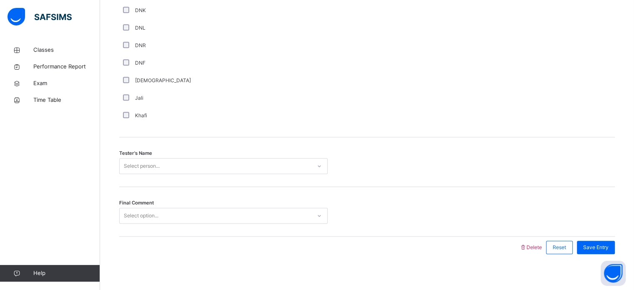
scroll to position [752, 0]
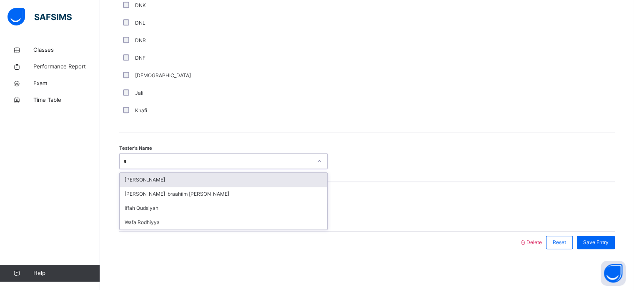
type input "**"
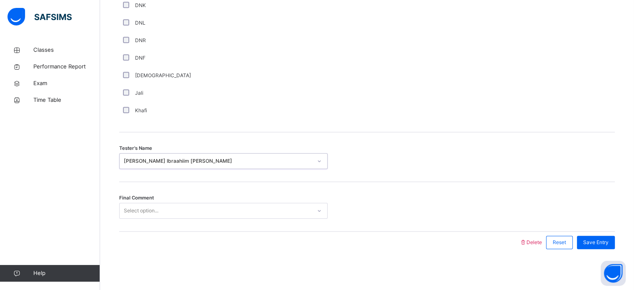
click at [193, 197] on div "Final Comment Select option..." at bounding box center [366, 207] width 495 height 50
click at [601, 235] on div "Save Entry" at bounding box center [596, 241] width 38 height 13
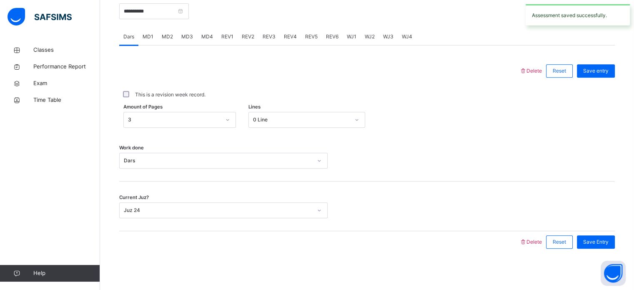
scroll to position [221, 0]
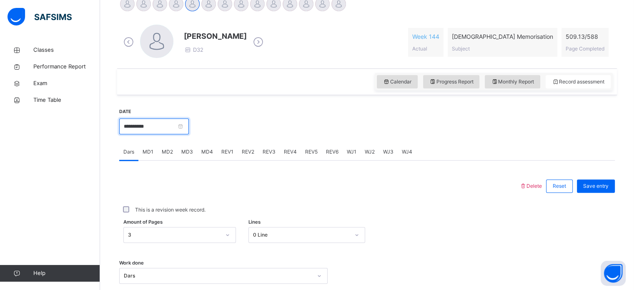
click at [174, 122] on input "**********" at bounding box center [154, 126] width 70 height 16
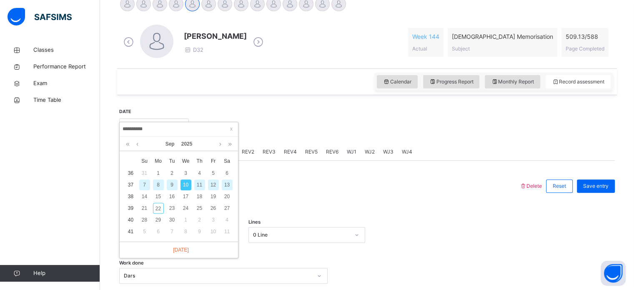
click at [198, 183] on div "11" at bounding box center [199, 184] width 11 height 11
type input "**********"
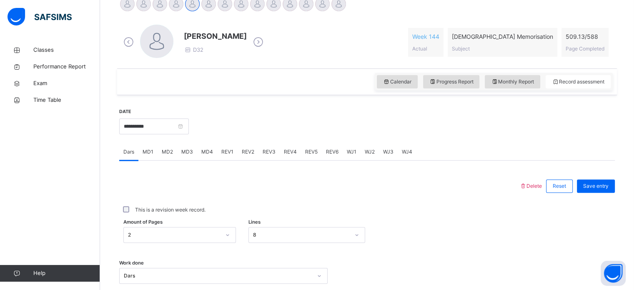
click at [148, 159] on div "MD1" at bounding box center [147, 151] width 19 height 17
click at [170, 156] on div "MD2" at bounding box center [167, 151] width 20 height 17
click at [204, 153] on span "MD4" at bounding box center [207, 151] width 12 height 7
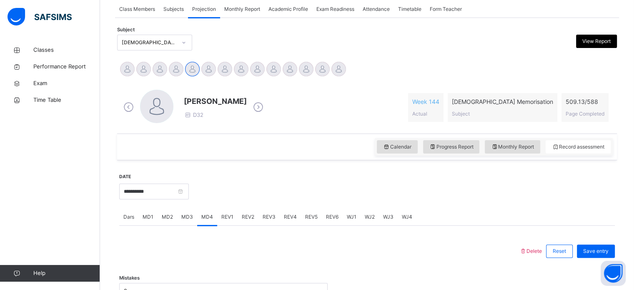
scroll to position [259, 0]
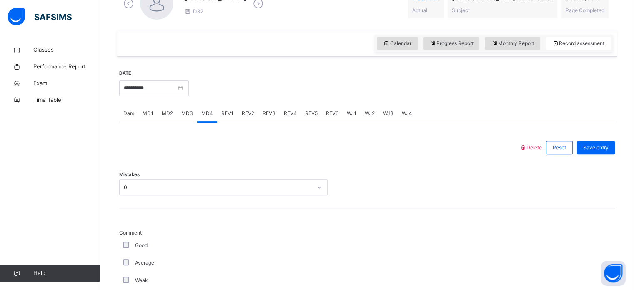
click at [226, 106] on div "REV1" at bounding box center [227, 113] width 20 height 17
click at [242, 115] on span "REV2" at bounding box center [248, 113] width 12 height 7
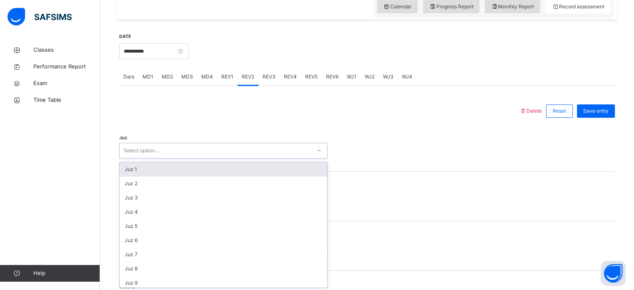
scroll to position [297, 0]
type input "**"
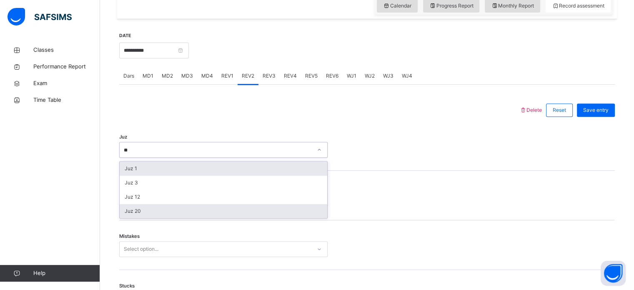
click at [180, 210] on div "Juz 20" at bounding box center [223, 211] width 207 height 14
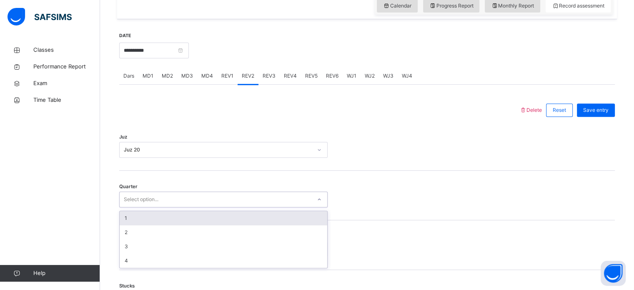
click at [295, 203] on div "Select option..." at bounding box center [216, 199] width 192 height 13
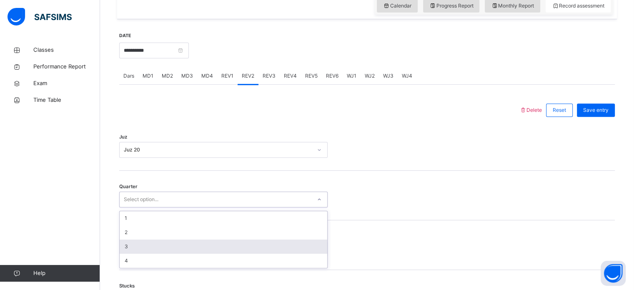
click at [185, 242] on div "3" at bounding box center [223, 246] width 207 height 14
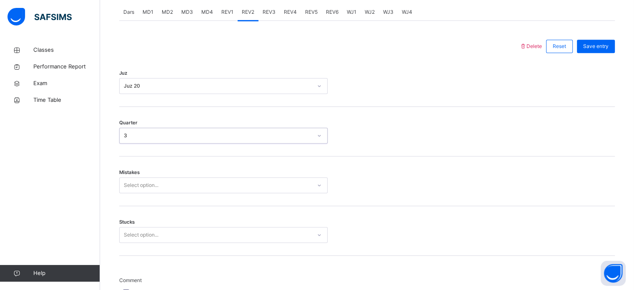
click at [185, 193] on div "Select option..." at bounding box center [223, 185] width 208 height 16
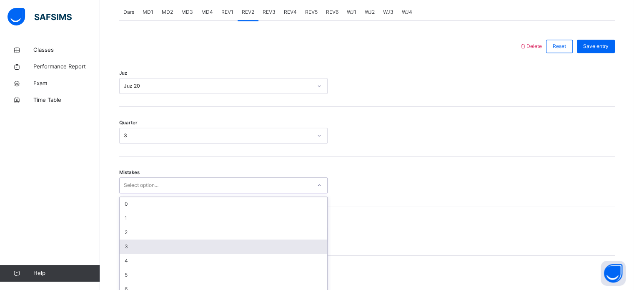
scroll to position [370, 0]
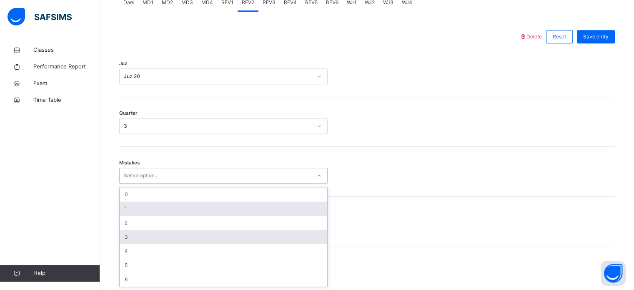
click at [149, 208] on div "1" at bounding box center [223, 208] width 207 height 14
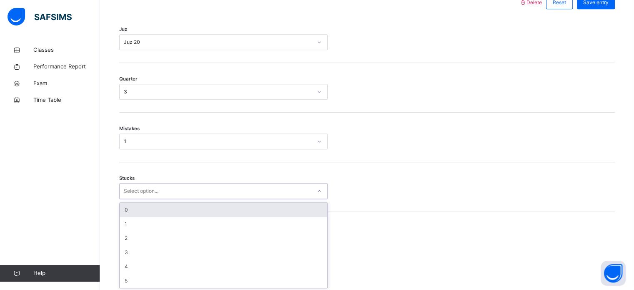
scroll to position [405, 0]
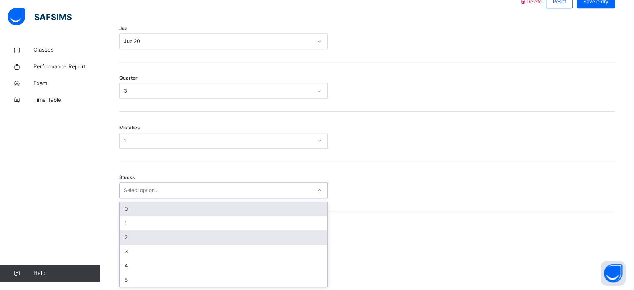
click at [143, 235] on div "2" at bounding box center [223, 237] width 207 height 14
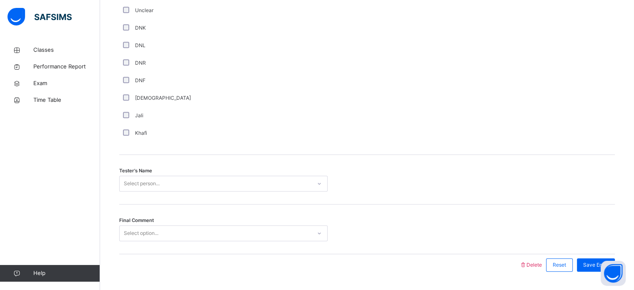
scroll to position [752, 0]
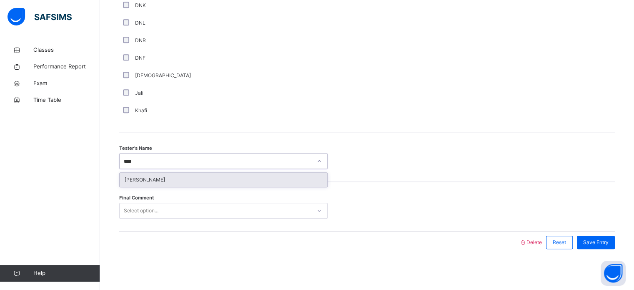
type input "*****"
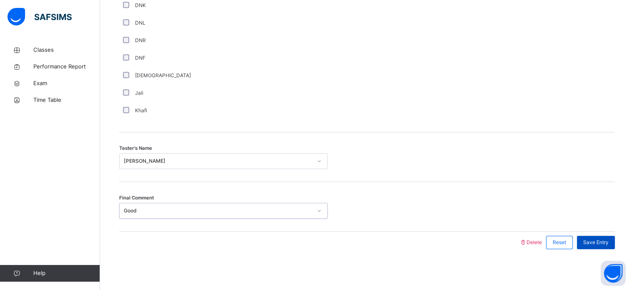
click at [600, 240] on span "Save Entry" at bounding box center [595, 241] width 25 height 7
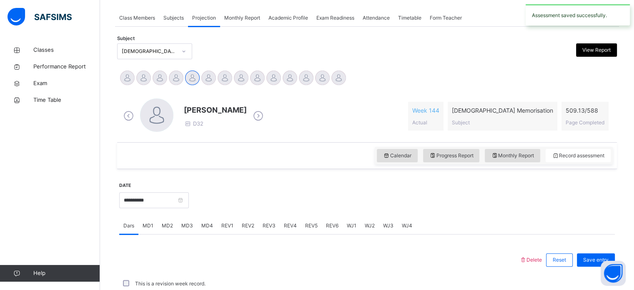
scroll to position [336, 0]
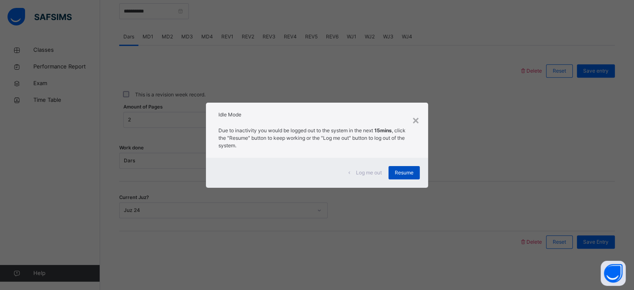
click at [409, 173] on span "Resume" at bounding box center [404, 172] width 19 height 7
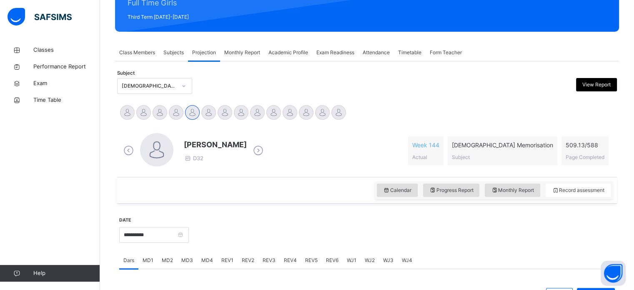
scroll to position [112, 0]
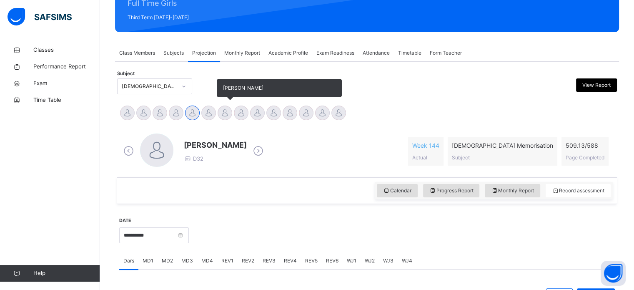
click at [226, 111] on div at bounding box center [224, 112] width 15 height 15
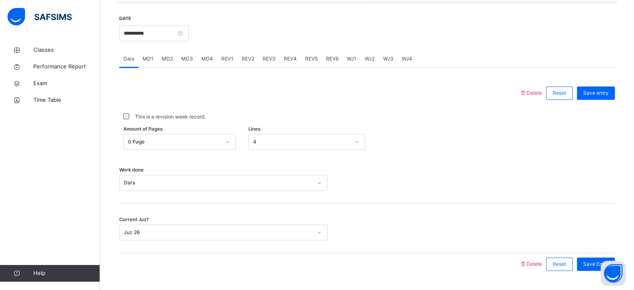
scroll to position [313, 0]
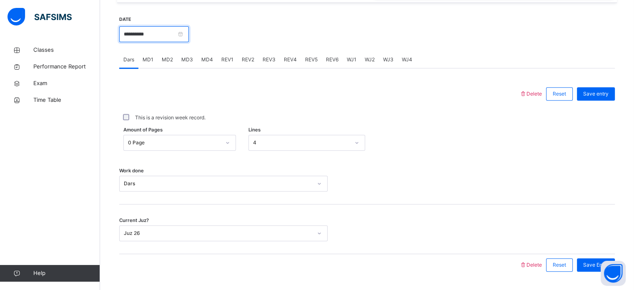
click at [172, 37] on input "**********" at bounding box center [154, 34] width 70 height 16
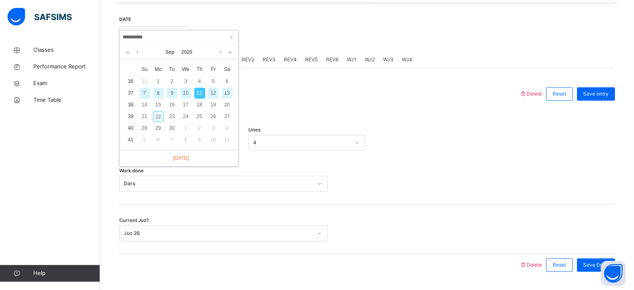
click at [158, 114] on div "22" at bounding box center [158, 116] width 11 height 11
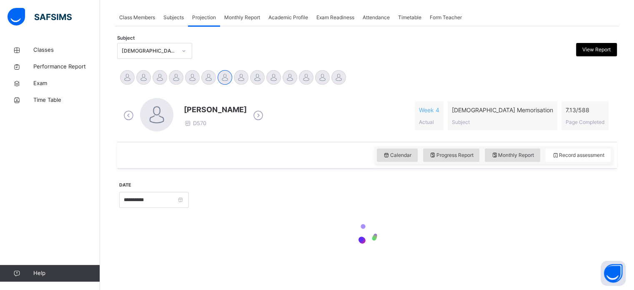
type input "**********"
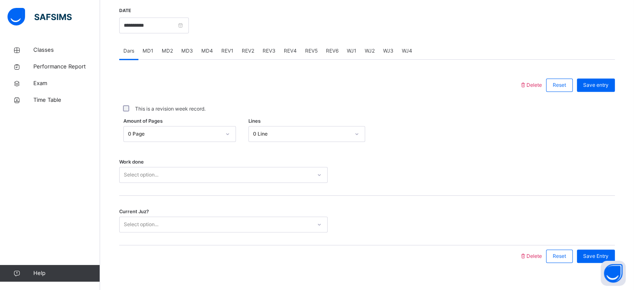
scroll to position [324, 0]
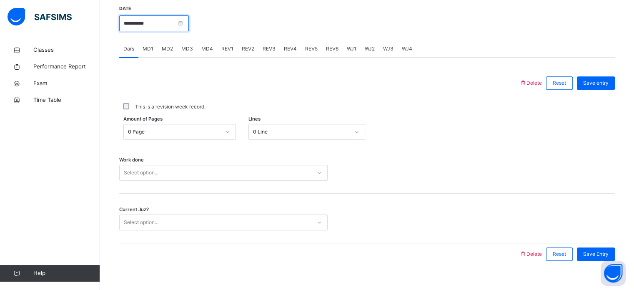
click at [189, 28] on input "**********" at bounding box center [154, 23] width 70 height 16
click at [267, 96] on div "This is a revision week record." at bounding box center [366, 107] width 495 height 26
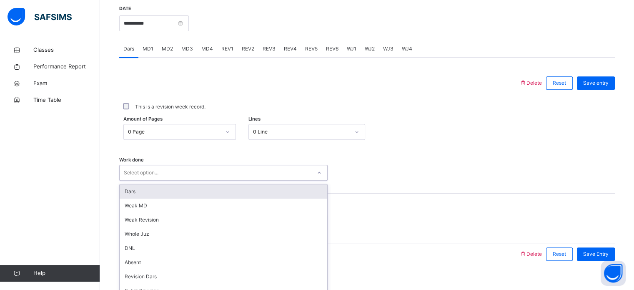
scroll to position [336, 0]
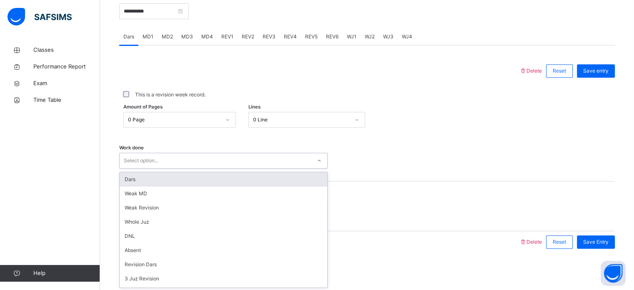
click at [188, 168] on div "option Dars focused, 1 of 14. 14 results available. Use Up and Down to choose o…" at bounding box center [223, 160] width 208 height 16
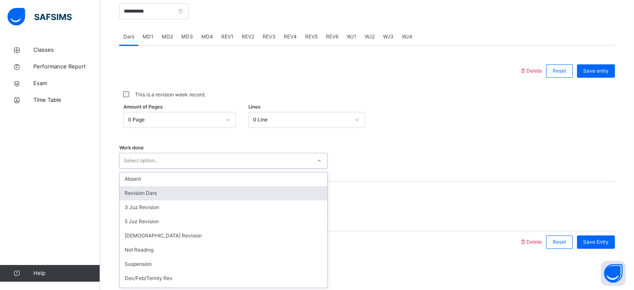
scroll to position [83, 0]
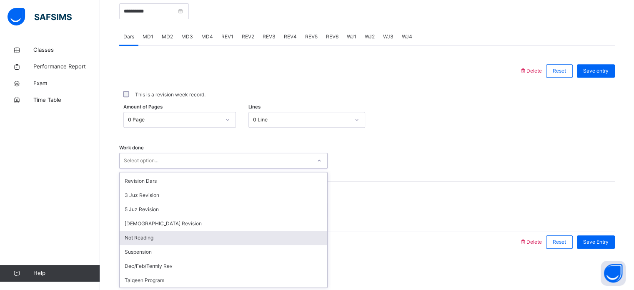
click at [145, 241] on div "Not Reading" at bounding box center [223, 237] width 207 height 14
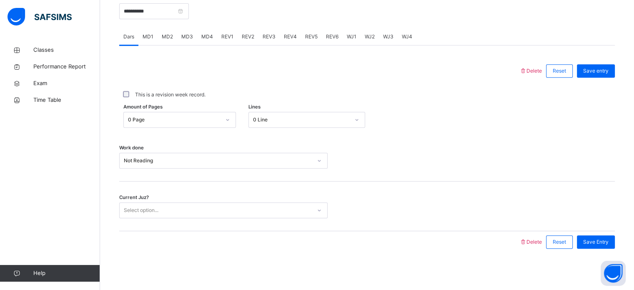
click at [139, 217] on div "Current Juz? Select option..." at bounding box center [366, 206] width 495 height 50
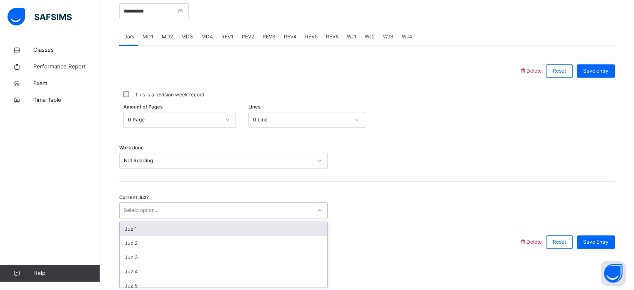
click at [212, 215] on div "Select option..." at bounding box center [216, 210] width 192 height 13
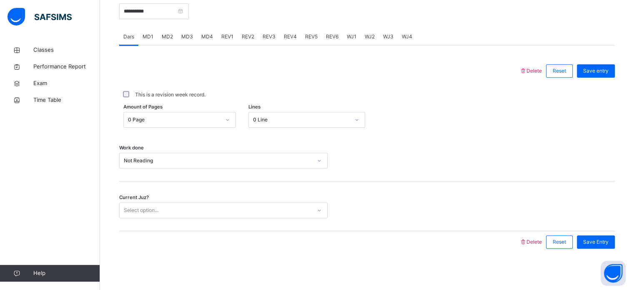
click at [440, 263] on div "**********" at bounding box center [366, 122] width 499 height 285
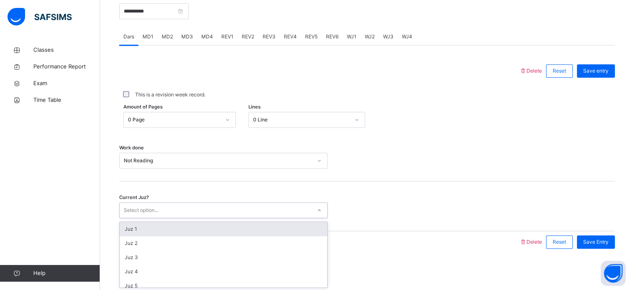
click at [258, 217] on div "Select option..." at bounding box center [223, 210] width 208 height 16
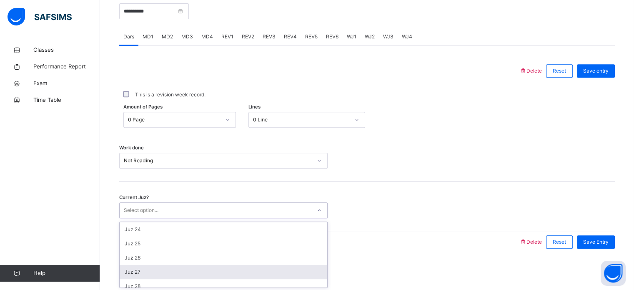
scroll to position [332, 0]
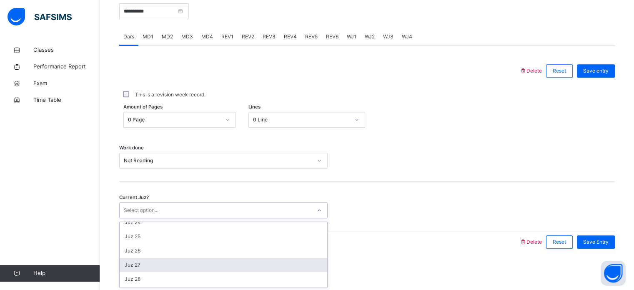
click at [202, 265] on div "Juz 27" at bounding box center [223, 264] width 207 height 14
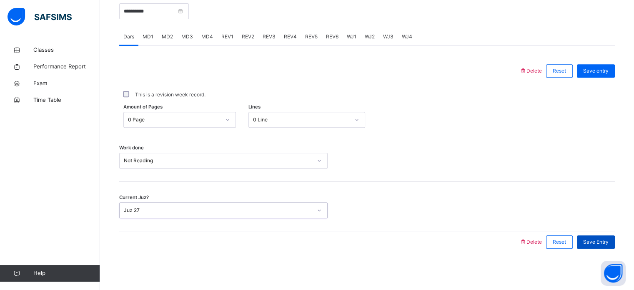
click at [592, 245] on div "Save Entry" at bounding box center [596, 241] width 38 height 13
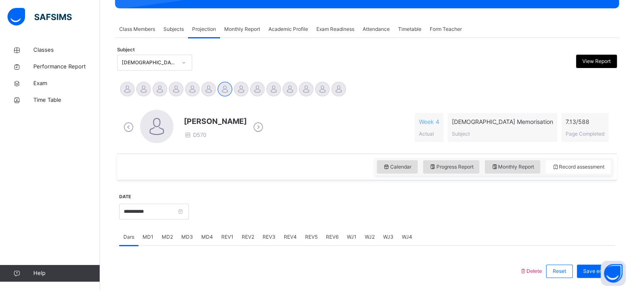
scroll to position [152, 0]
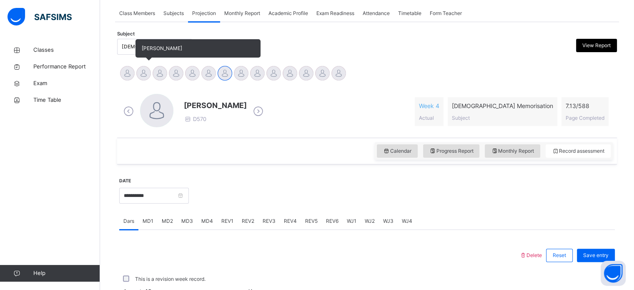
drag, startPoint x: 128, startPoint y: 76, endPoint x: 137, endPoint y: 79, distance: 9.1
click at [137, 79] on div "[PERSON_NAME] [PERSON_NAME] [PERSON_NAME] [PERSON_NAME] Ibraahiim [PERSON_NAME]…" at bounding box center [366, 74] width 495 height 18
click at [140, 79] on div at bounding box center [143, 73] width 15 height 15
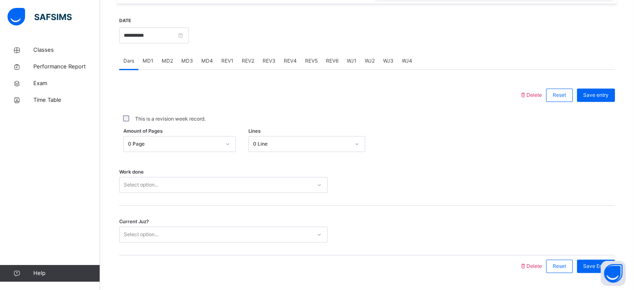
scroll to position [313, 0]
click at [263, 55] on div "REV3" at bounding box center [268, 59] width 21 height 17
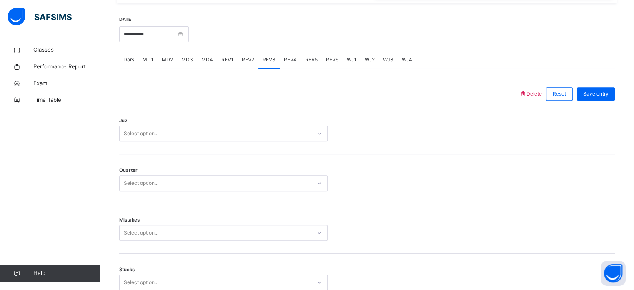
click at [226, 116] on div "Juz Select option..." at bounding box center [366, 130] width 495 height 50
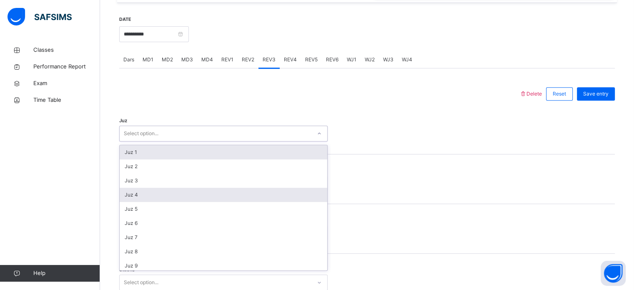
click at [151, 192] on div "Juz 4" at bounding box center [223, 194] width 207 height 14
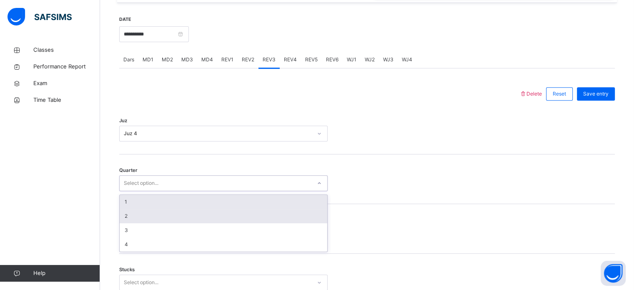
click at [143, 215] on div "2" at bounding box center [223, 216] width 207 height 14
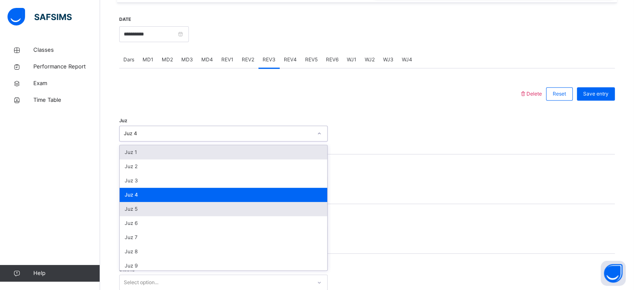
click at [146, 205] on div "Juz 5" at bounding box center [223, 209] width 207 height 14
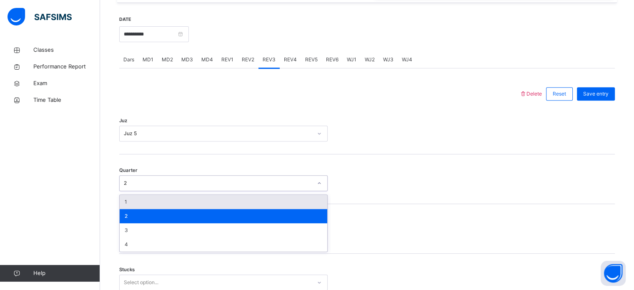
click at [139, 201] on div "1" at bounding box center [223, 202] width 207 height 14
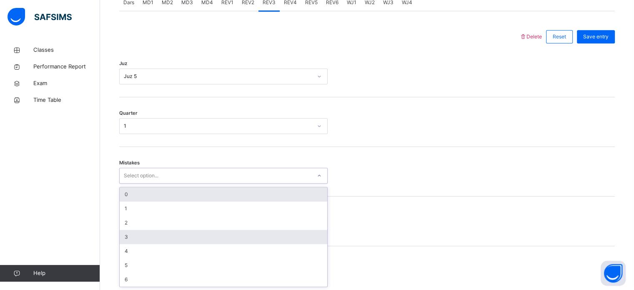
click at [157, 242] on div "3" at bounding box center [223, 237] width 207 height 14
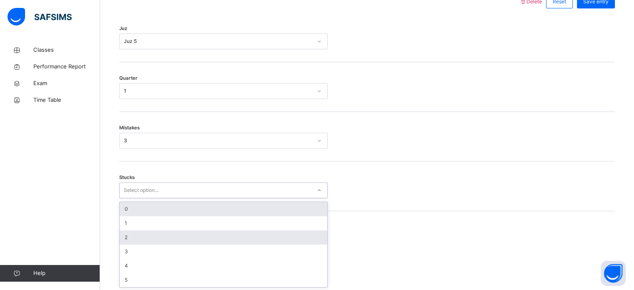
click at [155, 240] on div "2" at bounding box center [223, 237] width 207 height 14
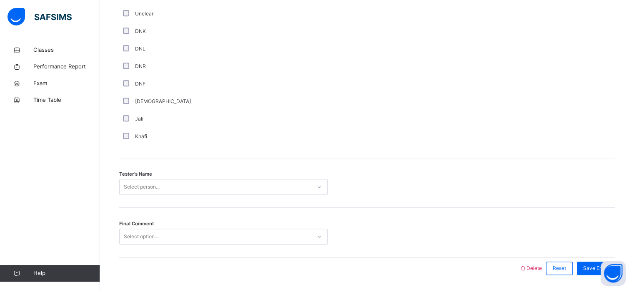
scroll to position [752, 0]
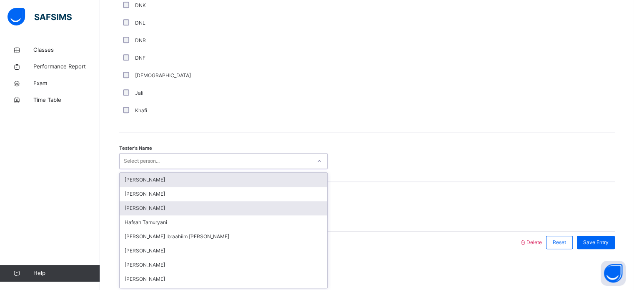
click at [140, 205] on div "[PERSON_NAME]" at bounding box center [223, 208] width 207 height 14
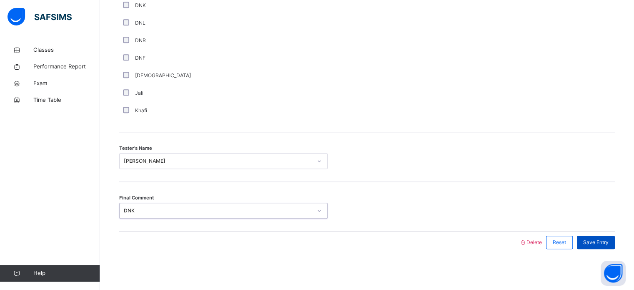
click at [608, 238] on span "Save Entry" at bounding box center [595, 241] width 25 height 7
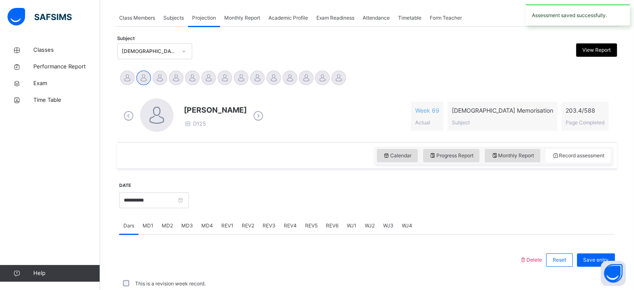
scroll to position [336, 0]
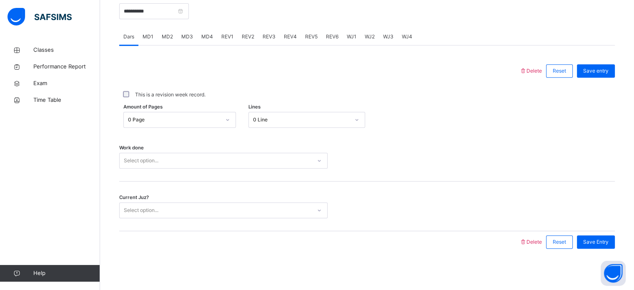
click at [198, 36] on div "MD4" at bounding box center [207, 36] width 20 height 17
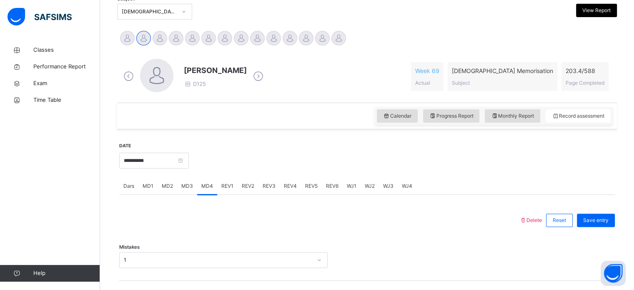
scroll to position [185, 0]
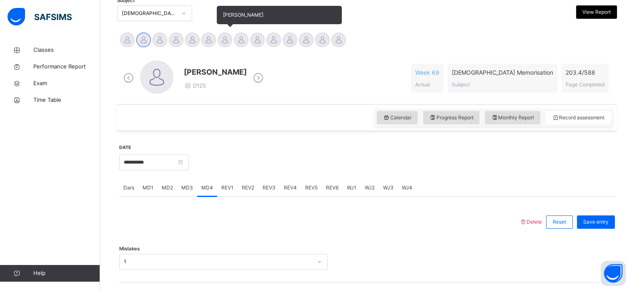
click at [226, 35] on div at bounding box center [224, 39] width 15 height 15
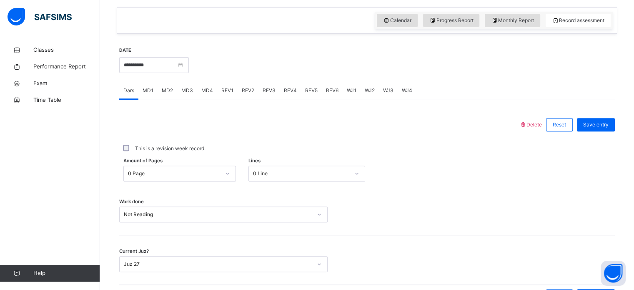
scroll to position [283, 0]
click at [195, 90] on div "MD3" at bounding box center [187, 89] width 20 height 17
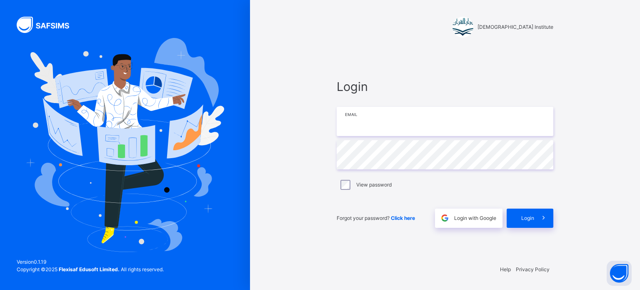
type input "**********"
